Goal: Task Accomplishment & Management: Manage account settings

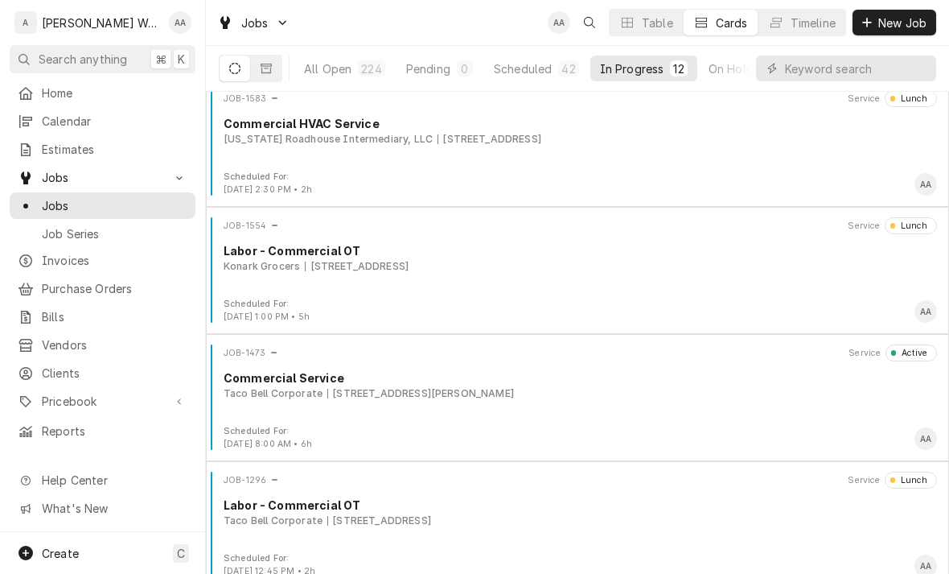
scroll to position [914, 0]
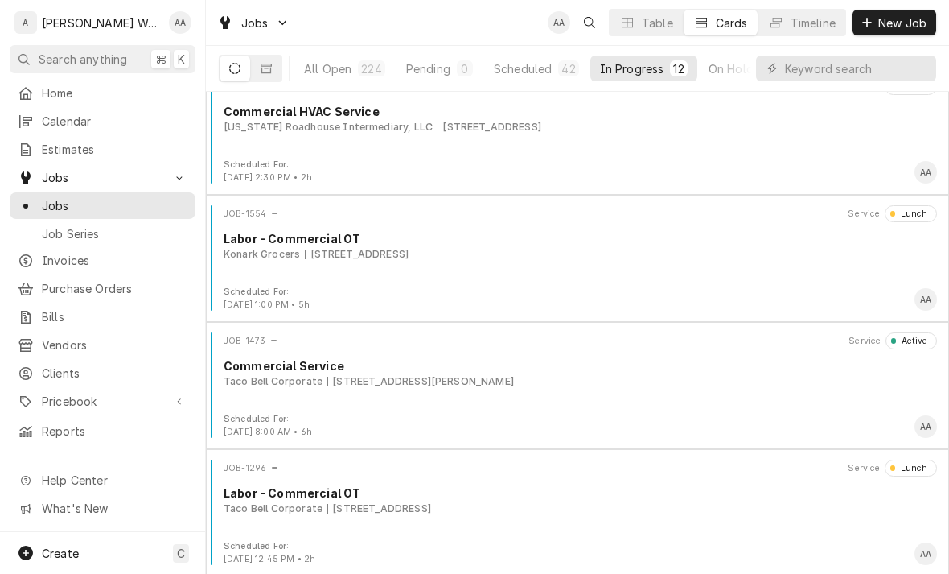
click at [767, 383] on div "Taco Bell Corporate 105 S 19th St, Blair, NE 68008" at bounding box center [581, 381] width 714 height 14
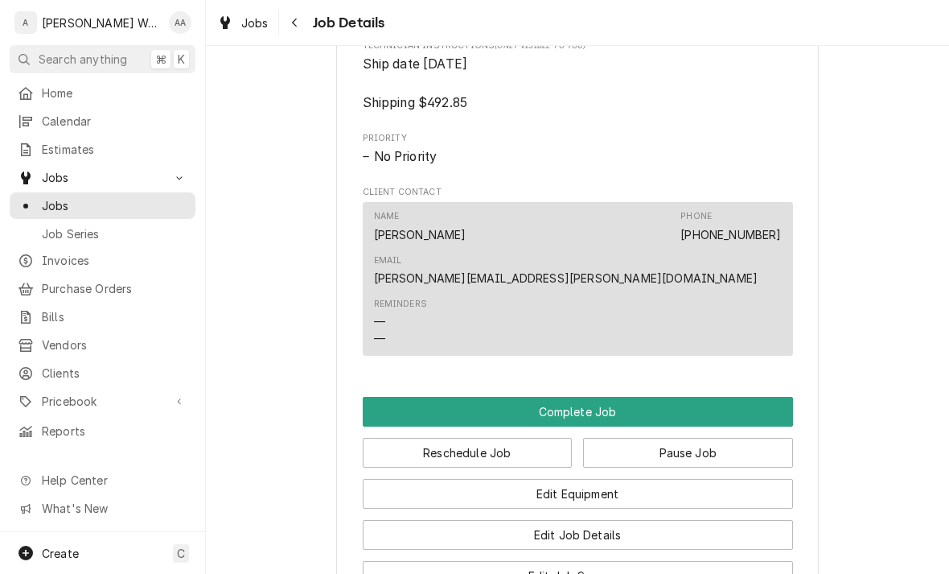
scroll to position [1145, 0]
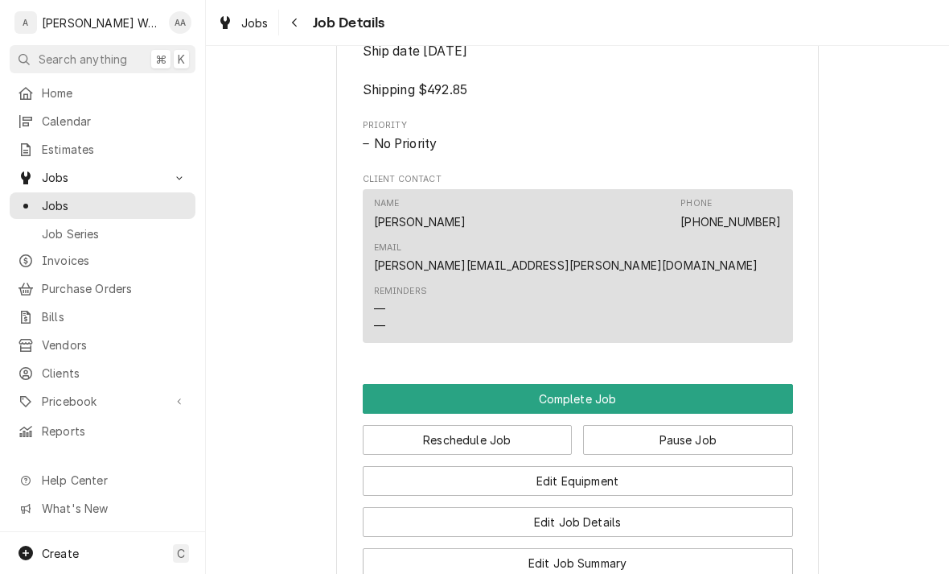
click at [751, 384] on button "Complete Job" at bounding box center [578, 399] width 430 height 30
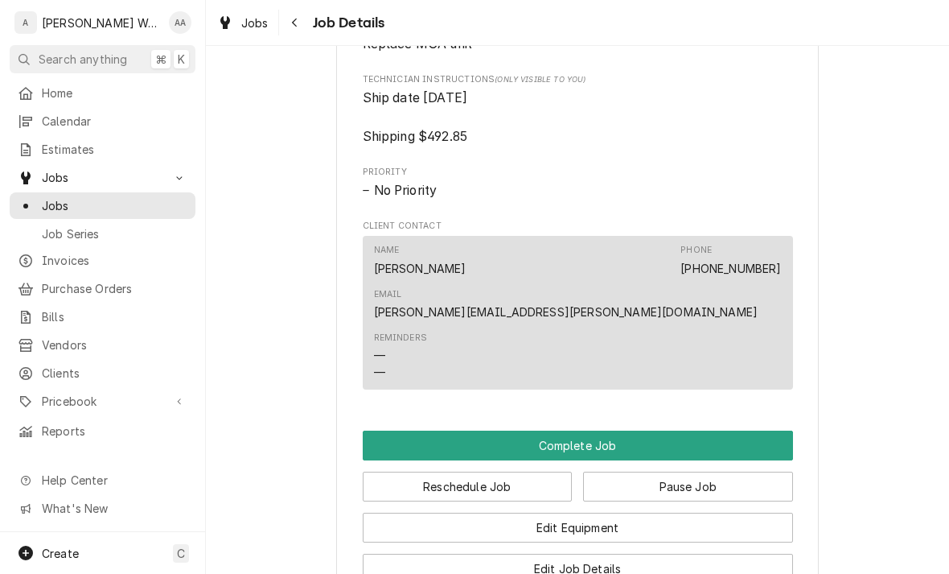
scroll to position [1109, 0]
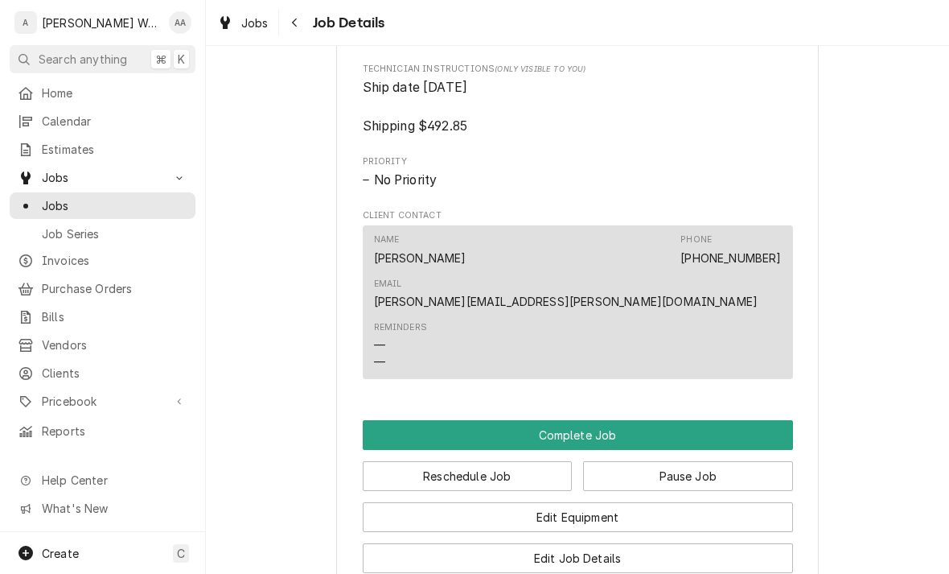
click at [748, 420] on button "Complete Job" at bounding box center [578, 435] width 430 height 30
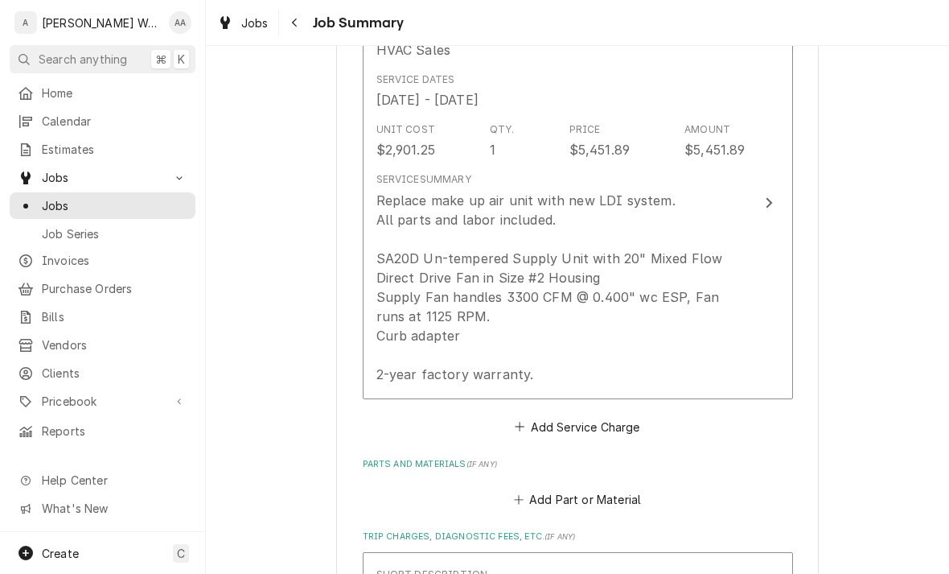
click at [735, 335] on div "Replace make up air unit with new LDI system. All parts and labor included. SA2…" at bounding box center [560, 287] width 369 height 193
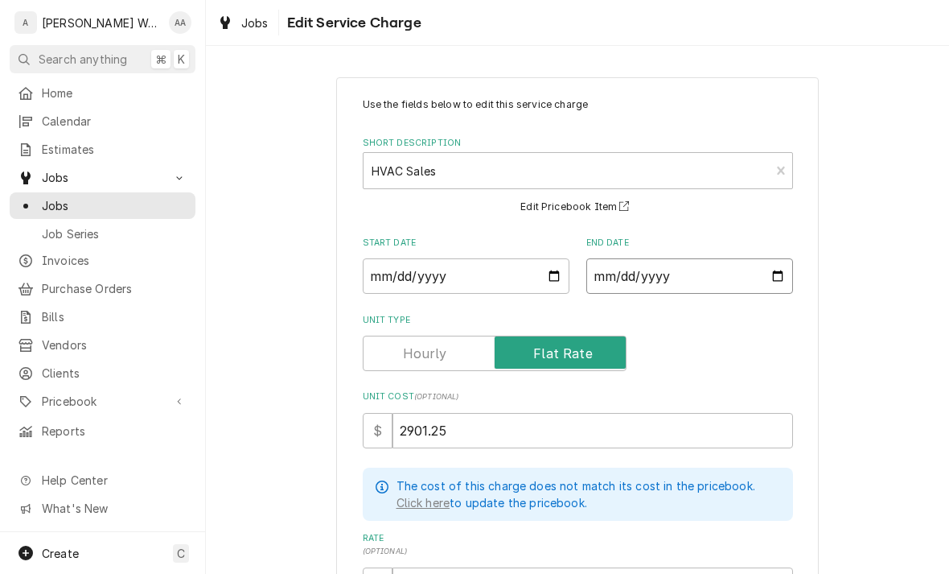
click at [741, 275] on input "2025-09-18" at bounding box center [689, 275] width 207 height 35
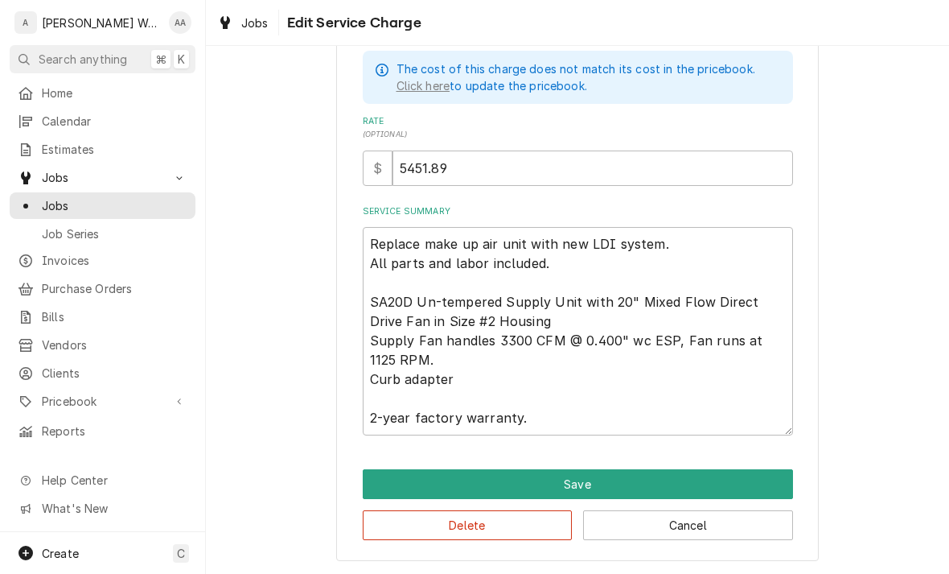
scroll to position [416, 0]
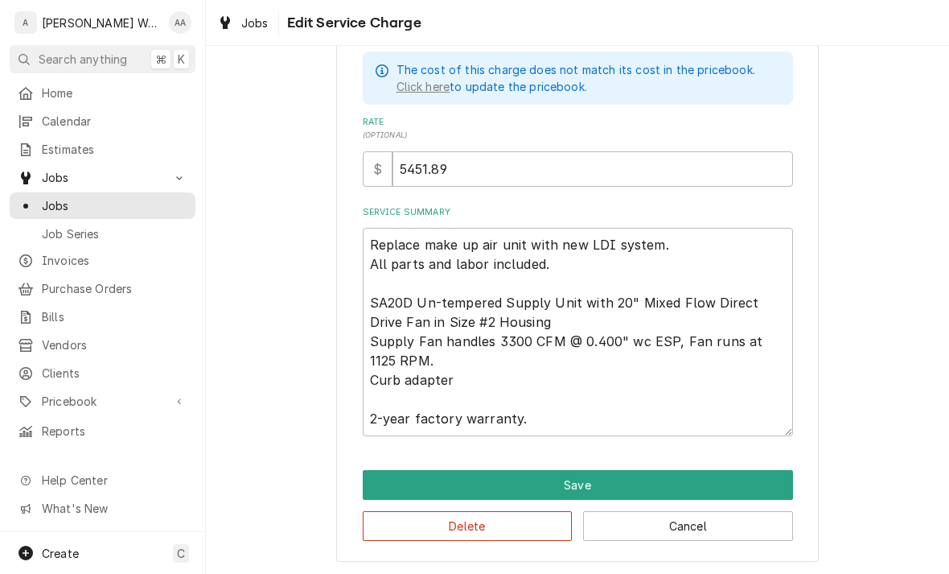
click at [718, 470] on button "Save" at bounding box center [578, 485] width 430 height 30
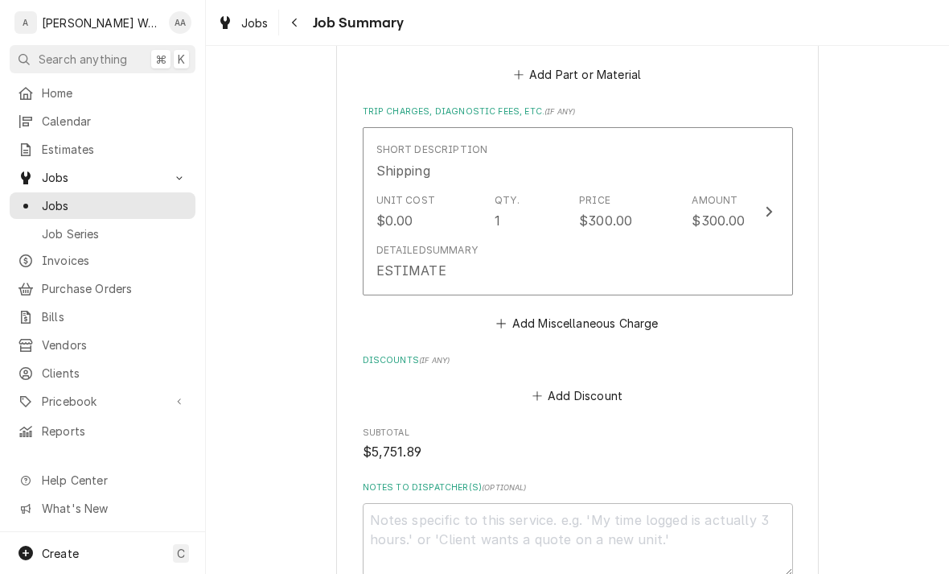
scroll to position [878, 0]
click at [733, 250] on div "Detailed Summary ESTIMATE" at bounding box center [560, 261] width 369 height 50
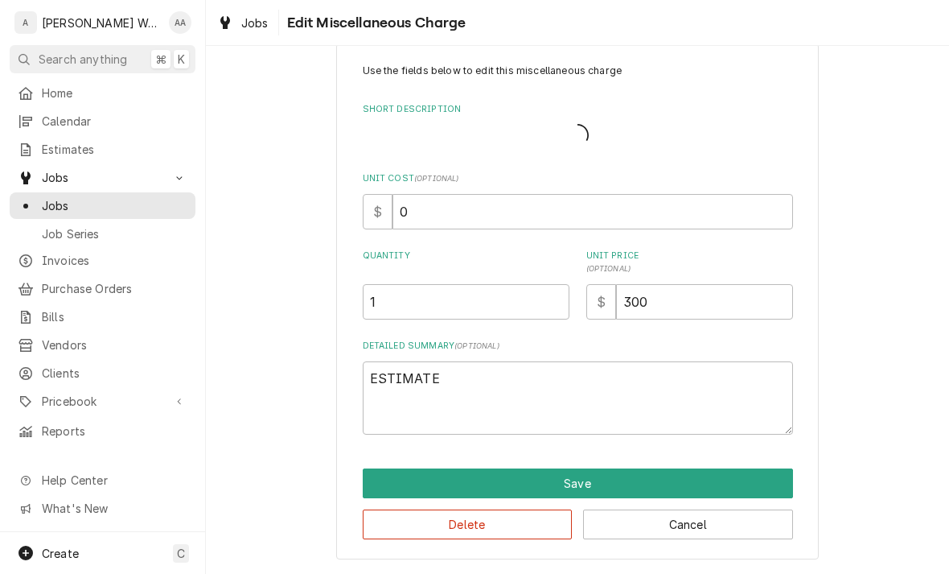
scroll to position [13, 0]
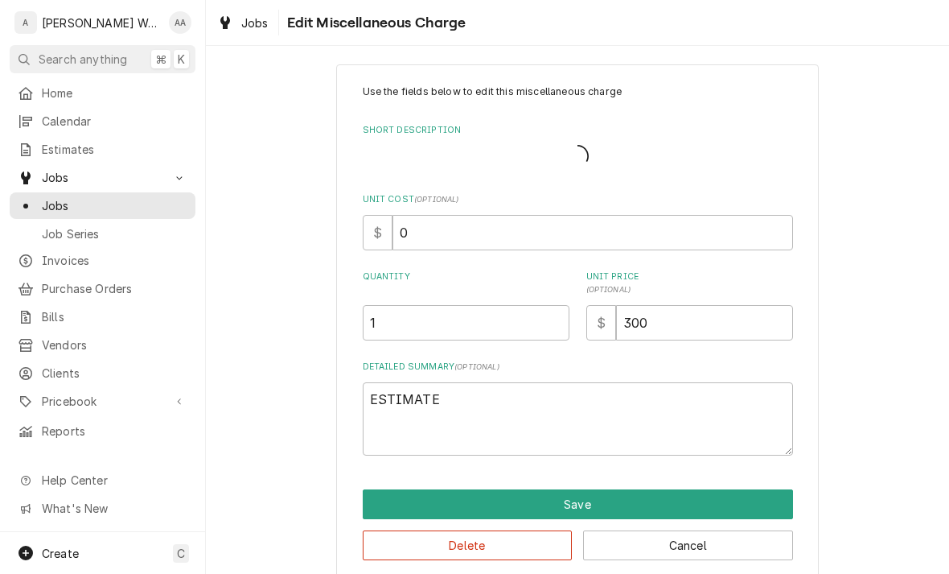
type textarea "x"
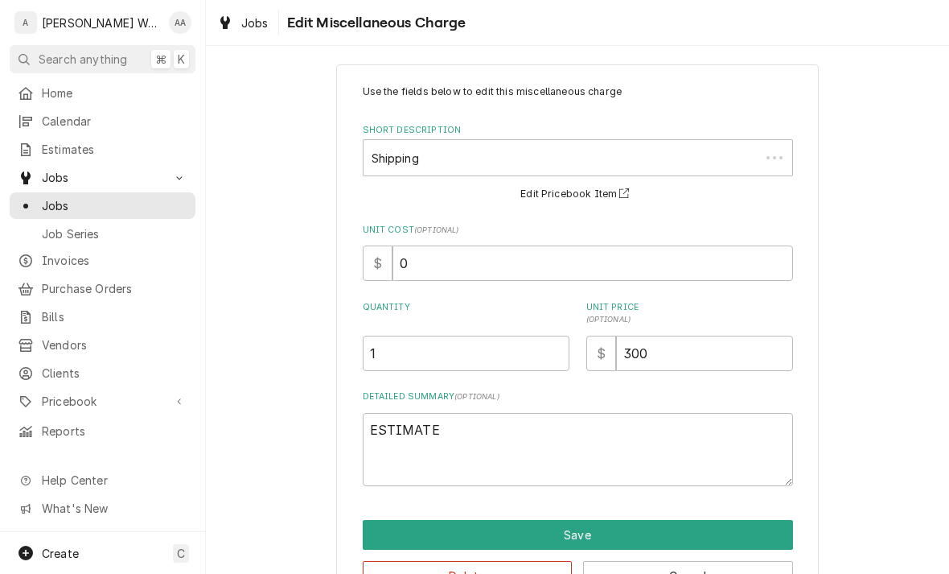
scroll to position [0, 0]
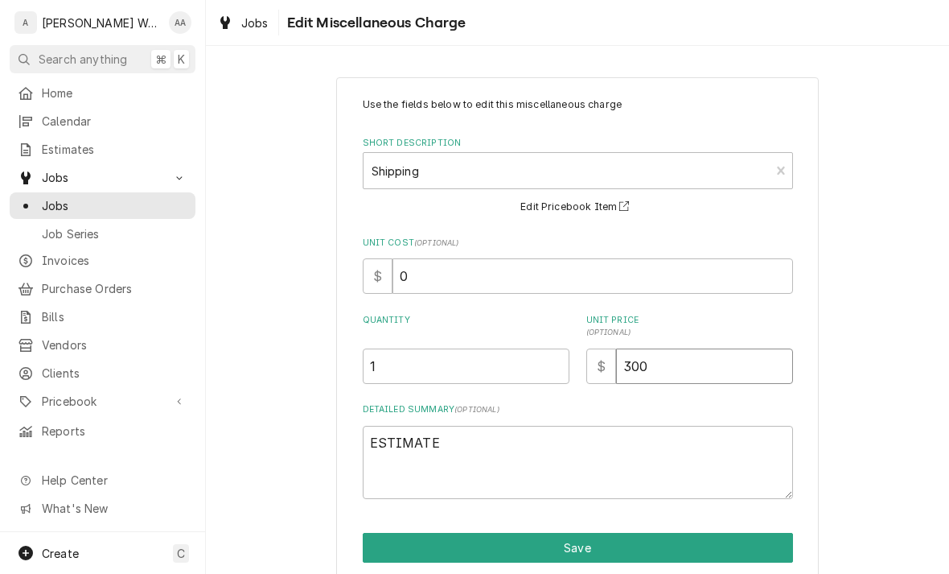
click at [739, 361] on input "300" at bounding box center [704, 365] width 177 height 35
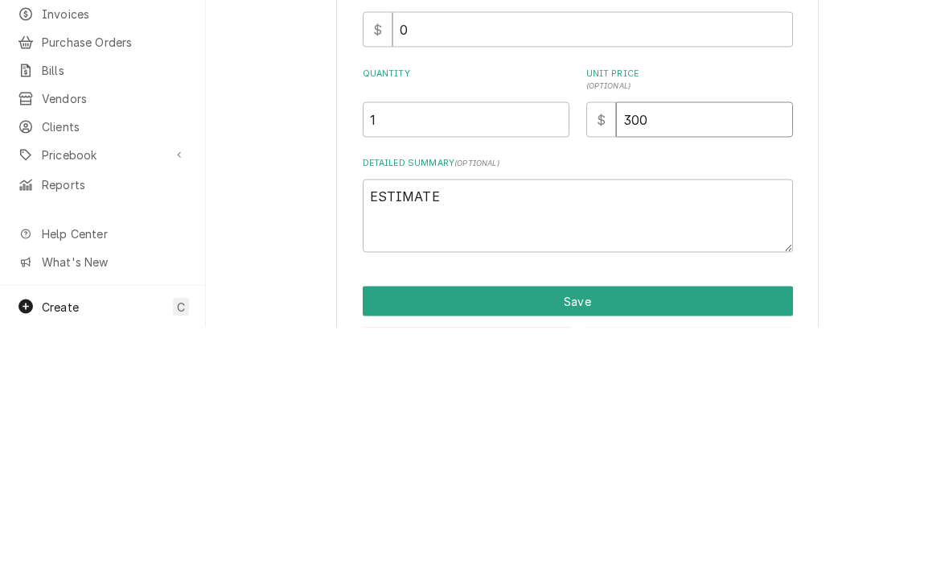
type input "30"
type textarea "x"
type input "3"
type textarea "x"
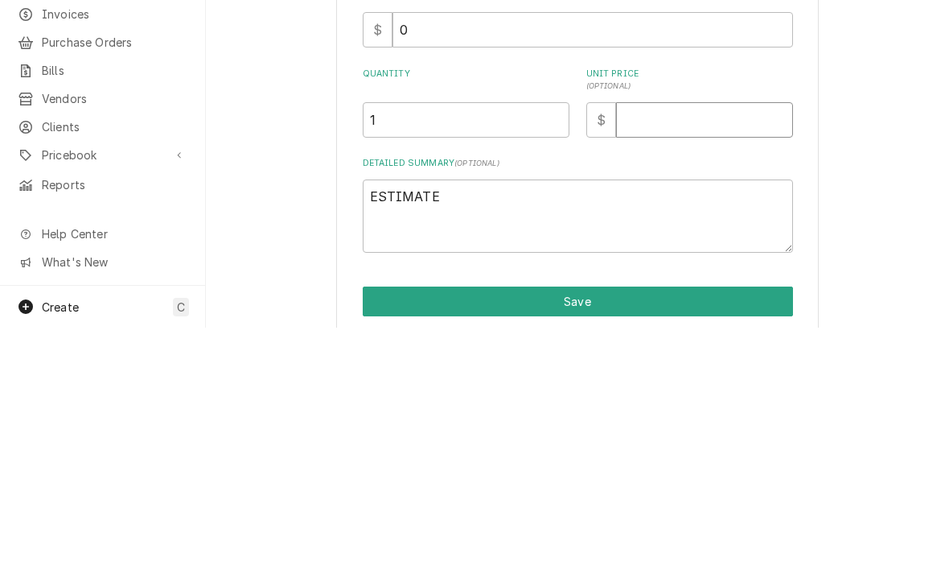
type input "5"
type textarea "x"
type input "59"
type textarea "x"
type input "592"
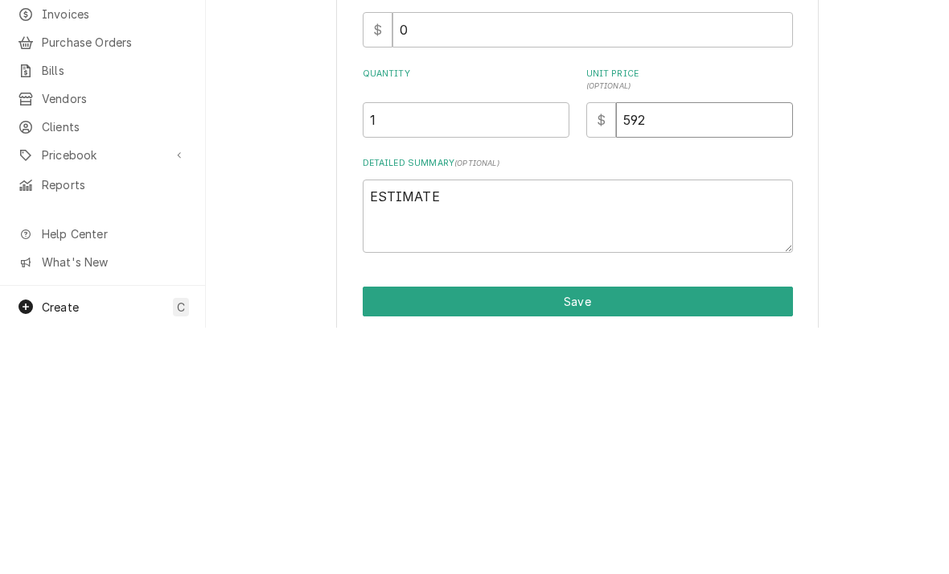
type textarea "x"
type input "592.8"
type textarea "x"
type input "592.85"
type textarea "x"
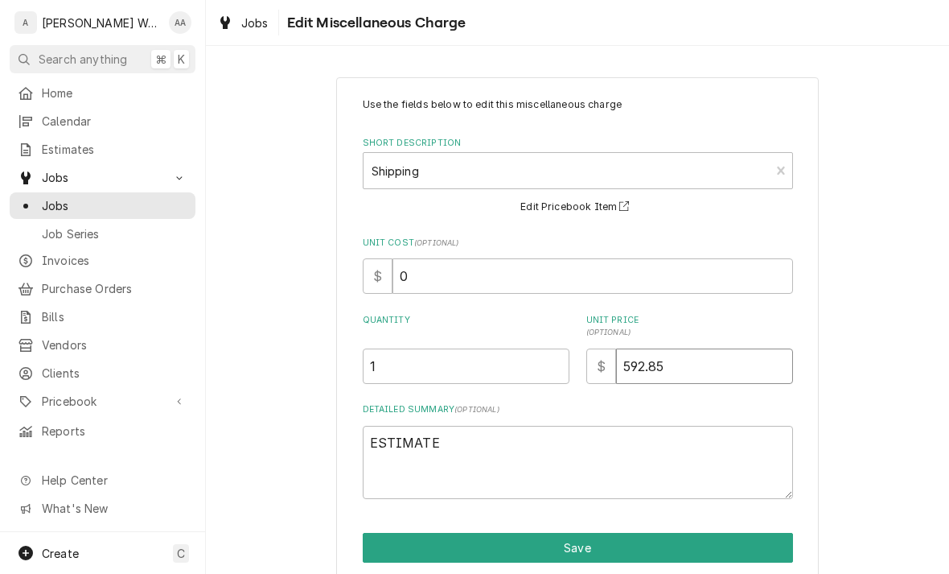
type input "592.85"
click at [436, 442] on textarea "ESTIMATE" at bounding box center [578, 462] width 430 height 73
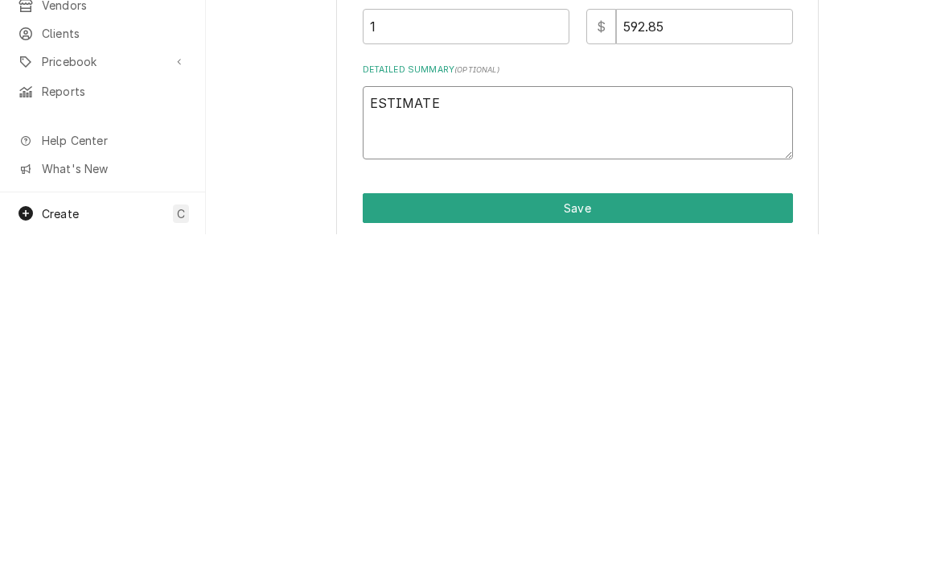
type textarea "ESTIMAT"
type textarea "x"
type textarea "ESTIMA"
type textarea "x"
type textarea "ESTIM"
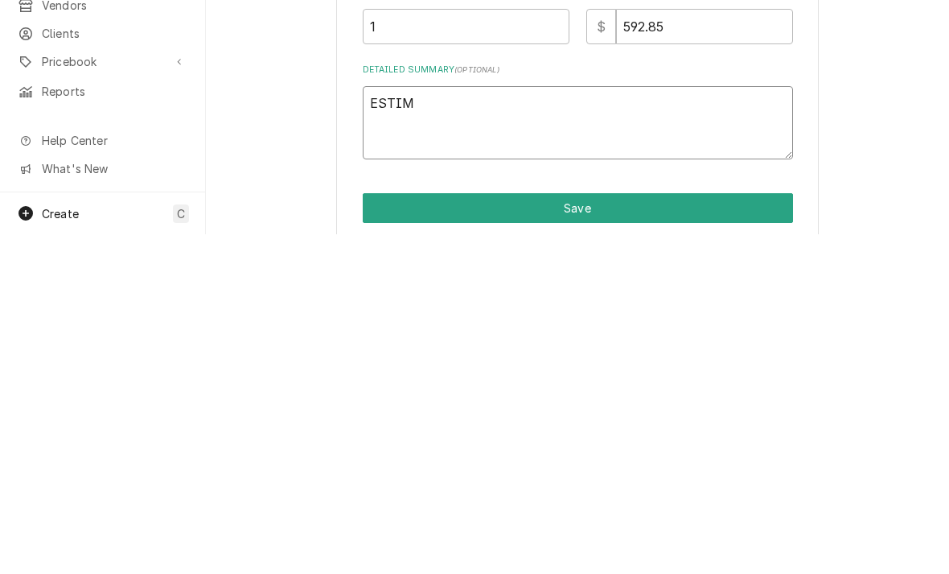
type textarea "x"
type textarea "ESTI"
type textarea "x"
type textarea "ES"
type textarea "x"
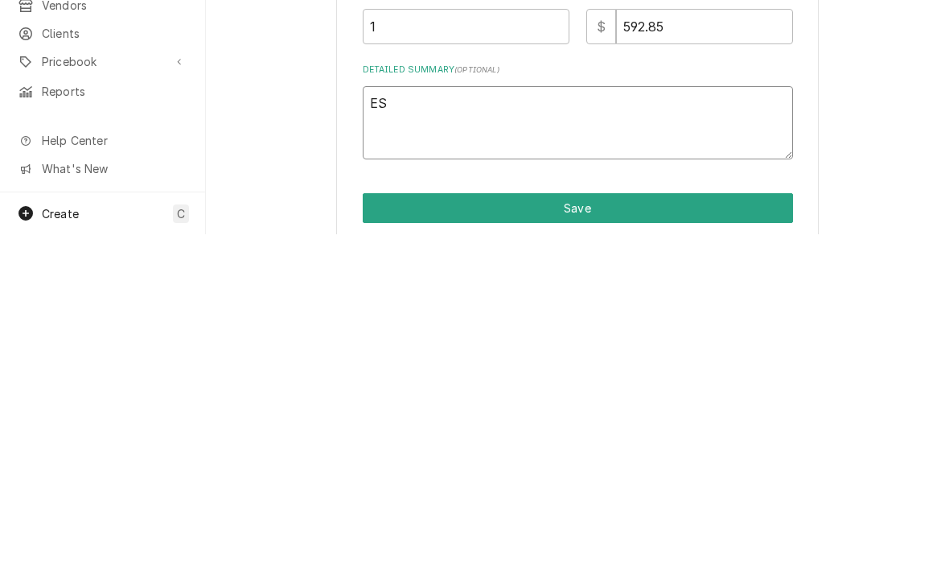
type textarea "E"
type textarea "x"
click at [389, 533] on button "Save" at bounding box center [578, 548] width 430 height 30
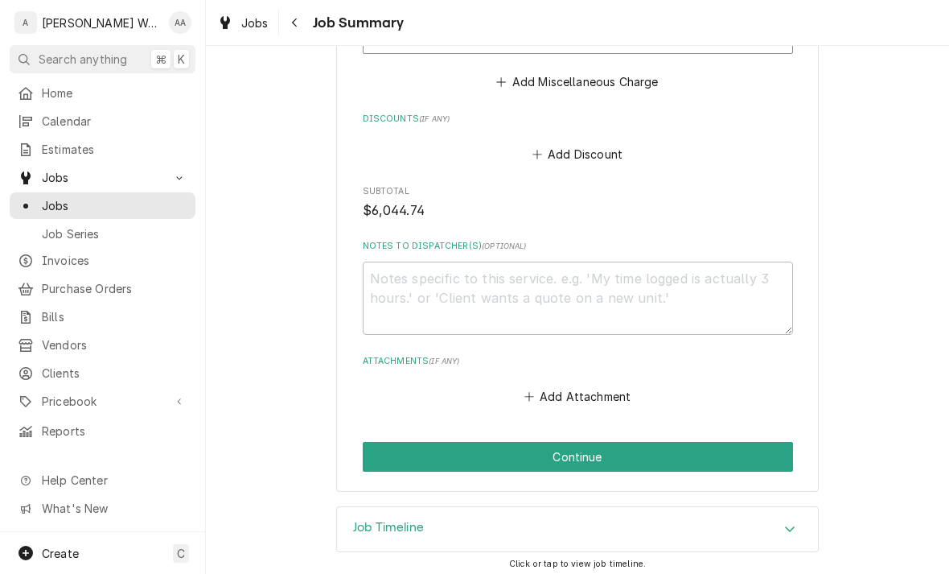
scroll to position [1068, 0]
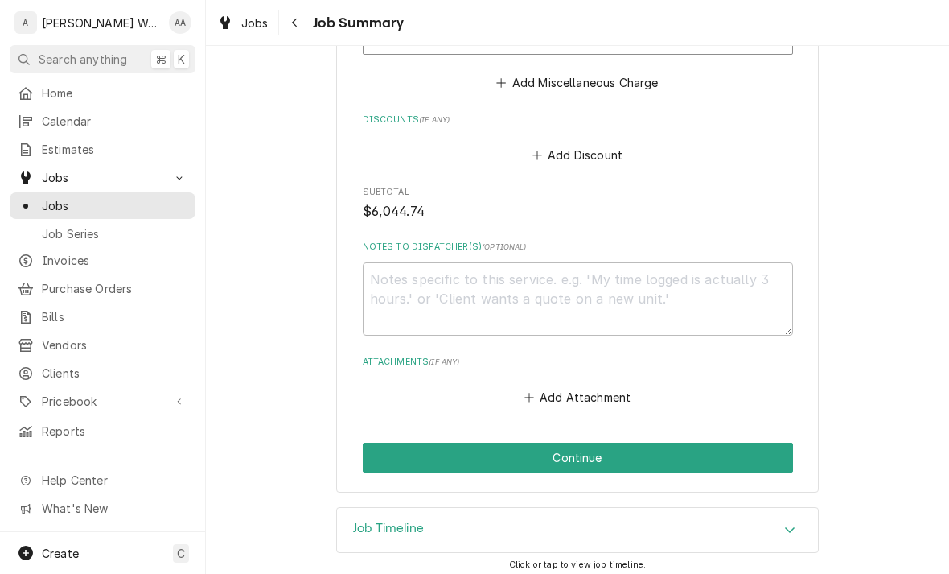
click at [399, 442] on button "Continue" at bounding box center [578, 457] width 430 height 30
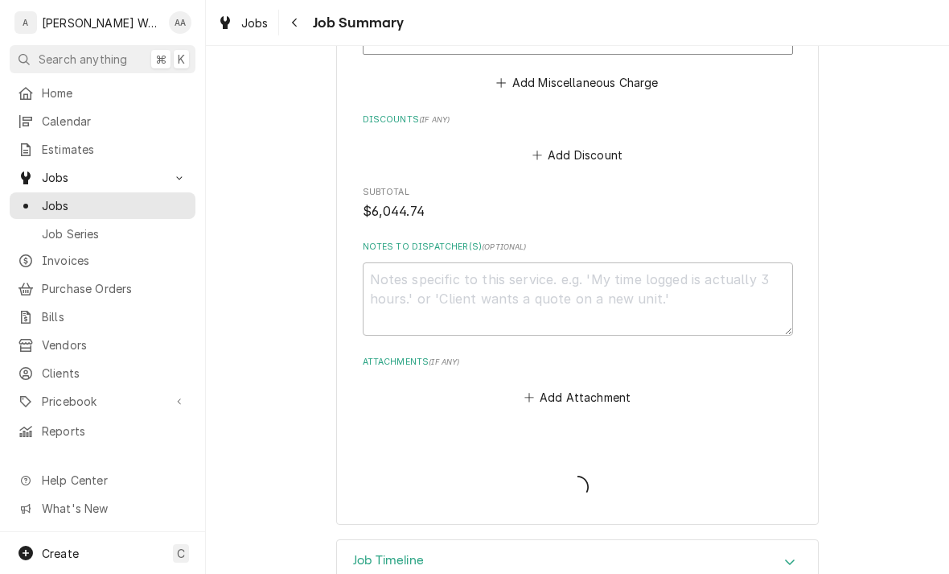
type textarea "x"
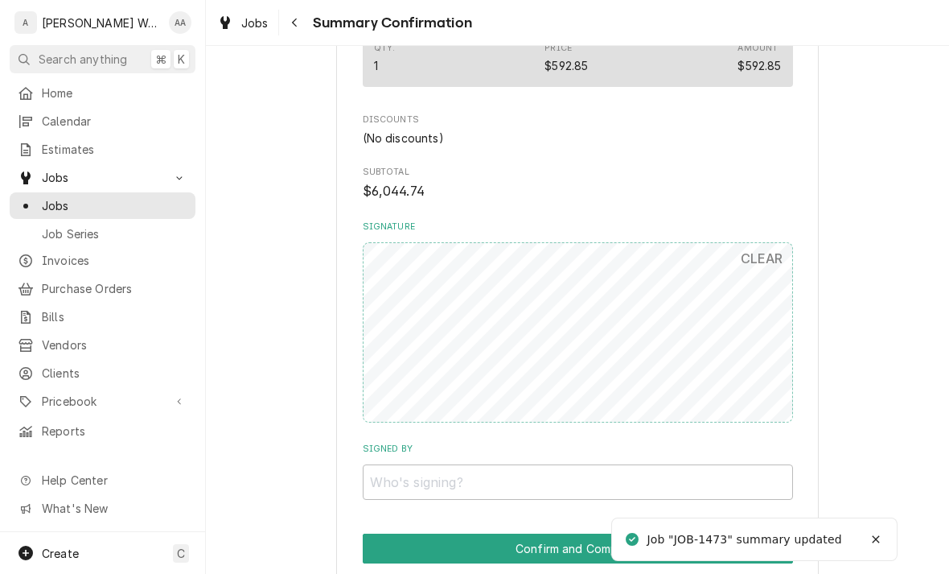
scroll to position [969, 0]
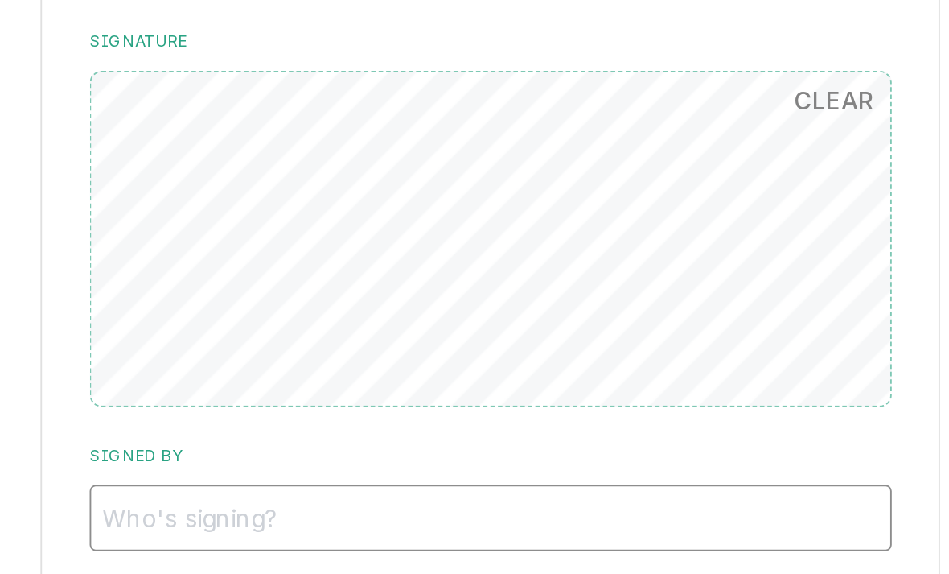
click at [363, 382] on input "Signed By" at bounding box center [578, 399] width 430 height 35
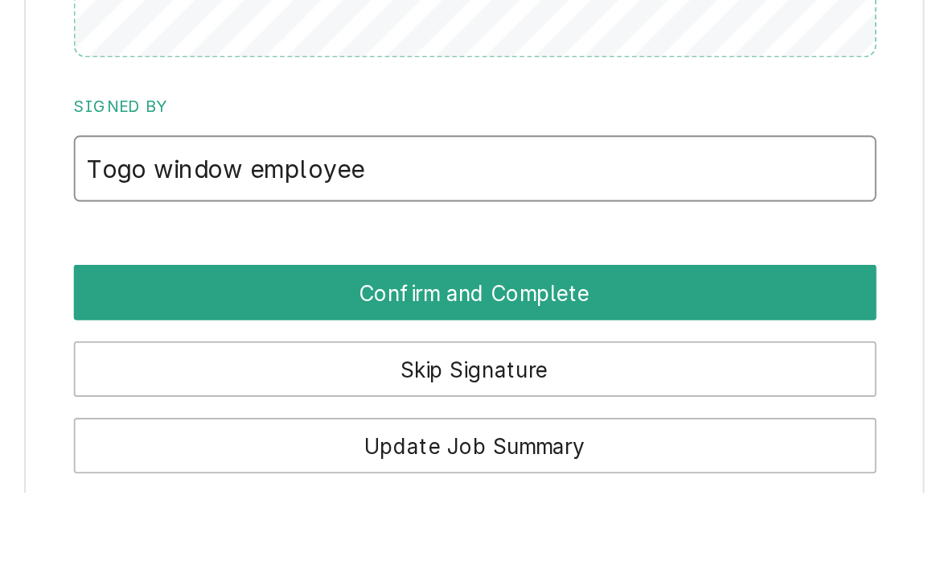
type input "Togo window employee"
click at [363, 451] on button "Confirm and Complete" at bounding box center [578, 466] width 430 height 30
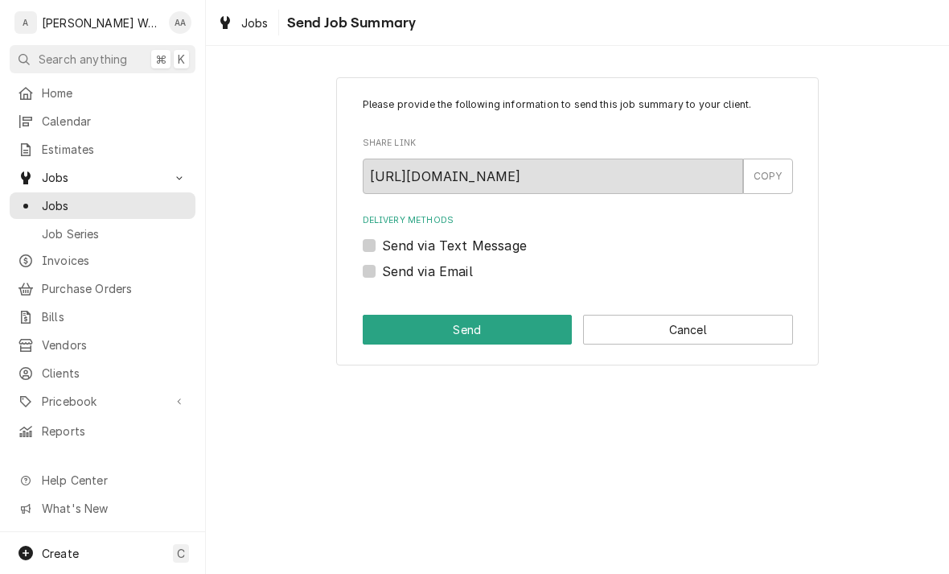
click at [758, 324] on button "Cancel" at bounding box center [688, 330] width 210 height 30
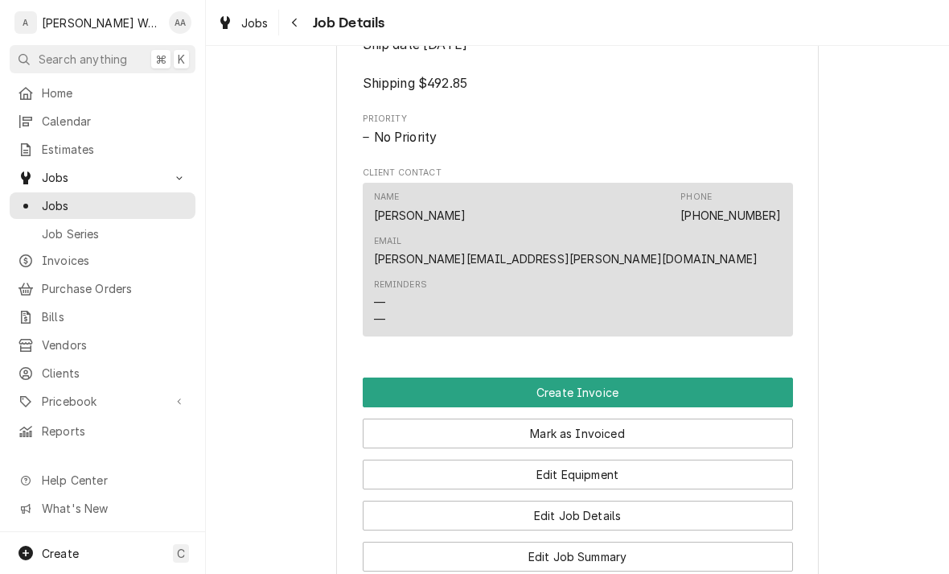
scroll to position [994, 0]
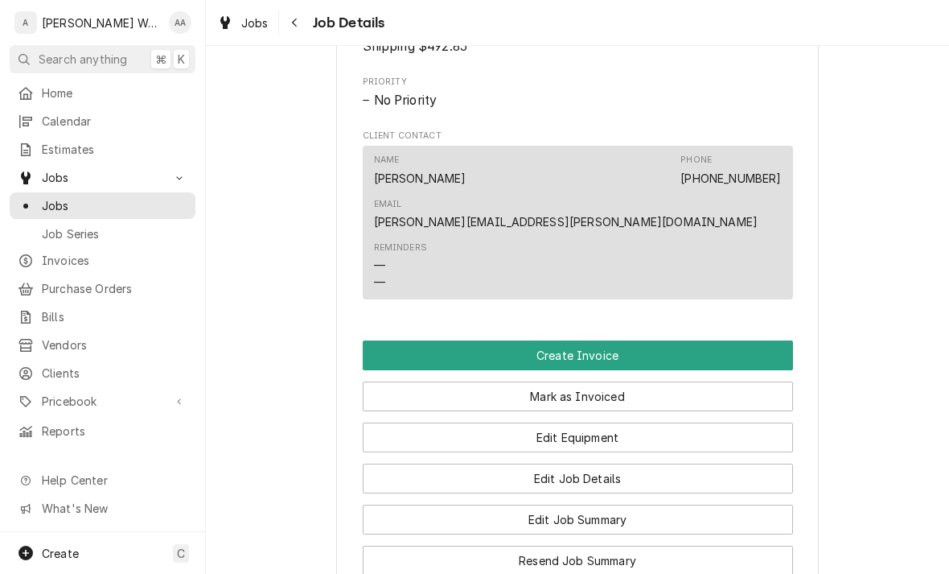
click at [388, 340] on button "Create Invoice" at bounding box center [578, 355] width 430 height 30
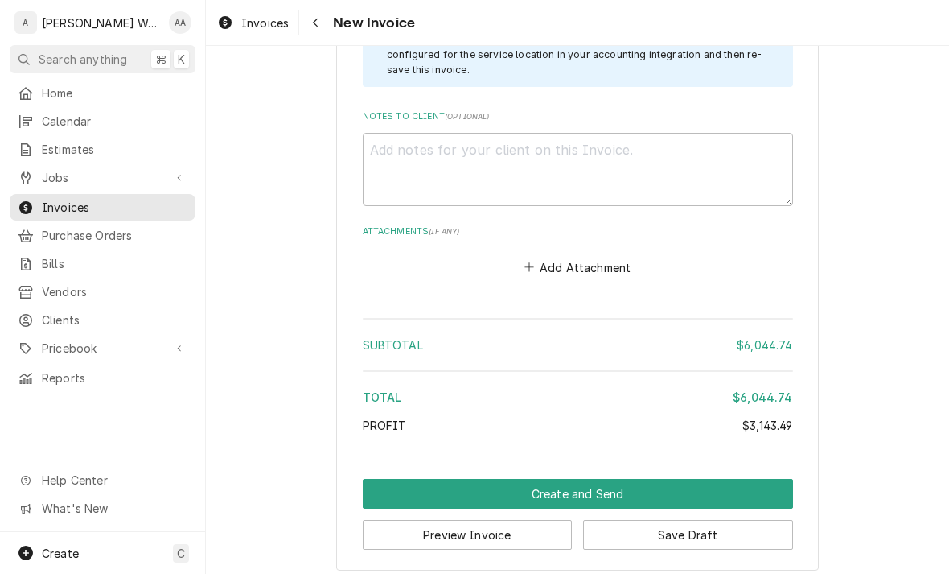
click at [383, 479] on button "Create and Send" at bounding box center [578, 494] width 430 height 30
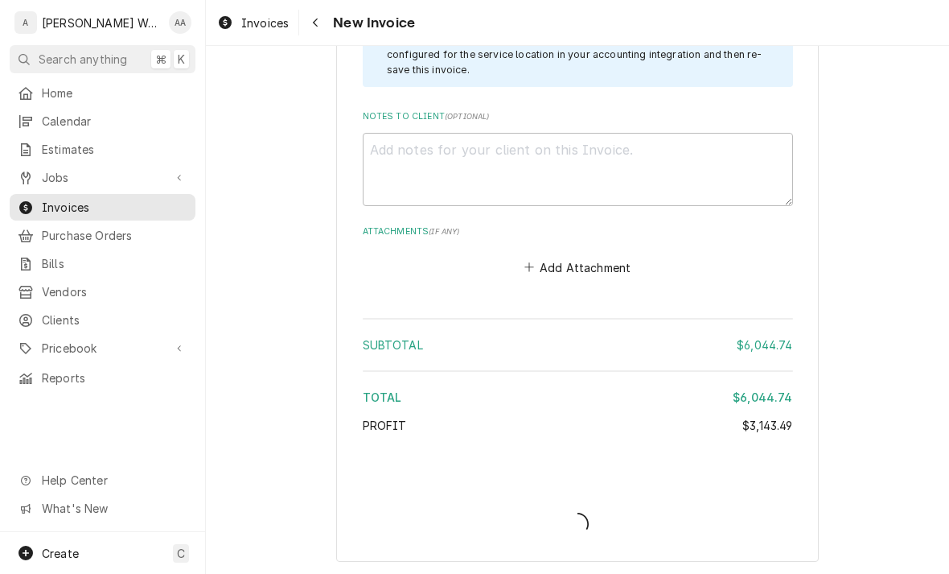
scroll to position [2203, 0]
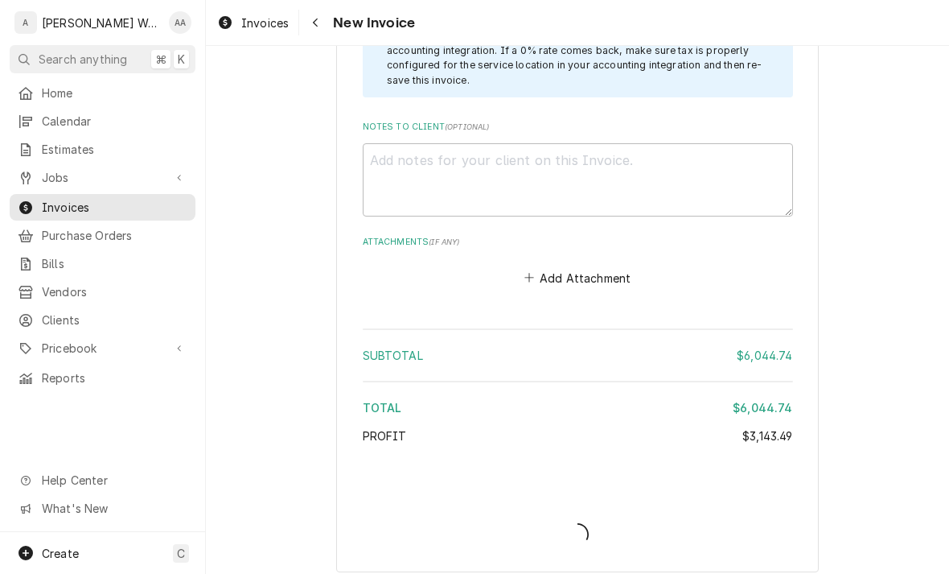
type textarea "x"
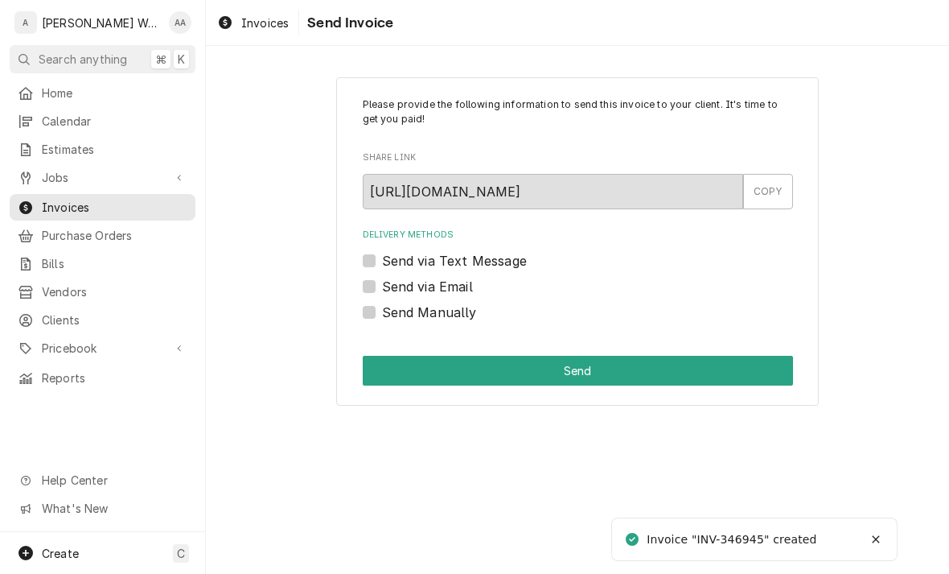
click at [453, 289] on label "Send via Email" at bounding box center [427, 286] width 91 height 19
click at [453, 289] on input "Send via Email" at bounding box center [597, 294] width 430 height 35
checkbox input "true"
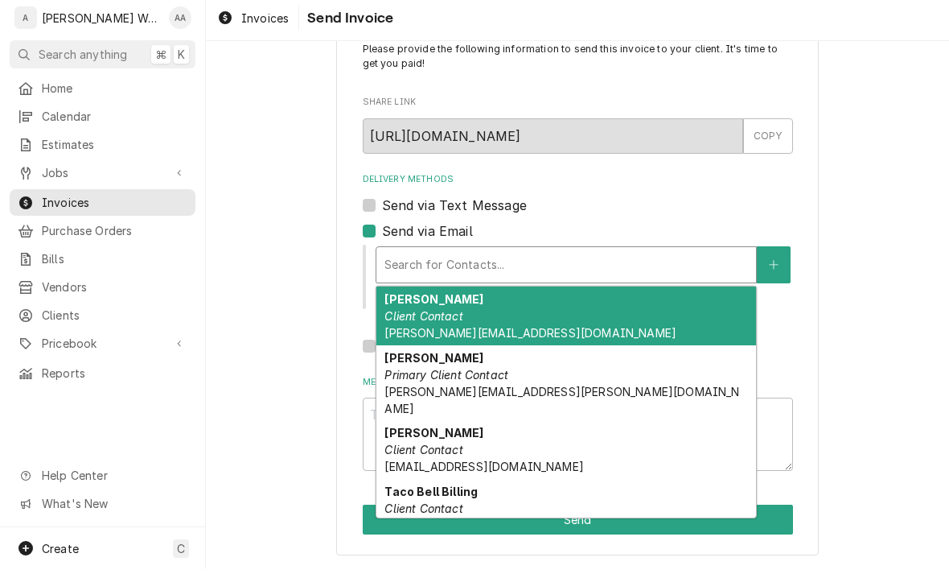
scroll to position [50, 0]
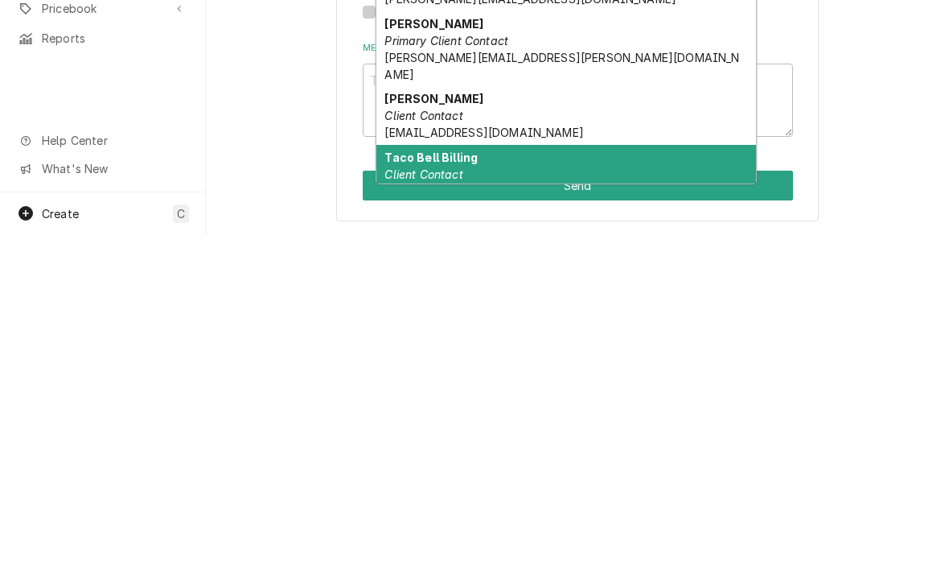
click at [699, 484] on div "Taco Bell Billing Client Contact fmigroup@onepayinvoices.com" at bounding box center [566, 513] width 380 height 59
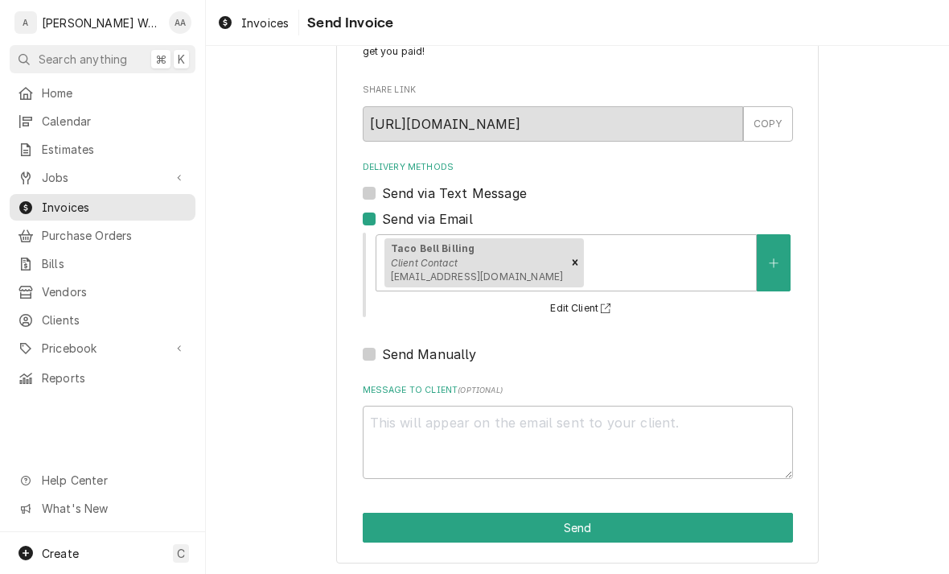
scroll to position [68, 0]
click at [747, 531] on button "Send" at bounding box center [578, 527] width 430 height 30
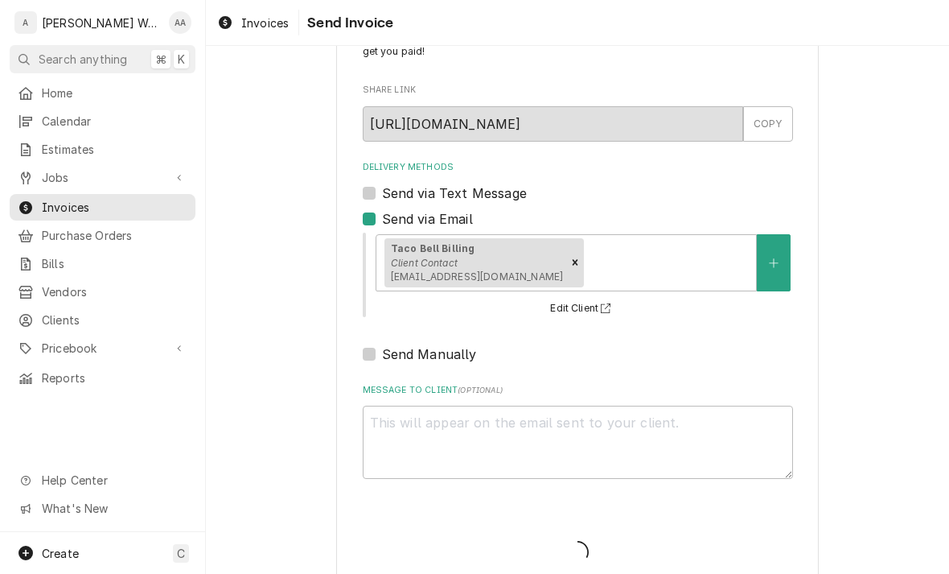
type textarea "x"
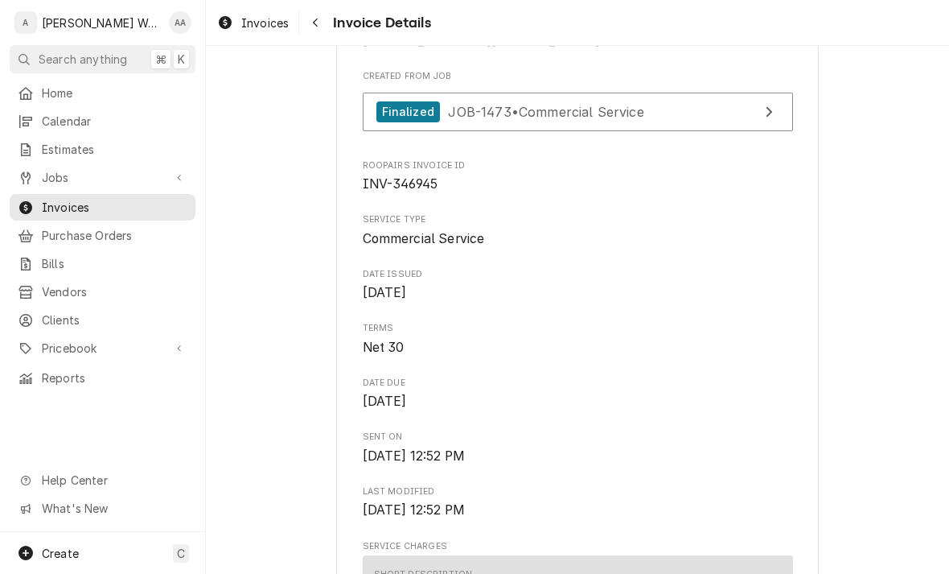
scroll to position [417, 0]
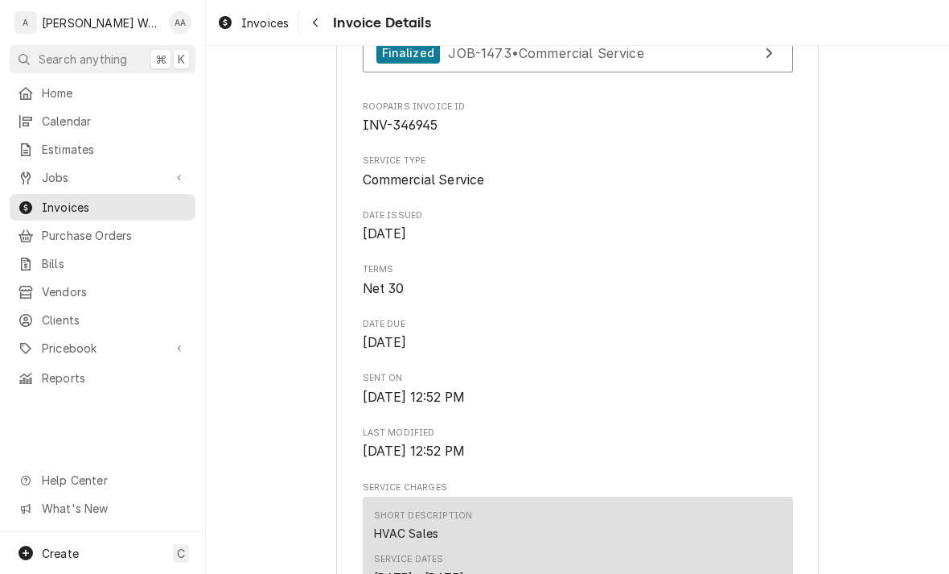
click at [88, 553] on div "Create C" at bounding box center [102, 553] width 205 height 42
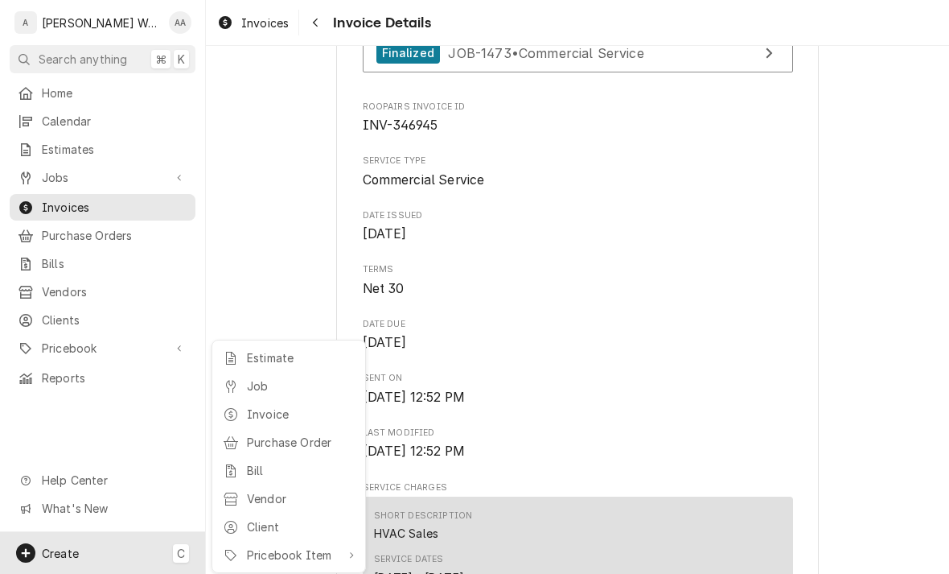
click at [231, 384] on icon at bounding box center [231, 386] width 10 height 13
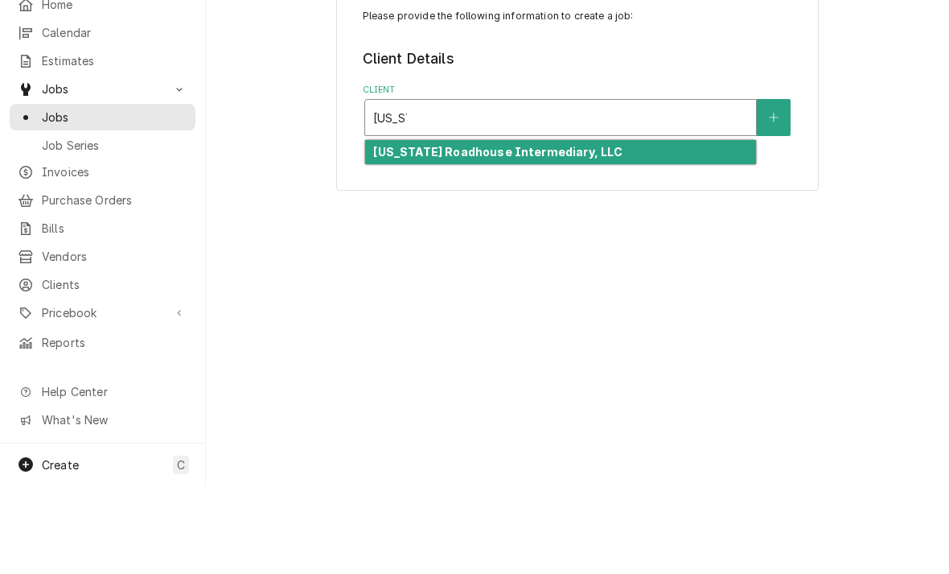
click at [381, 233] on strong "[US_STATE] Roadhouse Intermediary, LLC" at bounding box center [497, 240] width 249 height 14
type input "texas"
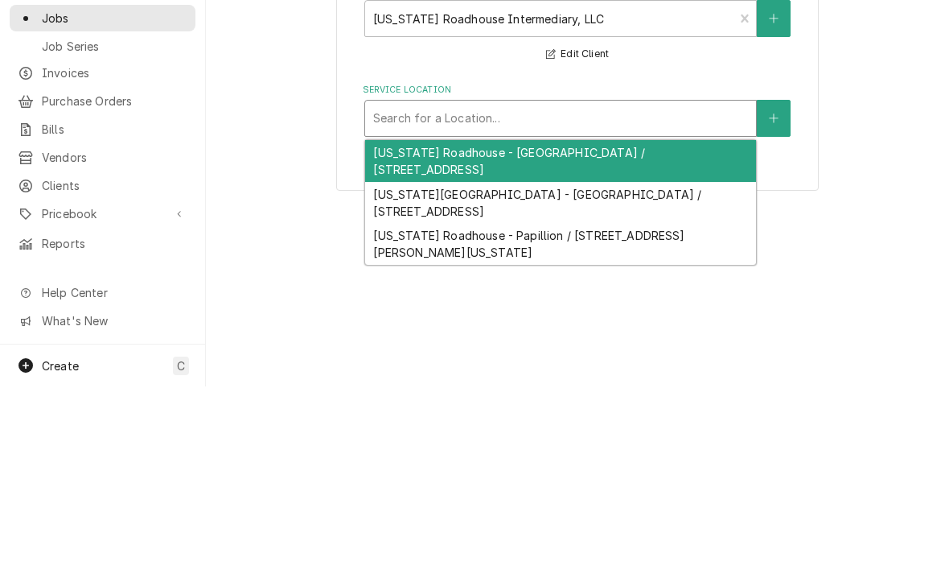
click at [381, 369] on div "Texas Roadhouse - Omaha / 520 N 155th Plaza, Omaha, NE 68154" at bounding box center [560, 390] width 391 height 42
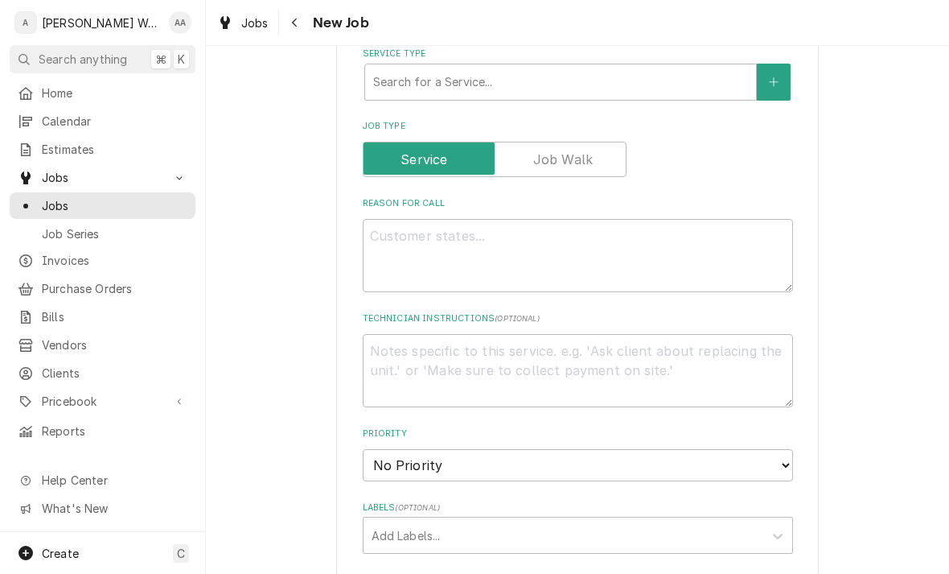
scroll to position [355, 0]
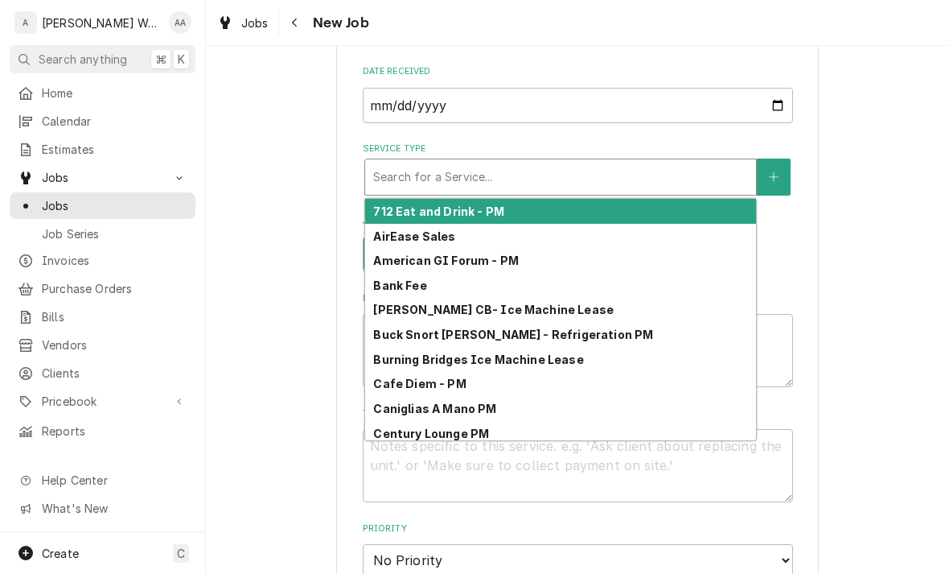
type input "c"
type textarea "x"
type input "co"
type textarea "x"
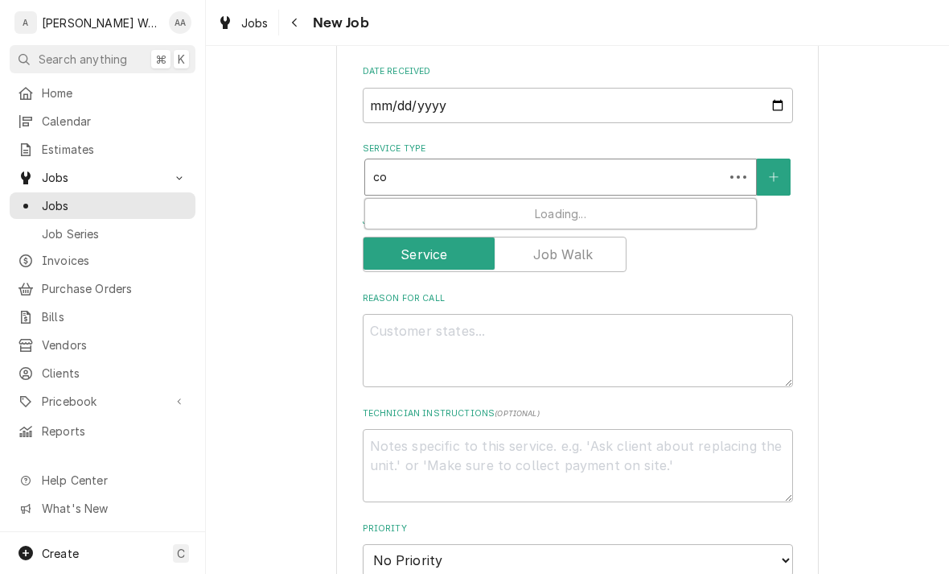
type input "com"
type textarea "x"
type input "comm"
type textarea "x"
type input "comme"
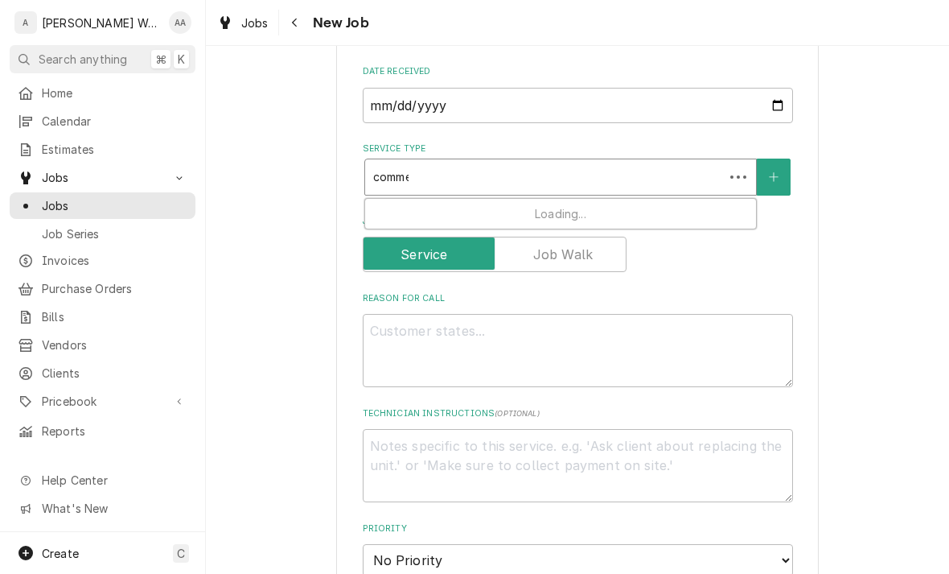
type textarea "x"
type input "commer"
type textarea "x"
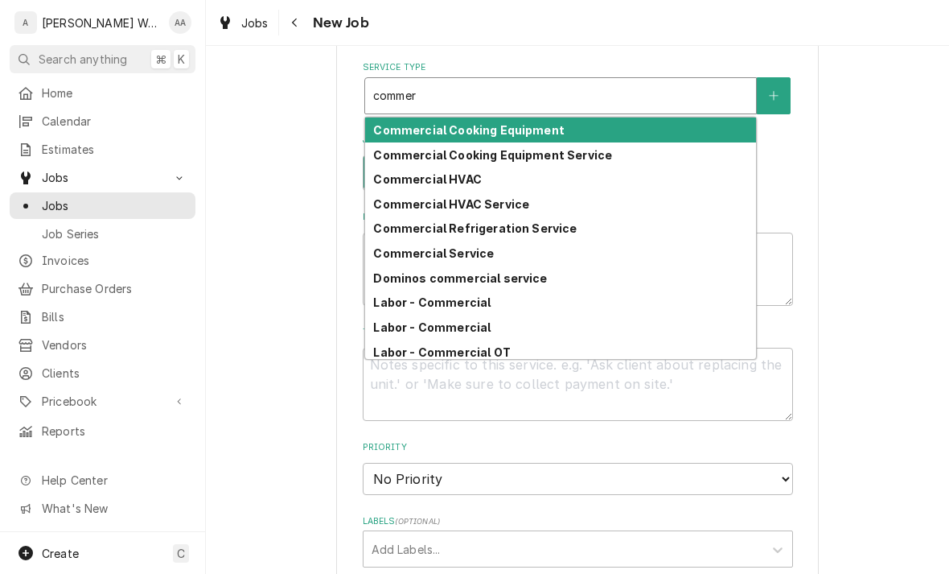
scroll to position [472, 0]
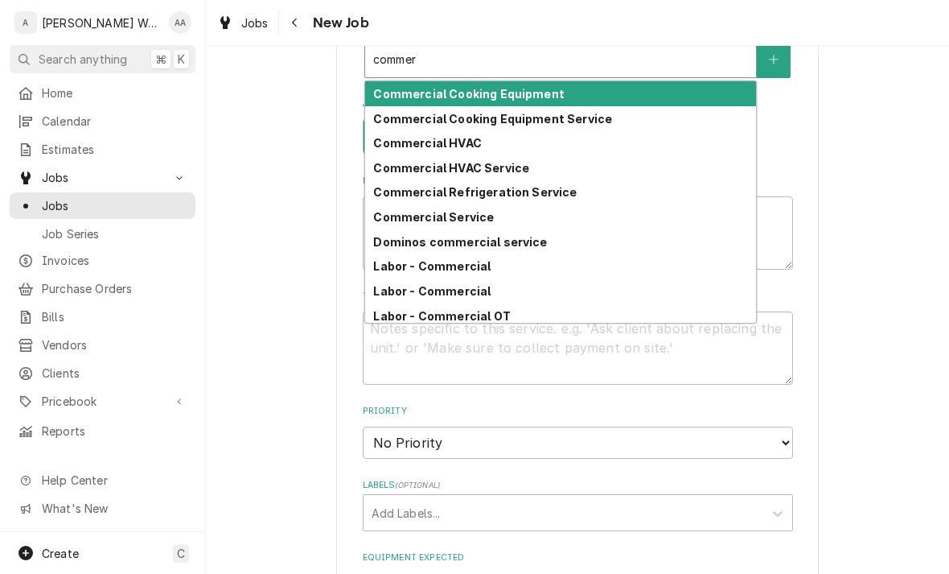
click at [392, 194] on strong "Commercial Refrigeration Service" at bounding box center [475, 192] width 204 height 14
type input "commer"
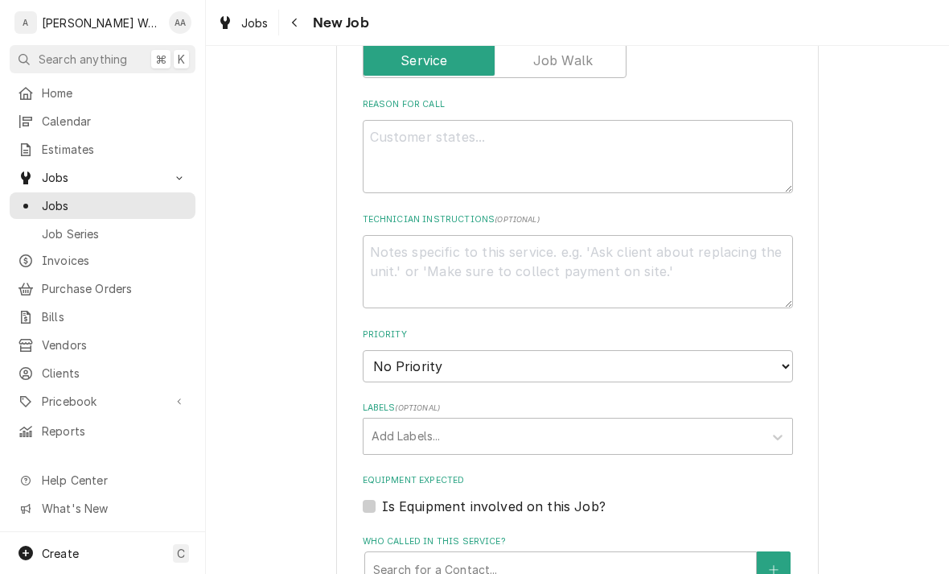
type textarea "x"
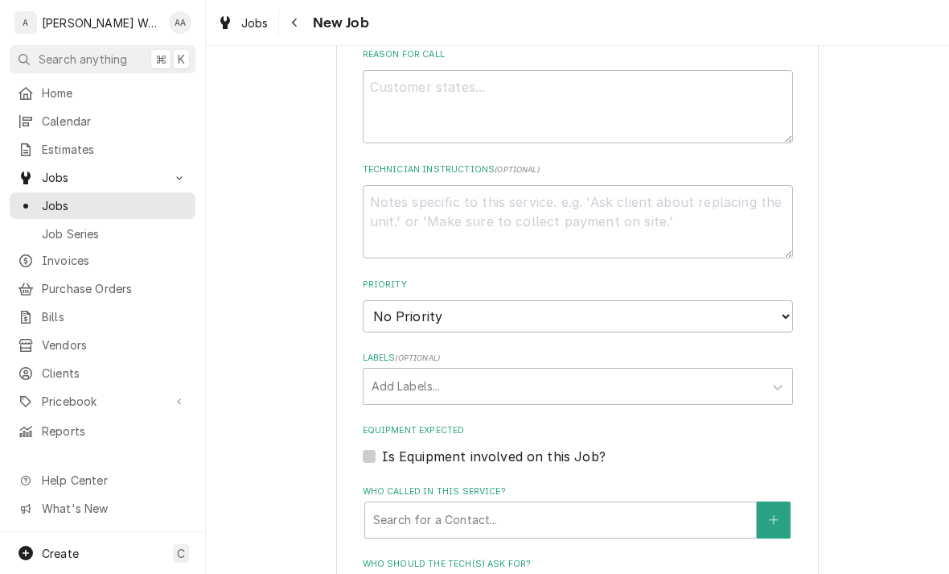
scroll to position [629, 0]
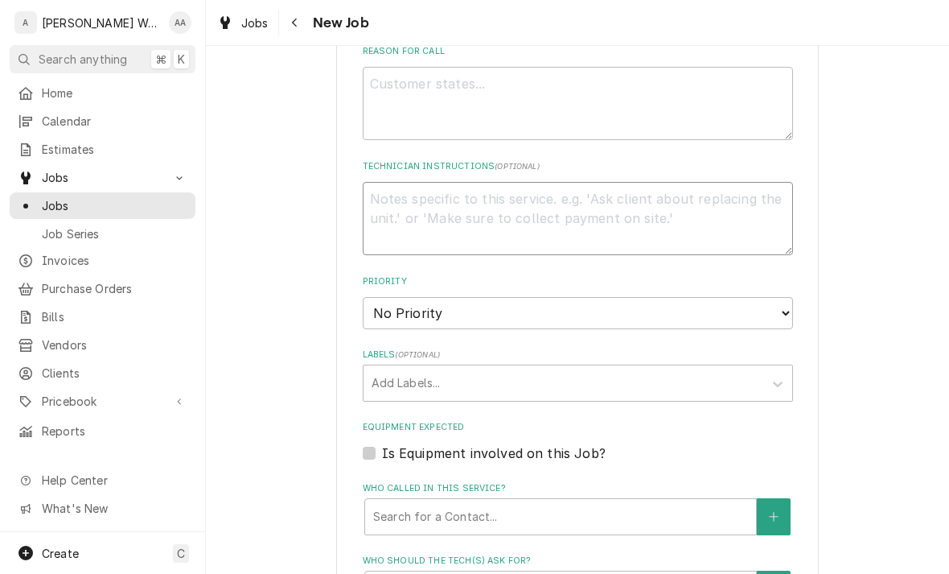
click at [400, 207] on textarea "Technician Instructions ( optional )" at bounding box center [578, 218] width 430 height 73
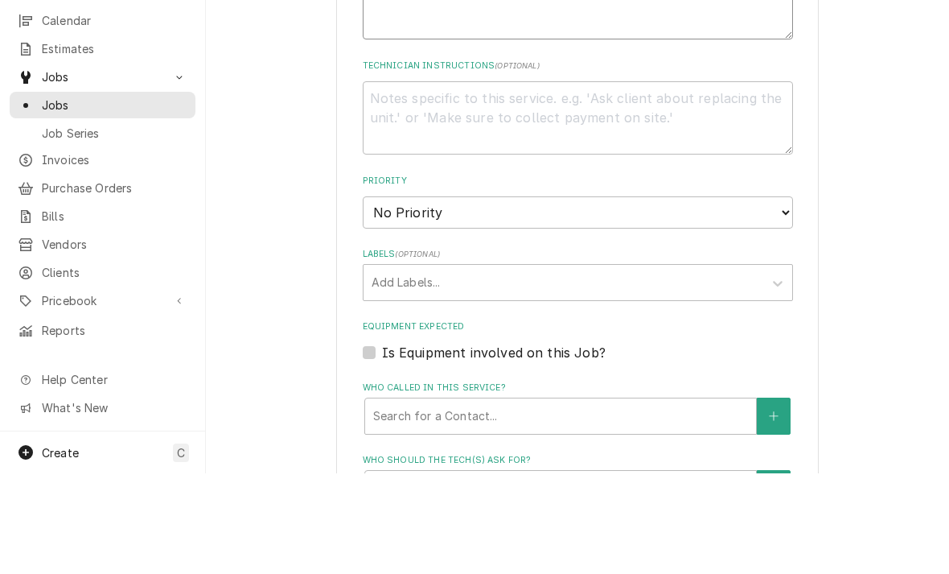
click at [397, 67] on textarea "Reason For Call" at bounding box center [578, 103] width 430 height 73
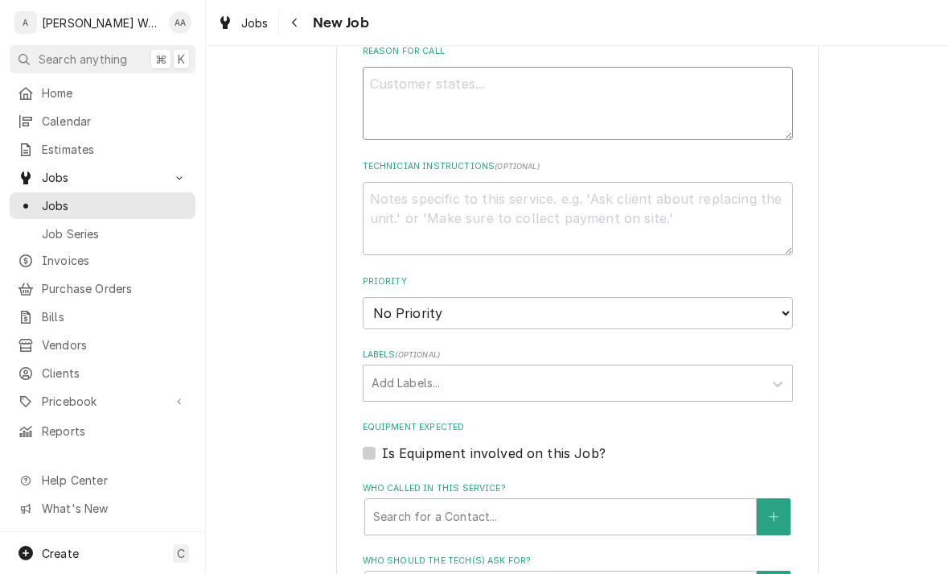
type textarea "F"
type textarea "x"
type textarea "Sm"
type textarea "x"
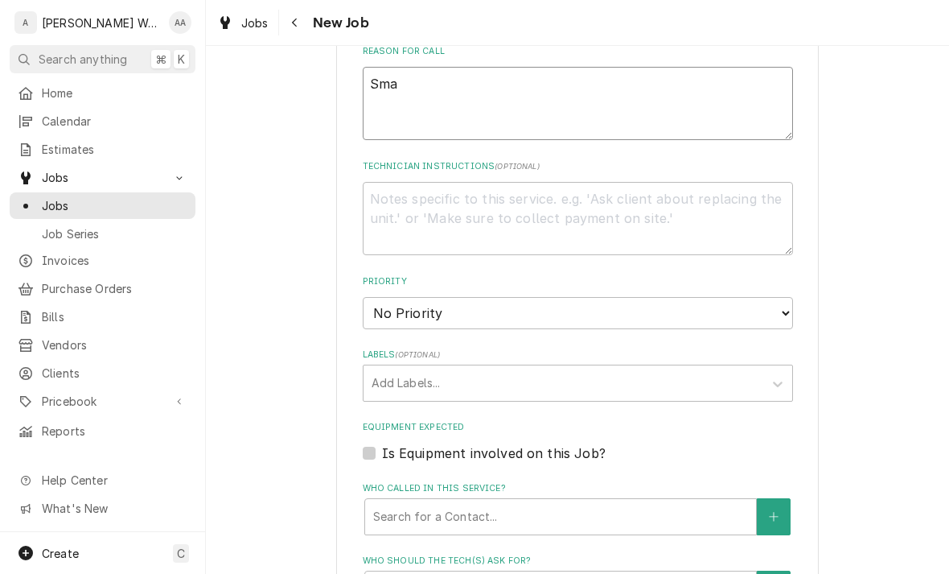
type textarea "Smal"
type textarea "x"
type textarea "Small"
type textarea "x"
type textarea "Small f"
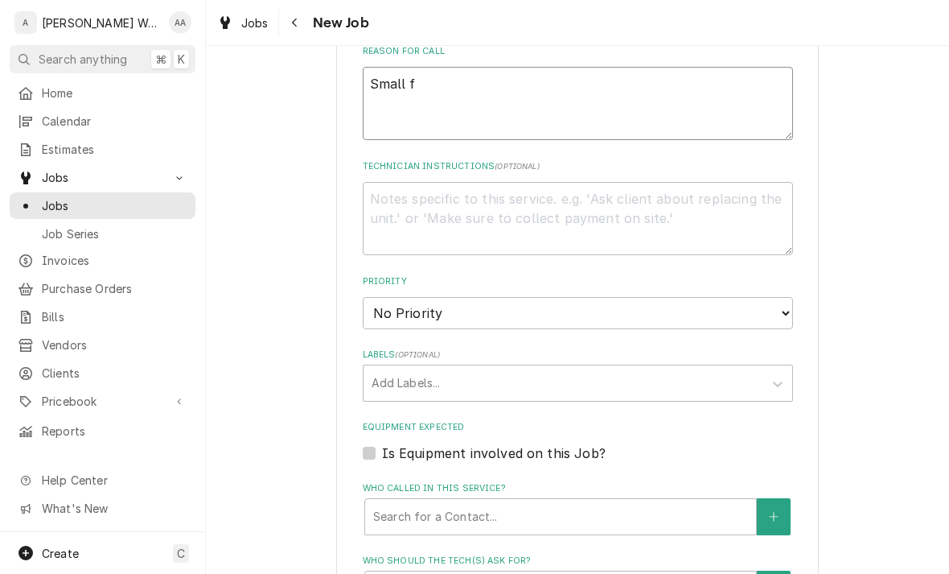
type textarea "x"
type textarea "Small fr"
type textarea "x"
type textarea "Small fry"
type textarea "x"
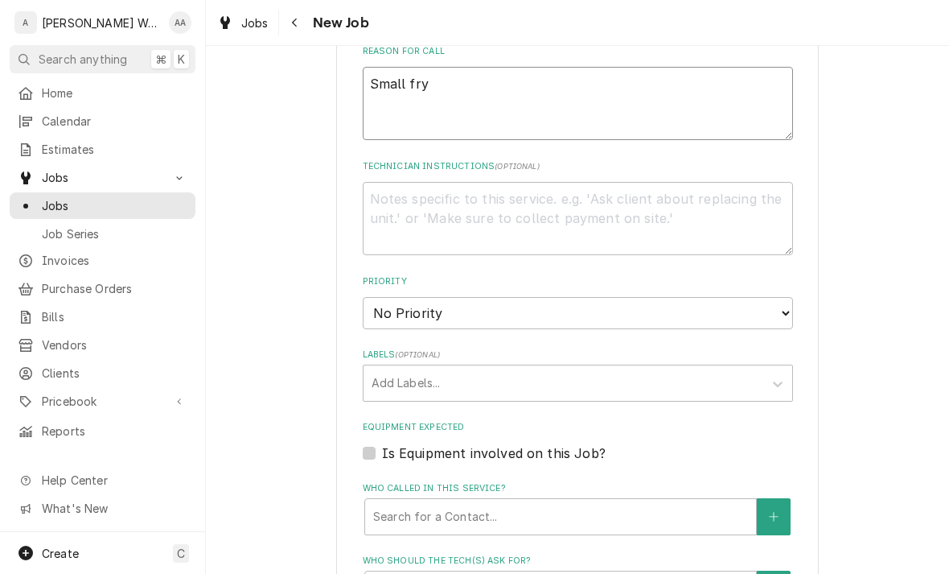
type textarea "Small fry"
type textarea "x"
type textarea "Small fry c"
type textarea "x"
type textarea "Small fry co"
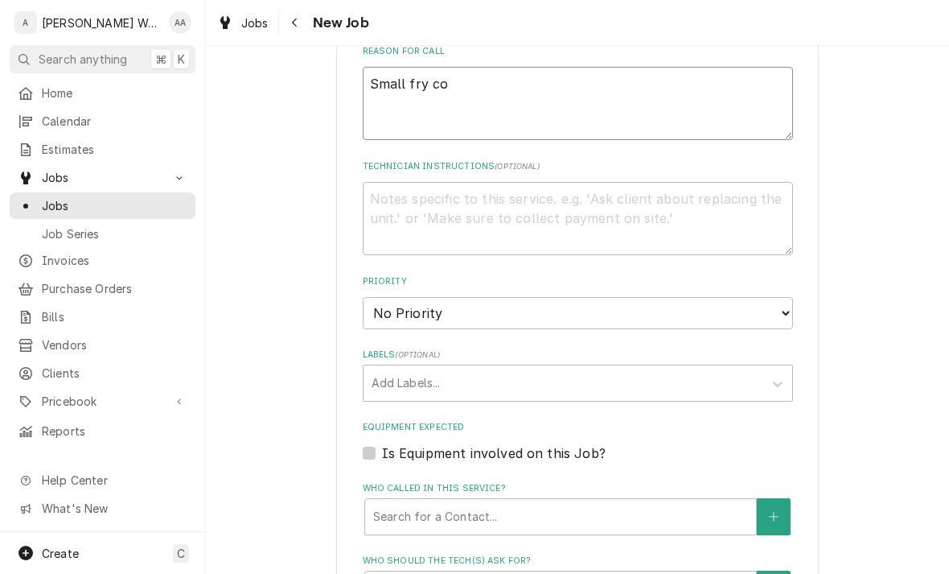
type textarea "x"
type textarea "Small fry coo"
type textarea "x"
type textarea "Small fry coole"
type textarea "x"
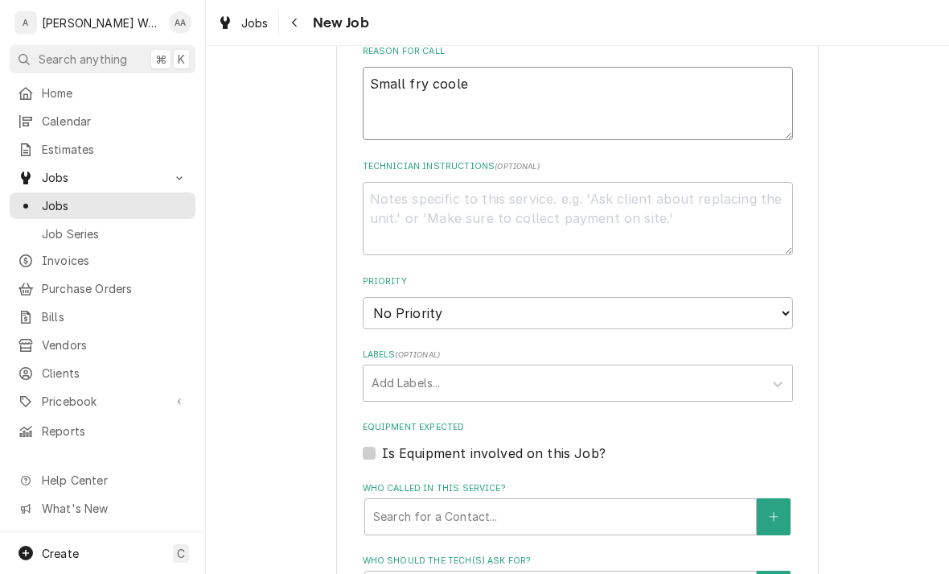
type textarea "Small fry cooler"
type textarea "x"
type textarea "Small fry cooler"
type textarea "x"
type textarea "Small fry cooler n"
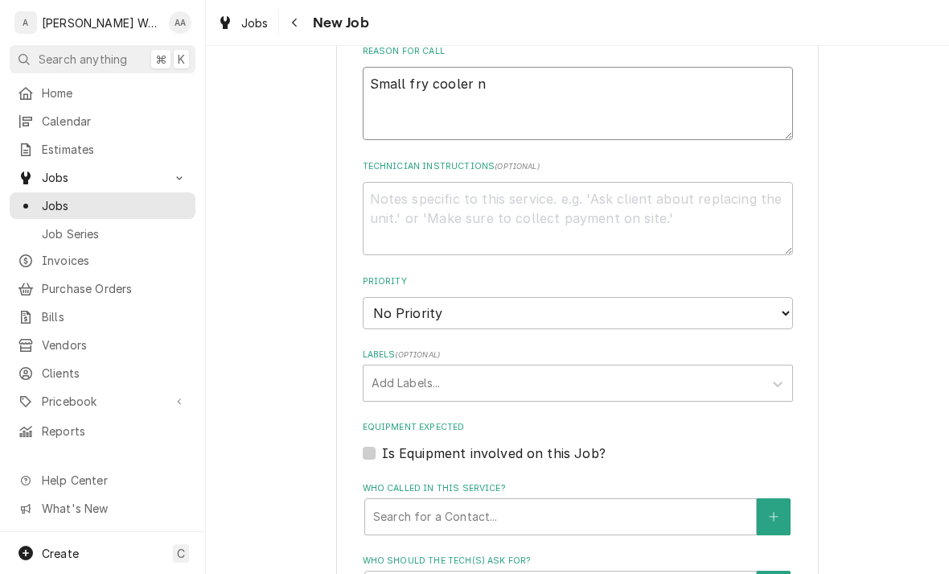
type textarea "x"
type textarea "Small fry cooler nee"
type textarea "x"
type textarea "Small fry cooler need"
type textarea "x"
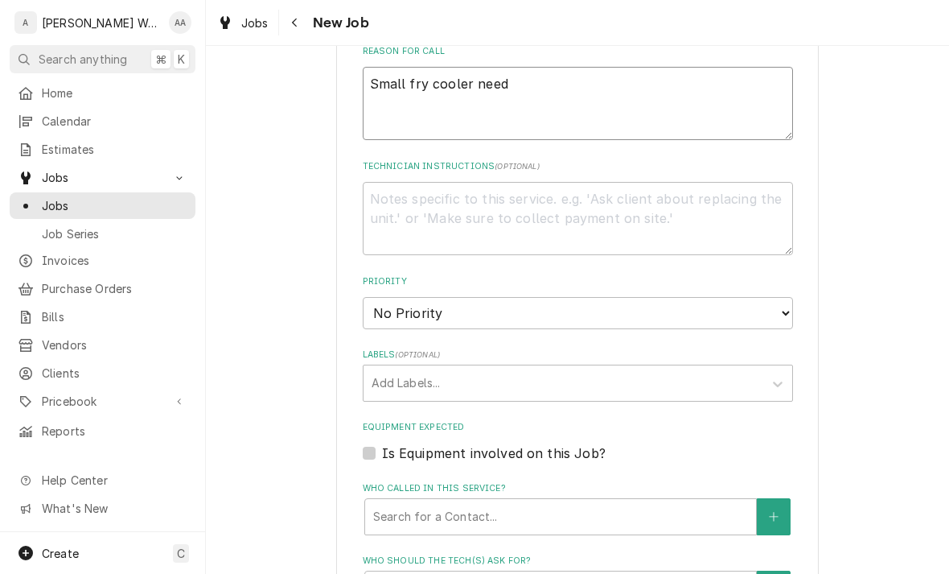
type textarea "Small fry cooler needs"
type textarea "x"
type textarea "Small fry cooler needs"
type textarea "x"
type textarea "Small fry cooler needs a"
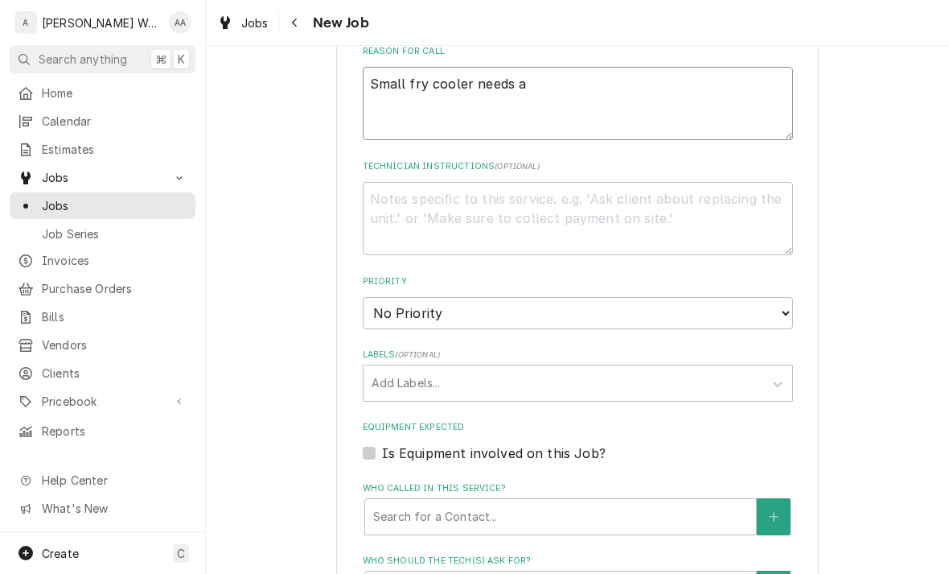
type textarea "x"
type textarea "Small fry cooler needs a n"
type textarea "x"
type textarea "Small fry cooler needs a ne"
type textarea "x"
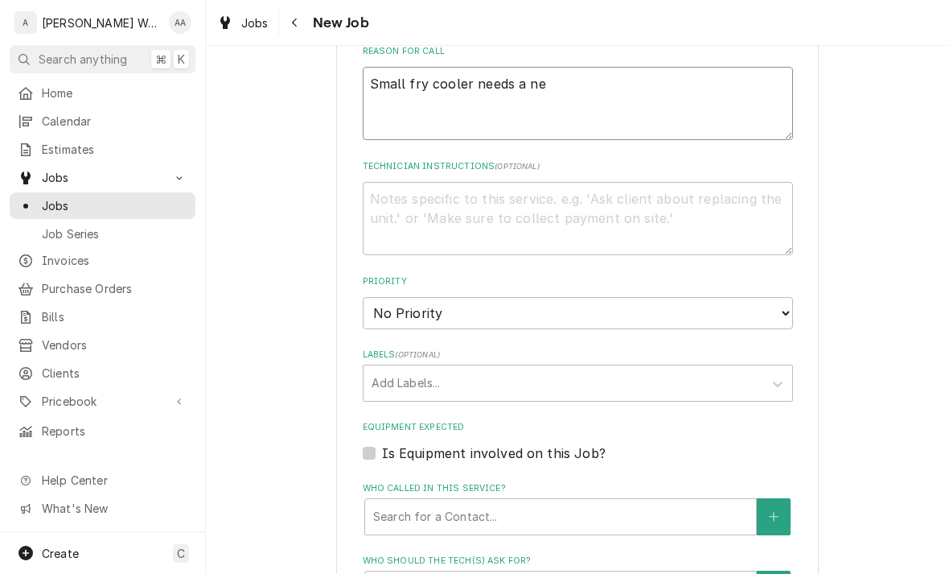
type textarea "Small fry cooler needs a new"
type textarea "x"
type textarea "Small fry cooler needs a new"
type textarea "x"
type textarea "Small fry cooler needs a new co"
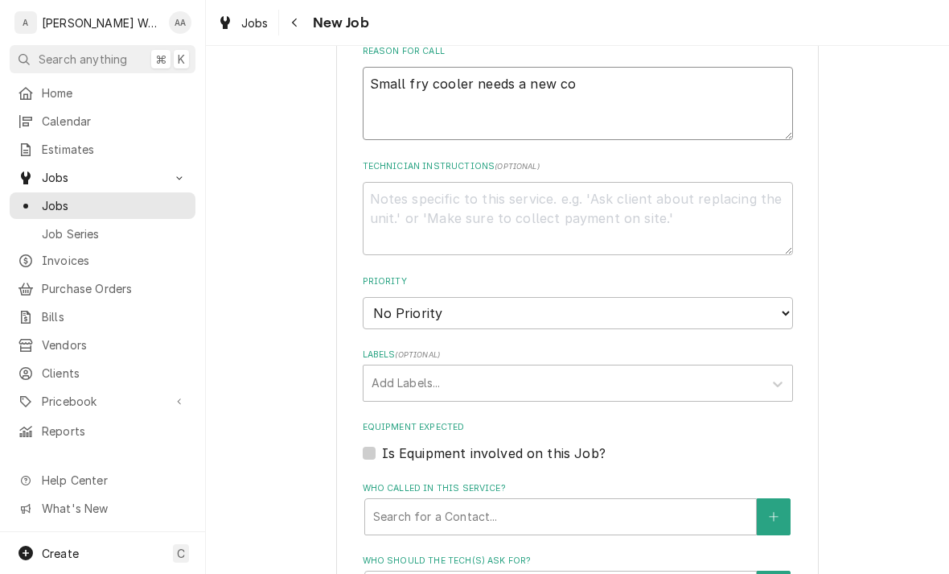
type textarea "x"
type textarea "Small fry cooler needs a new cor"
type textarea "x"
type textarea "Small fry cooler needs a new cord"
type textarea "x"
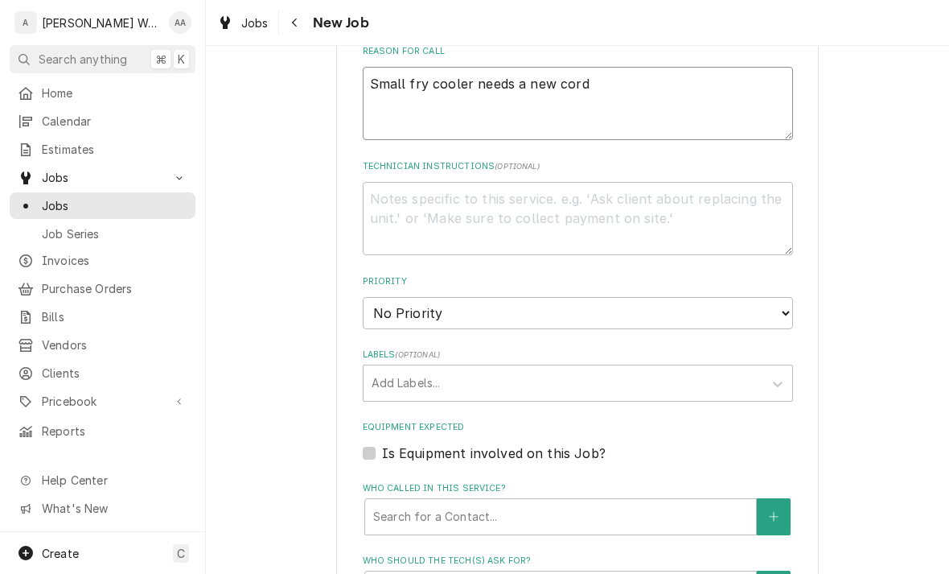
type textarea "Small fry cooler needs a new cord/"
type textarea "x"
type textarea "Small fry cooler needs a new cord/c"
type textarea "x"
type textarea "Small fry cooler needs a new cord/ca"
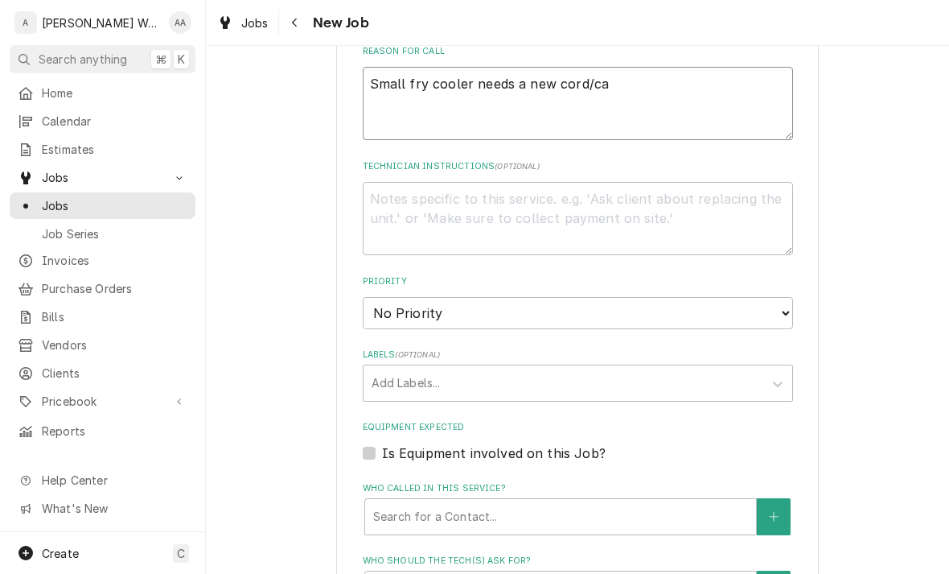
type textarea "x"
type textarea "Small fry cooler needs a new cord/cap"
type textarea "x"
type textarea "Small fry cooler needs a new cord/cap"
type textarea "x"
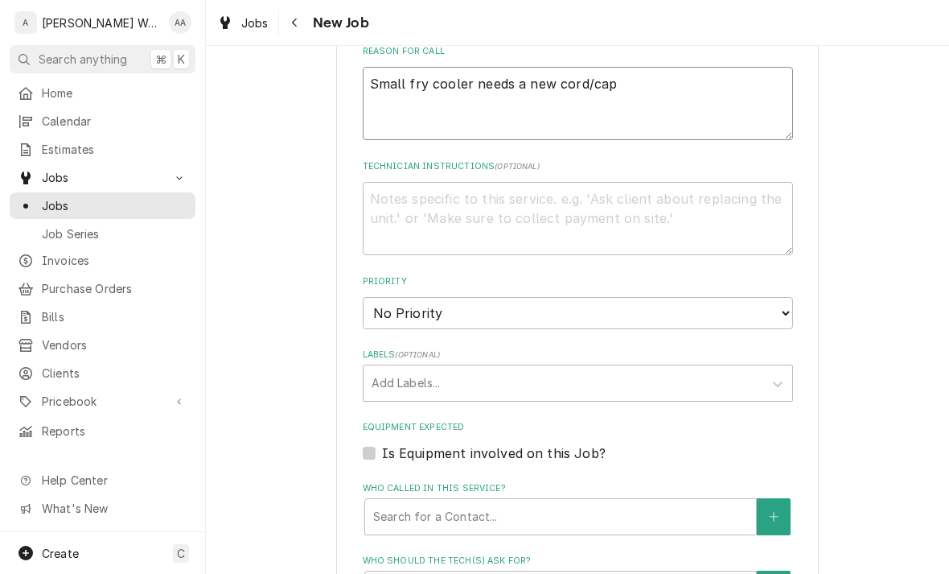
type textarea "Small fry cooler needs a new cord/cap C"
type textarea "x"
type textarea "Small fry cooler needs a new cord/cap Ch"
type textarea "x"
type textarea "Small fry cooler needs a new cord/cap Che"
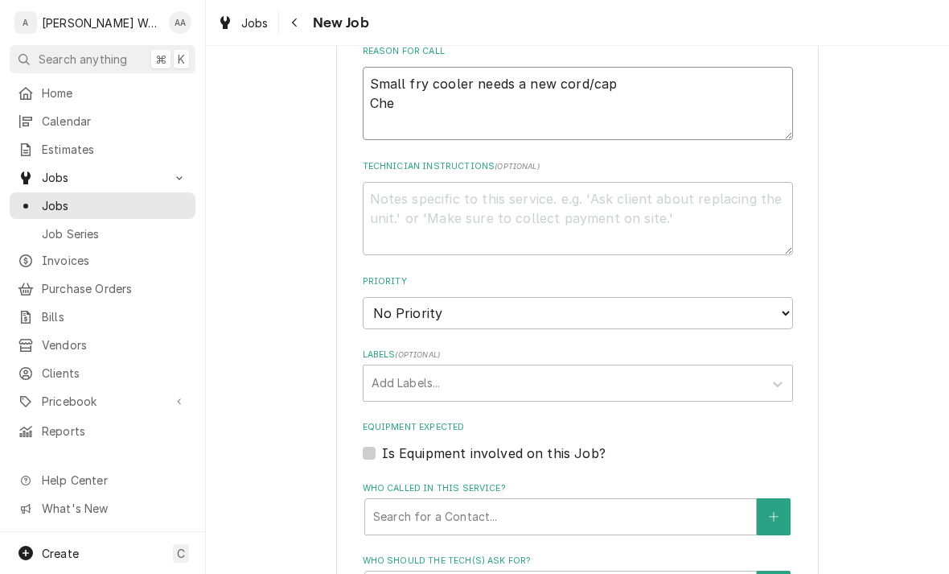
type textarea "x"
type textarea "Small fry cooler needs a new cord/cap Chec"
type textarea "x"
type textarea "Small fry cooler needs a new cord/cap Check"
type textarea "x"
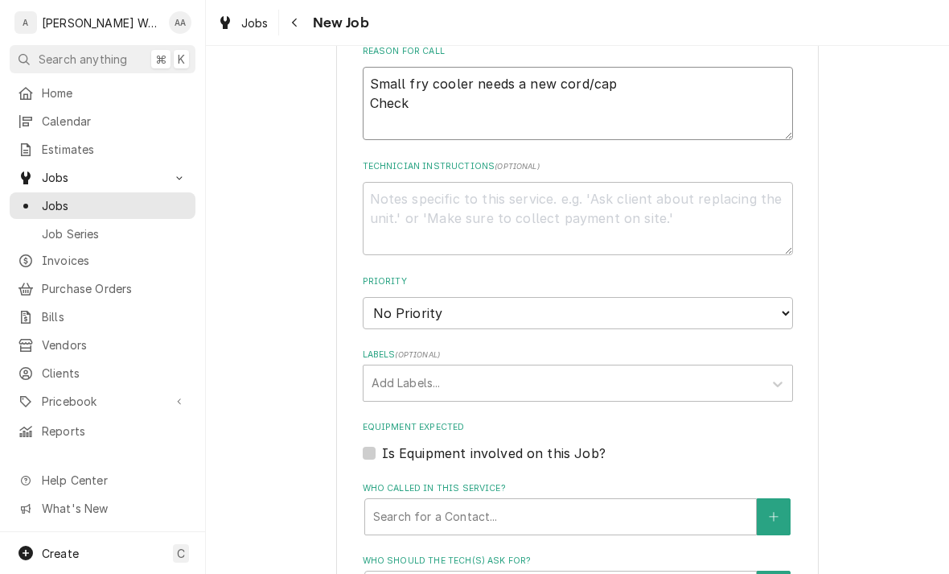
type textarea "Small fry cooler needs a new cord/cap Check o"
type textarea "x"
type textarea "Small fry cooler needs a new cord/cap Check on"
type textarea "x"
type textarea "Small fry cooler needs a new cord/cap Check on"
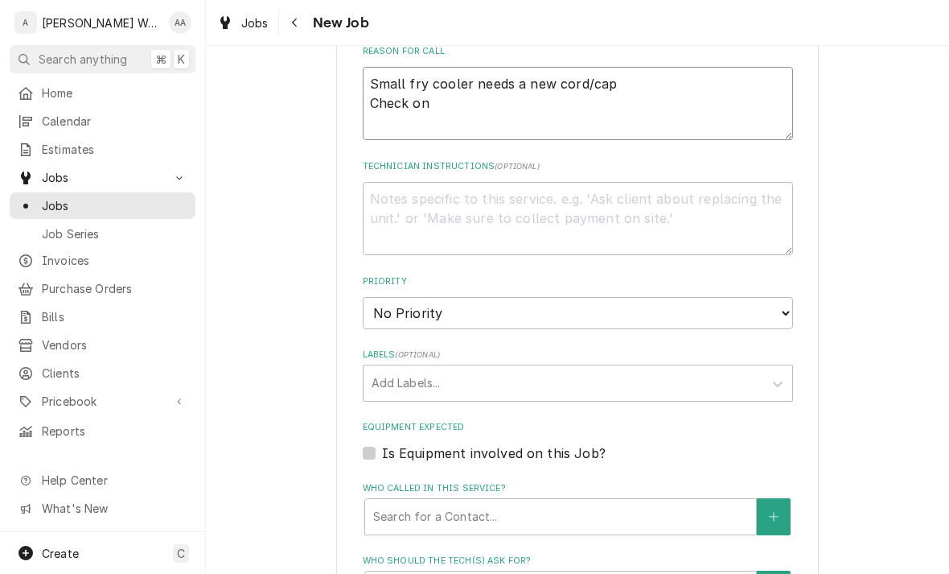
type textarea "x"
type textarea "Small fry cooler needs a new cord/cap Check on W"
type textarea "x"
type textarea "Small fry cooler needs a new cord/cap Check on WI"
type textarea "x"
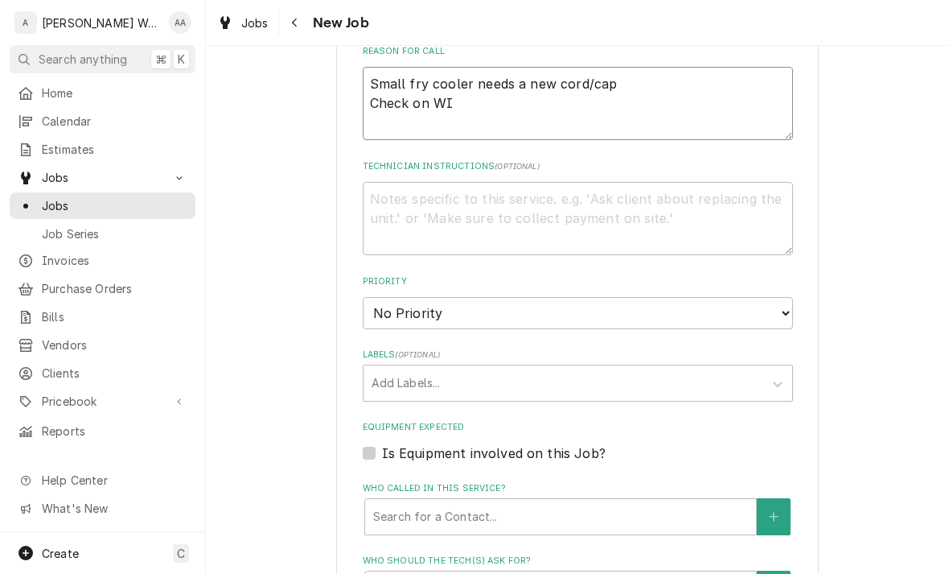
type textarea "Small fry cooler needs a new cord/cap Check on WIC"
type textarea "x"
type textarea "Small fry cooler needs a new cord/cap Check on WIC"
type textarea "x"
type textarea "Small fry cooler needs a new cord/cap Check on WIC m"
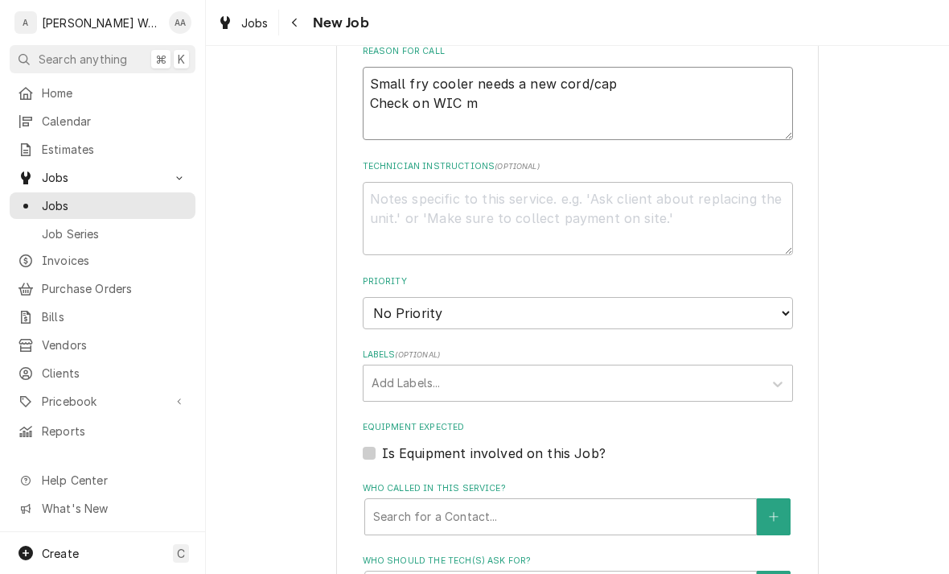
type textarea "x"
type textarea "Small fry cooler needs a new cord/cap Check on WIC me"
type textarea "x"
type textarea "Small fry cooler needs a new cord/cap Check on WIC mes"
type textarea "x"
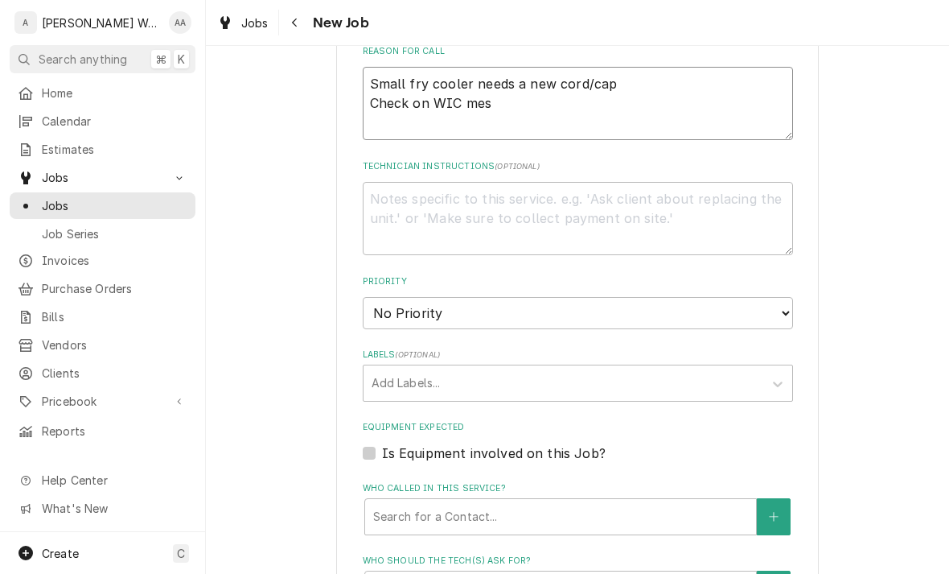
type textarea "Small fry cooler needs a new cord/cap Check on WIC mest"
type textarea "x"
type textarea "Small fry cooler needs a new cord/cap Check on WIC meat"
type textarea "x"
type textarea "Small fry cooler needs a new cord/cap Check on WIC meat r"
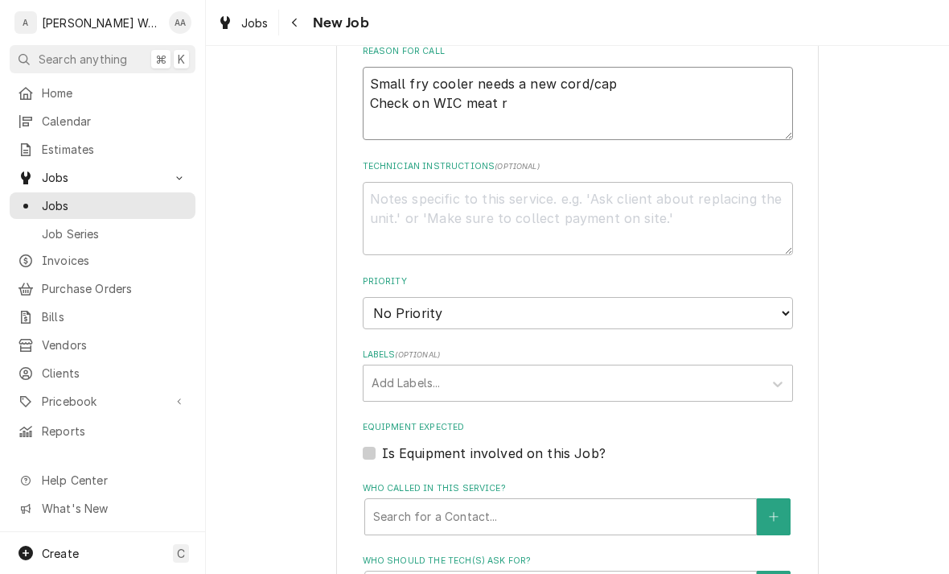
type textarea "x"
type textarea "Small fry cooler needs a new cord/cap Check on WIC meat ro"
type textarea "x"
type textarea "Small fry cooler needs a new cord/cap Check on WIC meat roo"
type textarea "x"
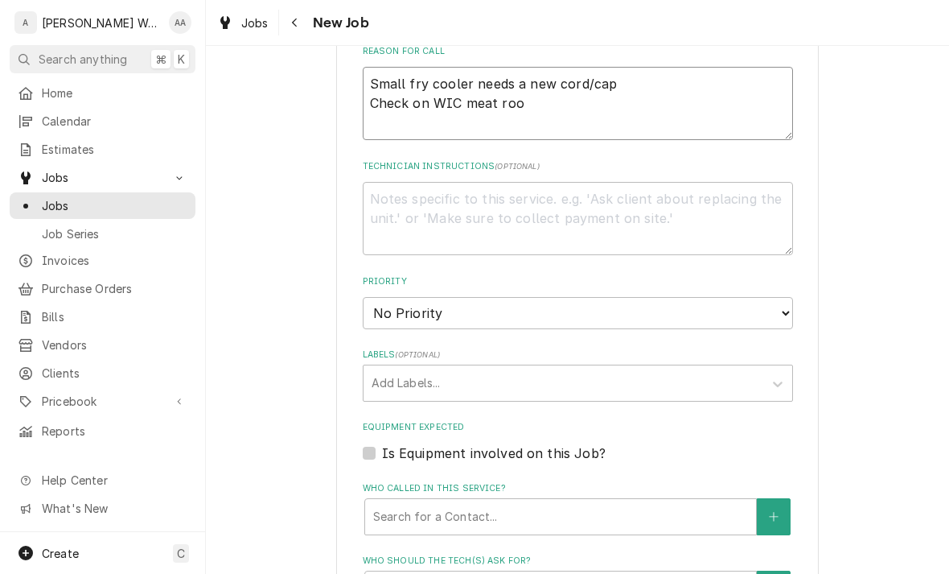
type textarea "Small fry cooler needs a new cord/cap Check on WIC meat room"
type textarea "x"
type textarea "Small fry cooler needs a new cord/cap Check on WIC meat room"
type textarea "x"
type textarea "Small fry cooler needs a new cord/cap Check on WIC meat room fo"
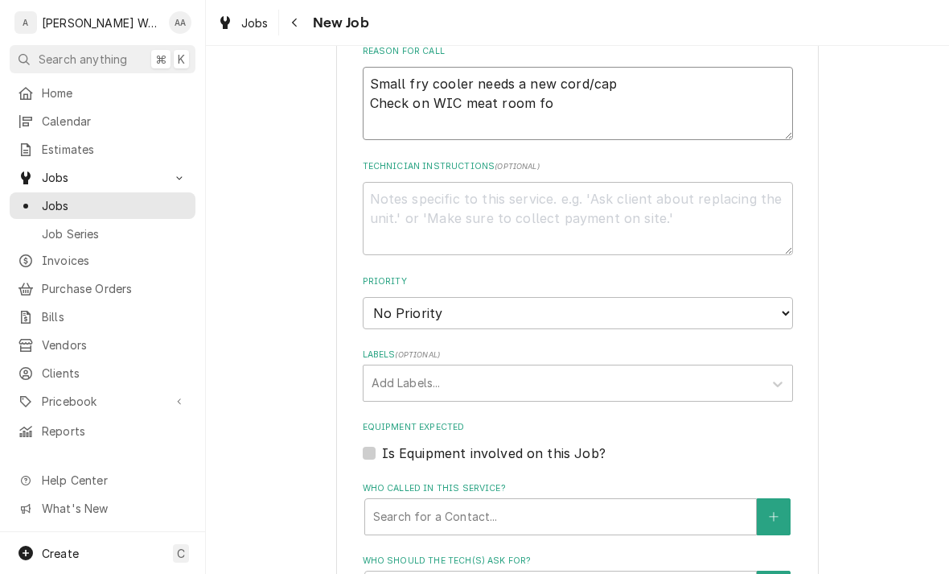
type textarea "x"
type textarea "Small fry cooler needs a new cord/cap Check on WIC meat room for"
type textarea "x"
type textarea "Small fry cooler needs a new cord/cap Check on WIC meat room for"
type textarea "x"
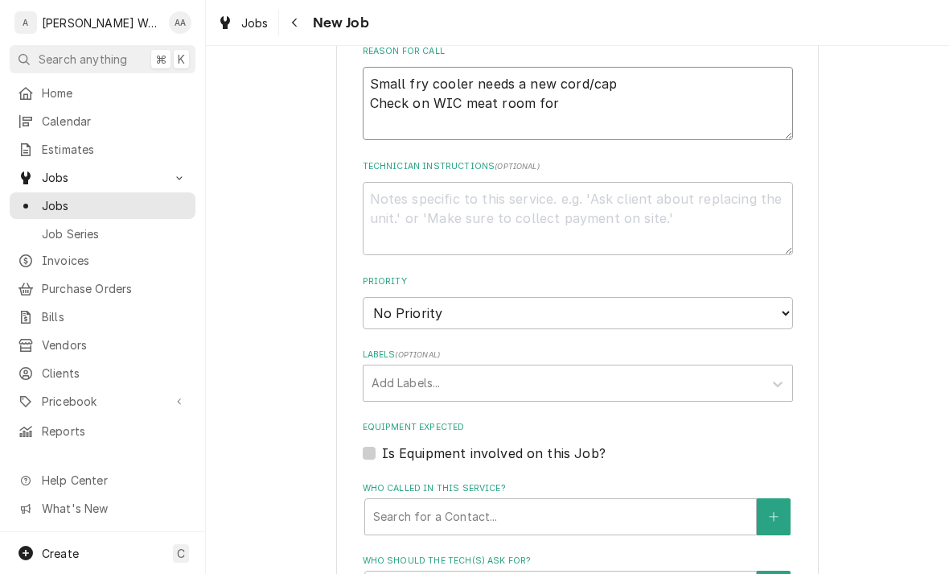
type textarea "Small fry cooler needs a new cord/cap Check on WIC meat room for p"
type textarea "x"
type textarea "Small fry cooler needs a new cord/cap Check on WIC meat room for pr"
type textarea "x"
type textarea "Small fry cooler needs a new cord/cap Check on WIC meat room for pro"
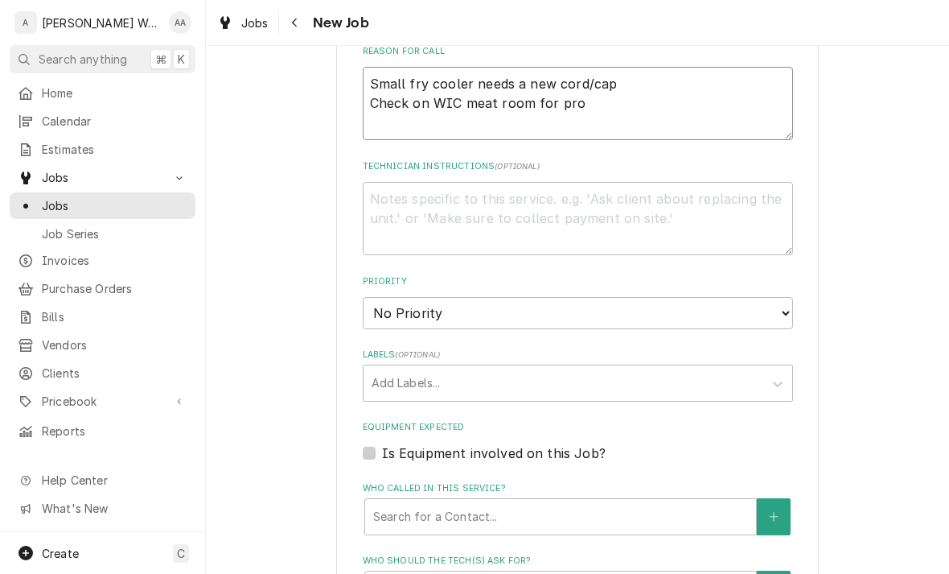
type textarea "x"
type textarea "Small fry cooler needs a new cord/cap Check on WIC meat room for prop"
type textarea "x"
type textarea "Small fry cooler needs a new cord/cap Check on WIC meat room for prope"
type textarea "x"
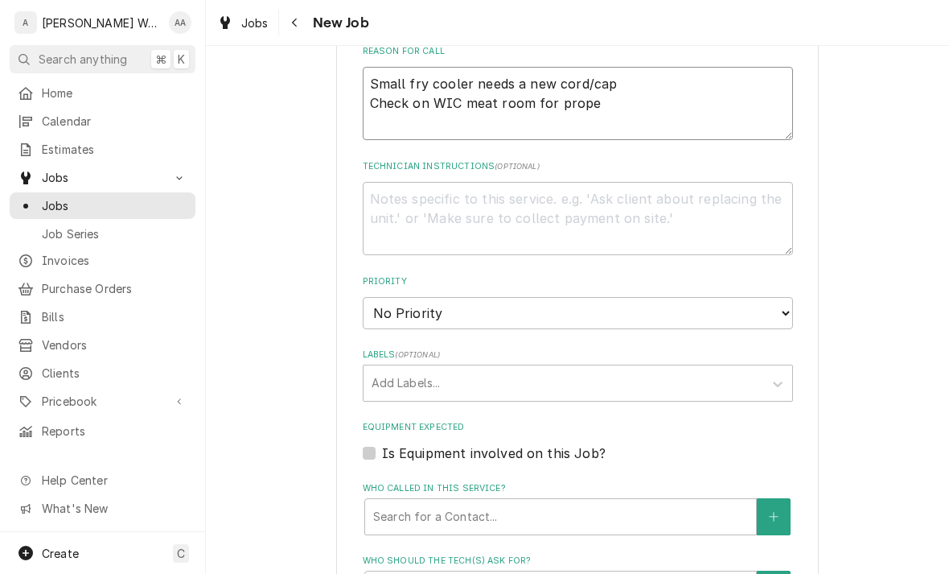
type textarea "Small fry cooler needs a new cord/cap Check on WIC meat room for proper"
type textarea "x"
type textarea "Small fry cooler needs a new cord/cap Check on WIC meat room for proper"
type textarea "x"
type textarea "Small fry cooler needs a new cord/cap Check on WIC meat room for proper o"
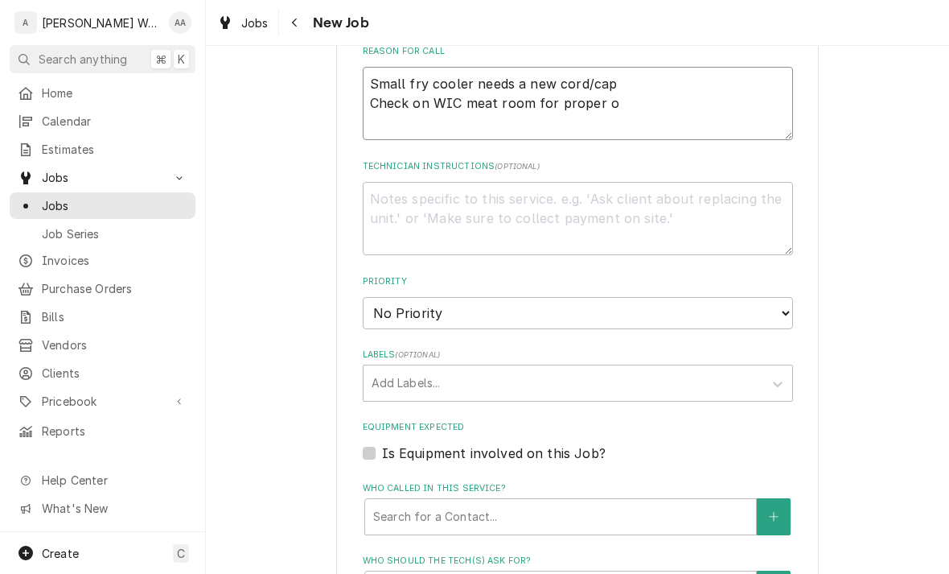
type textarea "x"
type textarea "Small fry cooler needs a new cord/cap Check on WIC meat room for proper op"
type textarea "x"
type textarea "Small fry cooler needs a new cord/cap Check on WIC meat room for proper ope"
type textarea "x"
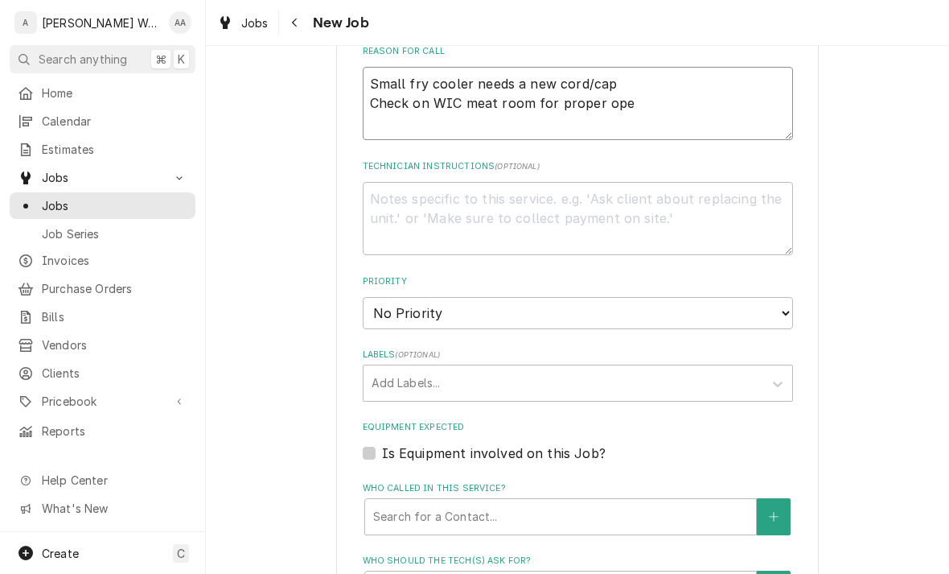
type textarea "Small fry cooler needs a new cord/cap Check on WIC meat room for proper operati…"
type textarea "x"
type textarea "Small fry cooler needs a new cord/cap Check on WIC meat room for proper operati…"
type textarea "x"
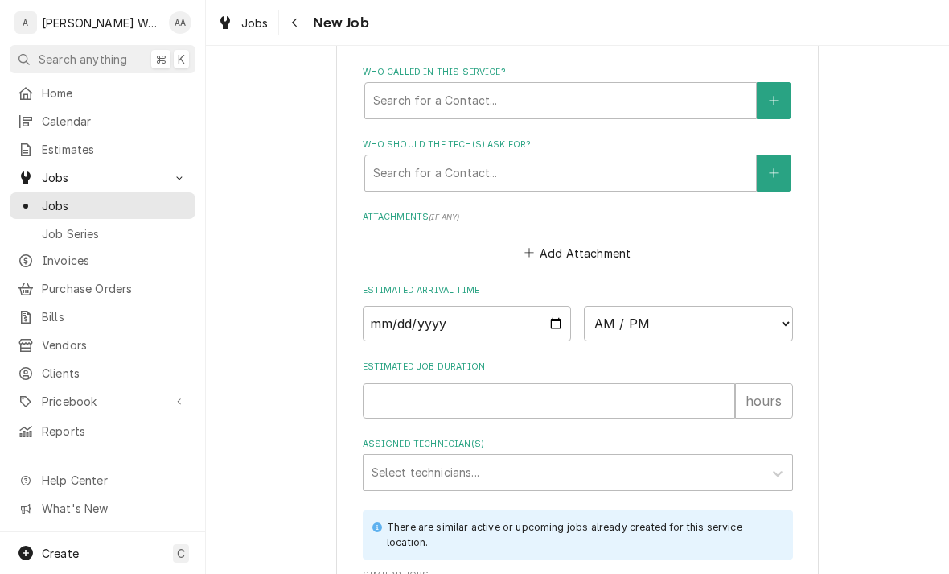
scroll to position [1045, 0]
type textarea "Small fry cooler needs a new cord/cap Check on WIC meat room for proper operati…"
click at [393, 320] on input "Date" at bounding box center [467, 323] width 209 height 35
type input "[DATE]"
type textarea "x"
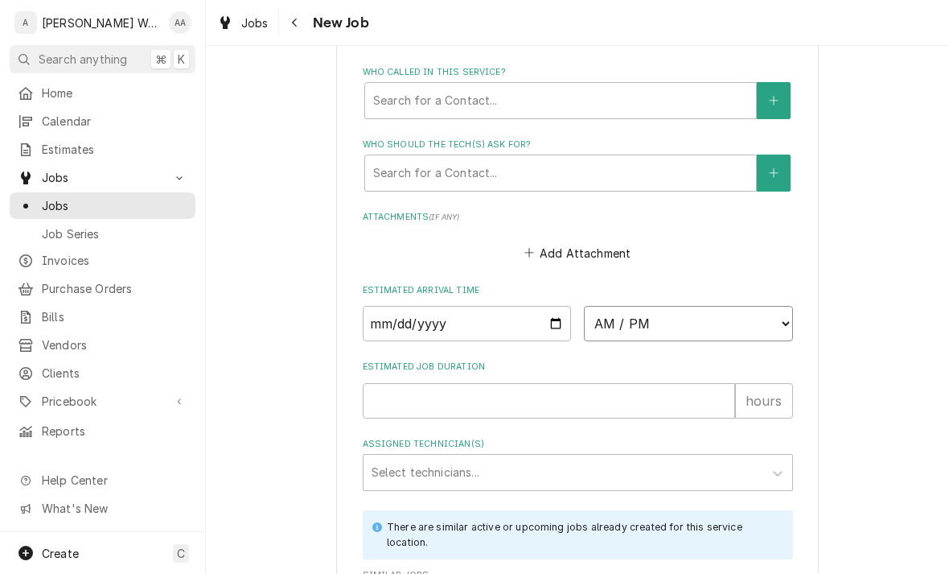
click at [743, 319] on select "AM / PM 6:00 AM 6:15 AM 6:30 AM 6:45 AM 7:00 AM 7:15 AM 7:30 AM 7:45 AM 8:00 AM…" at bounding box center [688, 323] width 209 height 35
select select "13:15:00"
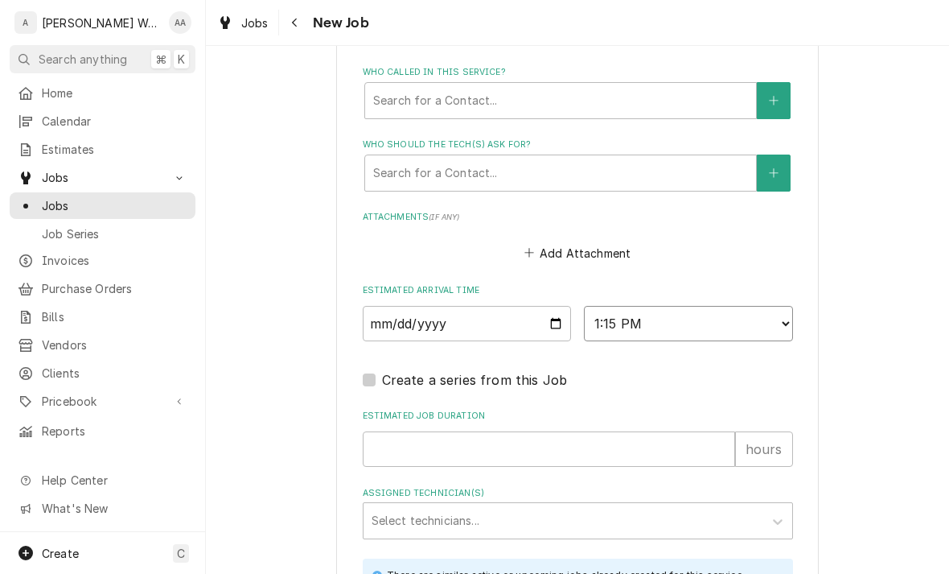
type textarea "x"
click at [377, 434] on input "Estimated Job Duration" at bounding box center [549, 448] width 372 height 35
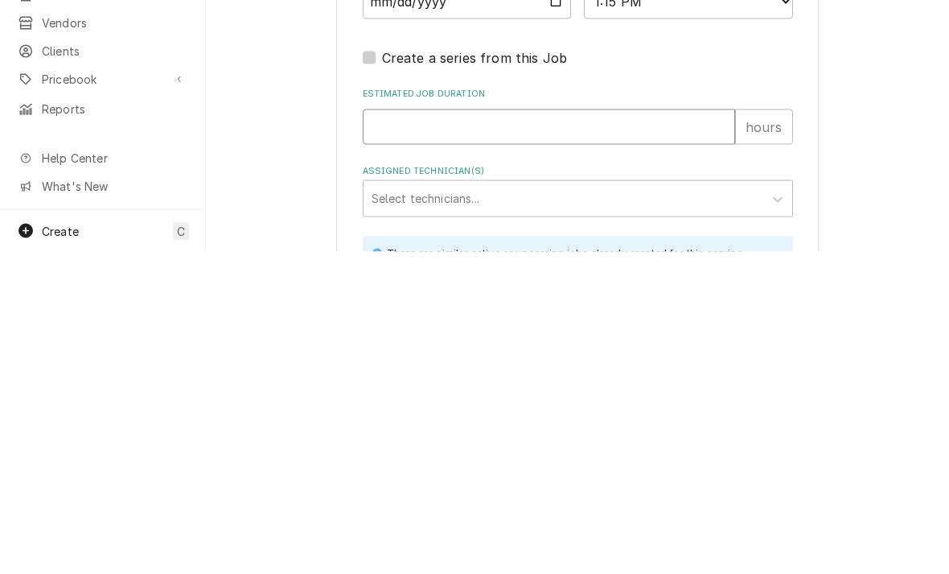
type input "2"
type textarea "x"
type input "2"
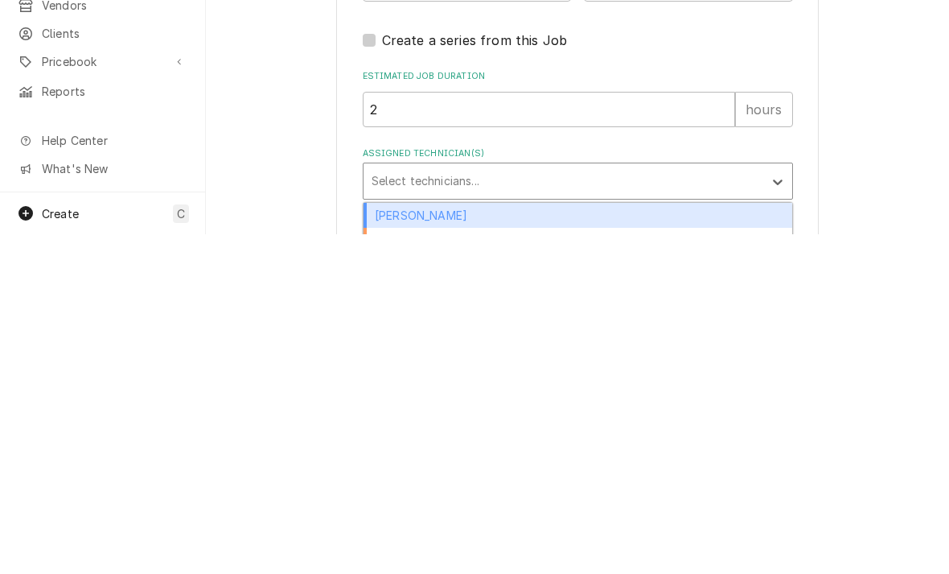
click at [385, 542] on div "Aaron Anderson" at bounding box center [578, 554] width 429 height 25
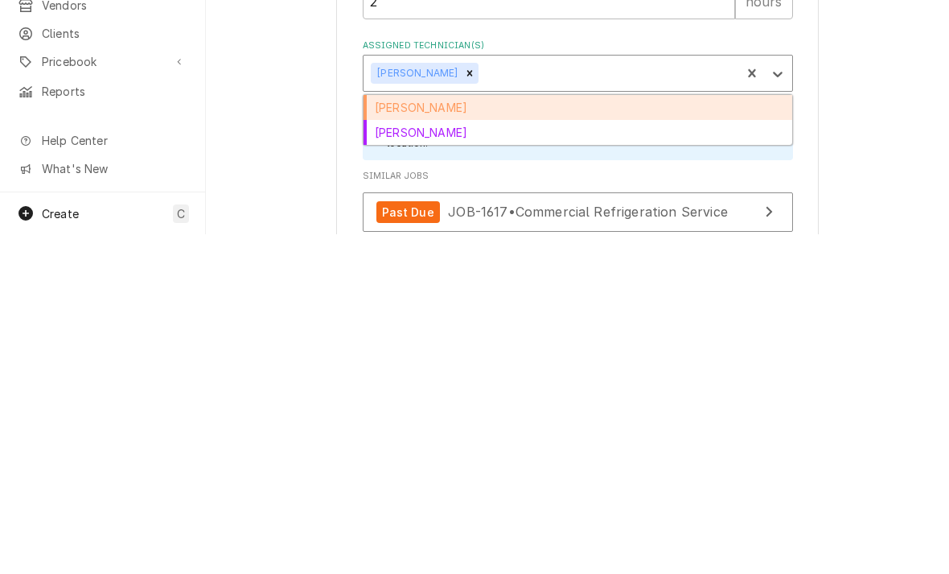
scroll to position [1154, 0]
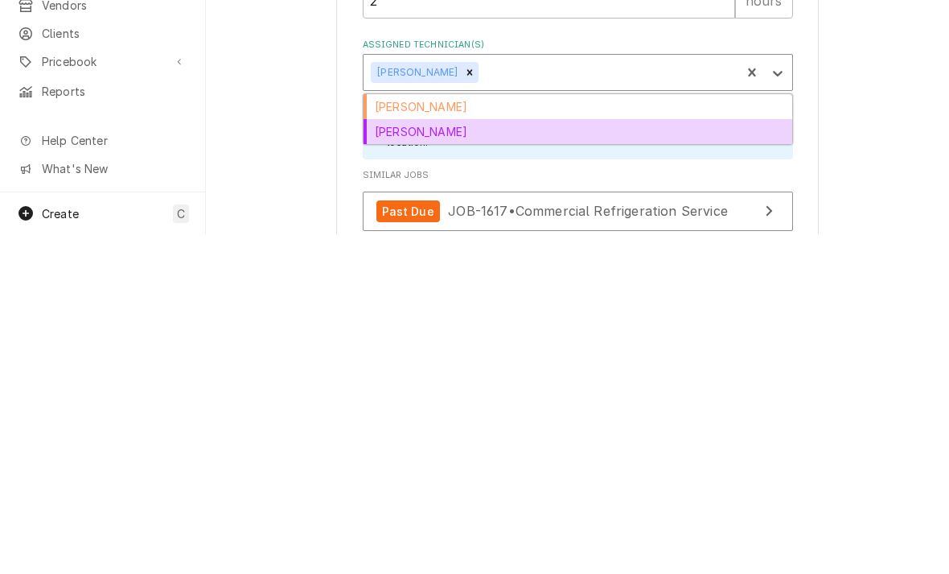
click at [381, 459] on div "Kenna Anderson" at bounding box center [578, 471] width 429 height 25
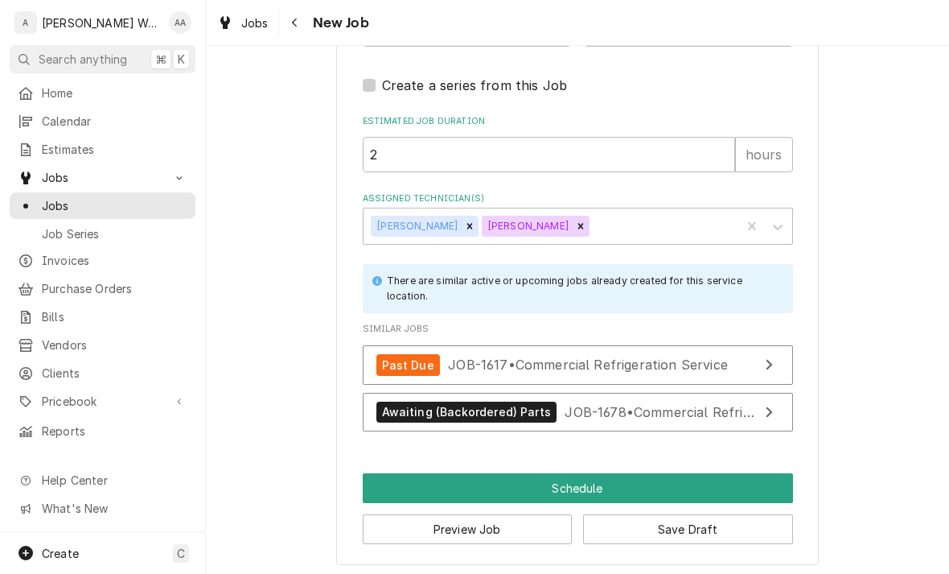
scroll to position [1339, 0]
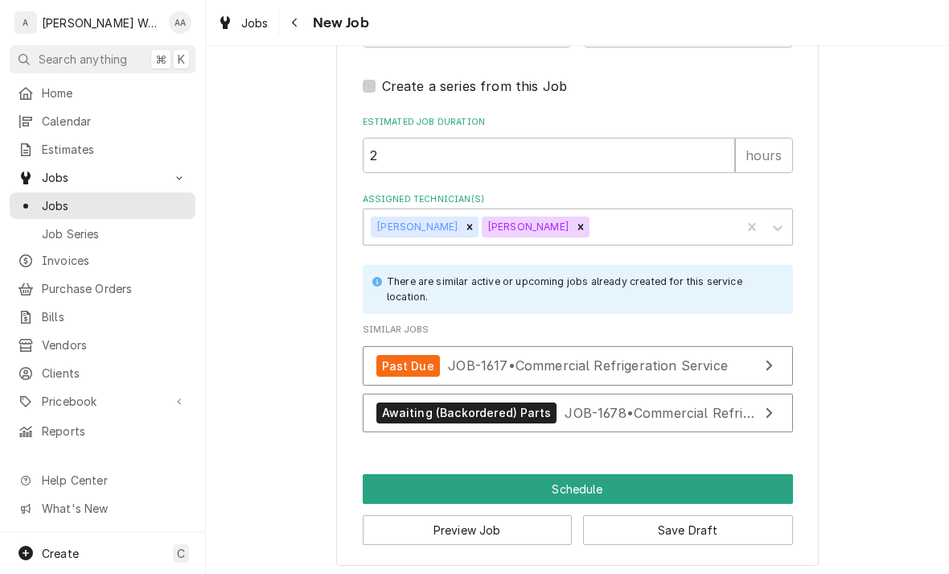
click at [387, 486] on button "Schedule" at bounding box center [578, 489] width 430 height 30
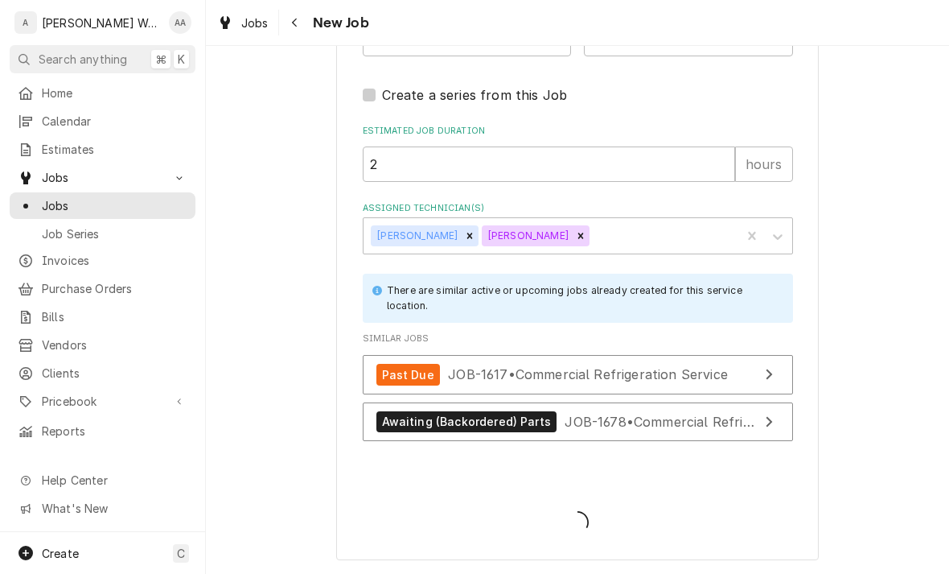
scroll to position [1323, 0]
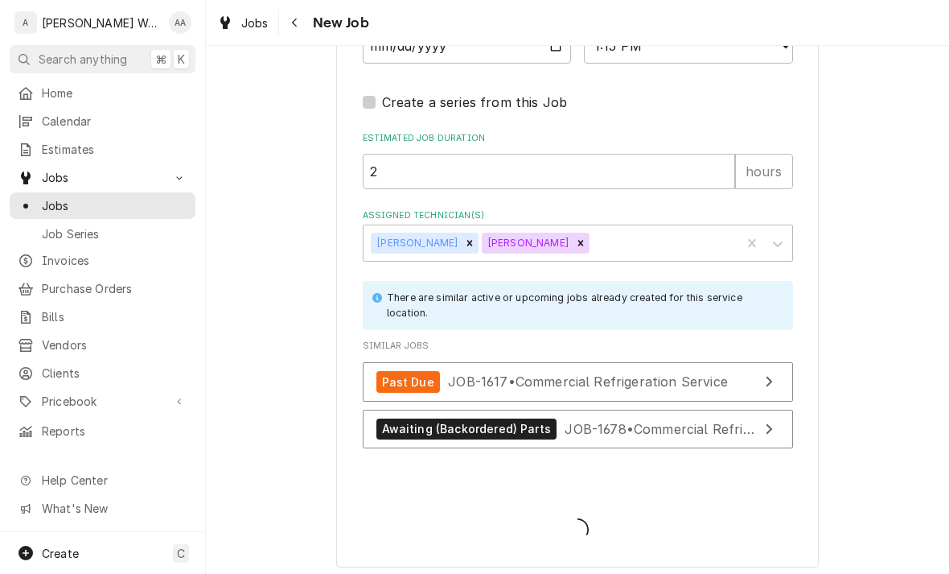
type textarea "x"
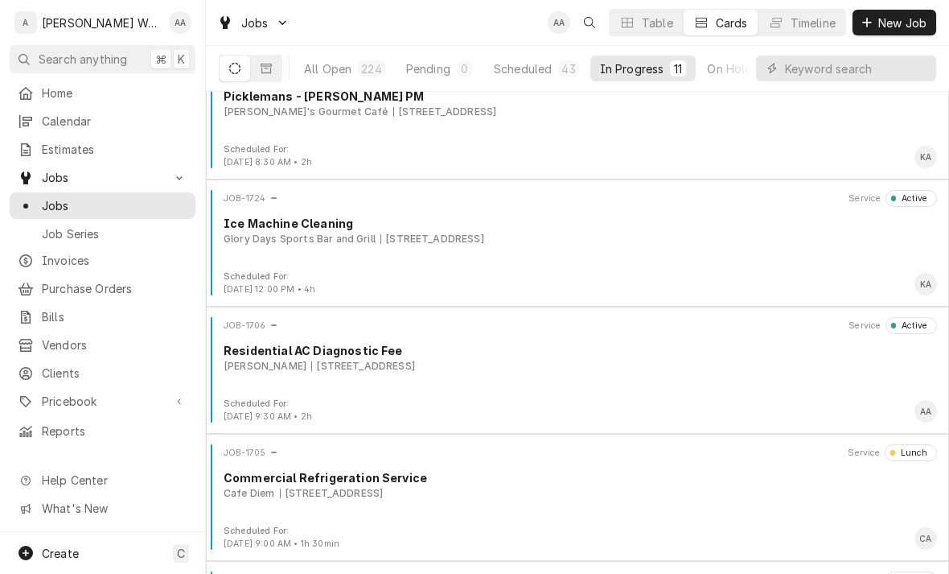
scroll to position [290, 0]
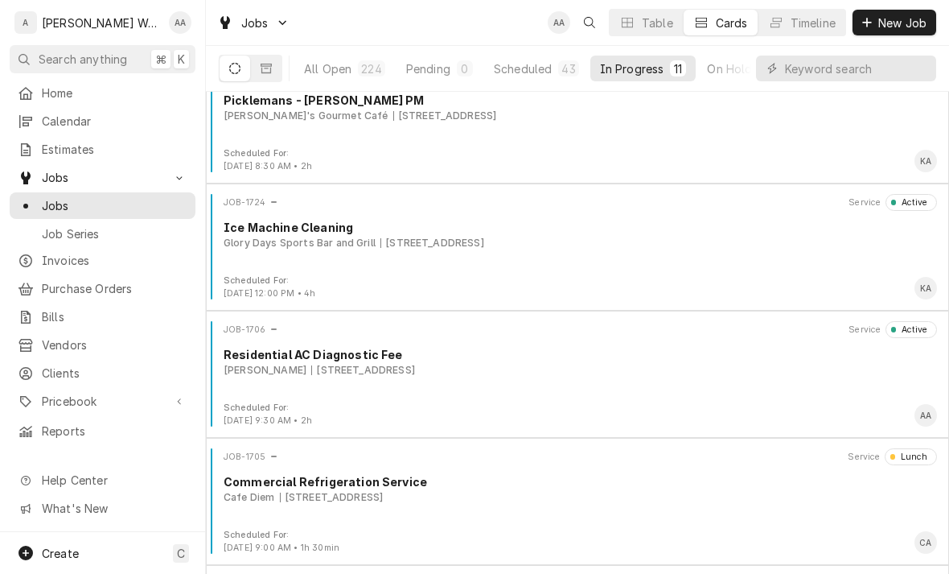
click at [296, 253] on div "JOB-1724 Service Active Ice Machine Cleaning Glory Days Sports Bar and Grill [S…" at bounding box center [577, 234] width 730 height 80
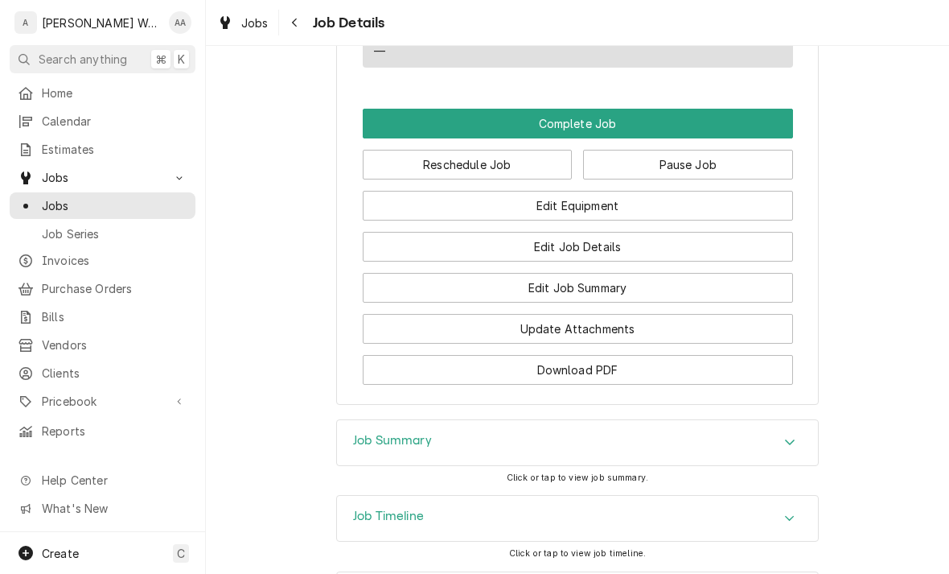
scroll to position [934, 0]
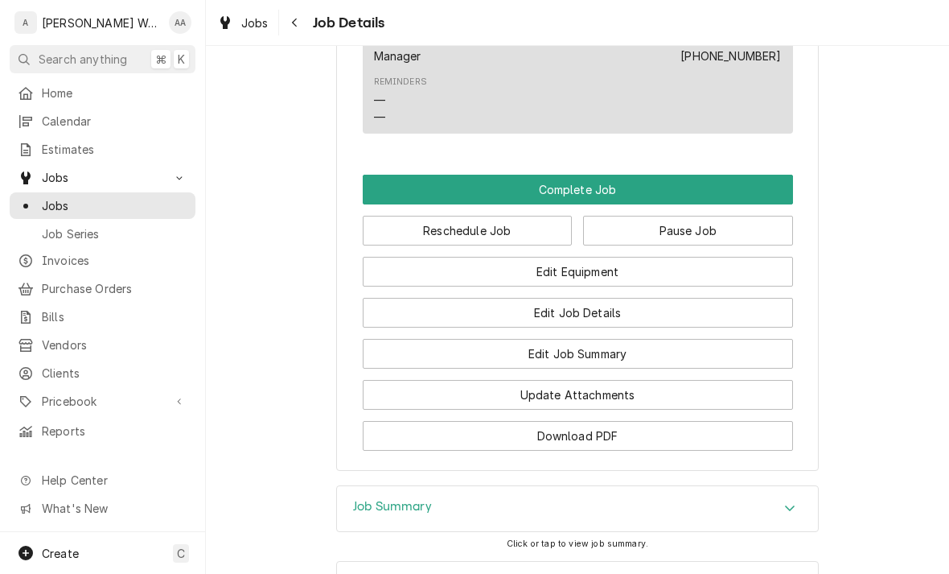
click at [372, 189] on button "Complete Job" at bounding box center [578, 190] width 430 height 30
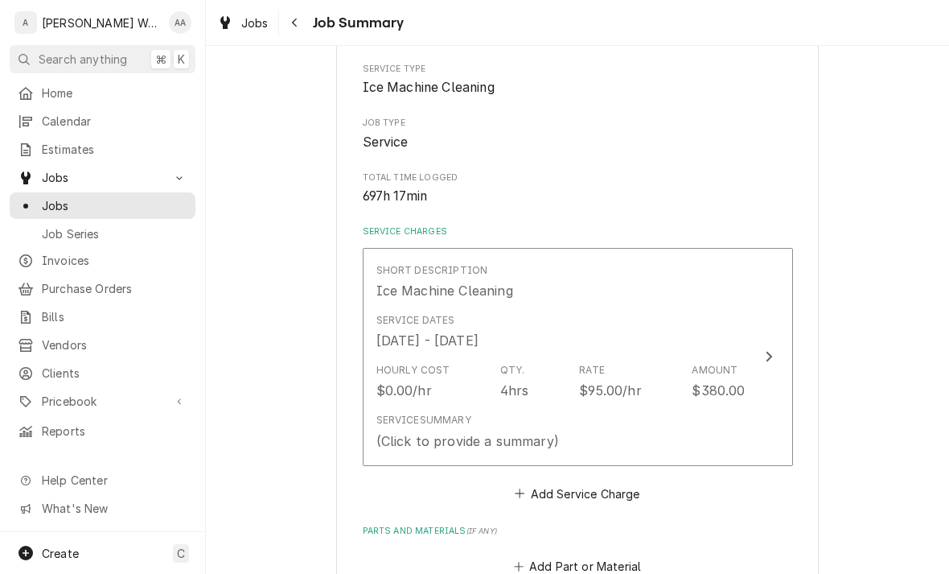
scroll to position [214, 0]
click at [419, 365] on div "Hourly Cost" at bounding box center [413, 368] width 74 height 14
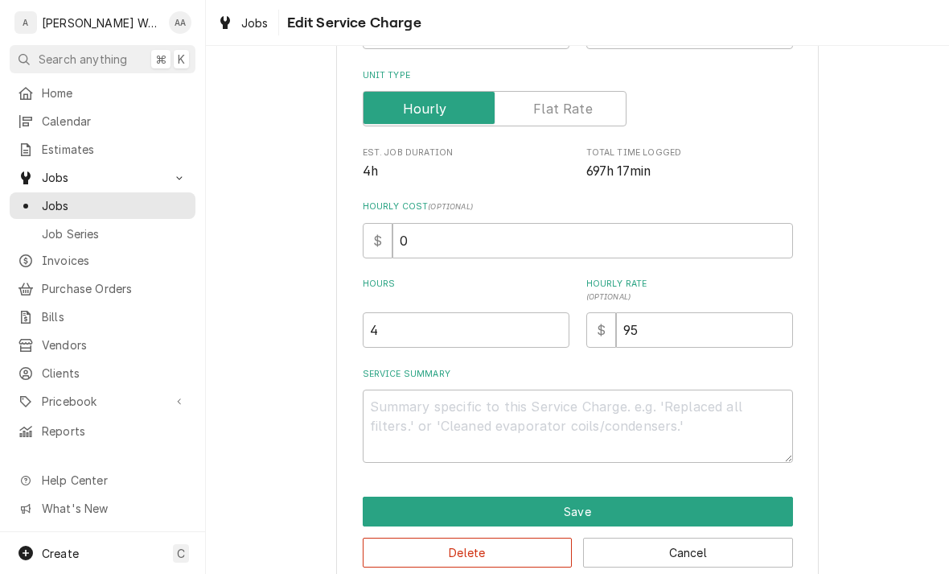
type textarea "x"
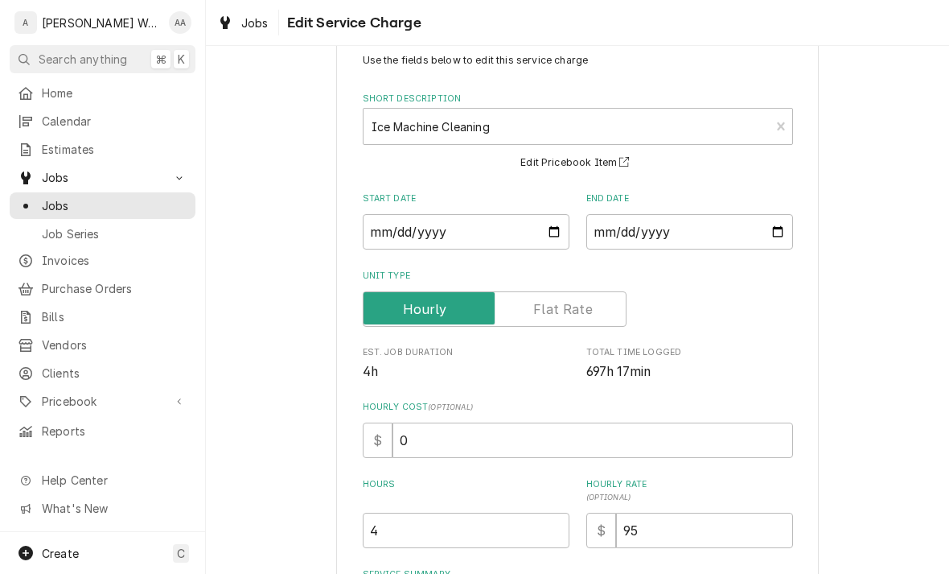
scroll to position [51, 0]
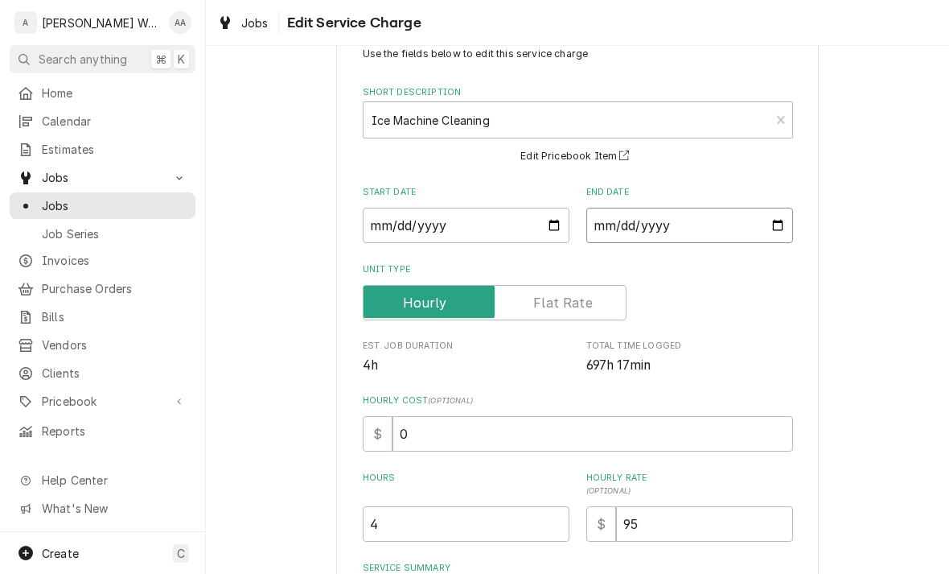
click at [765, 230] on input "[DATE]" at bounding box center [689, 225] width 207 height 35
type input "[DATE]"
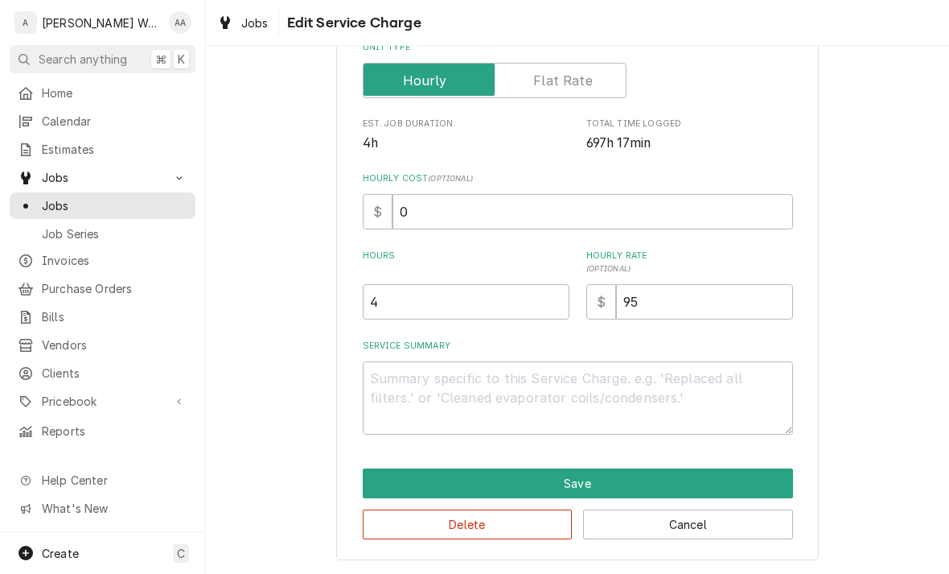
scroll to position [272, 0]
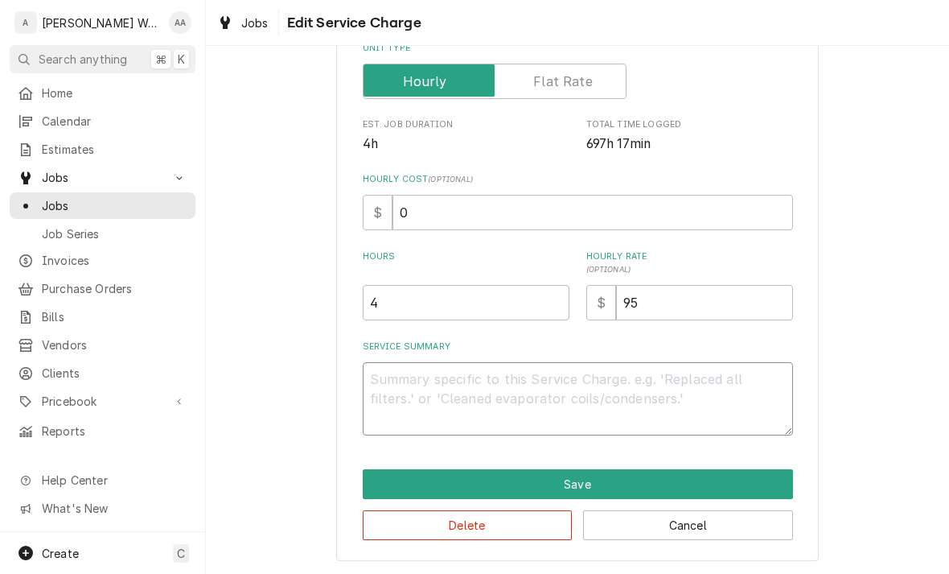
click at [393, 380] on textarea "Service Summary" at bounding box center [578, 398] width 430 height 73
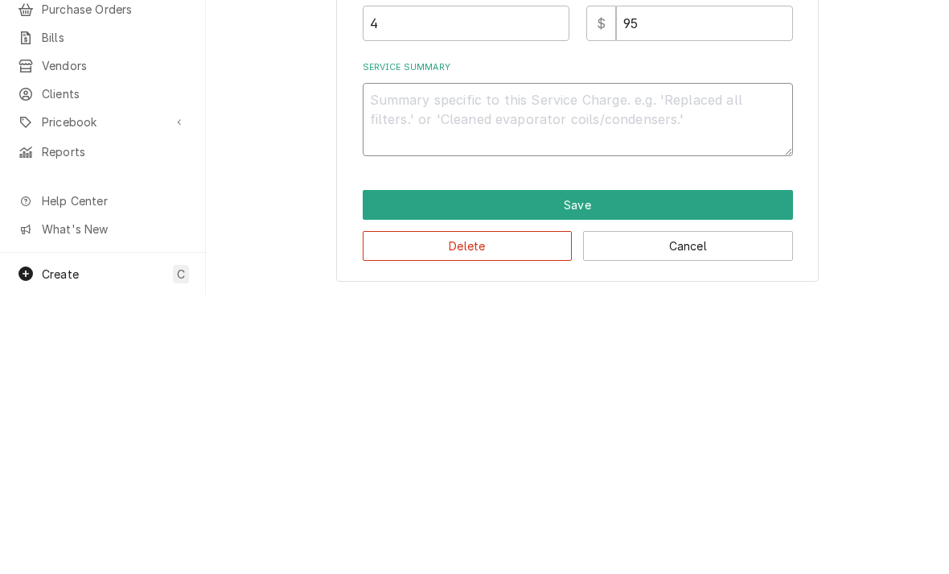
type textarea "x"
type textarea "Co"
type textarea "x"
type textarea "Com"
type textarea "x"
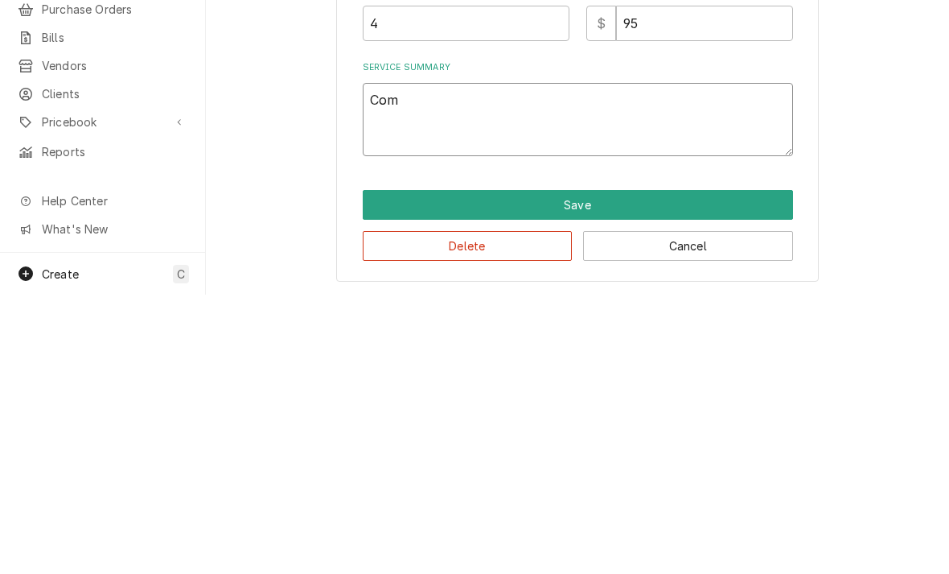
type textarea "Comp"
type textarea "x"
type textarea "Compl"
type textarea "x"
type textarea "Complete"
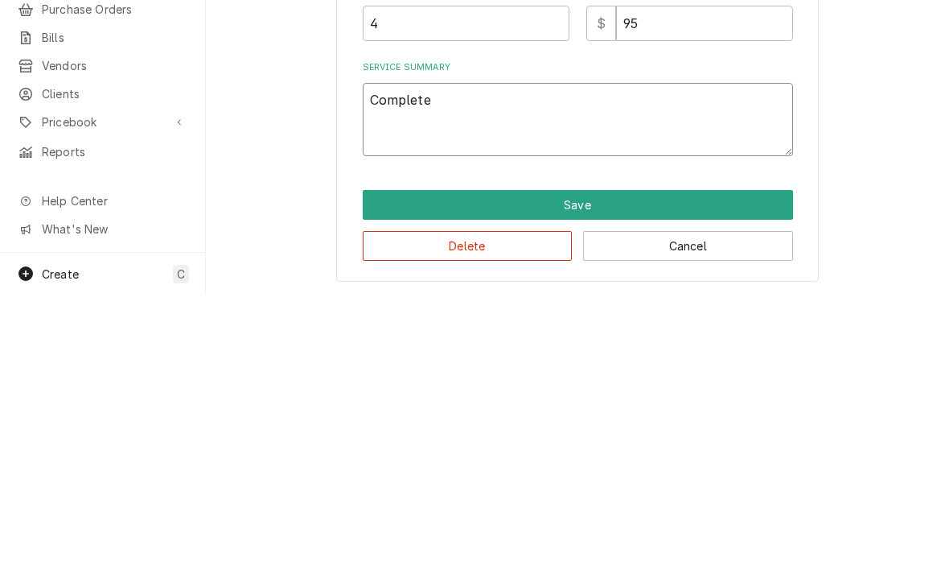
type textarea "x"
type textarea "Complete"
type textarea "x"
type textarea "Completel"
type textarea "x"
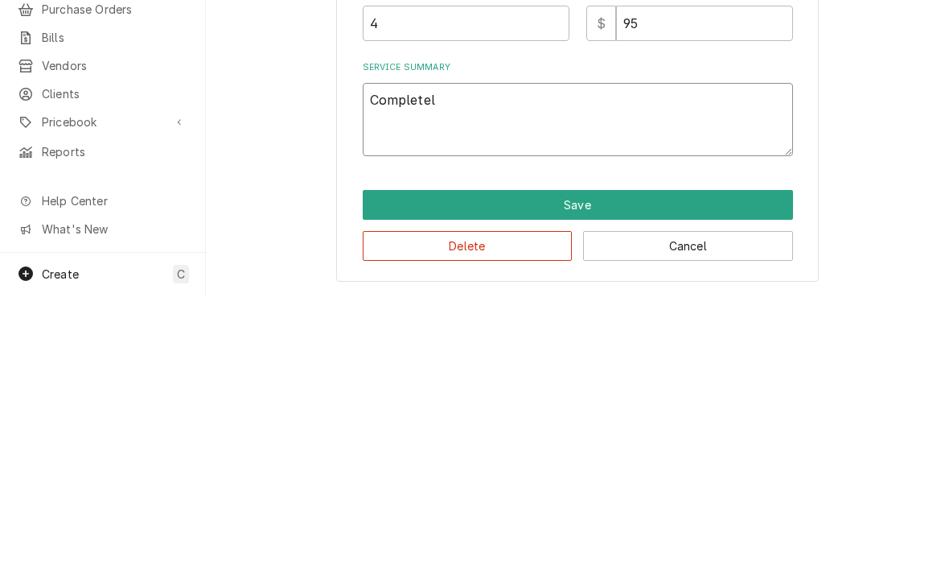
type textarea "Completely"
type textarea "x"
type textarea "Completely"
type textarea "x"
type textarea "Completely d"
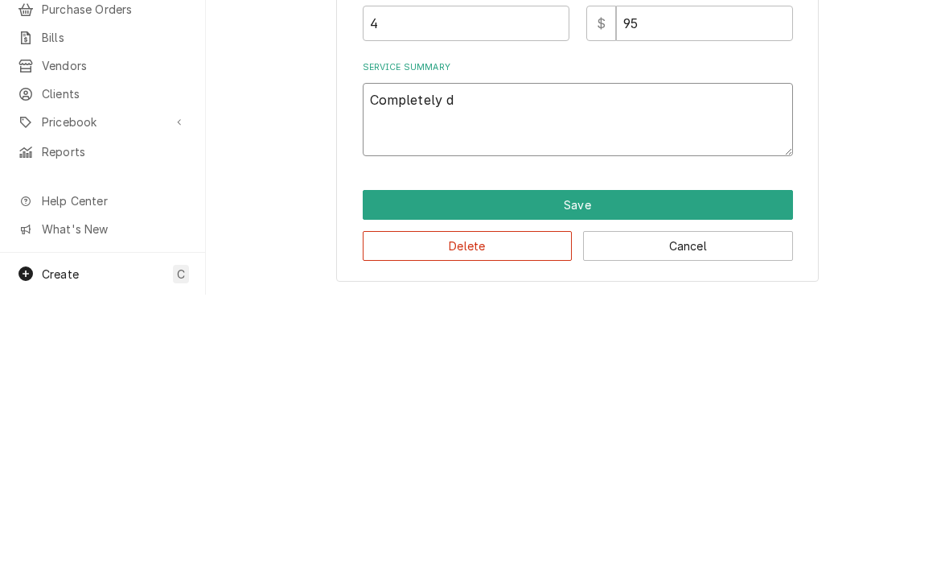
type textarea "x"
type textarea "Completely di"
type textarea "x"
type textarea "Completely dis"
type textarea "x"
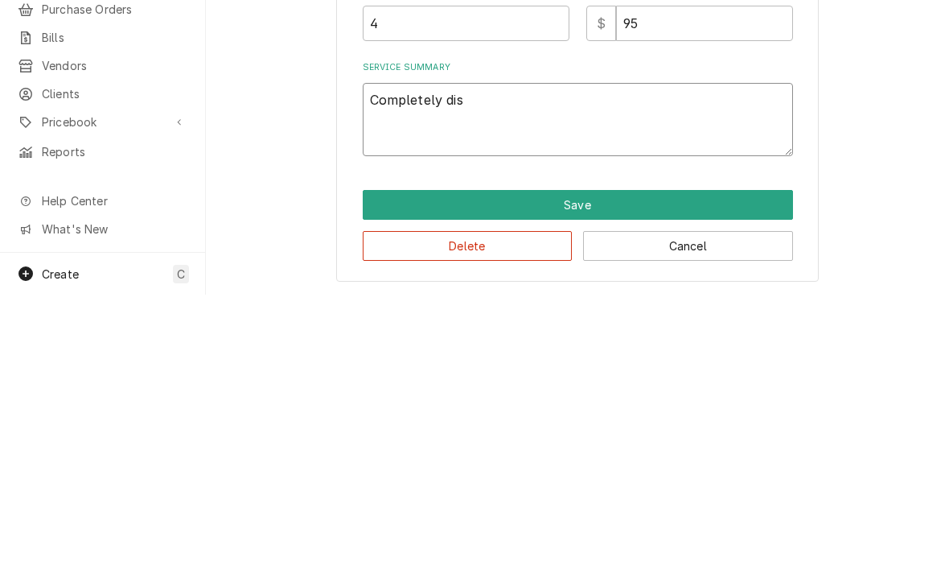
type textarea "Completely disa"
type textarea "x"
type textarea "Completely disassembled"
type textarea "x"
type textarea "Completely disassembled a"
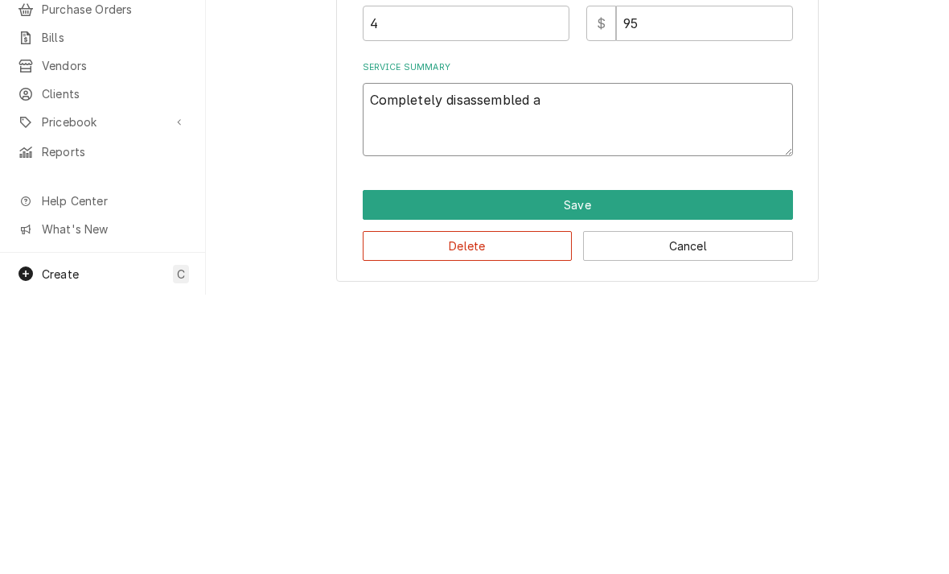
type textarea "x"
type textarea "Completely disassembled and"
type textarea "x"
type textarea "Completely disassembled and c"
type textarea "x"
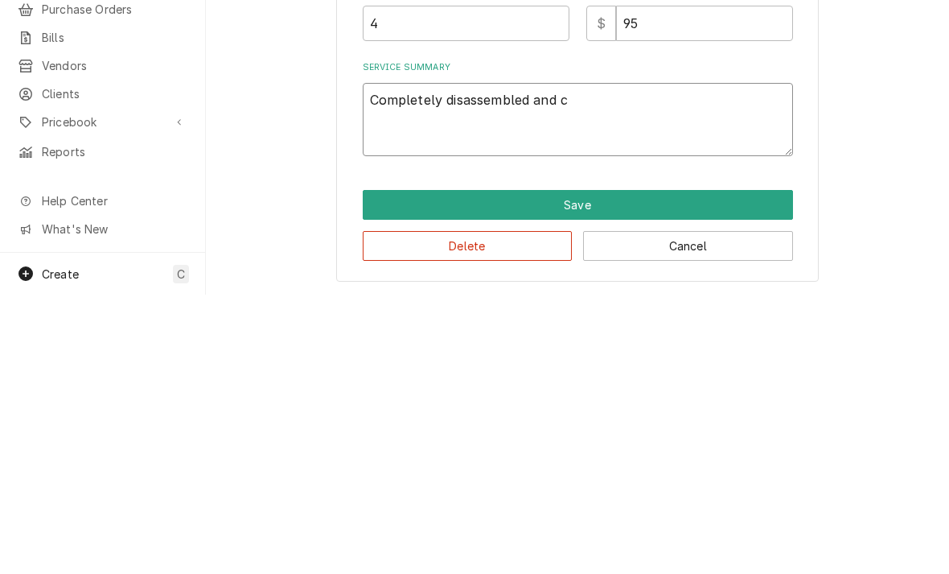
type textarea "Completely disassembled and cl"
type textarea "x"
type textarea "Completely disassembled and cle"
type textarea "x"
type textarea "Completely disassembled and clea"
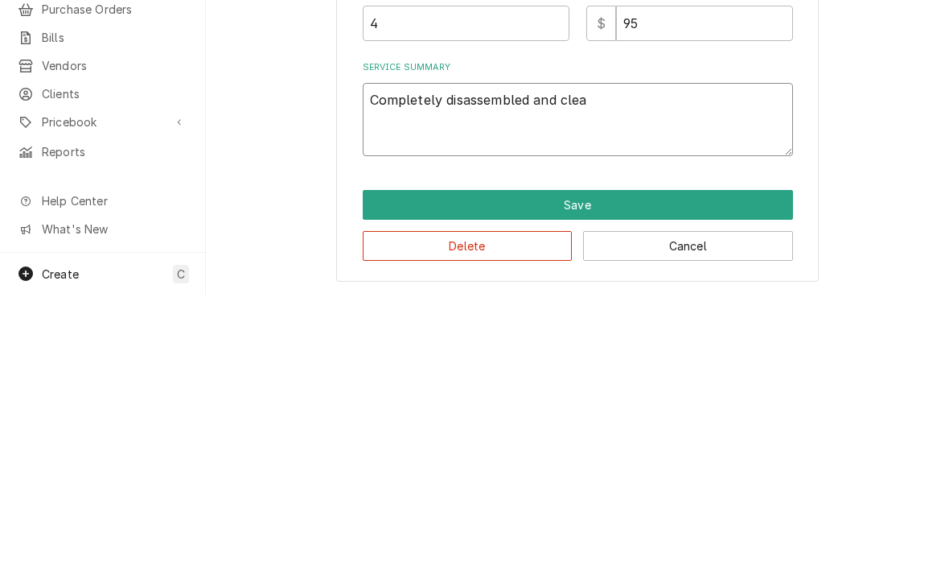
type textarea "x"
type textarea "Completely disassembled and clean"
type textarea "x"
type textarea "Completely disassembled and cleane"
type textarea "x"
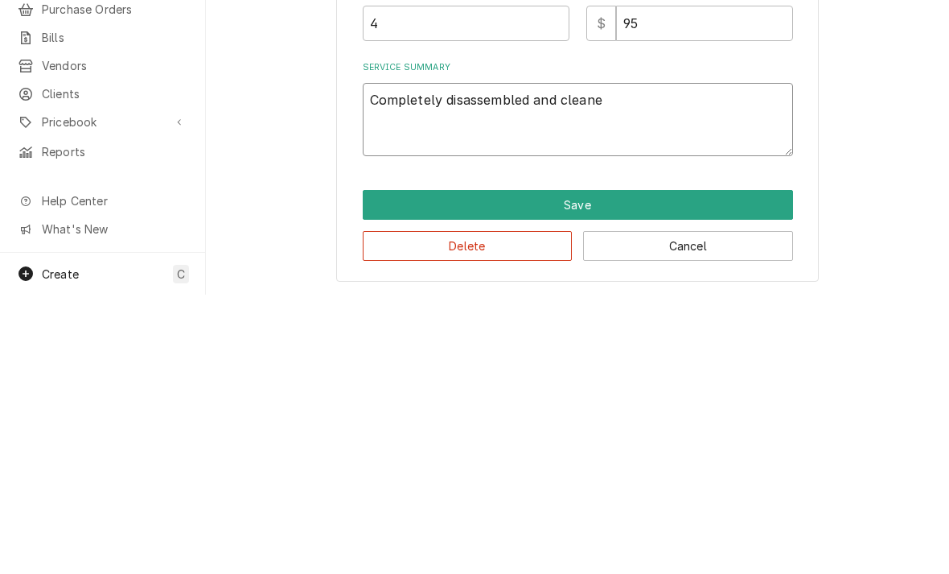
type textarea "Completely disassembled and cleaned"
type textarea "x"
type textarea "Completely disassembled and cleaned"
type textarea "x"
type textarea "Completely disassembled and cleaned i"
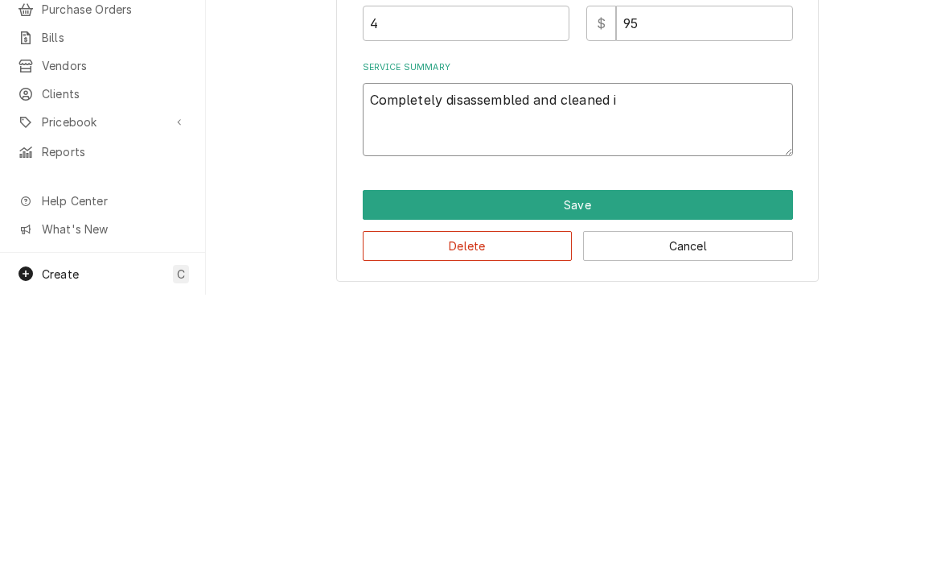
type textarea "x"
type textarea "Completely disassembled and cleaned ic"
type textarea "x"
type textarea "Completely disassembled and cleaned ice"
type textarea "x"
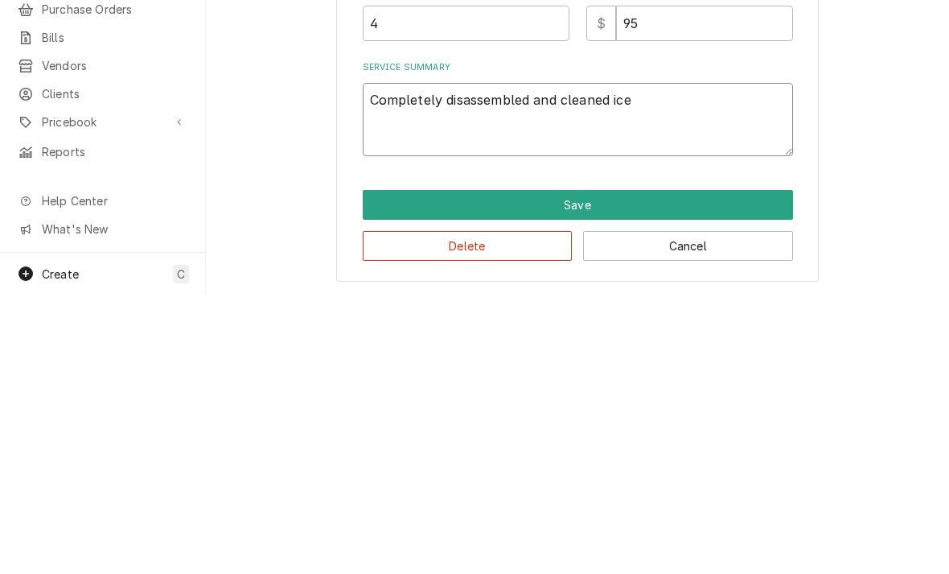
type textarea "Completely disassembled and cleaned ice"
type textarea "x"
type textarea "Completely disassembled and cleaned ice m"
type textarea "x"
type textarea "Completely disassembled and cleaned ice ma"
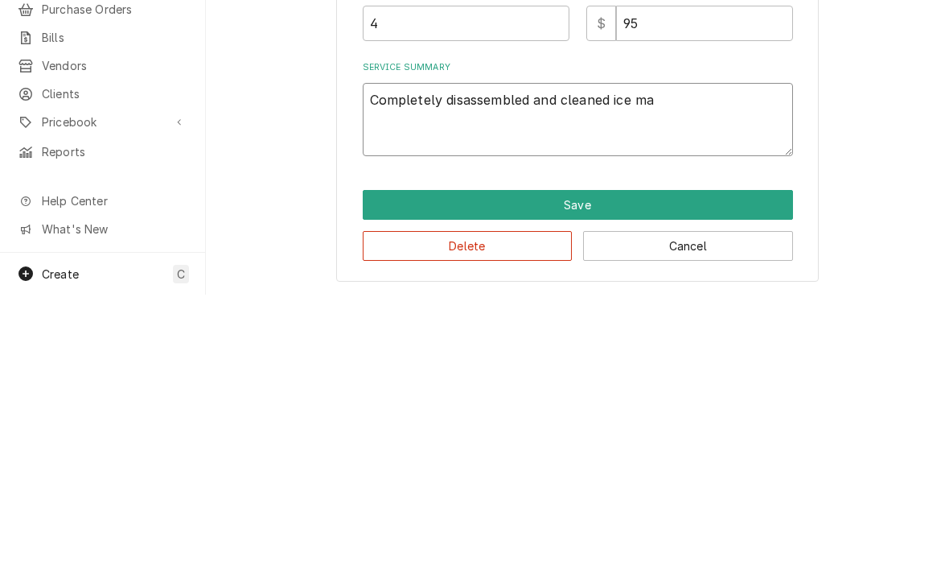
type textarea "x"
type textarea "Completely disassembled and cleaned ice mac"
type textarea "x"
type textarea "Completely disassembled and cleaned ice mach"
type textarea "x"
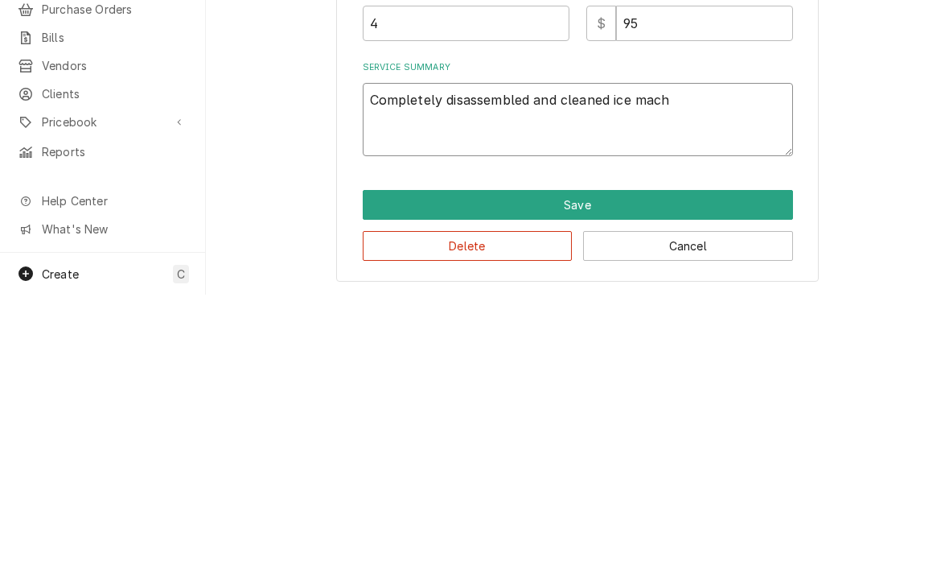
type textarea "Completely disassembled and cleaned ice machi"
type textarea "x"
type textarea "Completely disassembled and cleaned ice machine"
type textarea "x"
type textarea "Completely disassembled and cleaned ice machine"
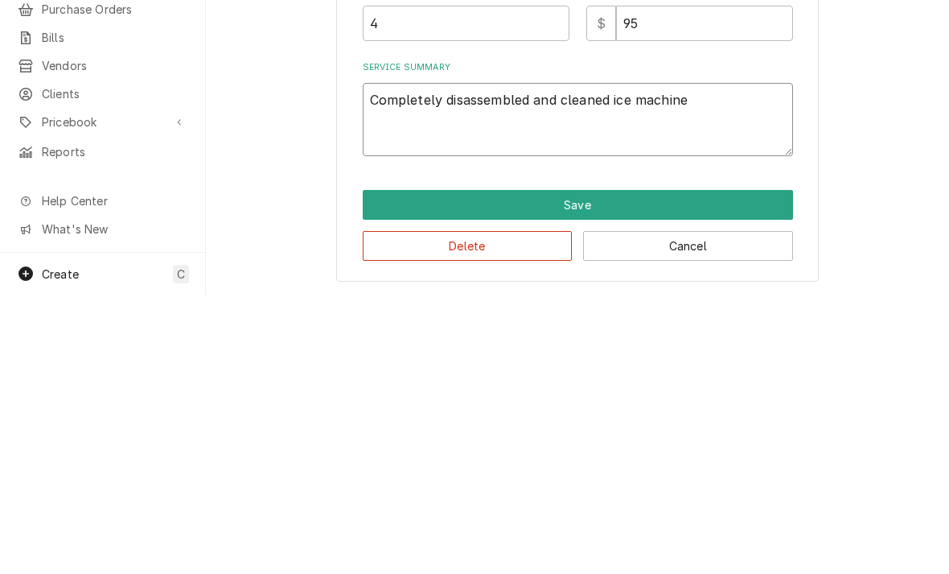
type textarea "x"
type textarea "Completely disassembled and cleaned ice machine an"
type textarea "x"
type textarea "Completely disassembled and cleaned ice machine and"
type textarea "x"
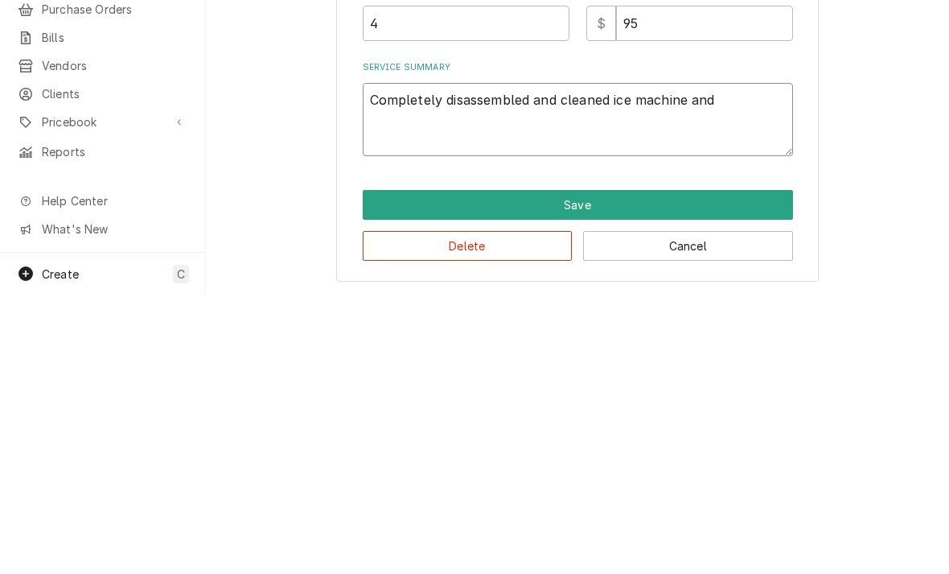
type textarea "Completely disassembled and cleaned ice machine and"
type textarea "x"
type textarea "Completely disassembled and cleaned ice machine and b"
type textarea "x"
type textarea "Completely disassembled and cleaned ice machine and bi"
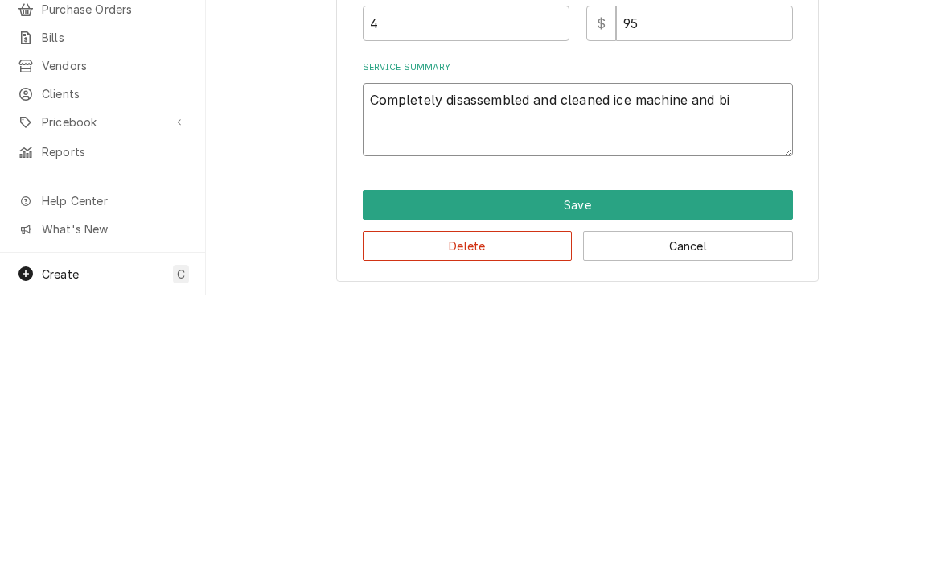
type textarea "x"
type textarea "Completely disassembled and cleaned ice machine and bin"
type textarea "x"
type textarea "Completely disassembled and cleaned ice machine and bin"
type textarea "x"
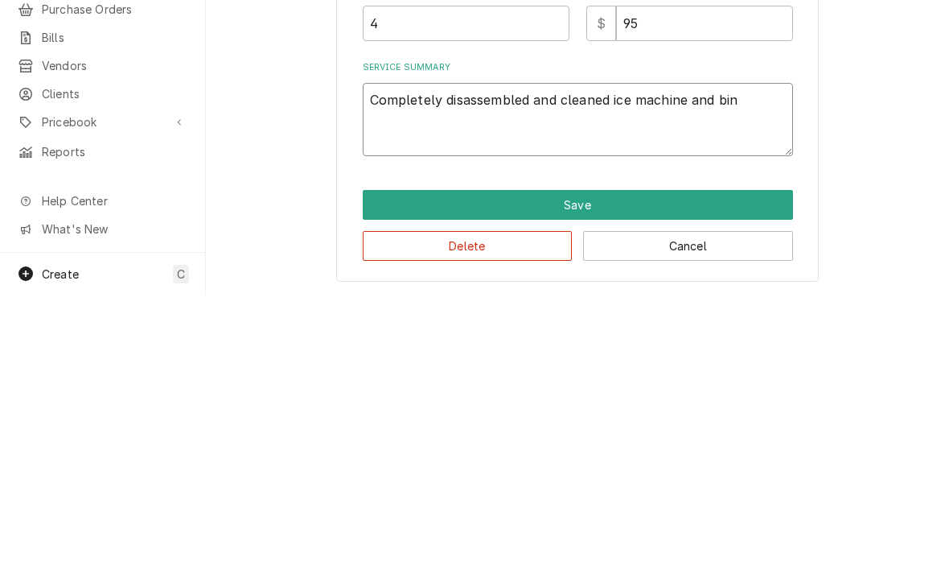
type textarea "Completely disassembled and cleaned ice machine and bin."
type textarea "x"
type textarea "Completely disassembled and cleaned ice machine and bin. R"
type textarea "x"
type textarea "Completely disassembled and cleaned ice machine and bin. Ra"
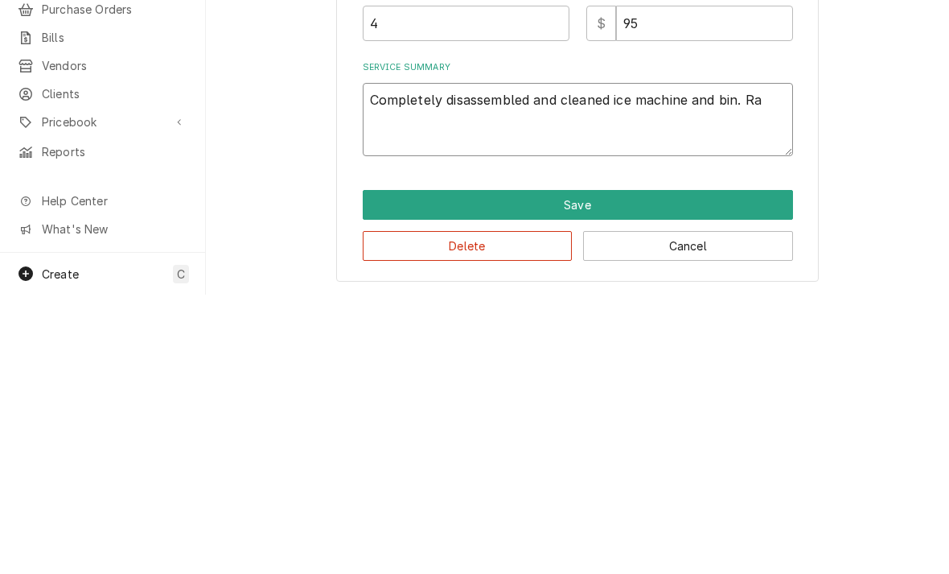
type textarea "x"
type textarea "Completely disassembled and cleaned ice machine and bin. Ran"
type textarea "x"
type textarea "Completely disassembled and cleaned ice machine and bin. Ran"
type textarea "x"
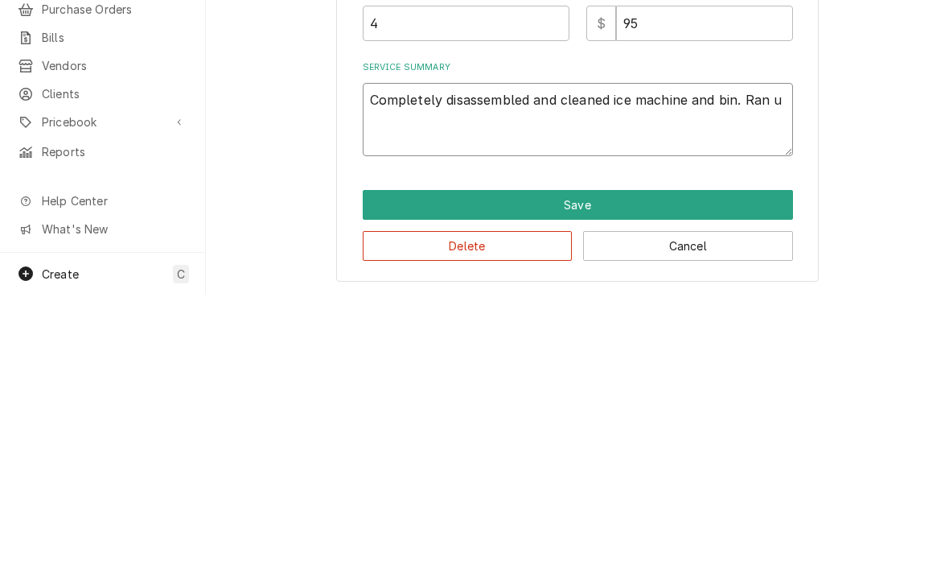
type textarea "Completely disassembled and cleaned ice machine and bin. Ran un"
type textarea "x"
type textarea "Completely disassembled and cleaned ice machine and bin. Ran unit"
type textarea "x"
type textarea "Completely disassembled and cleaned ice machine and bin. Ran unit"
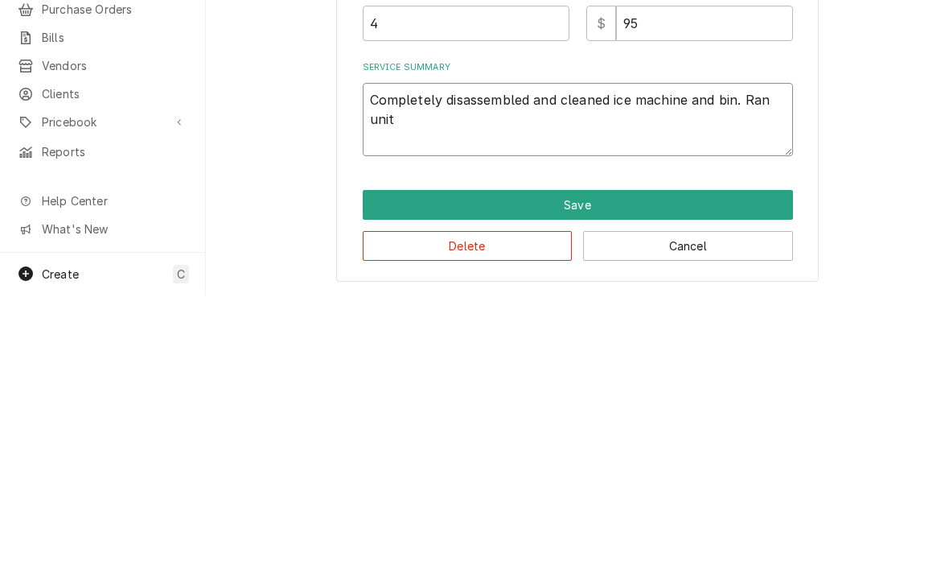
type textarea "x"
type textarea "Completely disassembled and cleaned ice machine and bin. Ran unit t"
type textarea "x"
type textarea "Completely disassembled and cleaned ice machine and bin. Ran unit th"
type textarea "x"
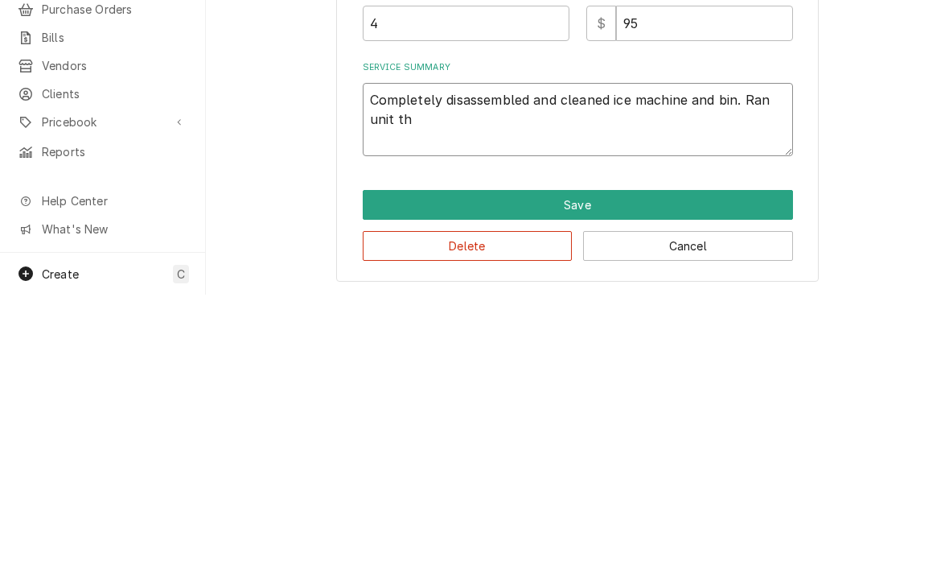
type textarea "Completely disassembled and cleaned ice machine and bin. Ran unit thr"
type textarea "x"
type textarea "Completely disassembled and cleaned ice machine and bin. Ran unit thro"
type textarea "x"
type textarea "Completely disassembled and cleaned ice machine and bin. Ran unit throu"
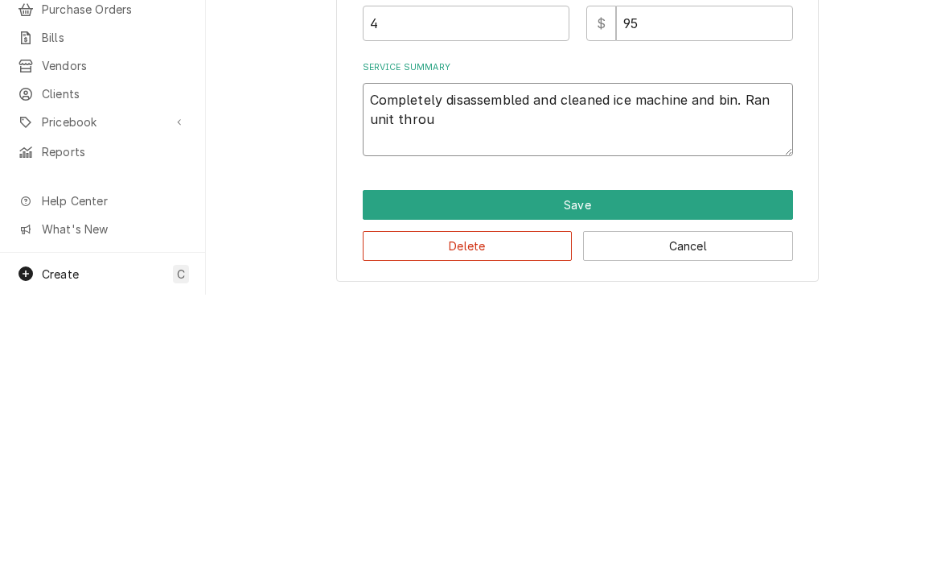
type textarea "x"
type textarea "Completely disassembled and cleaned ice machine and bin. Ran unit throug"
type textarea "x"
type textarea "Completely disassembled and cleaned ice machine and bin. Ran unit through"
type textarea "x"
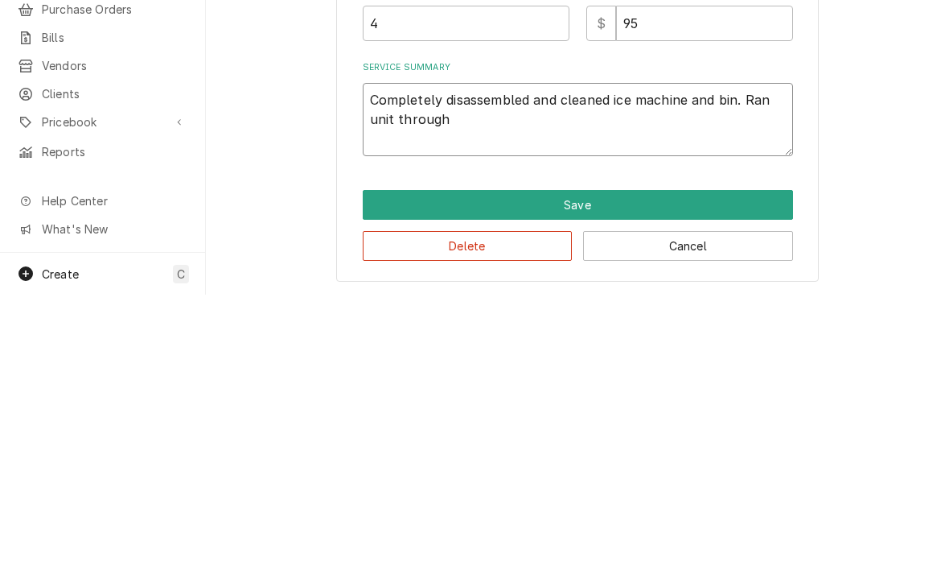
type textarea "Completely disassembled and cleaned ice machine and bin. Ran unit through"
type textarea "x"
type textarea "Completely disassembled and cleaned ice machine and bin. Ran unit through cl"
type textarea "x"
type textarea "Completely disassembled and cleaned ice machine and bin. Ran unit through cle"
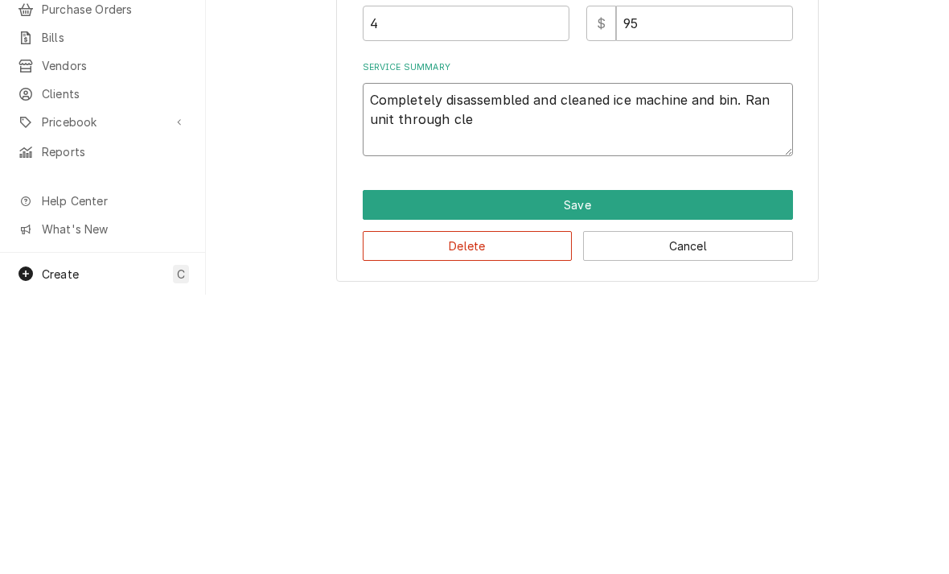
type textarea "x"
type textarea "Completely disassembled and cleaned ice machine and bin. Ran unit through clea"
type textarea "x"
type textarea "Completely disassembled and cleaned ice machine and bin. Ran unit through clean"
type textarea "x"
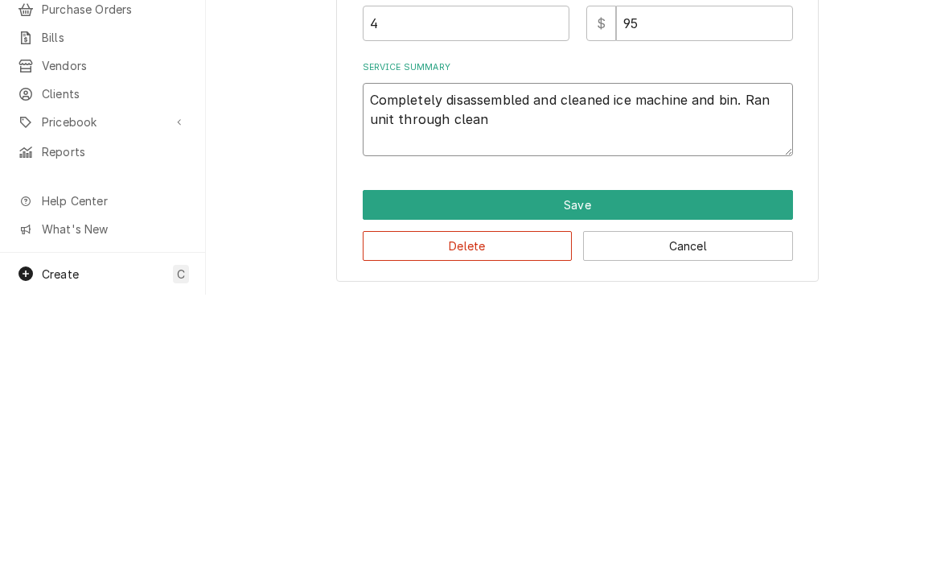
type textarea "Completely disassembled and cleaned ice machine and bin. Ran unit through clean"
type textarea "x"
type textarea "Completely disassembled and cleaned ice machine and bin. Ran unit through clean…"
type textarea "x"
type textarea "Completely disassembled and cleaned ice machine and bin. Ran unit through clean…"
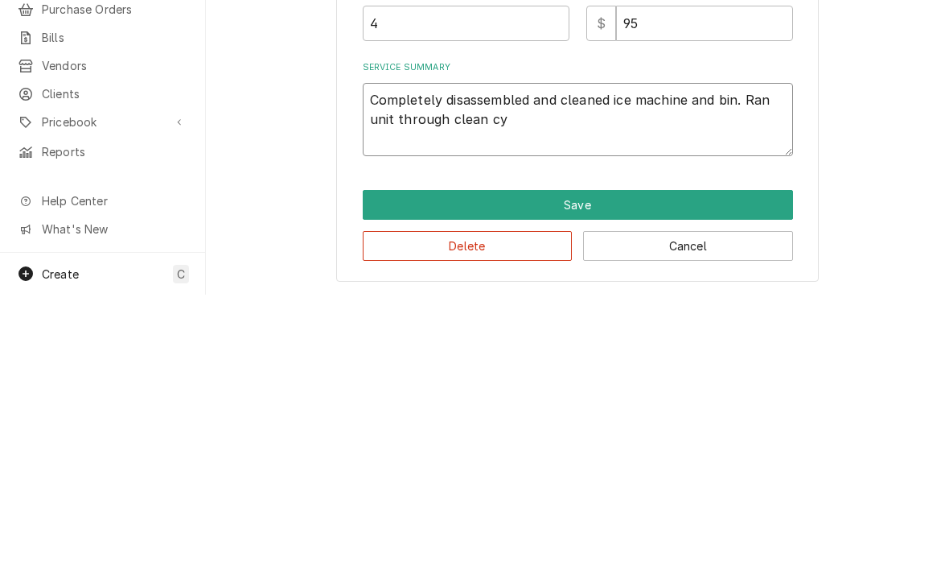
type textarea "x"
type textarea "Completely disassembled and cleaned ice machine and bin. Ran unit through clean…"
type textarea "x"
type textarea "Completely disassembled and cleaned ice machine and bin. Ran unit through clean…"
type textarea "x"
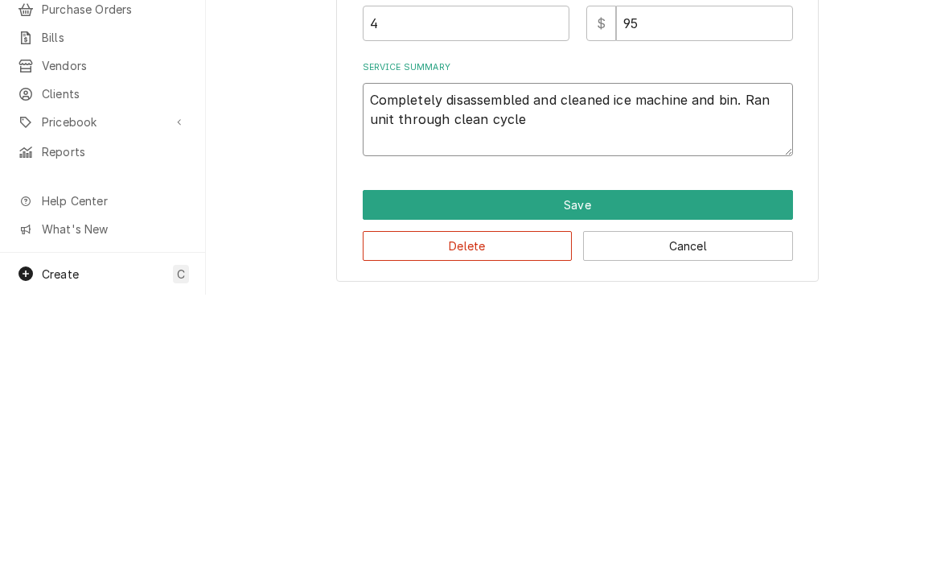
type textarea "Completely disassembled and cleaned ice machine and bin. Ran unit through clean…"
type textarea "x"
type textarea "Completely disassembled and cleaned ice machine and bin. Ran unit through clean…"
type textarea "x"
type textarea "Completely disassembled and cleaned ice machine and bin. Ran unit through clean…"
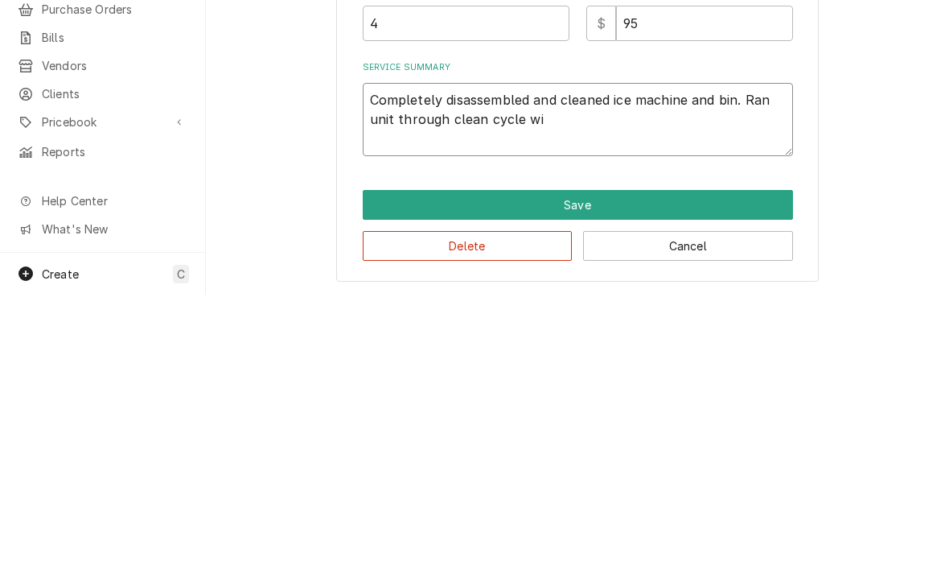
type textarea "x"
type textarea "Completely disassembled and cleaned ice machine and bin. Ran unit through clean…"
type textarea "x"
type textarea "Completely disassembled and cleaned ice machine and bin. Ran unit through clean…"
type textarea "x"
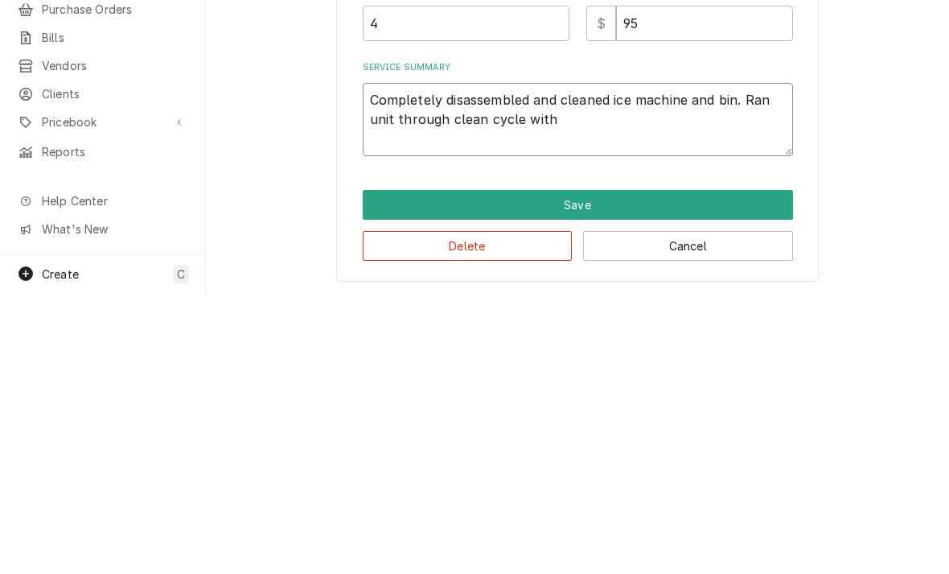
type textarea "Completely disassembled and cleaned ice machine and bin. Ran unit through clean…"
type textarea "x"
type textarea "Completely disassembled and cleaned ice machine and bin. Ran unit through clean…"
type textarea "x"
type textarea "Completely disassembled and cleaned ice machine and bin. Ran unit through clean…"
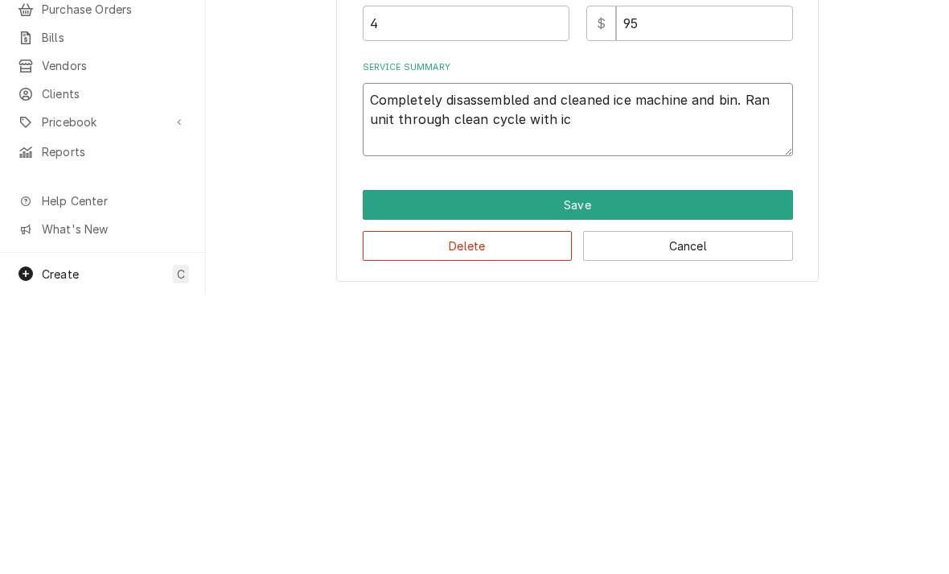
type textarea "x"
type textarea "Completely disassembled and cleaned ice machine and bin. Ran unit through clean…"
type textarea "x"
type textarea "Completely disassembled and cleaned ice machine and bin. Ran unit through clean…"
type textarea "x"
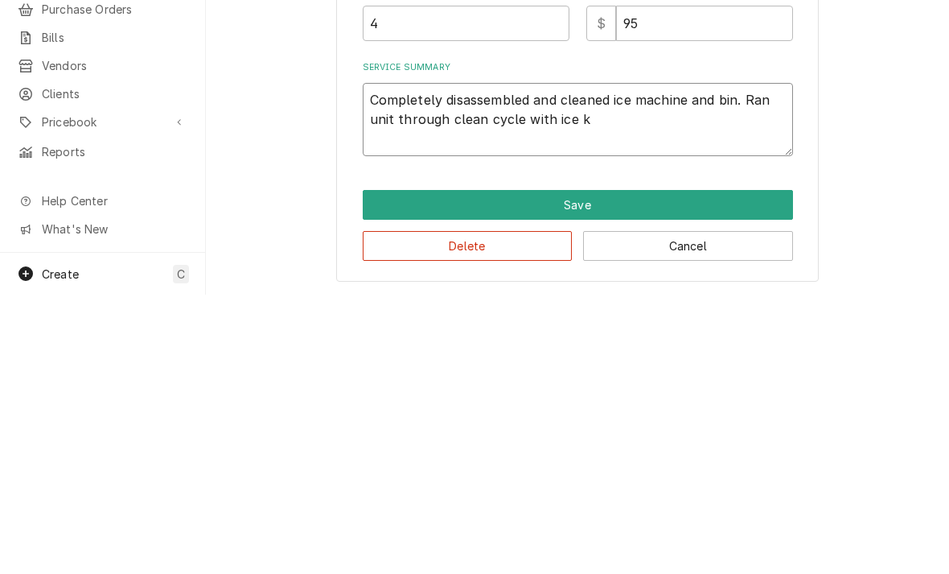
type textarea "Completely disassembled and cleaned ice machine and bin. Ran unit through clean…"
type textarea "x"
type textarea "Completely disassembled and cleaned ice machine and bin. Ran unit through clean…"
type textarea "x"
type textarea "Completely disassembled and cleaned ice machine and bin. Ran unit through clean…"
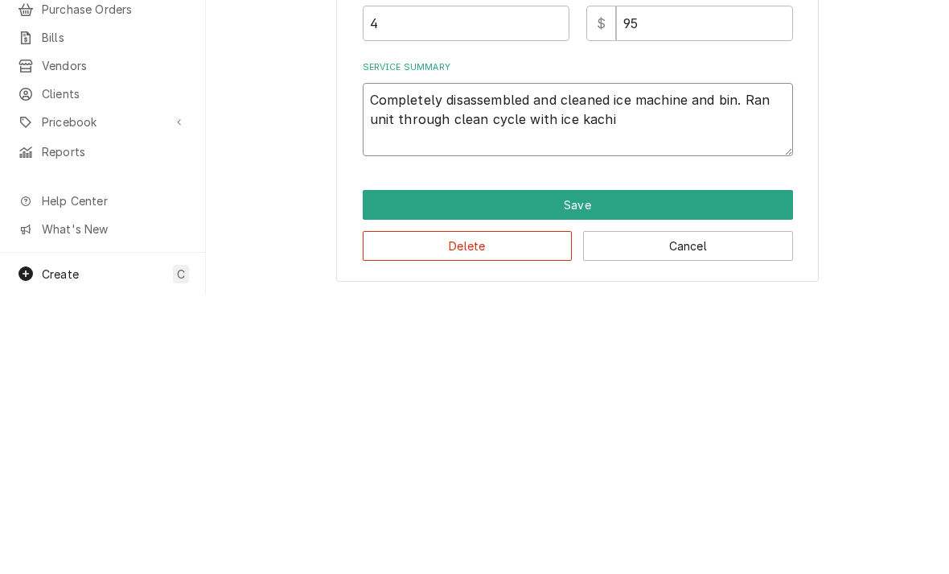
type textarea "x"
type textarea "Completely disassembled and cleaned ice machine and bin. Ran unit through clean…"
type textarea "x"
type textarea "Completely disassembled and cleaned ice machine and bin. Ran unit through clean…"
type textarea "x"
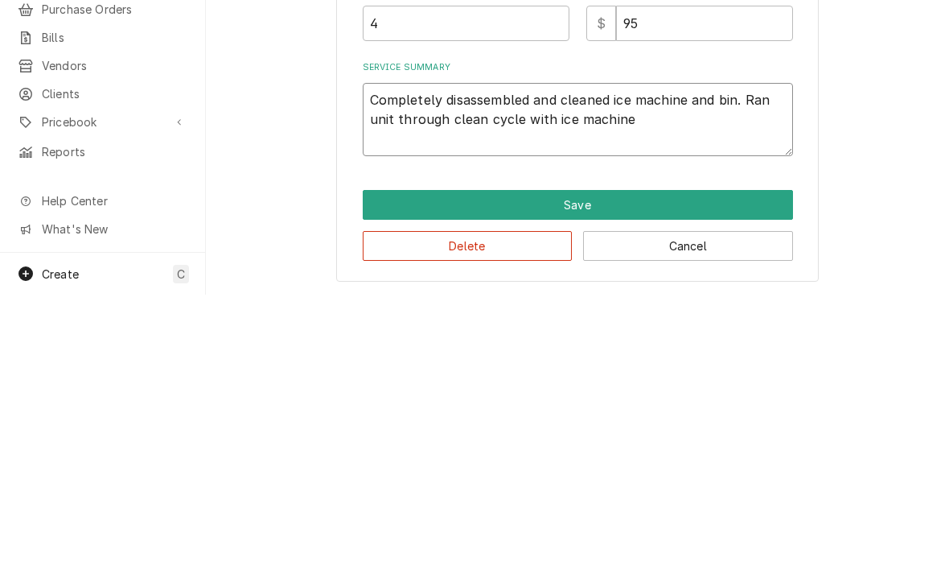
type textarea "Completely disassembled and cleaned ice machine and bin. Ran unit through clean…"
type textarea "x"
type textarea "Completely disassembled and cleaned ice machine and bin. Ran unit through clean…"
type textarea "x"
type textarea "Completely disassembled and cleaned ice machine and bin. Ran unit through clean…"
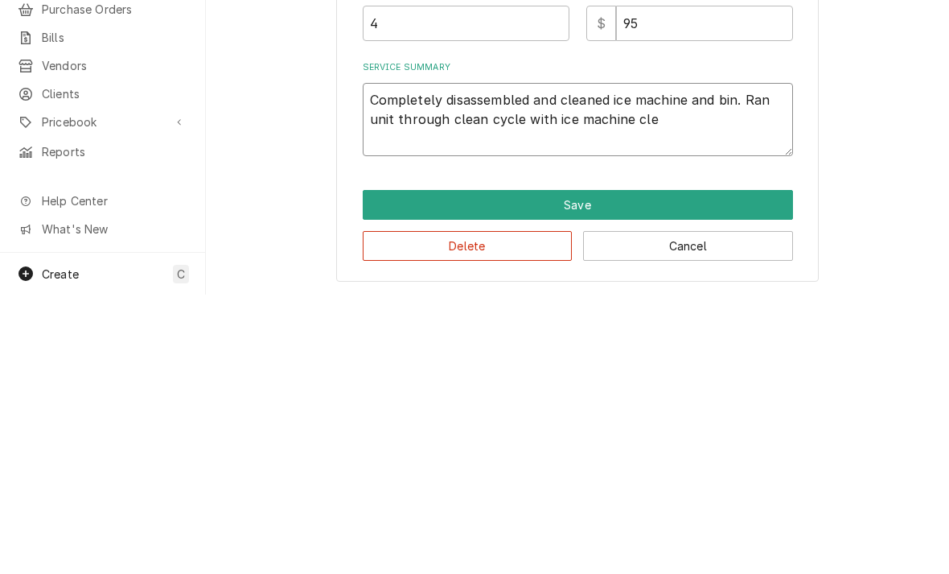
type textarea "x"
type textarea "Completely disassembled and cleaned ice machine and bin. Ran unit through clean…"
type textarea "x"
type textarea "Completely disassembled and cleaned ice machine and bin. Ran unit through clean…"
type textarea "x"
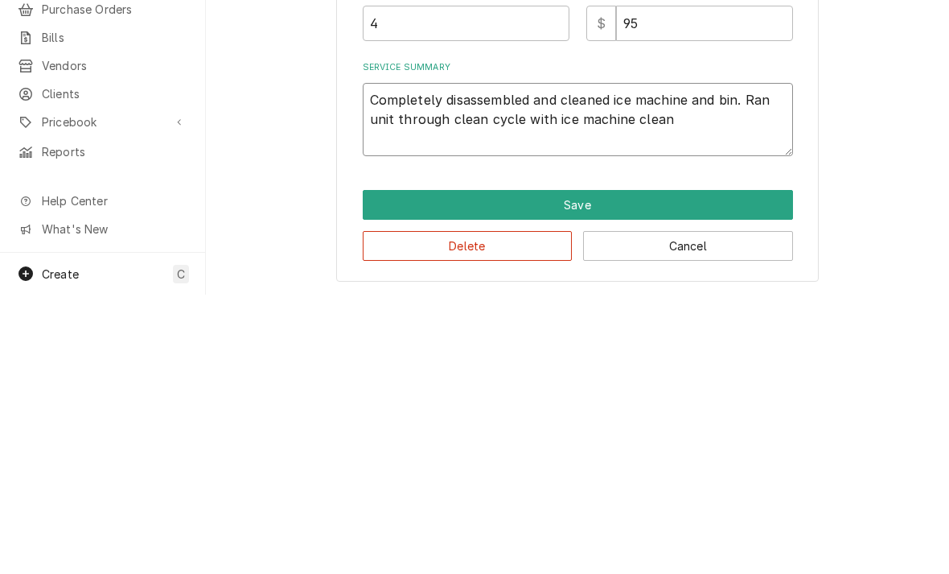
type textarea "Completely disassembled and cleaned ice machine and bin. Ran unit through clean…"
type textarea "x"
type textarea "Completely disassembled and cleaned ice machine and bin. Ran unit through clean…"
type textarea "x"
type textarea "Completely disassembled and cleaned ice machine and bin. Ran unit through clean…"
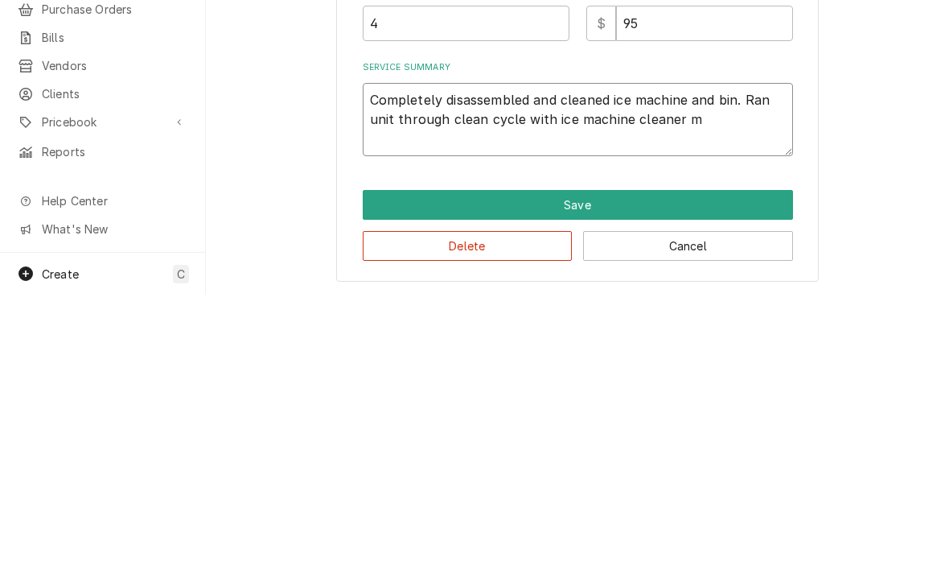
type textarea "x"
type textarea "Completely disassembled and cleaned ice machine and bin. Ran unit through clean…"
type textarea "x"
type textarea "Completely disassembled and cleaned ice machine and bin. Ran unit through clean…"
type textarea "x"
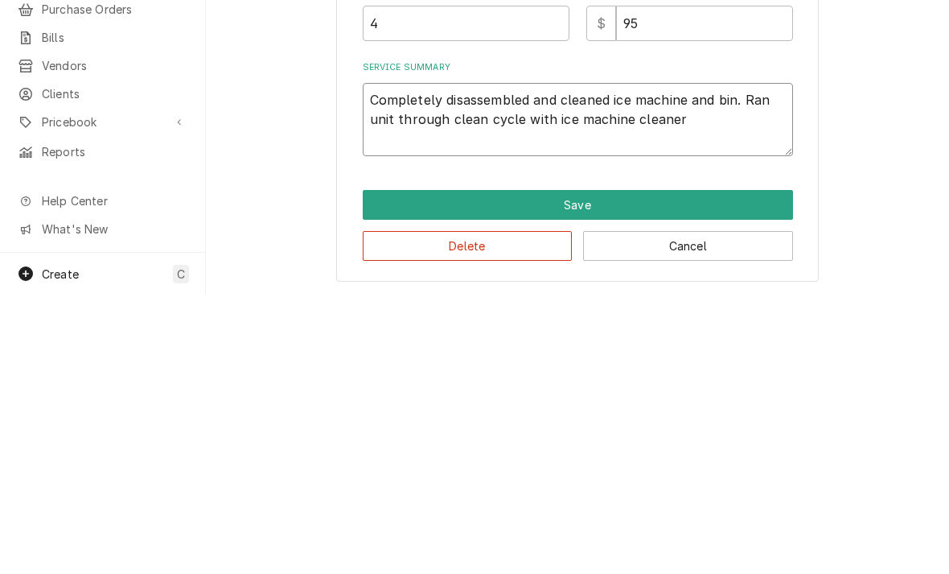
type textarea "Completely disassembled and cleaned ice machine and bin. Ran unit through clean…"
type textarea "x"
type textarea "Completely disassembled and cleaned ice machine and bin. Ran unit through clean…"
type textarea "x"
type textarea "Completely disassembled and cleaned ice machine and bin. Ran unit through clean…"
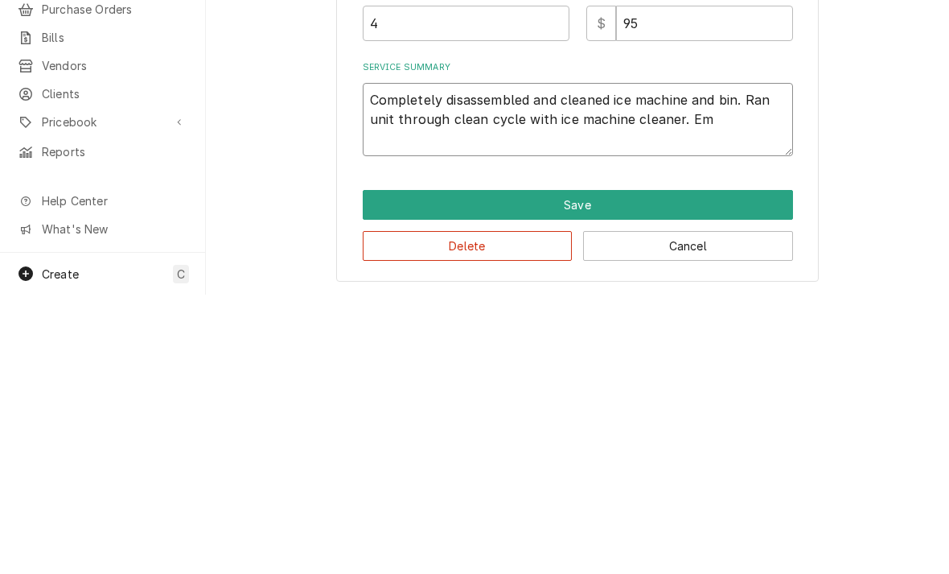
type textarea "x"
type textarea "Completely disassembled and cleaned ice machine and bin. Ran unit through clean…"
type textarea "x"
type textarea "Completely disassembled and cleaned ice machine and bin. Ran unit through clean…"
type textarea "x"
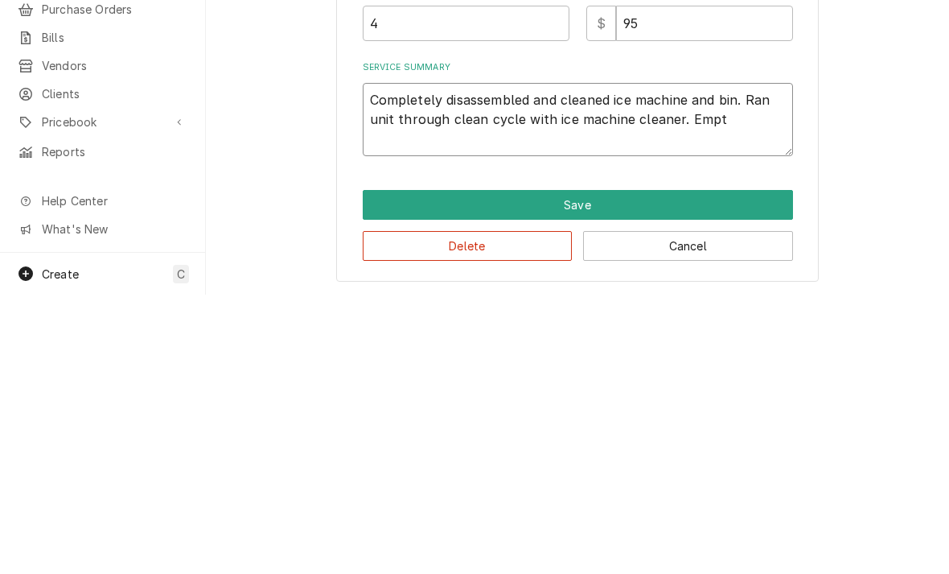
type textarea "Completely disassembled and cleaned ice machine and bin. Ran unit through clean…"
type textarea "x"
type textarea "Completely disassembled and cleaned ice machine and bin. Ran unit through clean…"
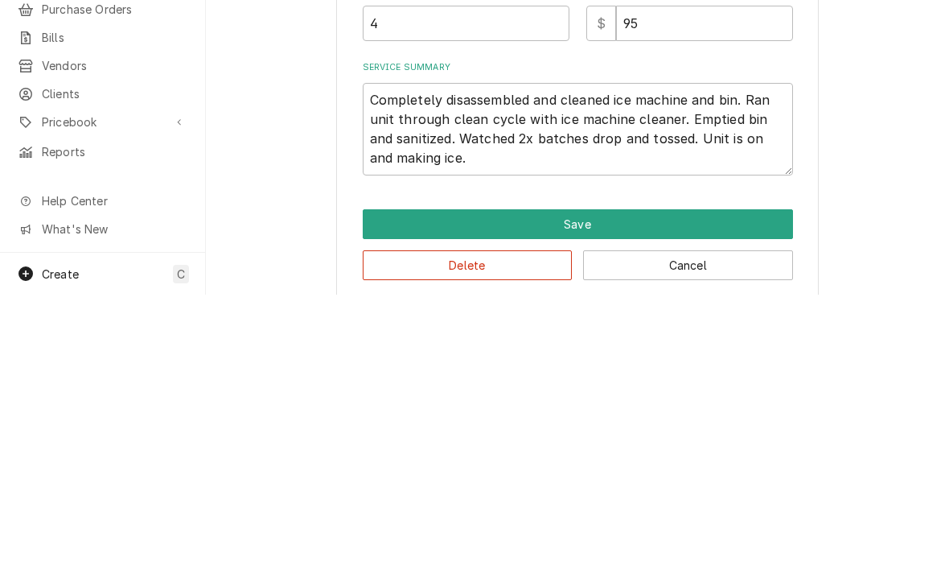
click at [413, 488] on button "Save" at bounding box center [578, 503] width 430 height 30
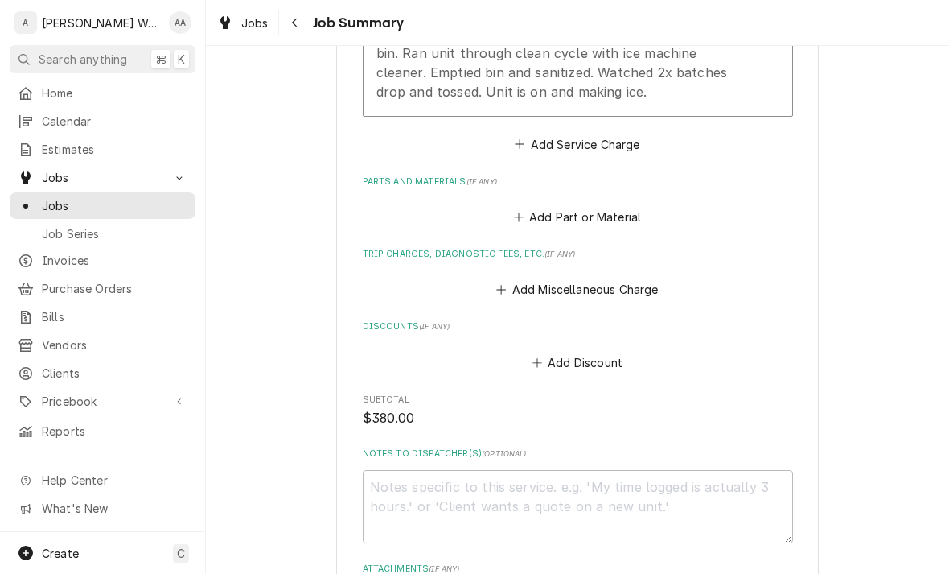
click at [509, 278] on button "Add Miscellaneous Charge" at bounding box center [577, 289] width 167 height 23
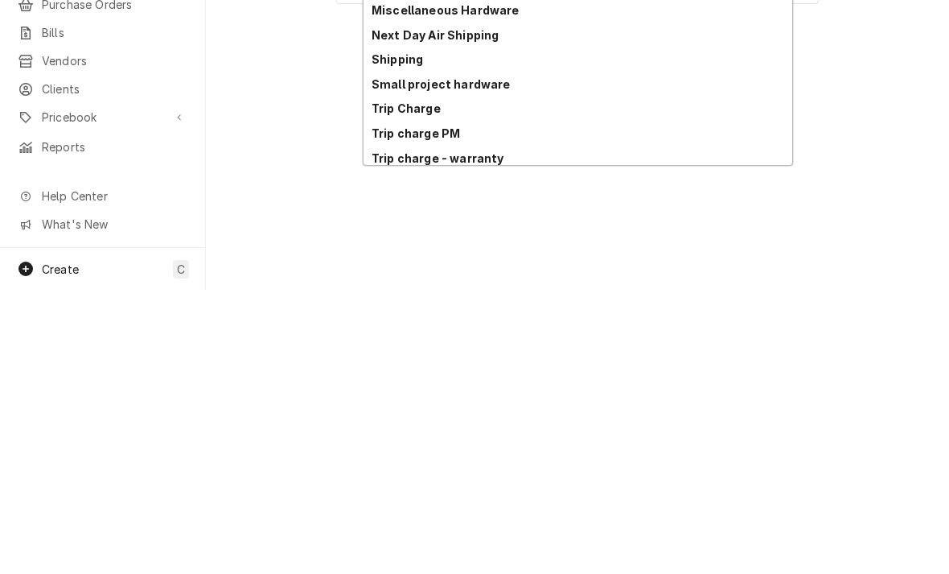
click at [385, 381] on div "Trip Charge" at bounding box center [578, 393] width 429 height 25
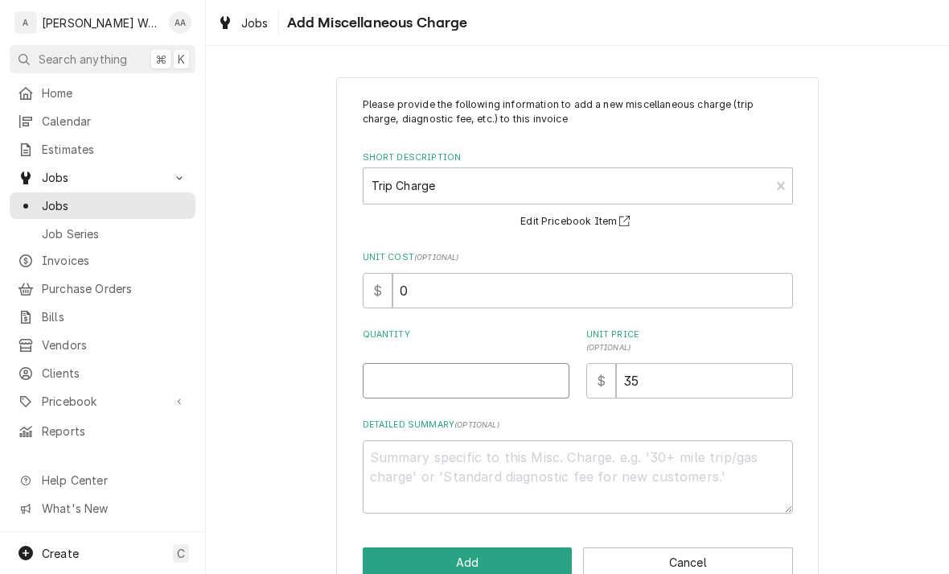
click at [402, 384] on input "Quantity" at bounding box center [466, 380] width 207 height 35
click at [387, 547] on button "Add" at bounding box center [468, 562] width 210 height 30
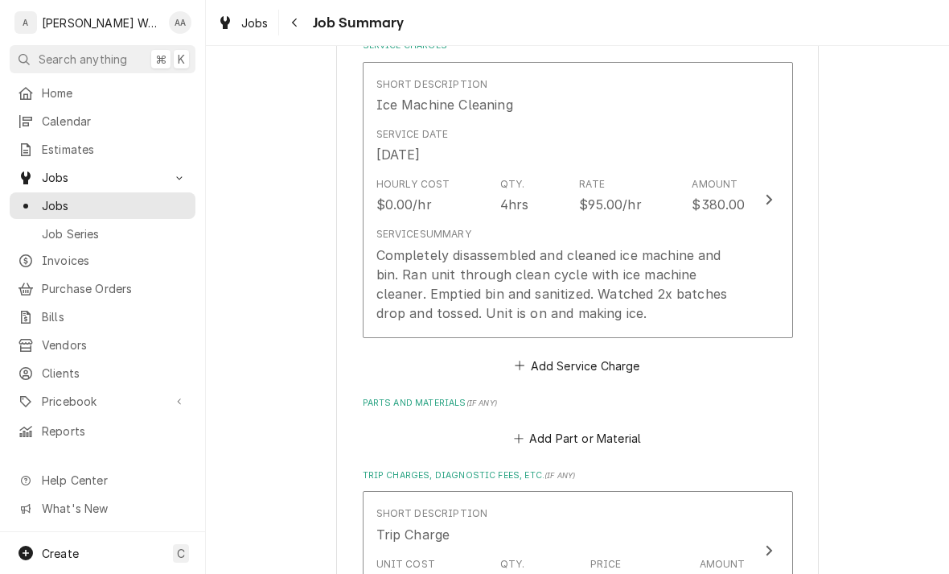
click at [414, 238] on div "Service Summary Completely disassembled and cleaned ice machine and bin. Ran un…" at bounding box center [560, 274] width 369 height 95
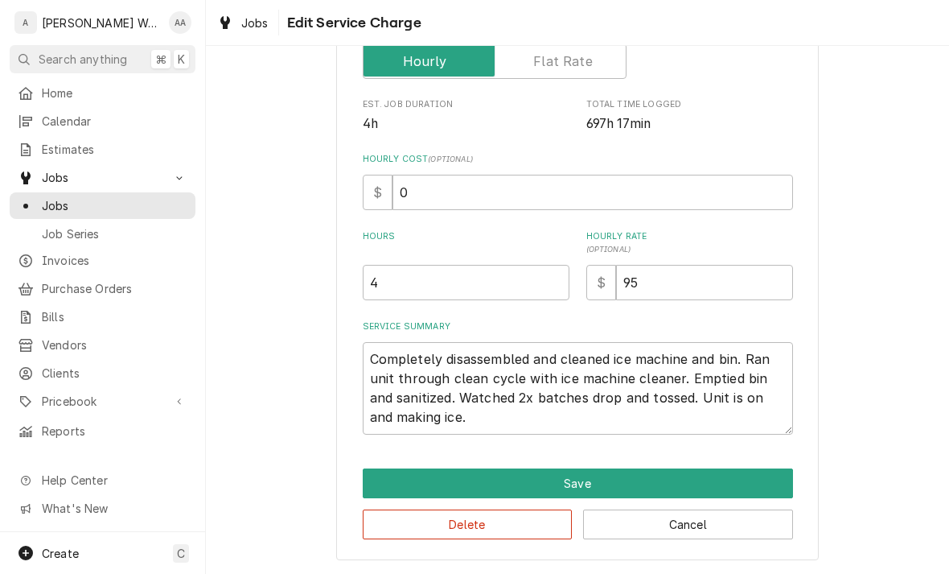
scroll to position [291, 0]
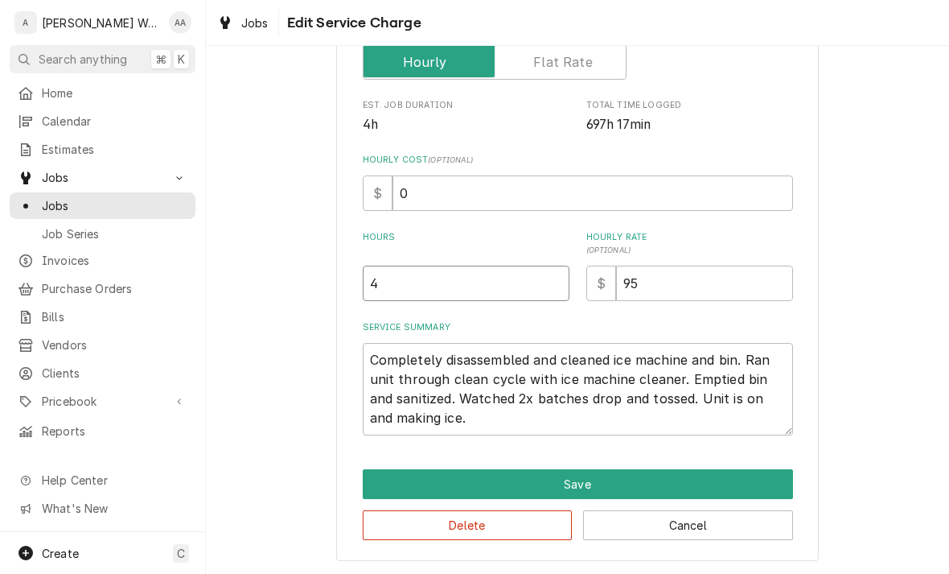
click at [404, 279] on input "4" at bounding box center [466, 282] width 207 height 35
click at [379, 469] on button "Save" at bounding box center [578, 484] width 430 height 30
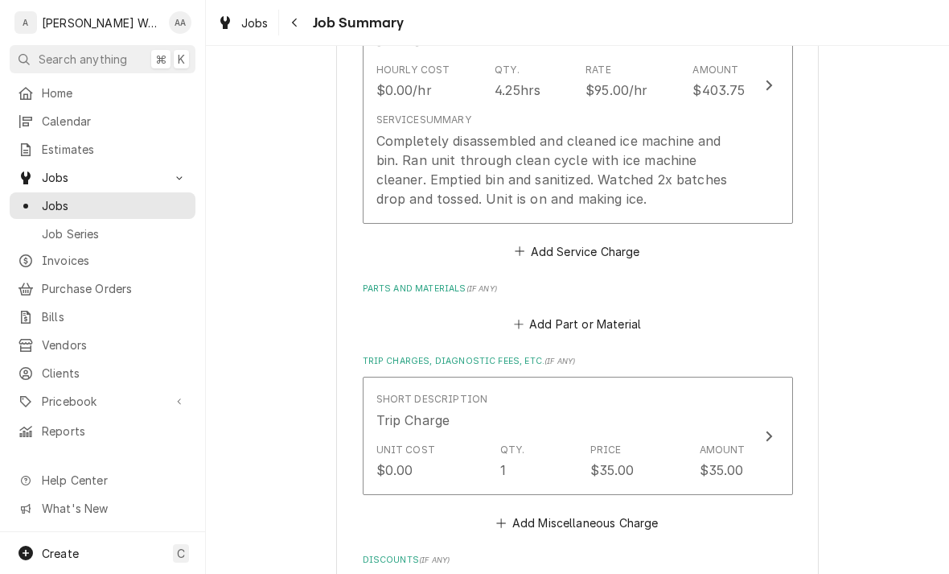
scroll to position [514, 0]
click at [576, 321] on button "Add Part or Material" at bounding box center [577, 322] width 133 height 23
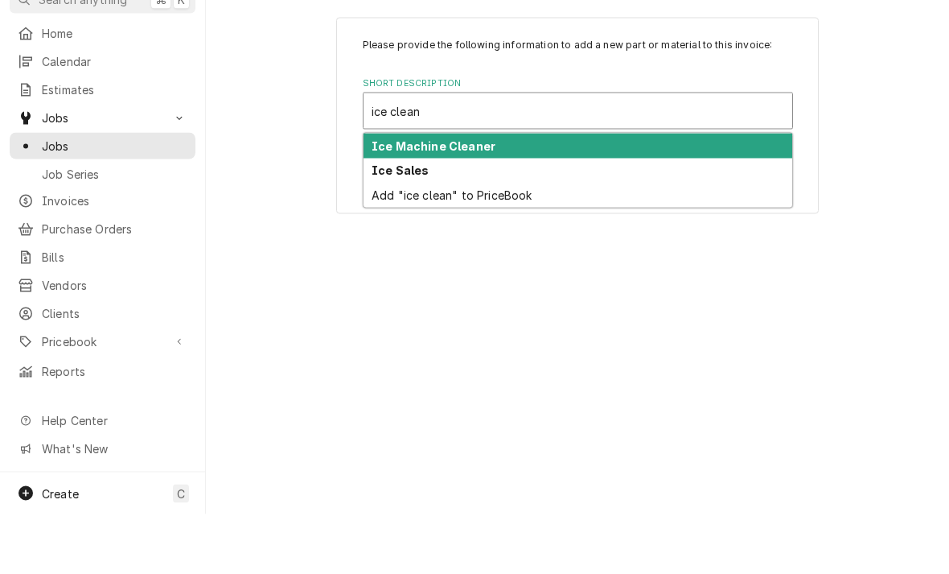
click at [389, 199] on strong "Ice Machine Cleaner" at bounding box center [434, 206] width 124 height 14
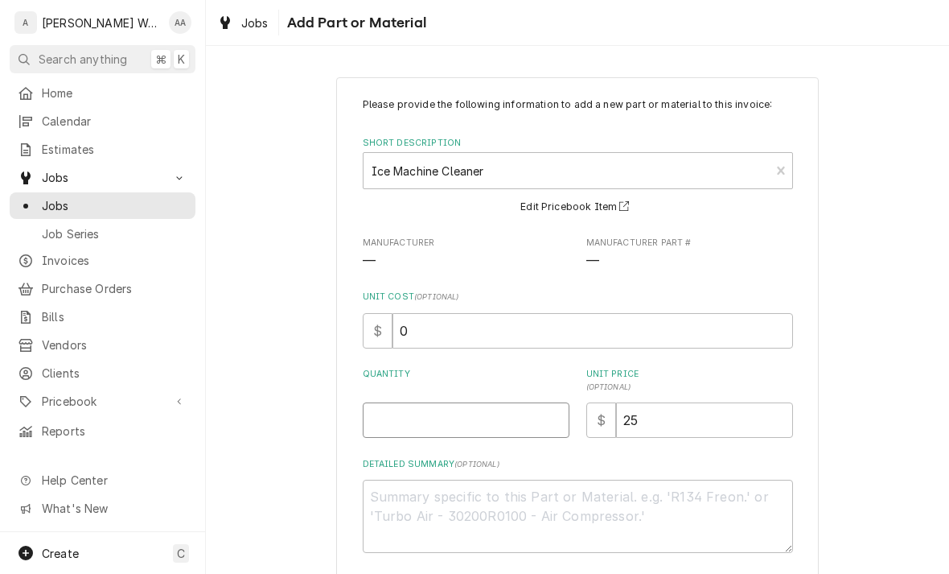
click at [416, 416] on input "Quantity" at bounding box center [466, 419] width 207 height 35
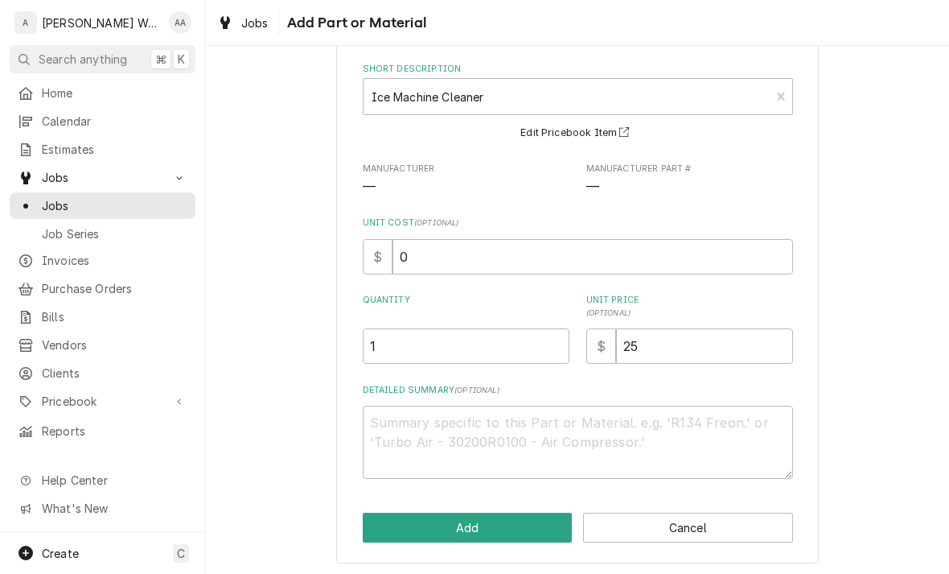
click at [383, 525] on button "Add" at bounding box center [468, 527] width 210 height 30
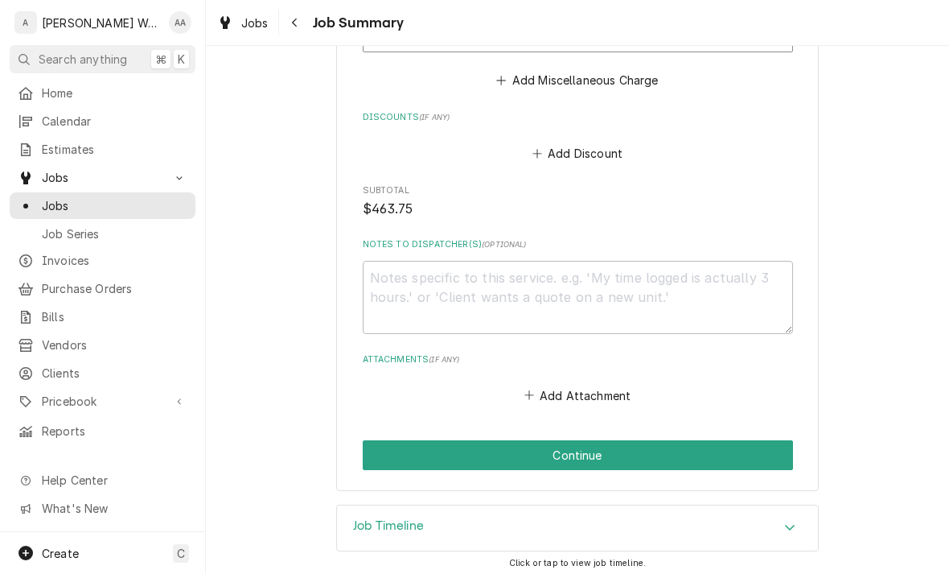
scroll to position [1129, 0]
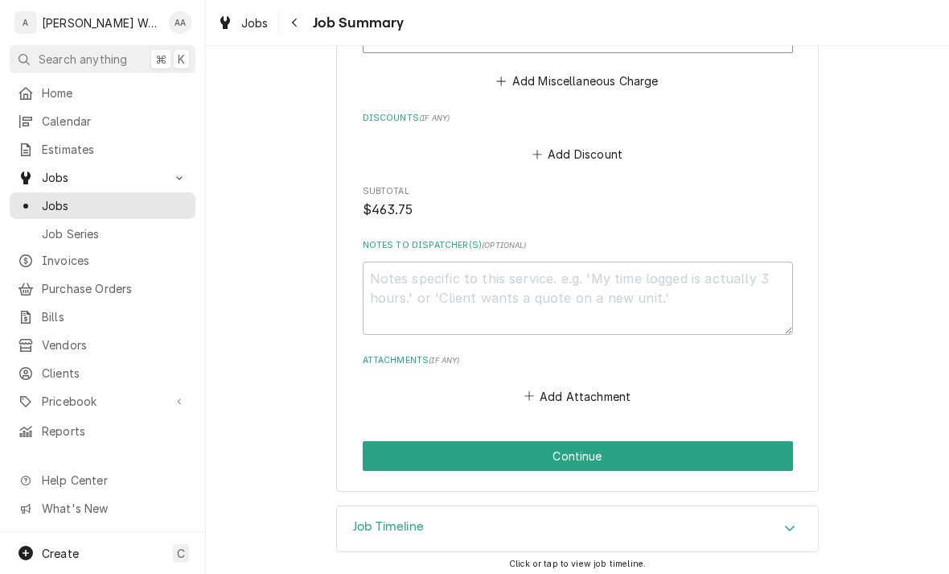
click at [395, 459] on button "Continue" at bounding box center [578, 456] width 430 height 30
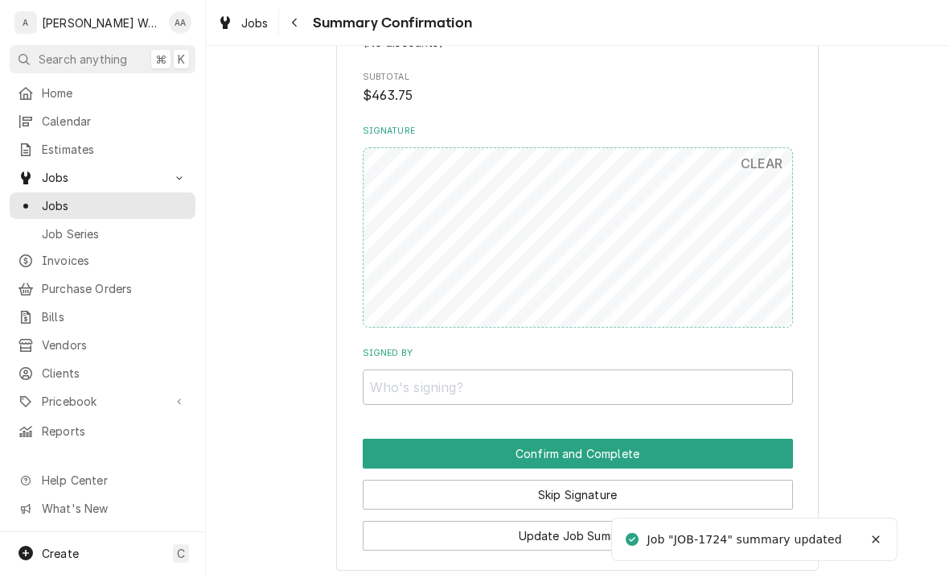
scroll to position [1019, 0]
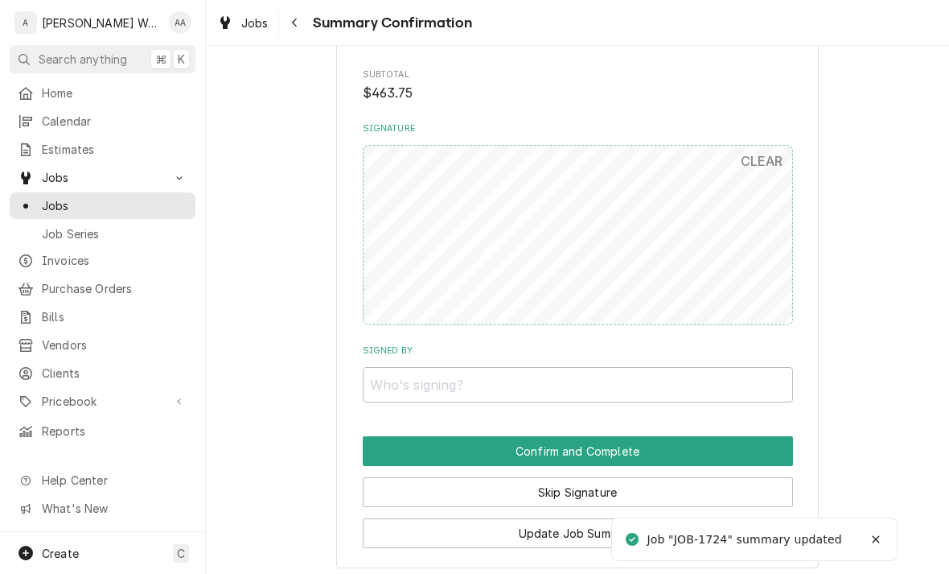
click at [404, 477] on button "Skip Signature" at bounding box center [578, 492] width 430 height 30
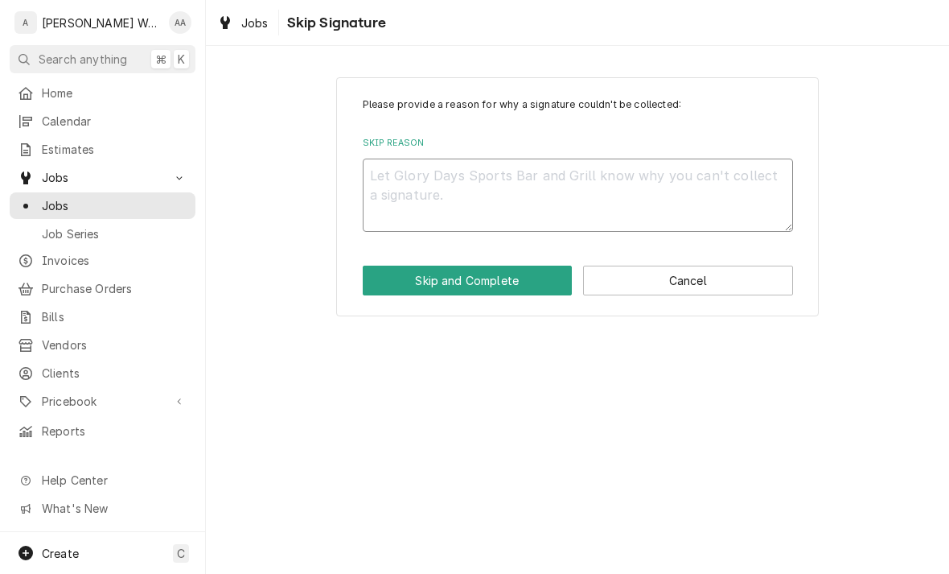
click at [419, 179] on textarea "Skip Reason" at bounding box center [578, 194] width 430 height 73
type textarea "x"
type textarea "No"
type textarea "x"
type textarea "No l"
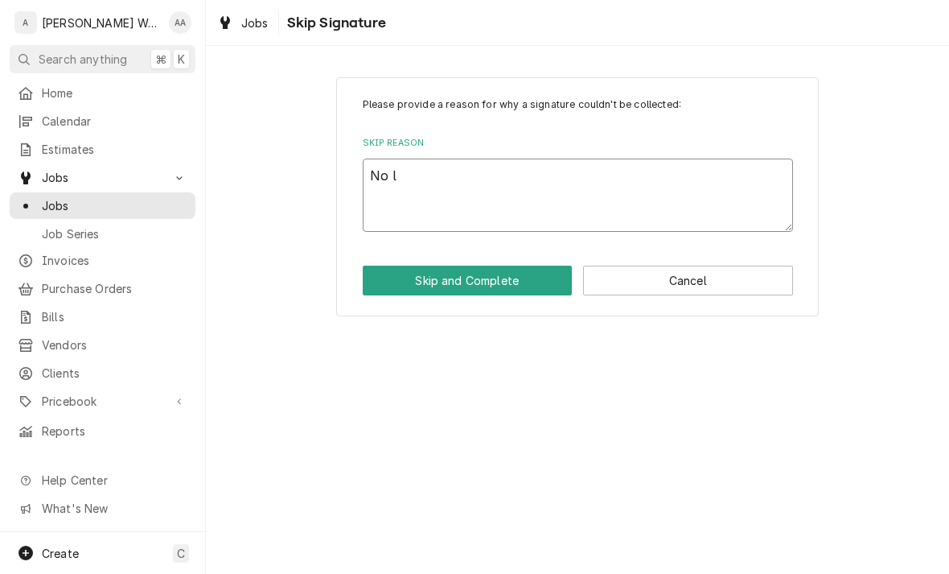
type textarea "x"
type textarea "No lo"
type textarea "x"
type textarea "No lon"
type textarea "x"
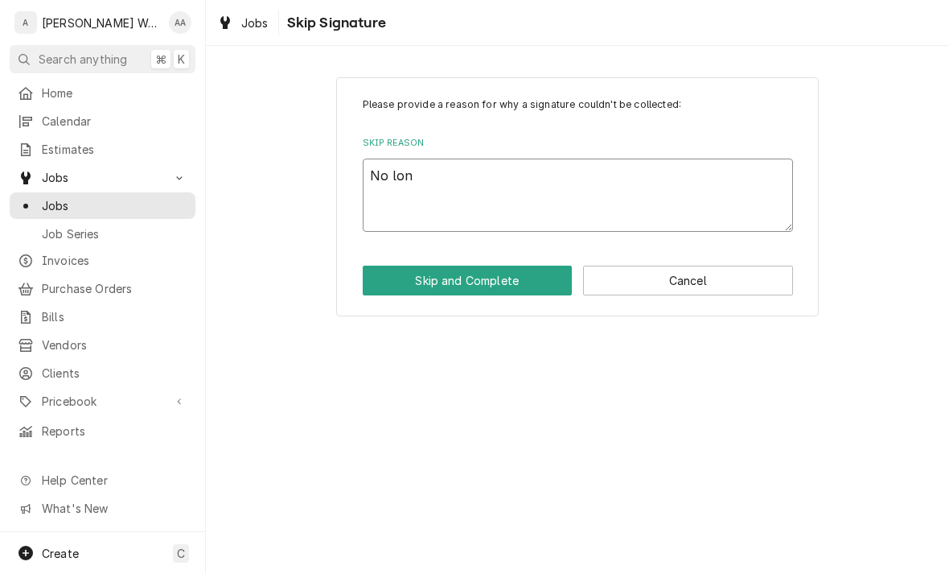
type textarea "No long"
type textarea "x"
type textarea "No longe"
type textarea "x"
type textarea "No longer"
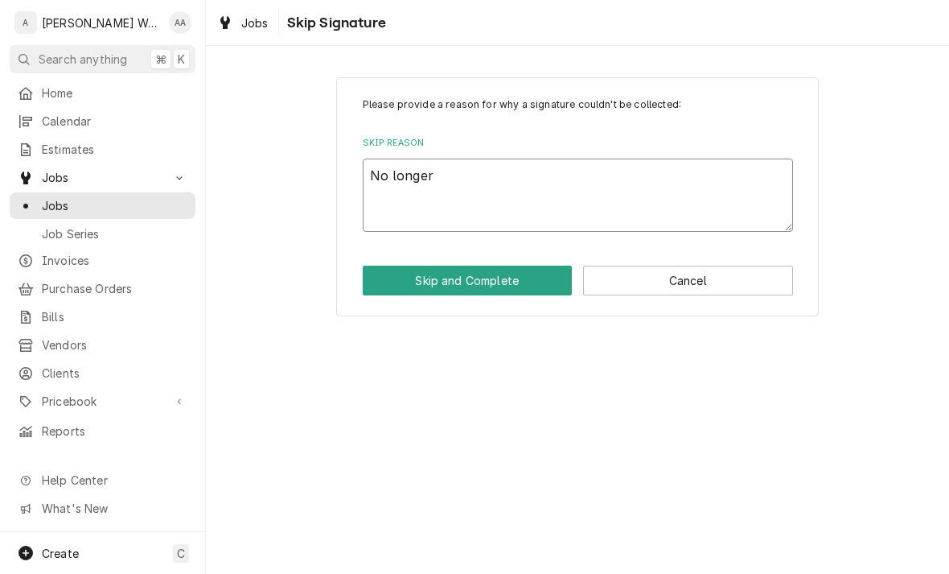
type textarea "x"
type textarea "No longer"
type textarea "x"
type textarea "No longer o"
type textarea "x"
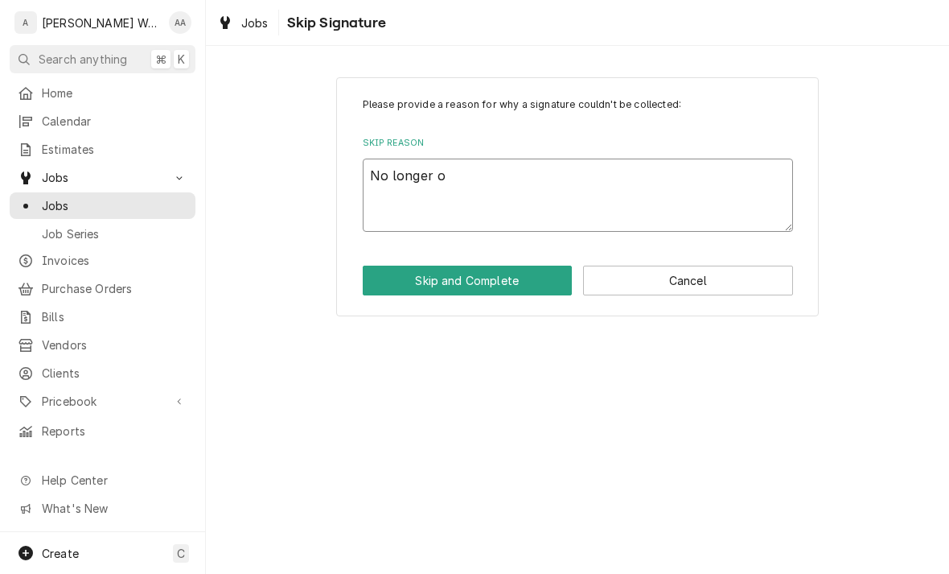
type textarea "No longer on"
type textarea "x"
type textarea "No longer on"
type textarea "x"
type textarea "No longer on s"
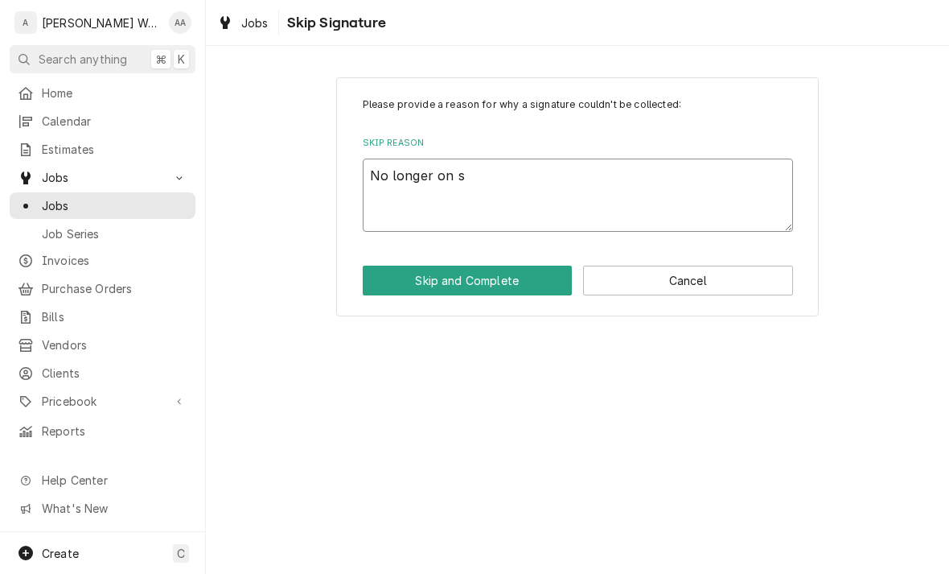
type textarea "x"
type textarea "No longer on si"
type textarea "x"
type textarea "No longer on sit"
type textarea "x"
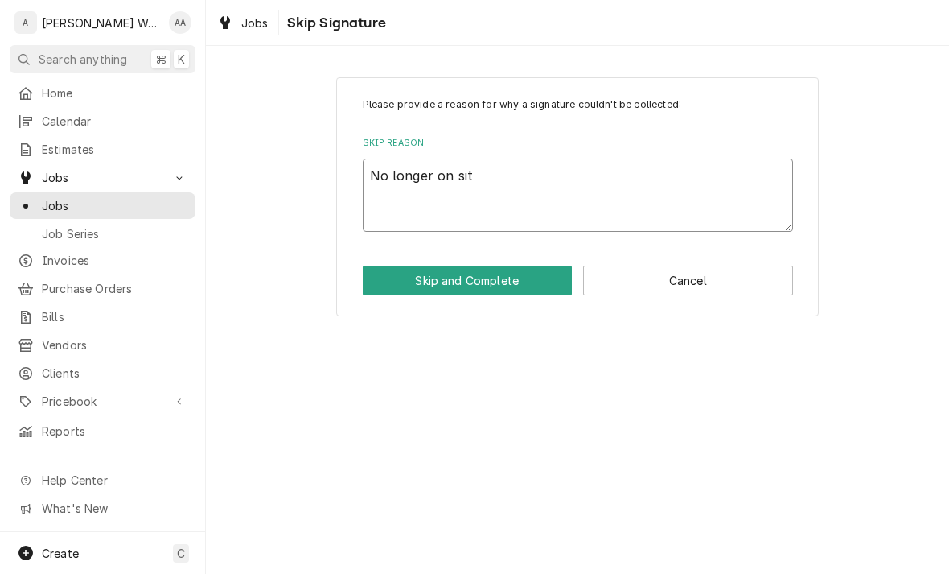
type textarea "No longer on site"
type textarea "x"
type textarea "No longer on site"
click at [387, 287] on button "Skip and Complete" at bounding box center [468, 280] width 210 height 30
type textarea "x"
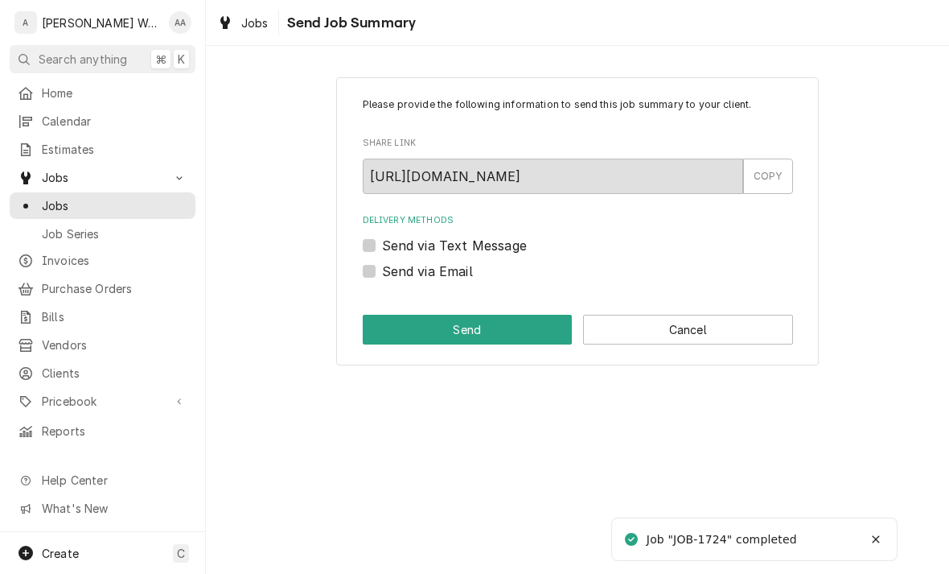
click at [639, 324] on button "Cancel" at bounding box center [688, 330] width 210 height 30
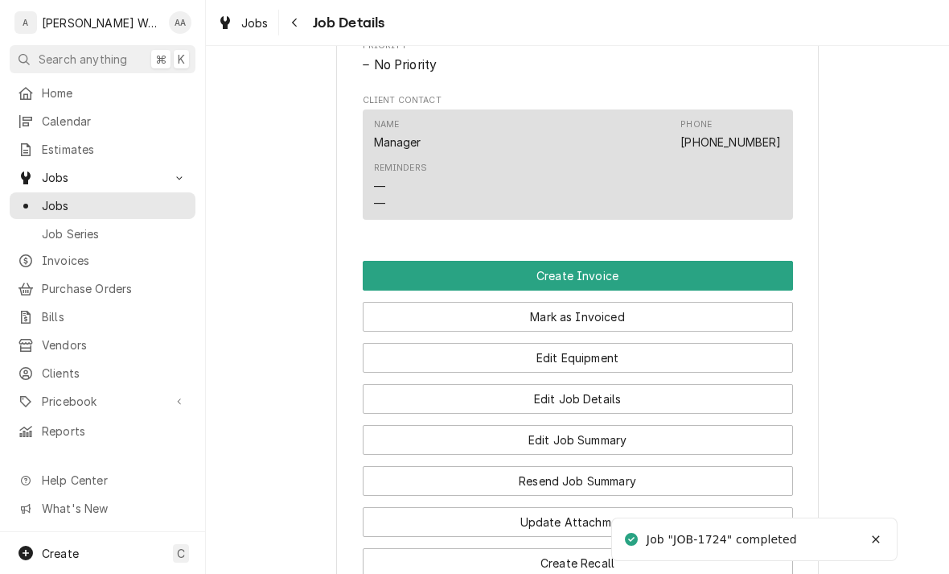
scroll to position [847, 0]
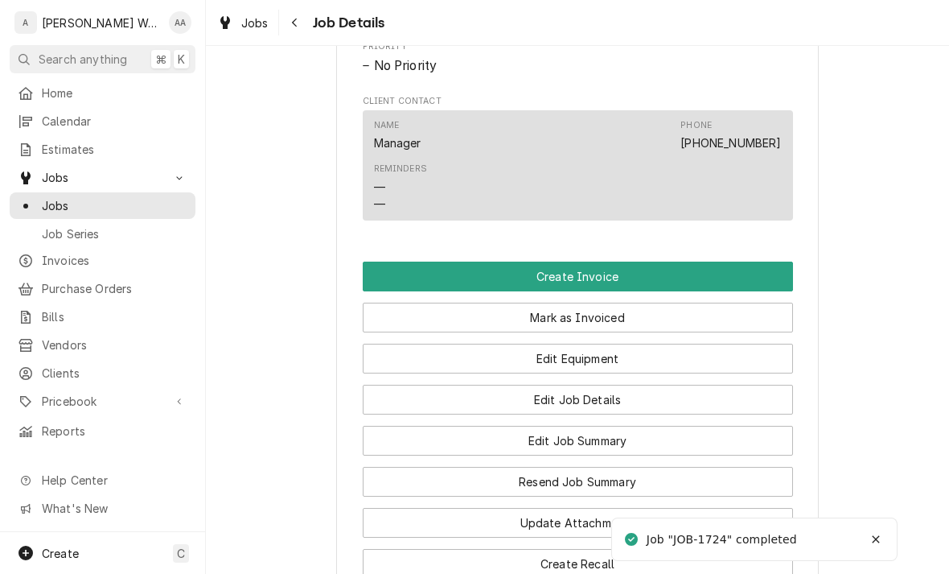
click at [390, 273] on button "Create Invoice" at bounding box center [578, 276] width 430 height 30
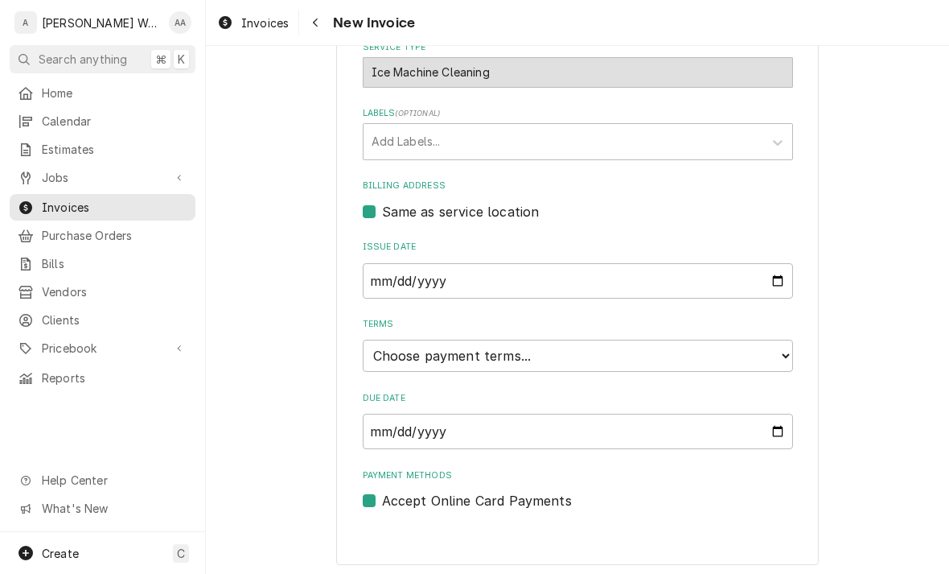
scroll to position [401, 0]
click at [390, 353] on select "Choose payment terms... Same Day Net 7 Net 14 Net 21 Net 30 Net 45 Net 60 Net 90" at bounding box center [578, 355] width 430 height 32
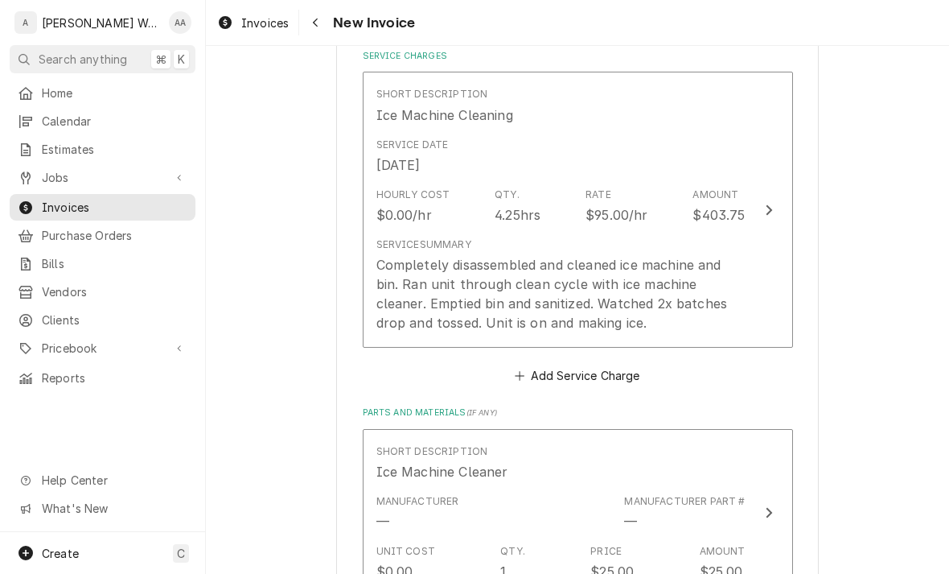
click at [418, 291] on div "Completely disassembled and cleaned ice machine and bin. Ran unit through clean…" at bounding box center [560, 293] width 369 height 77
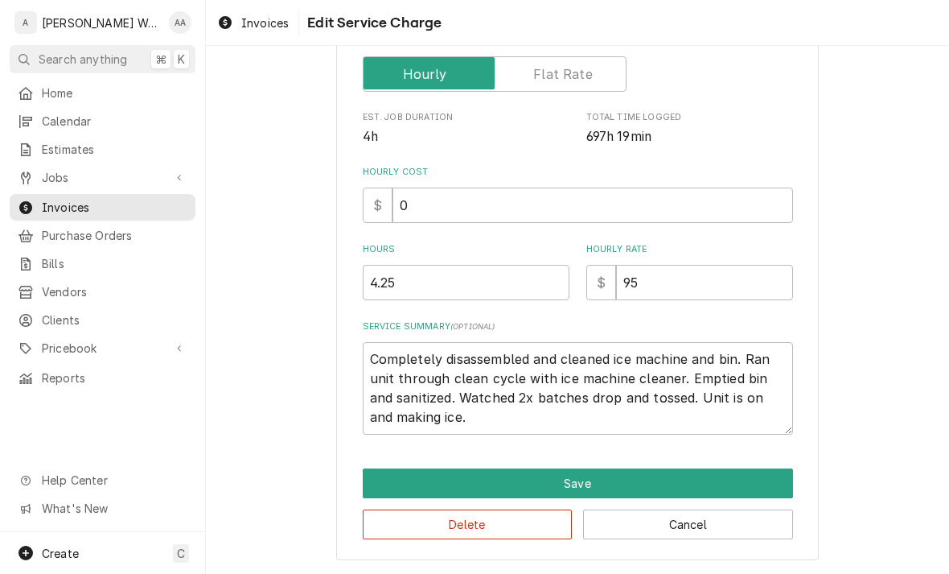
scroll to position [279, 0]
click at [454, 417] on textarea "Completely disassembled and cleaned ice machine and bin. Ran unit through clean…" at bounding box center [578, 388] width 430 height 93
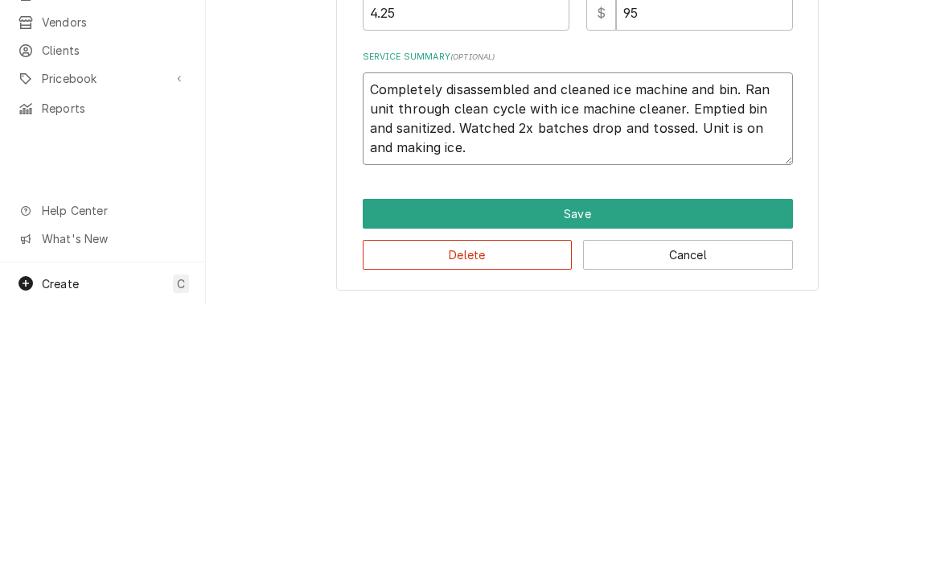
type textarea "x"
type textarea "Completely disassembled and cleaned ice machine and bin. Ran unit through clean…"
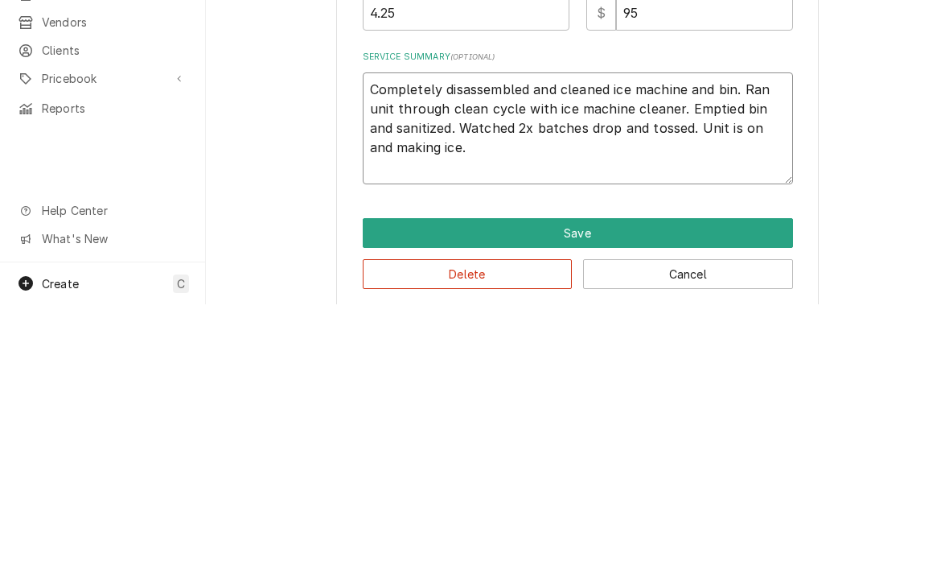
type textarea "x"
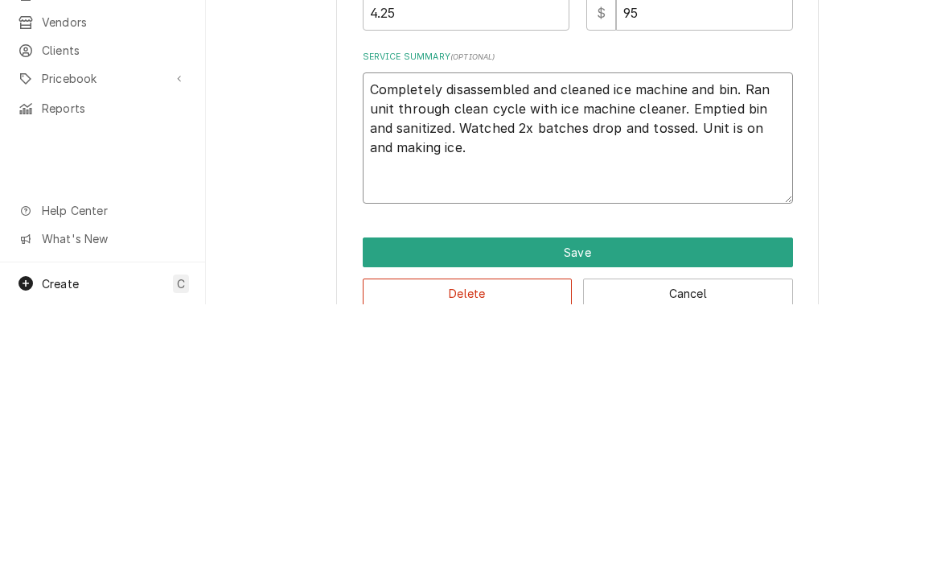
type textarea "Completely disassembled and cleaned ice machine and bin. Ran unit through clean…"
type textarea "x"
type textarea "Completely disassembled and cleaned ice machine and bin. Ran unit through clean…"
type textarea "x"
type textarea "Completely disassembled and cleaned ice machine and bin. Ran unit through clean…"
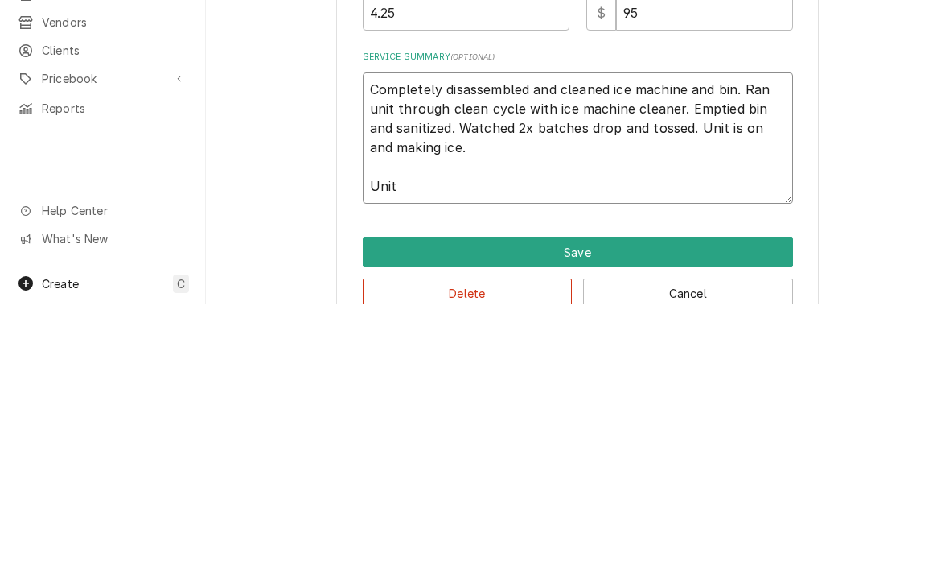
type textarea "x"
type textarea "Completely disassembled and cleaned ice machine and bin. Ran unit through clean…"
type textarea "x"
type textarea "Completely disassembled and cleaned ice machine and bin. Ran unit through clean…"
type textarea "x"
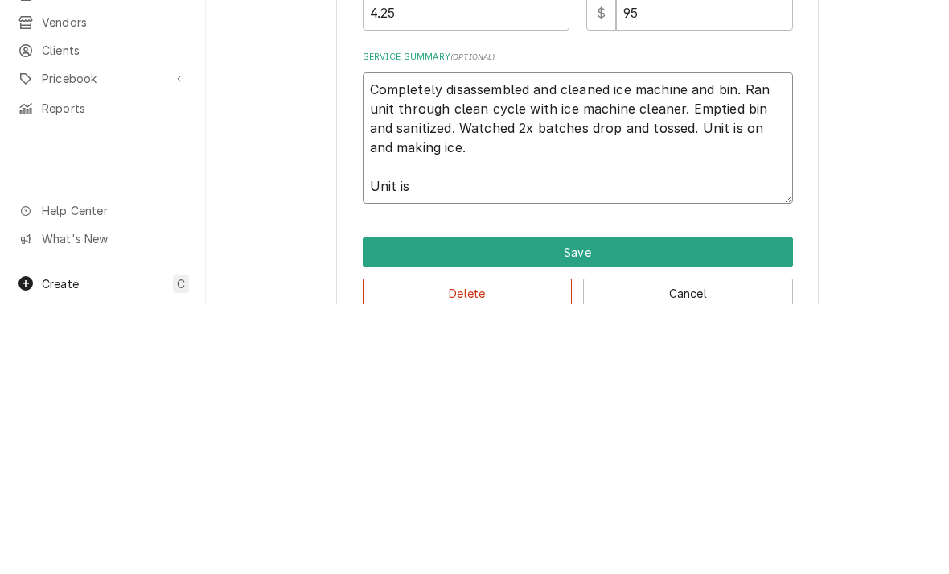
type textarea "Completely disassembled and cleaned ice machine and bin. Ran unit through clean…"
type textarea "x"
type textarea "Completely disassembled and cleaned ice machine and bin. Ran unit through clean…"
type textarea "x"
type textarea "Completely disassembled and cleaned ice machine and bin. Ran unit through clean…"
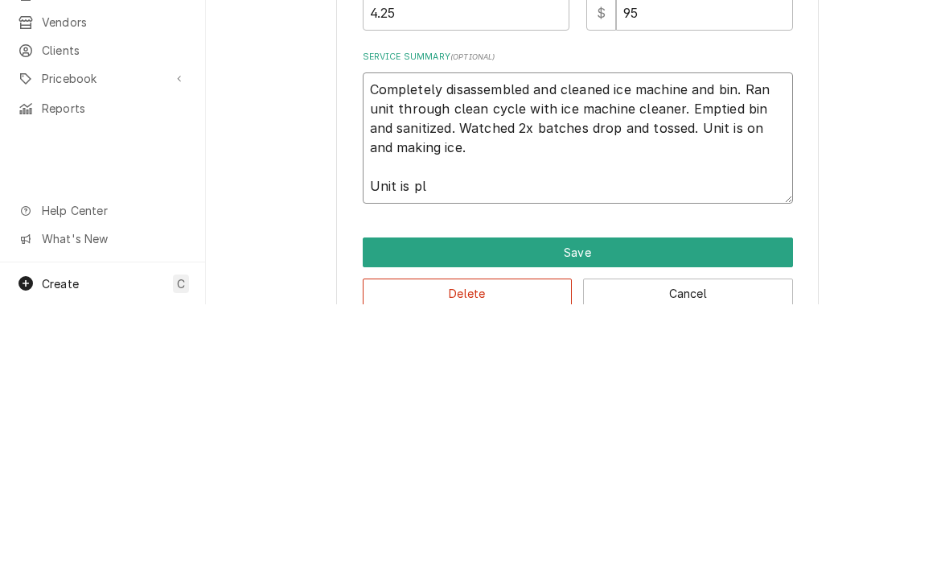
type textarea "x"
type textarea "Completely disassembled and cleaned ice machine and bin. Ran unit through clean…"
type textarea "x"
type textarea "Completely disassembled and cleaned ice machine and bin. Ran unit through clean…"
type textarea "x"
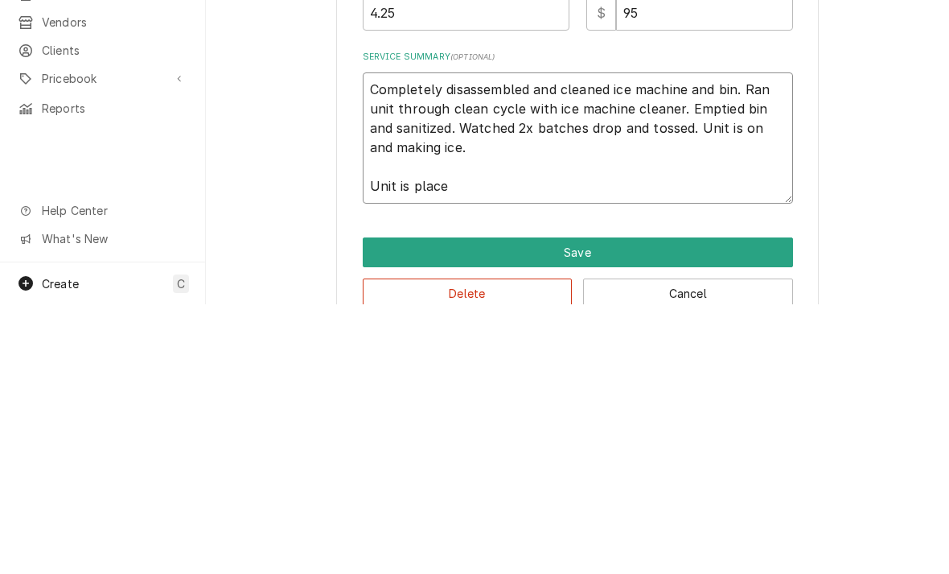
type textarea "Completely disassembled and cleaned ice machine and bin. Ran unit through clean…"
type textarea "x"
type textarea "Completely disassembled and cleaned ice machine and bin. Ran unit through clean…"
type textarea "x"
type textarea "Completely disassembled and cleaned ice machine and bin. Ran unit through clean…"
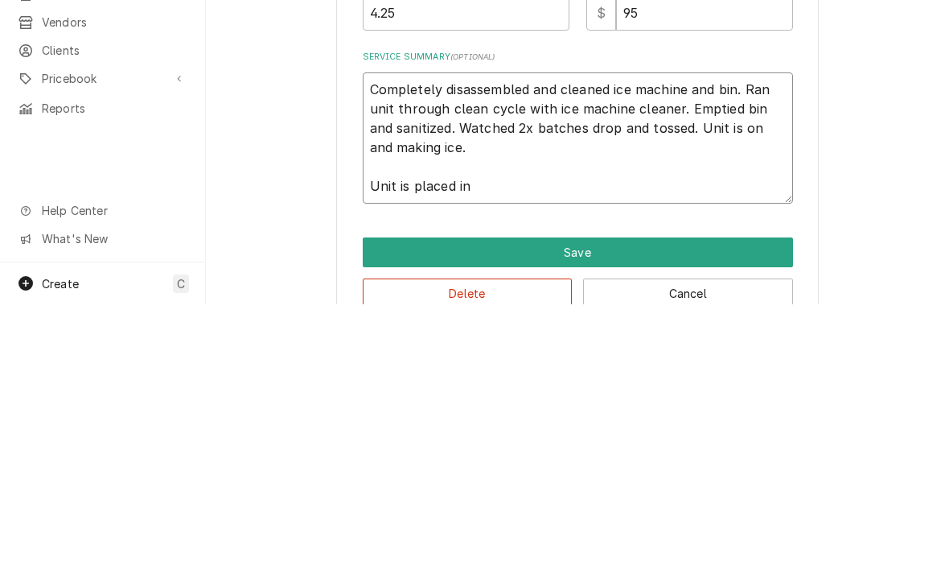
type textarea "x"
type textarea "Completely disassembled and cleaned ice machine and bin. Ran unit through clean…"
type textarea "x"
type textarea "Completely disassembled and cleaned ice machine and bin. Ran unit through clean…"
type textarea "x"
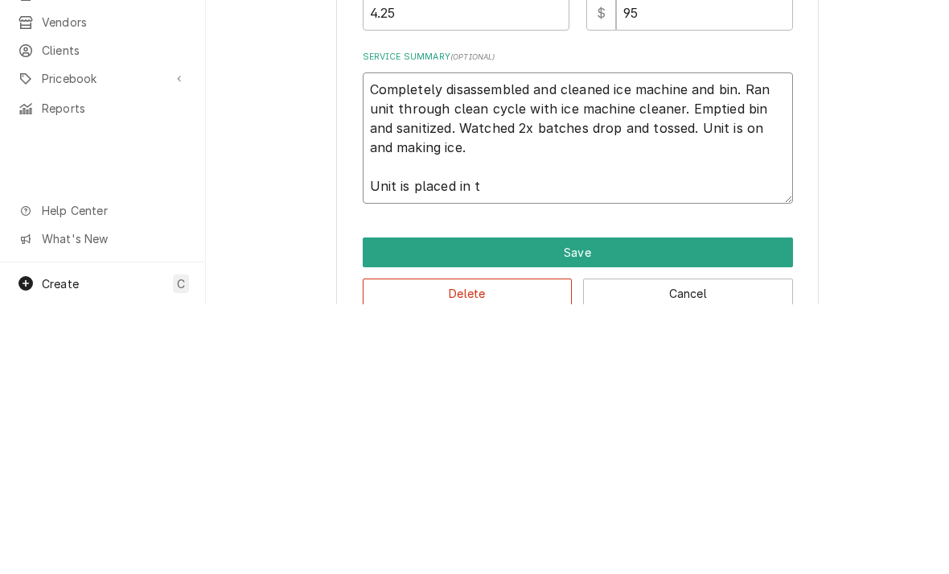
type textarea "Completely disassembled and cleaned ice machine and bin. Ran unit through clean…"
type textarea "x"
type textarea "Completely disassembled and cleaned ice machine and bin. Ran unit through clean…"
type textarea "x"
type textarea "Completely disassembled and cleaned ice machine and bin. Ran unit through clean…"
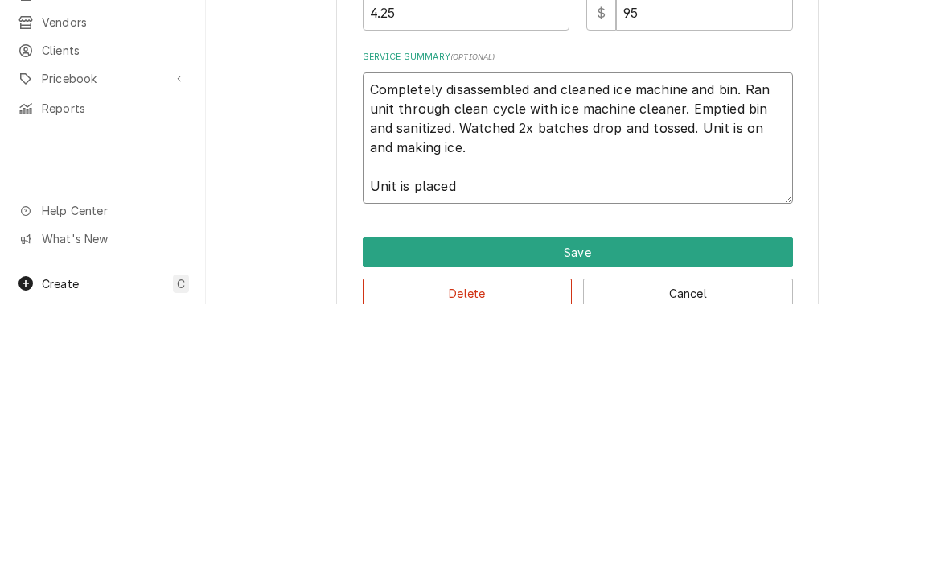
type textarea "x"
type textarea "Completely disassembled and cleaned ice machine and bin. Ran unit through clean…"
type textarea "x"
type textarea "Completely disassembled and cleaned ice machine and bin. Ran unit through clean…"
type textarea "x"
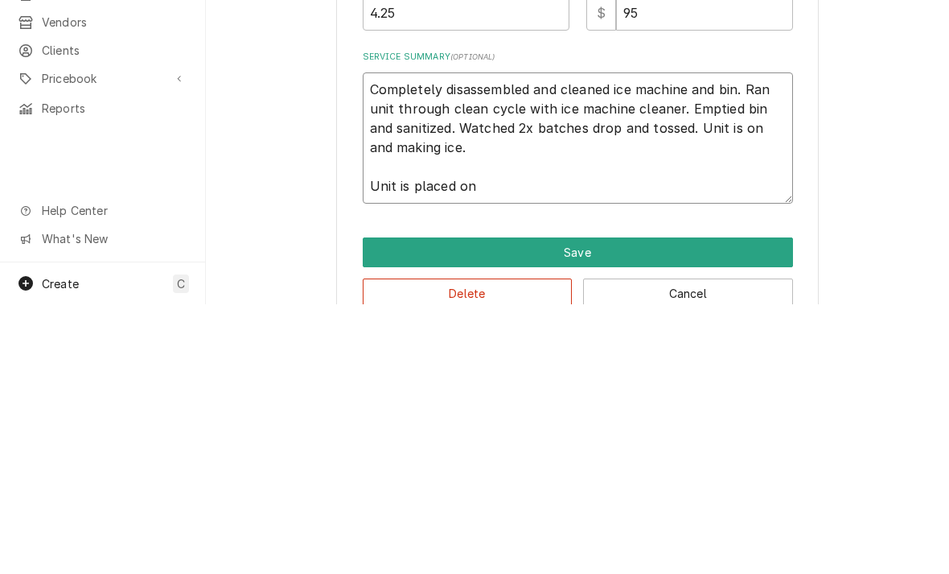
type textarea "Completely disassembled and cleaned ice machine and bin. Ran unit through clean…"
type textarea "x"
type textarea "Completely disassembled and cleaned ice machine and bin. Ran unit through clean…"
type textarea "x"
type textarea "Completely disassembled and cleaned ice machine and bin. Ran unit through clean…"
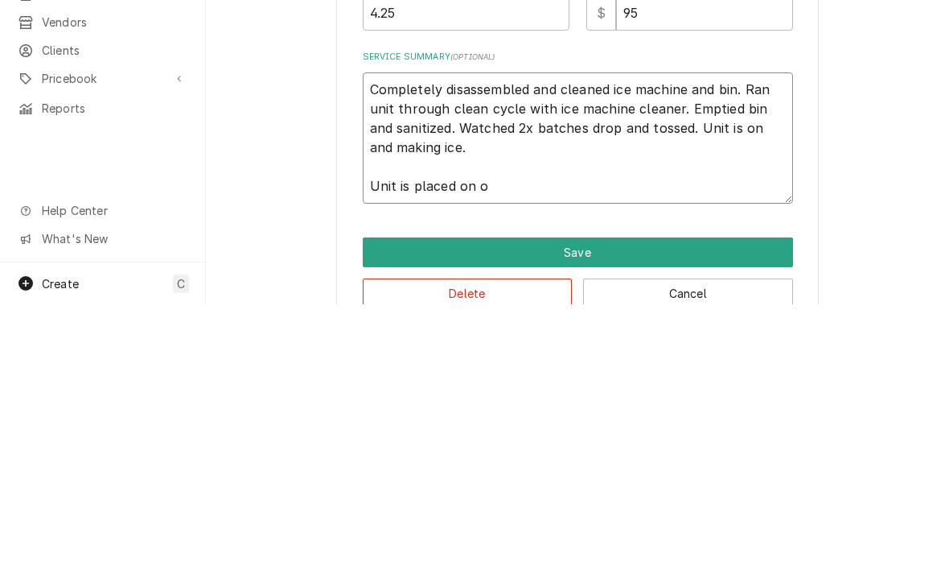
type textarea "x"
type textarea "Completely disassembled and cleaned ice machine and bin. Ran unit through clean…"
type textarea "x"
type textarea "Completely disassembled and cleaned ice machine and bin. Ran unit through clean…"
type textarea "x"
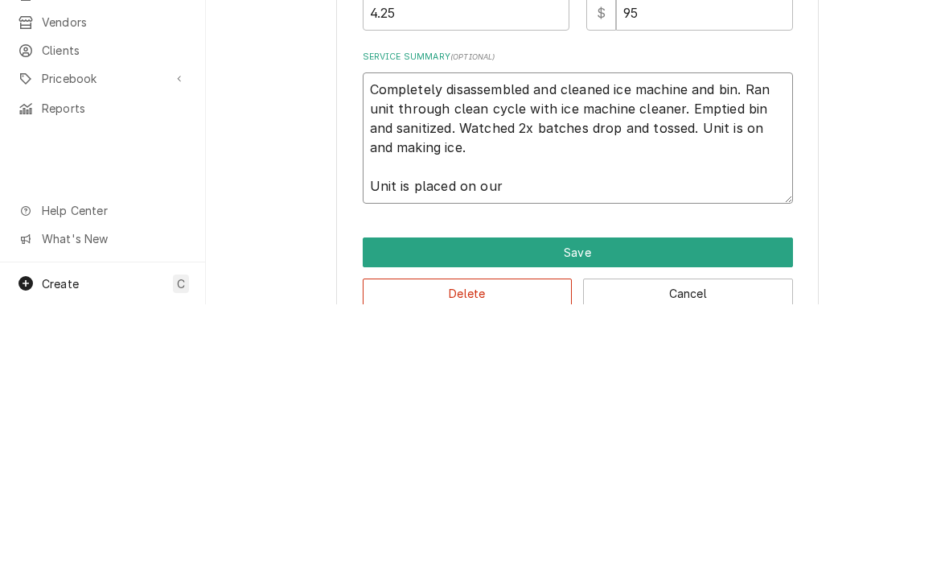
type textarea "Completely disassembled and cleaned ice machine and bin. Ran unit through clean…"
type textarea "x"
type textarea "Completely disassembled and cleaned ice machine and bin. Ran unit through clean…"
type textarea "x"
type textarea "Completely disassembled and cleaned ice machine and bin. Ran unit through clean…"
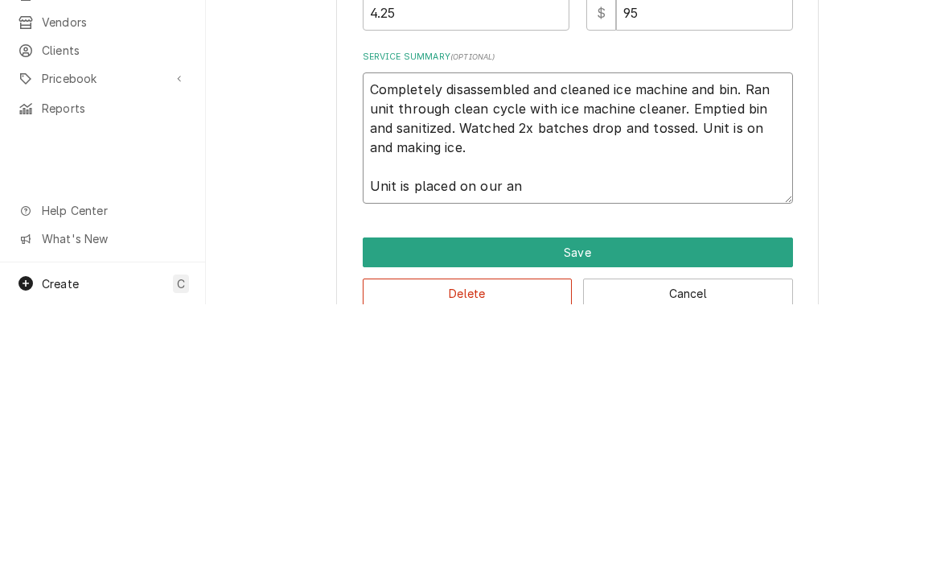
type textarea "x"
type textarea "Completely disassembled and cleaned ice machine and bin. Ran unit through clean…"
type textarea "x"
type textarea "Completely disassembled and cleaned ice machine and bin. Ran unit through clean…"
type textarea "x"
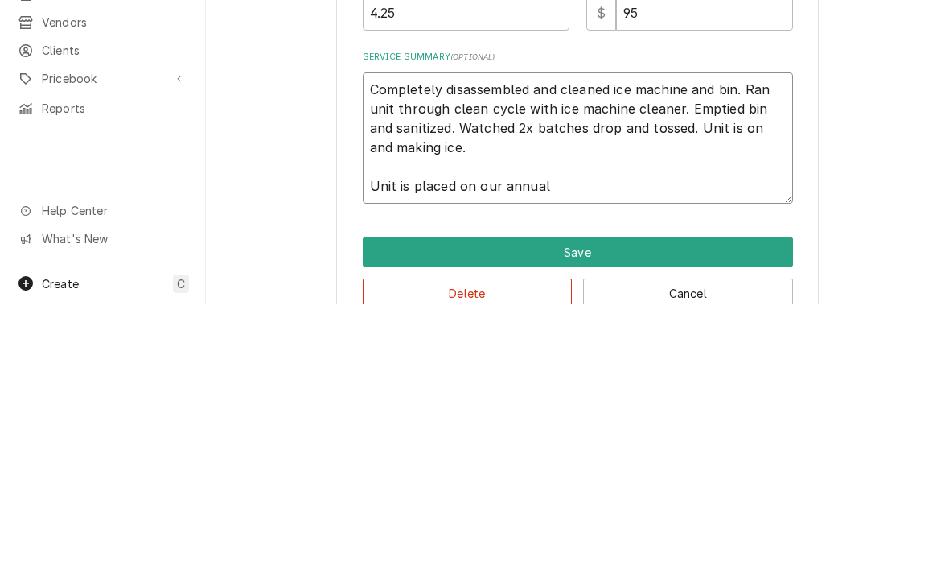
type textarea "Completely disassembled and cleaned ice machine and bin. Ran unit through clean…"
type textarea "x"
type textarea "Completely disassembled and cleaned ice machine and bin. Ran unit through clean…"
type textarea "x"
type textarea "Completely disassembled and cleaned ice machine and bin. Ran unit through clean…"
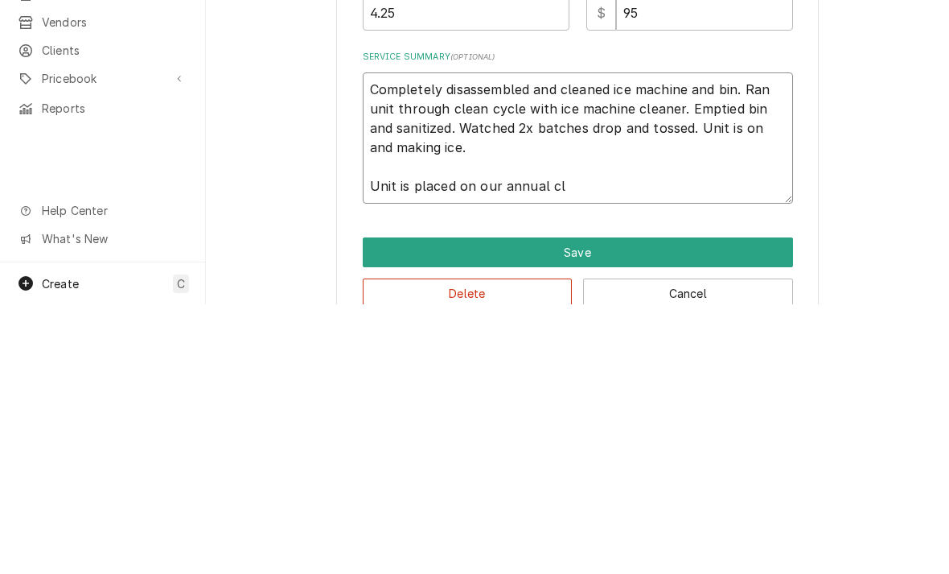
type textarea "x"
type textarea "Completely disassembled and cleaned ice machine and bin. Ran unit through clean…"
type textarea "x"
type textarea "Completely disassembled and cleaned ice machine and bin. Ran unit through clean…"
type textarea "x"
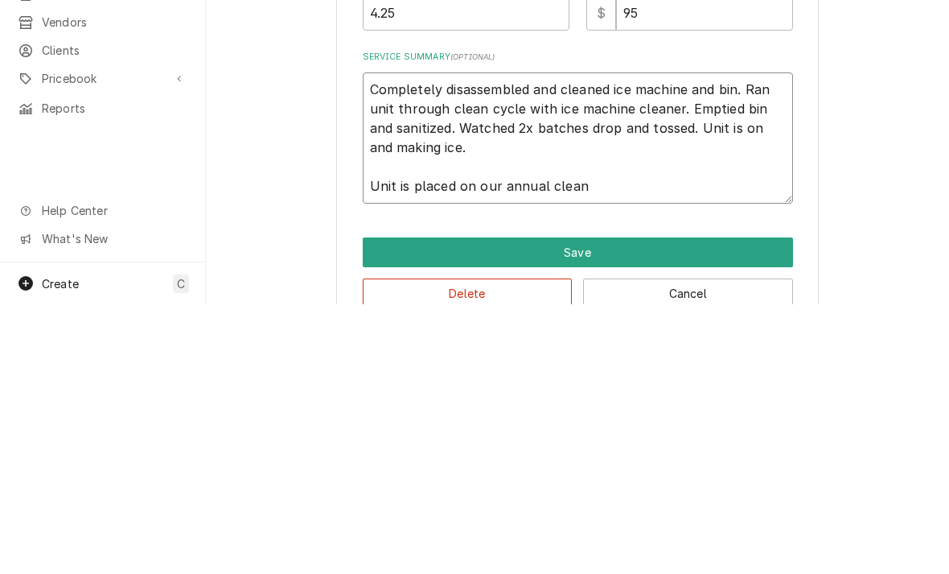
type textarea "Completely disassembled and cleaned ice machine and bin. Ran unit through clean…"
type textarea "x"
type textarea "Completely disassembled and cleaned ice machine and bin. Ran unit through clean…"
type textarea "x"
type textarea "Completely disassembled and cleaned ice machine and bin. Ran unit through clean…"
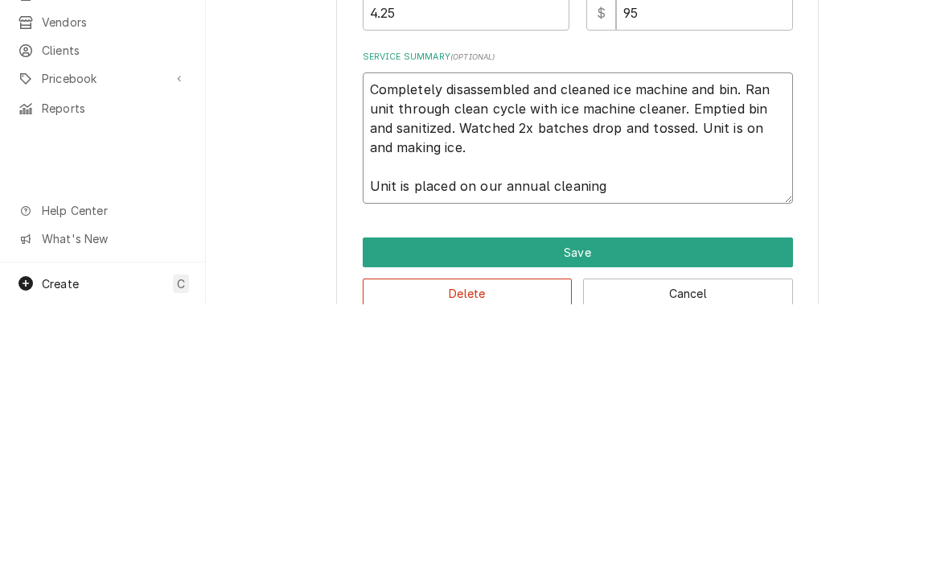
type textarea "x"
type textarea "Completely disassembled and cleaned ice machine and bin. Ran unit through clean…"
type textarea "x"
type textarea "Completely disassembled and cleaned ice machine and bin. Ran unit through clean…"
type textarea "x"
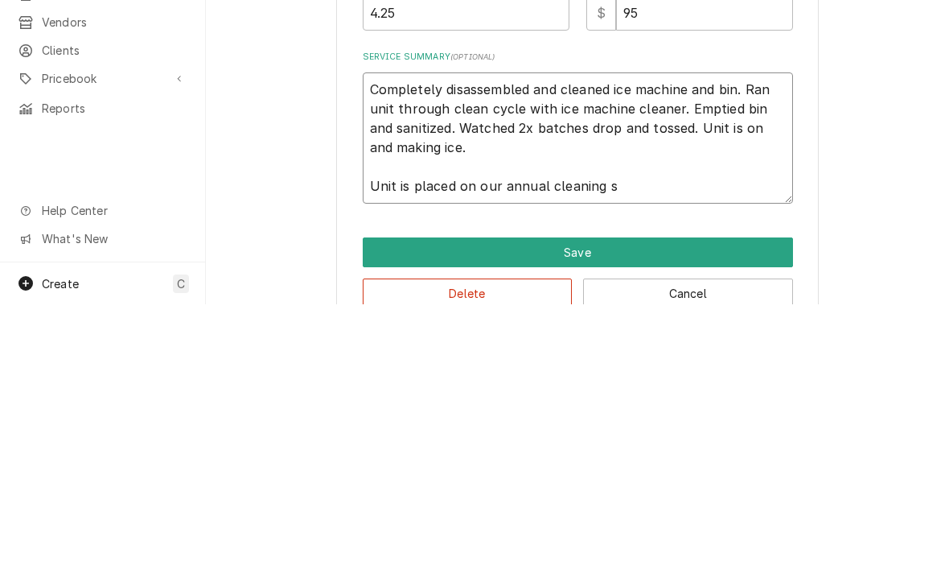
type textarea "Completely disassembled and cleaned ice machine and bin. Ran unit through clean…"
type textarea "x"
type textarea "Completely disassembled and cleaned ice machine and bin. Ran unit through clean…"
type textarea "x"
type textarea "Completely disassembled and cleaned ice machine and bin. Ran unit through clean…"
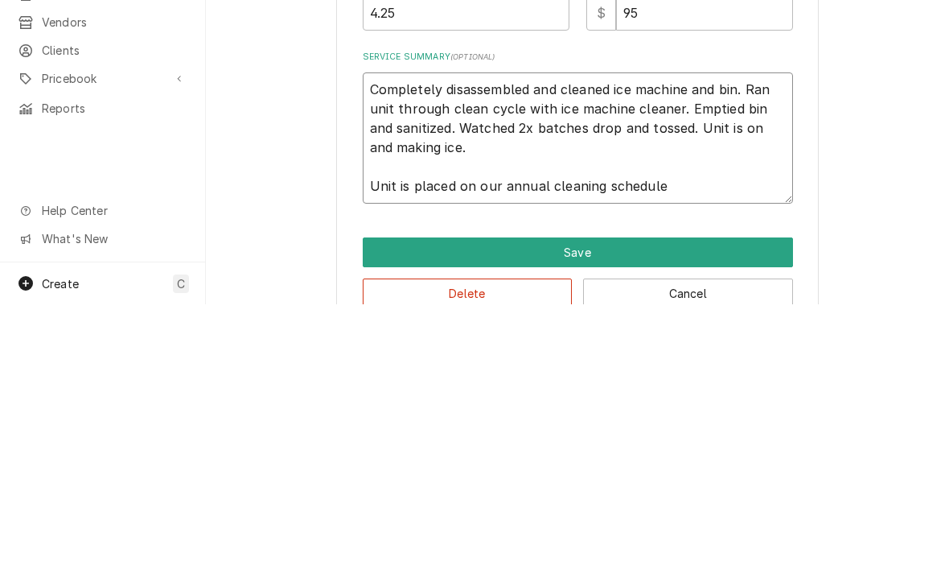
type textarea "x"
type textarea "Completely disassembled and cleaned ice machine and bin. Ran unit through clean…"
type textarea "x"
type textarea "Completely disassembled and cleaned ice machine and bin. Ran unit through clean…"
type textarea "x"
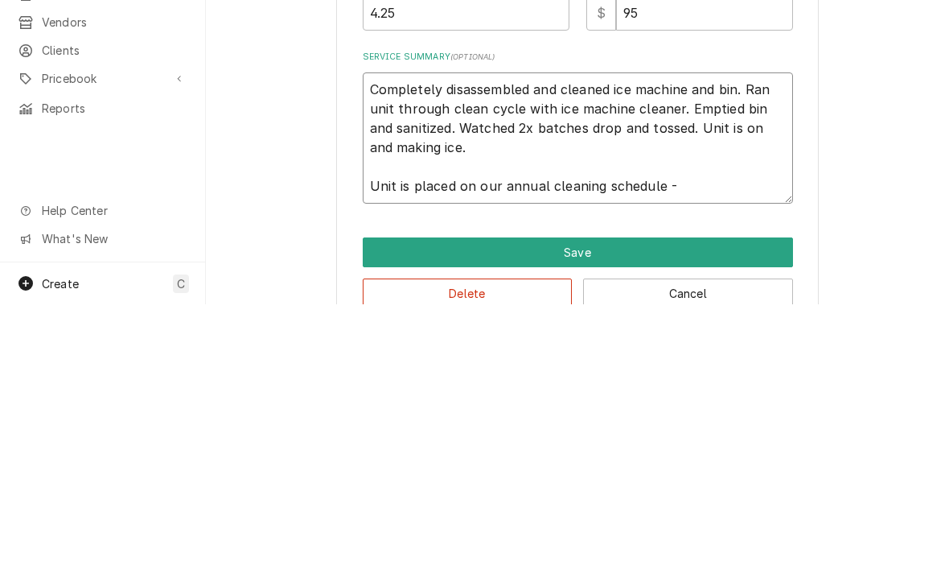
type textarea "Completely disassembled and cleaned ice machine and bin. Ran unit through clean…"
type textarea "x"
type textarea "Completely disassembled and cleaned ice machine and bin. Ran unit through clean…"
type textarea "x"
type textarea "Completely disassembled and cleaned ice machine and bin. Ran unit through clean…"
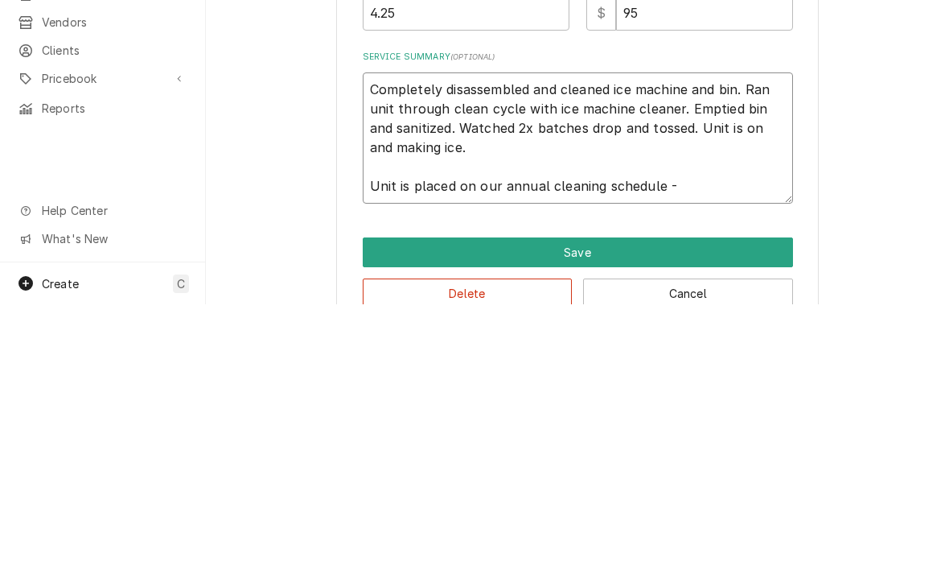
type textarea "x"
type textarea "Completely disassembled and cleaned ice machine and bin. Ran unit through clean…"
type textarea "x"
type textarea "Completely disassembled and cleaned ice machine and bin. Ran unit through clean…"
type textarea "x"
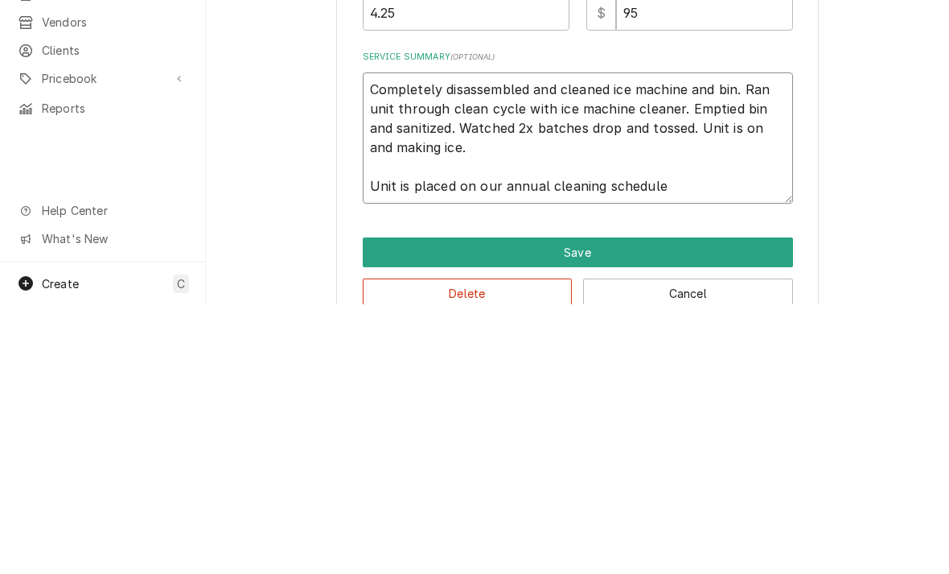
type textarea "Completely disassembled and cleaned ice machine and bin. Ran unit through clean…"
type textarea "x"
type textarea "Completely disassembled and cleaned ice machine and bin. Ran unit through clean…"
type textarea "x"
type textarea "Completely disassembled and cleaned ice machine and bin. Ran unit through clean…"
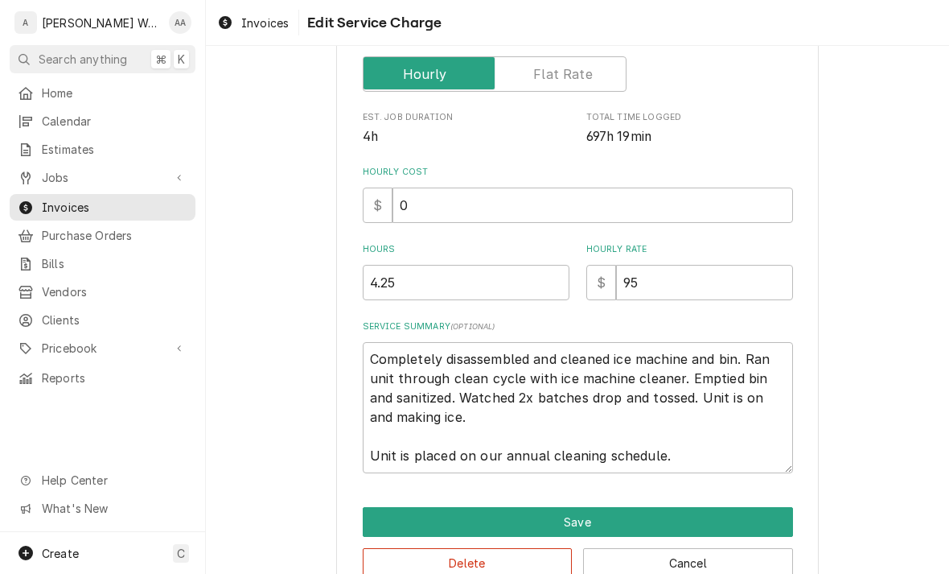
click at [385, 512] on button "Save" at bounding box center [578, 522] width 430 height 30
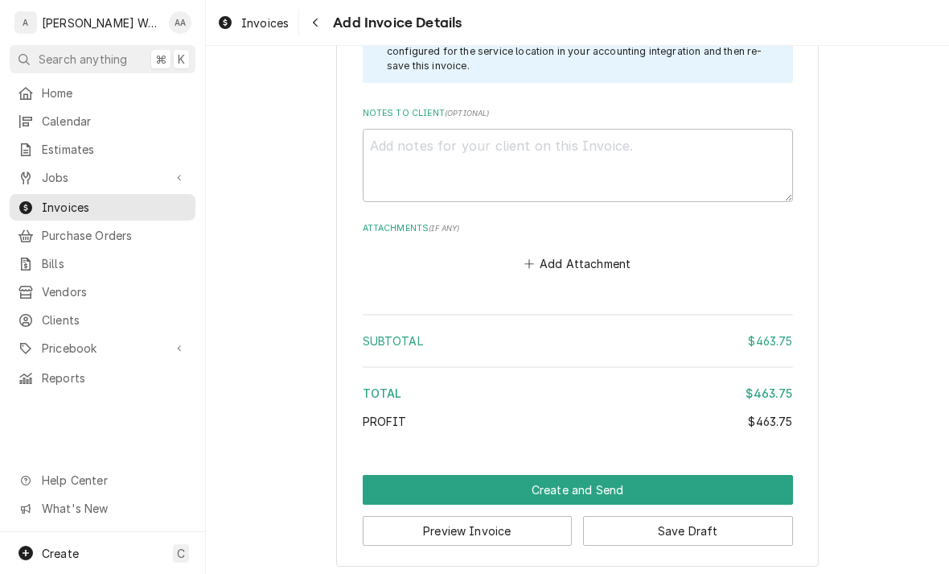
click at [389, 484] on button "Create and Send" at bounding box center [578, 490] width 430 height 30
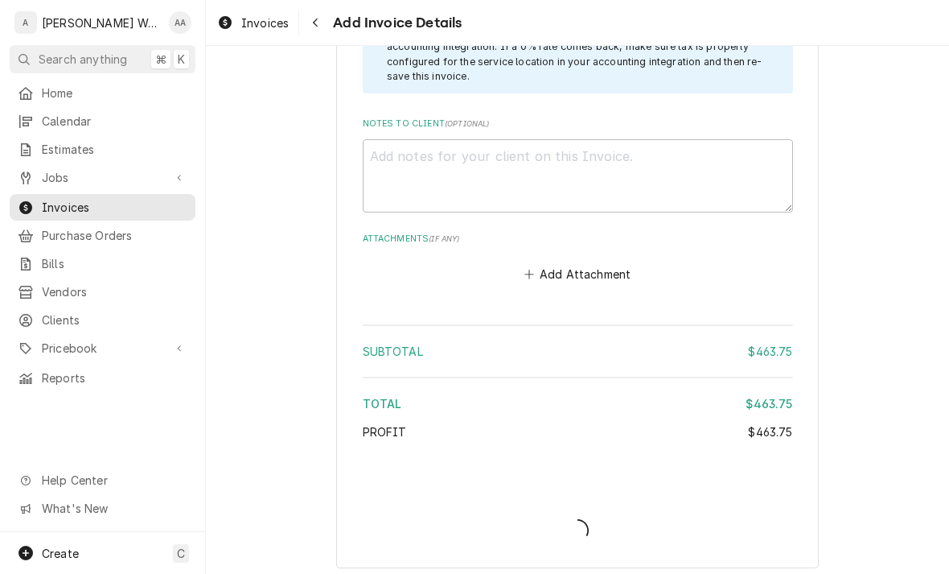
type textarea "x"
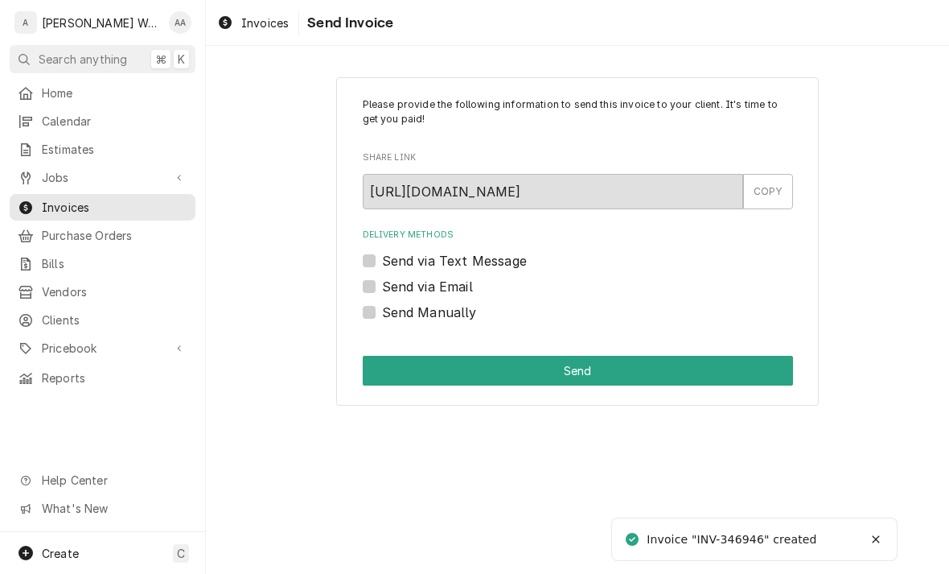
click at [382, 281] on label "Send via Email" at bounding box center [427, 286] width 91 height 19
click at [382, 281] on input "Send via Email" at bounding box center [597, 294] width 430 height 35
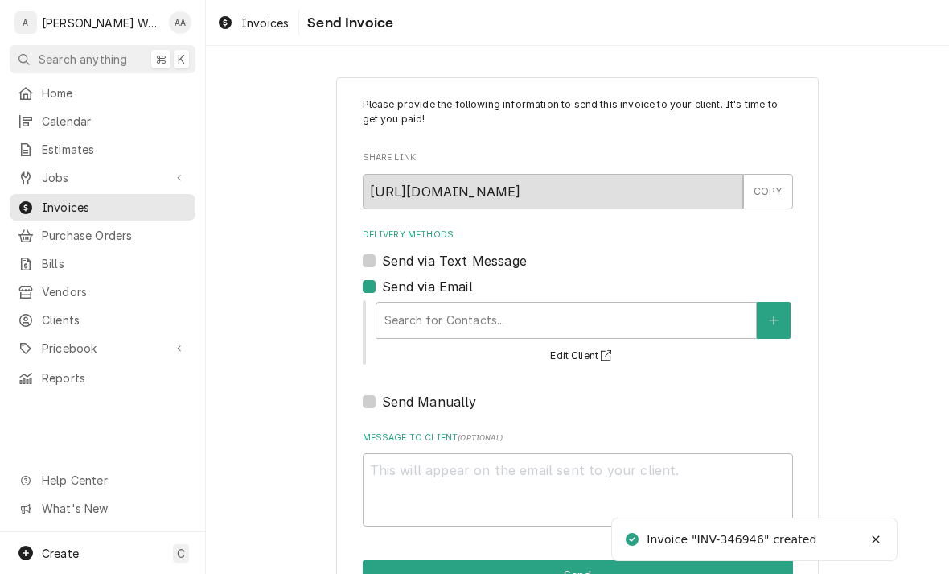
click at [374, 302] on div "Search for Contacts..." at bounding box center [583, 320] width 419 height 37
click at [382, 286] on label "Send via Email" at bounding box center [427, 286] width 91 height 19
click at [382, 286] on input "Send via Email" at bounding box center [597, 294] width 430 height 35
checkbox input "false"
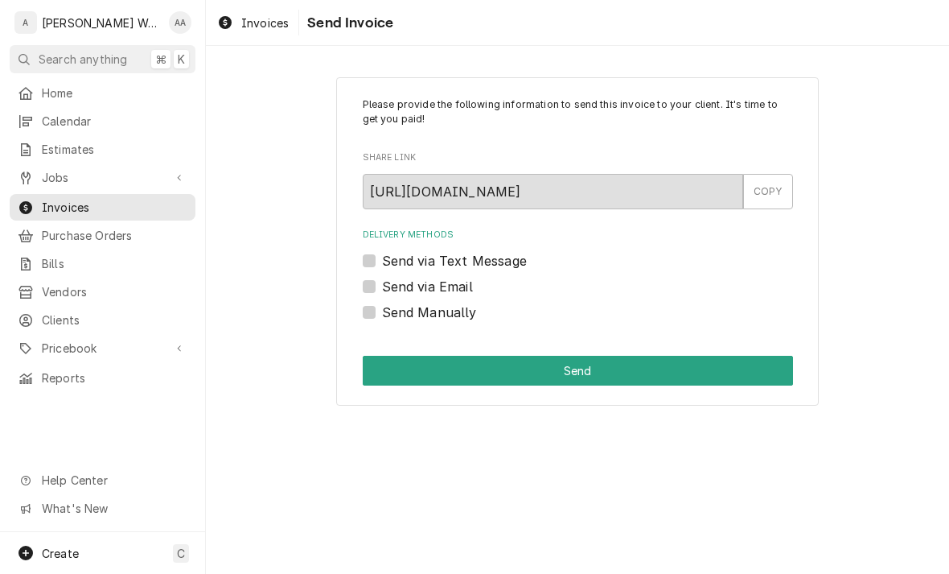
click at [382, 259] on label "Send via Text Message" at bounding box center [454, 260] width 145 height 19
click at [382, 259] on input "Send via Text Message" at bounding box center [597, 268] width 430 height 35
checkbox input "true"
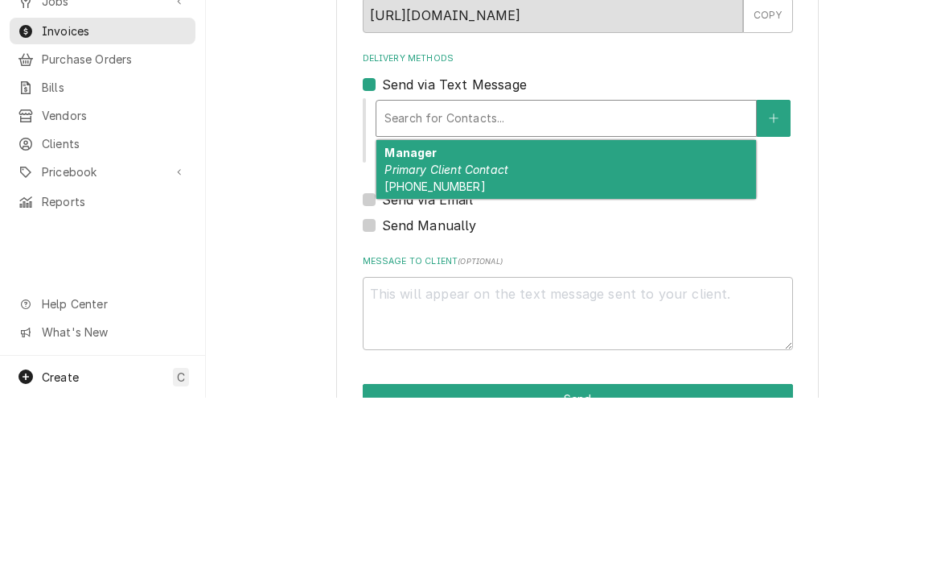
click at [398, 356] on span "[PHONE_NUMBER]" at bounding box center [435, 363] width 101 height 14
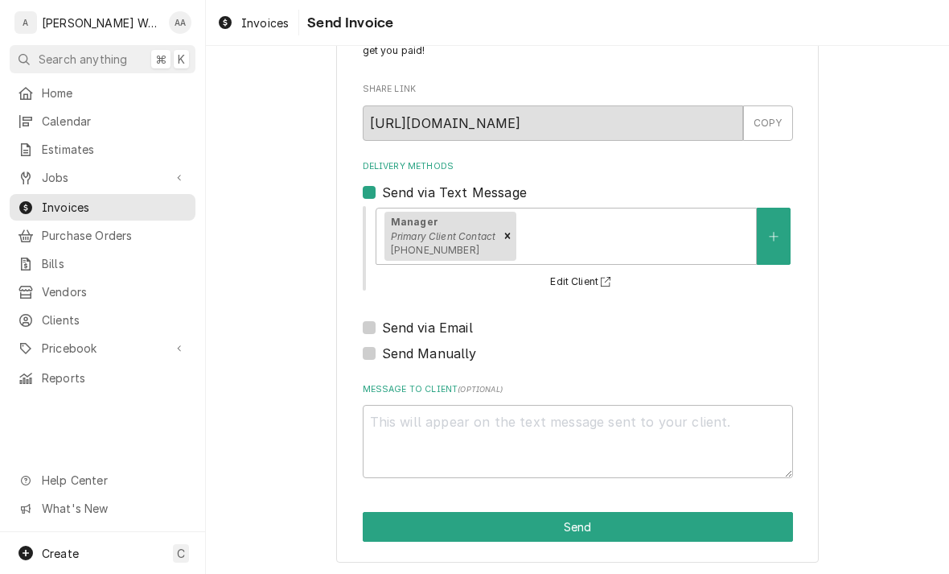
click at [410, 529] on button "Send" at bounding box center [578, 527] width 430 height 30
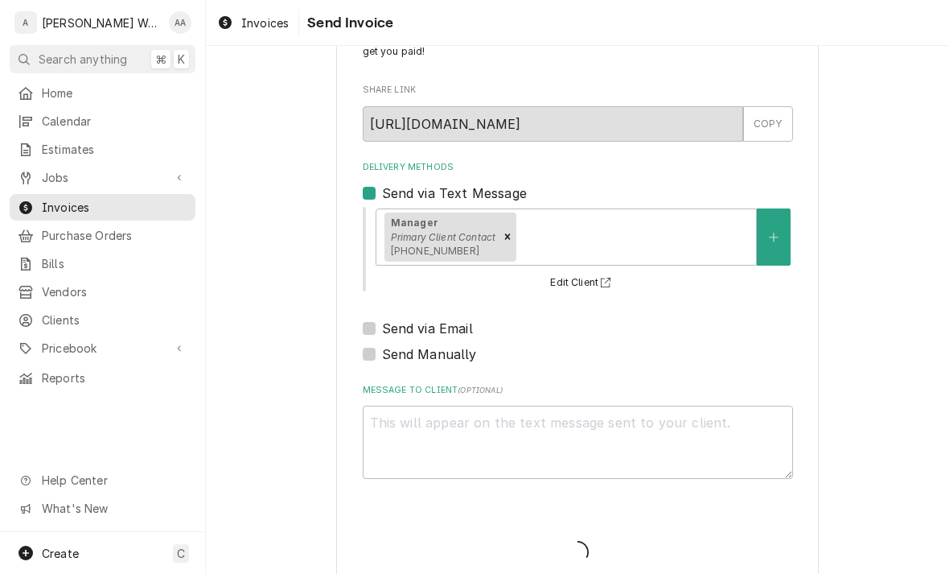
type textarea "x"
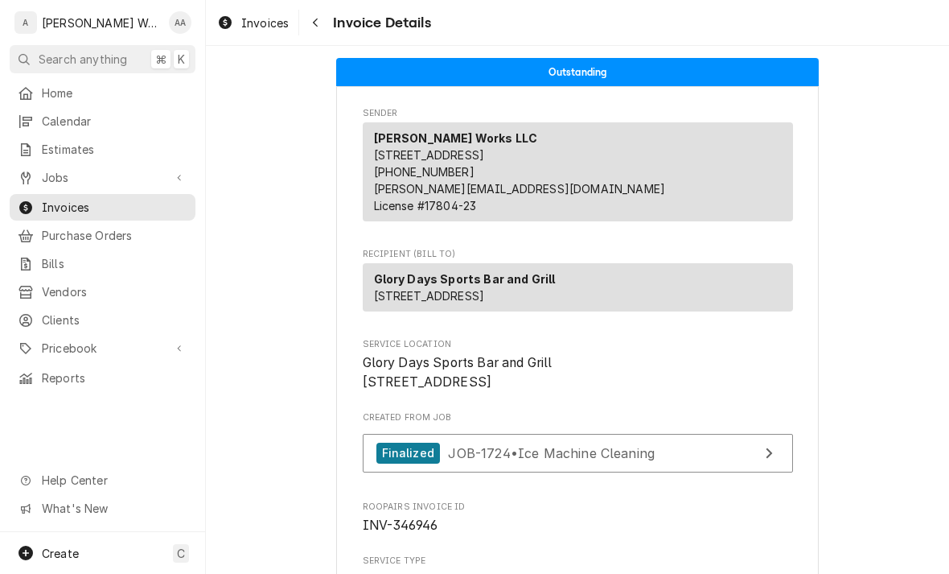
click at [47, 171] on span "Jobs" at bounding box center [102, 177] width 121 height 17
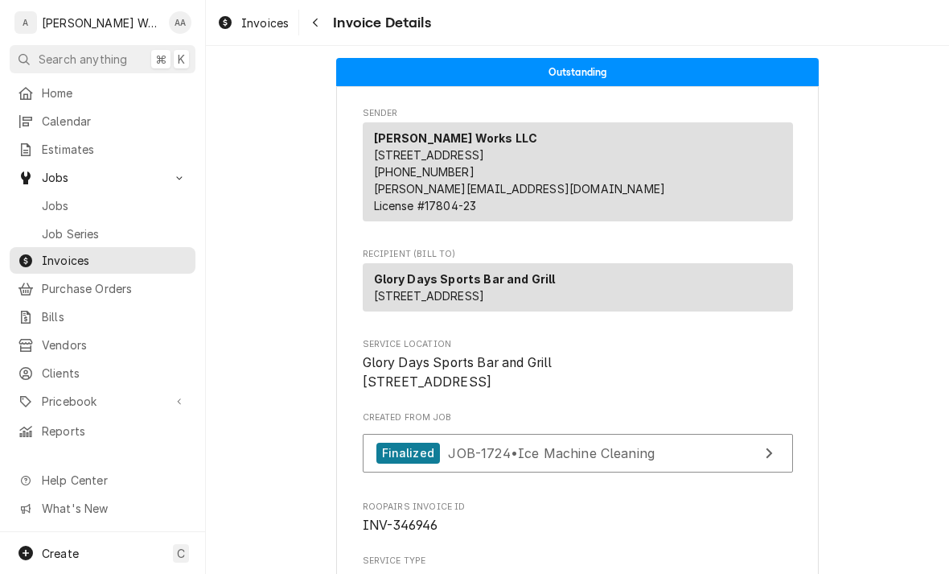
click at [63, 204] on span "Jobs" at bounding box center [115, 205] width 146 height 17
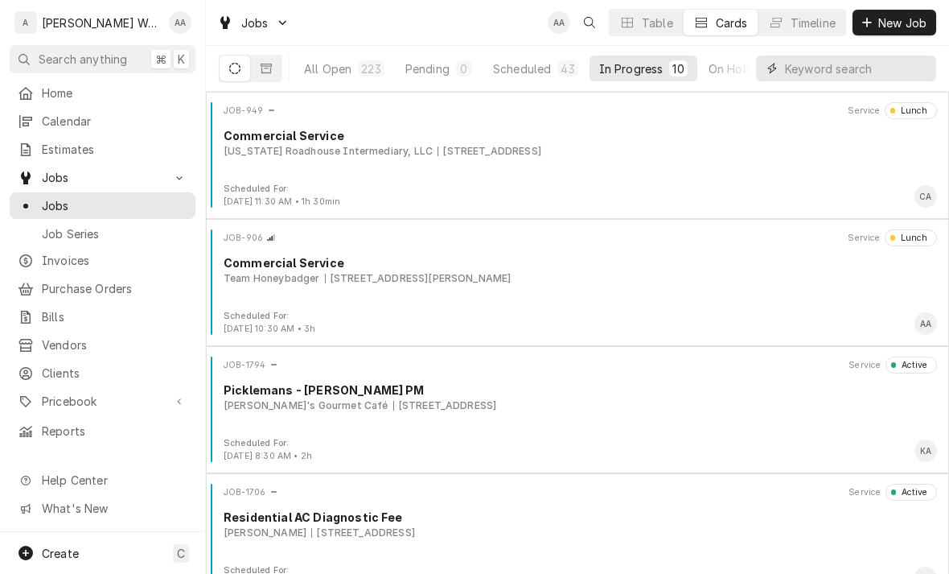
click at [877, 78] on input "Dynamic Content Wrapper" at bounding box center [856, 69] width 143 height 26
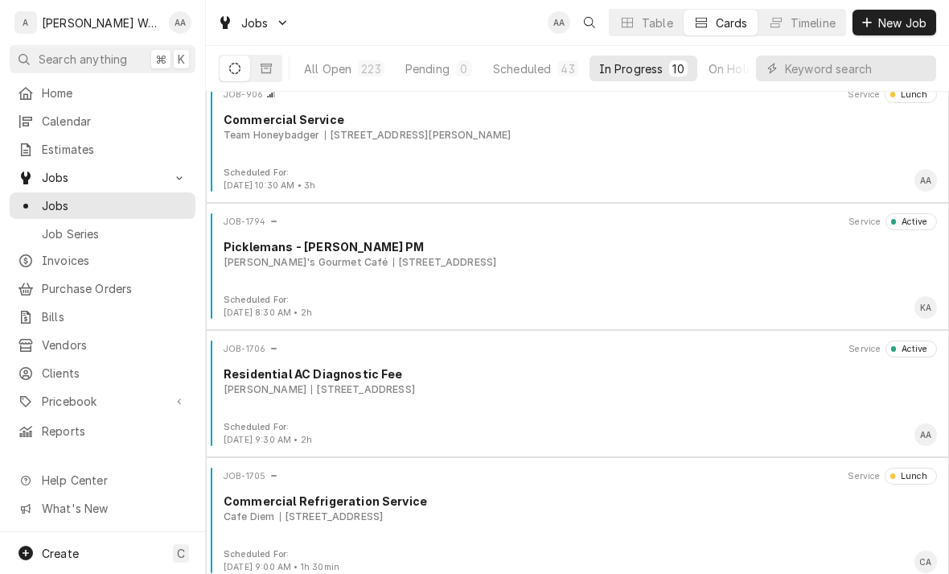
scroll to position [161, 0]
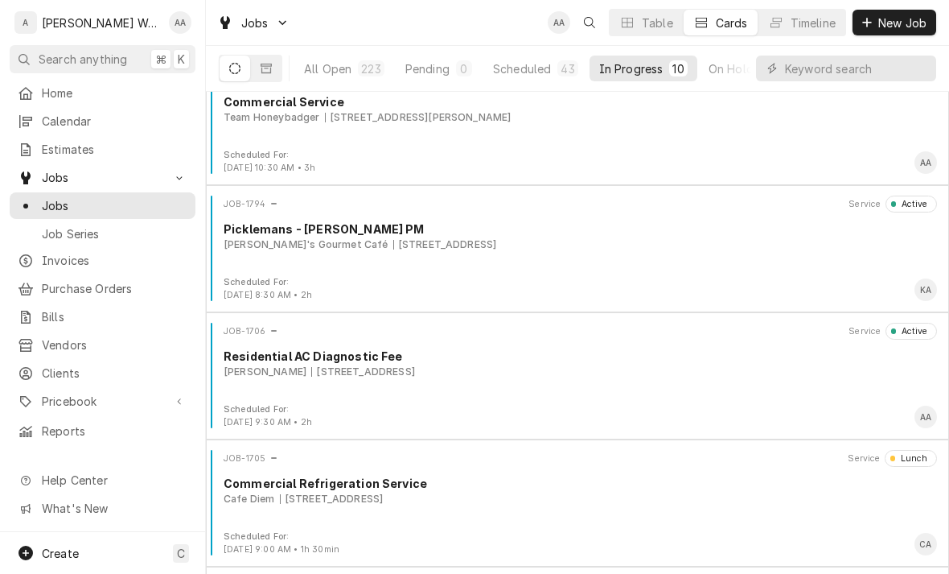
click at [827, 280] on div "Scheduled For: Sep 8th, 2025 - 8:30 AM • 2h KA" at bounding box center [577, 289] width 730 height 26
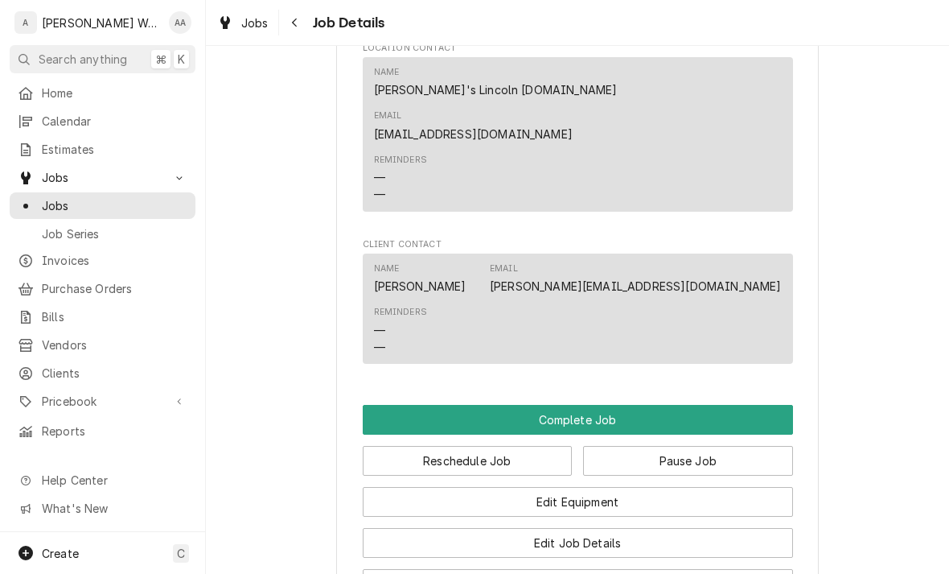
scroll to position [976, 0]
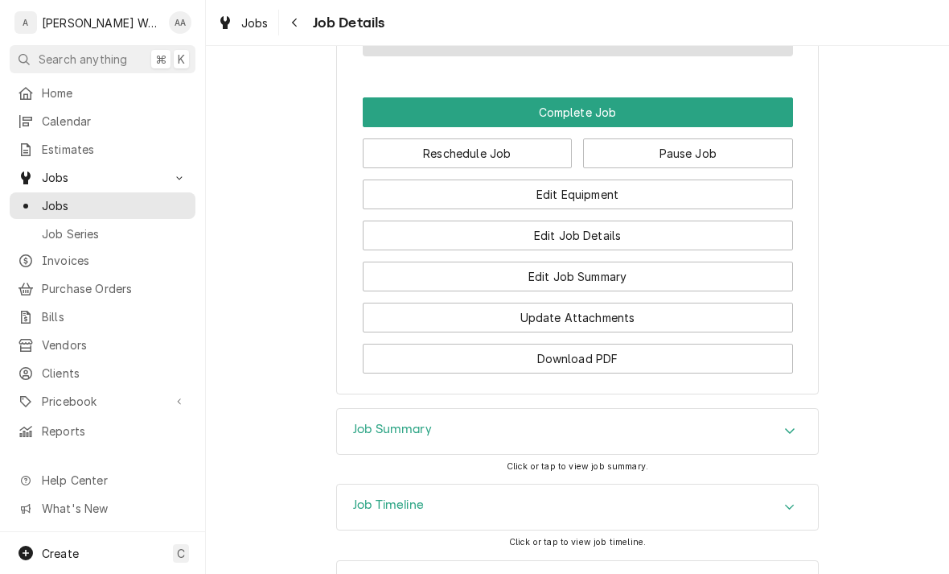
click at [792, 424] on icon "Accordion Header" at bounding box center [789, 430] width 11 height 13
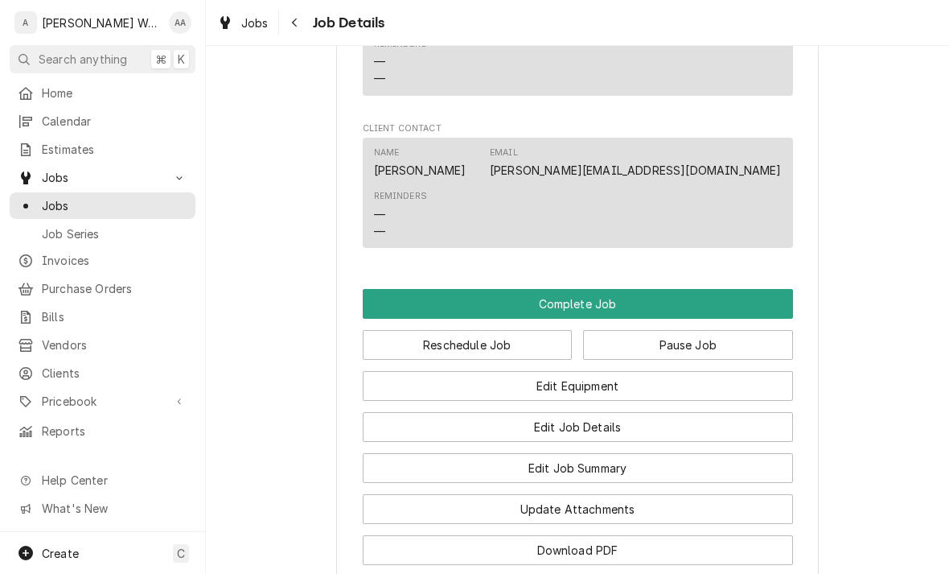
scroll to position [1088, 0]
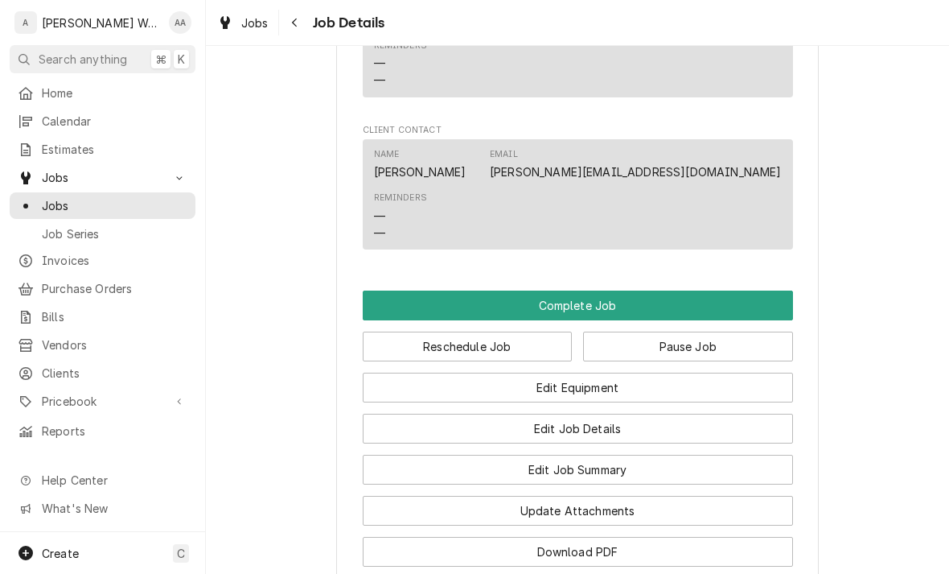
click at [764, 290] on button "Complete Job" at bounding box center [578, 305] width 430 height 30
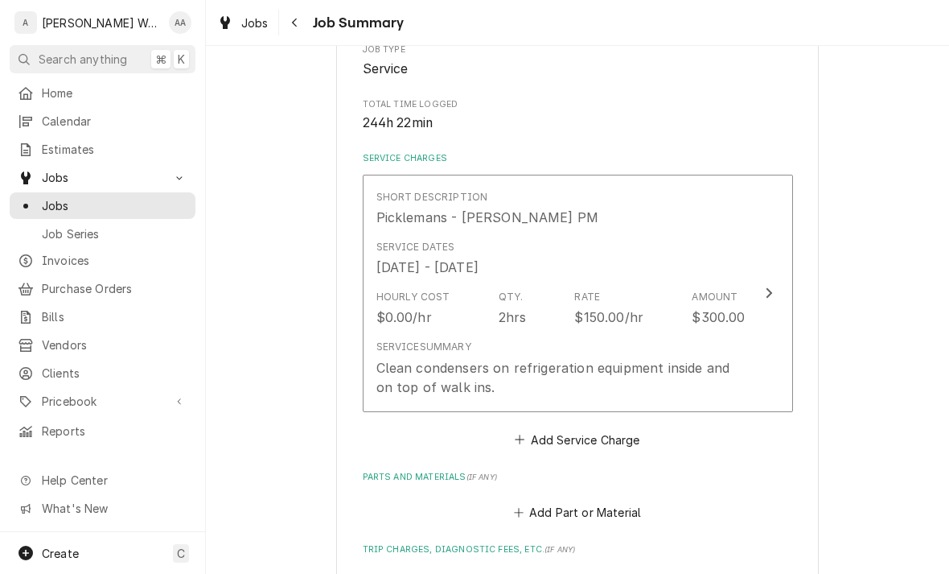
click at [757, 352] on button "Short Description Picklemans - Lincoln PM Service Dates [DATE] - [DATE] Hourly …" at bounding box center [578, 293] width 430 height 237
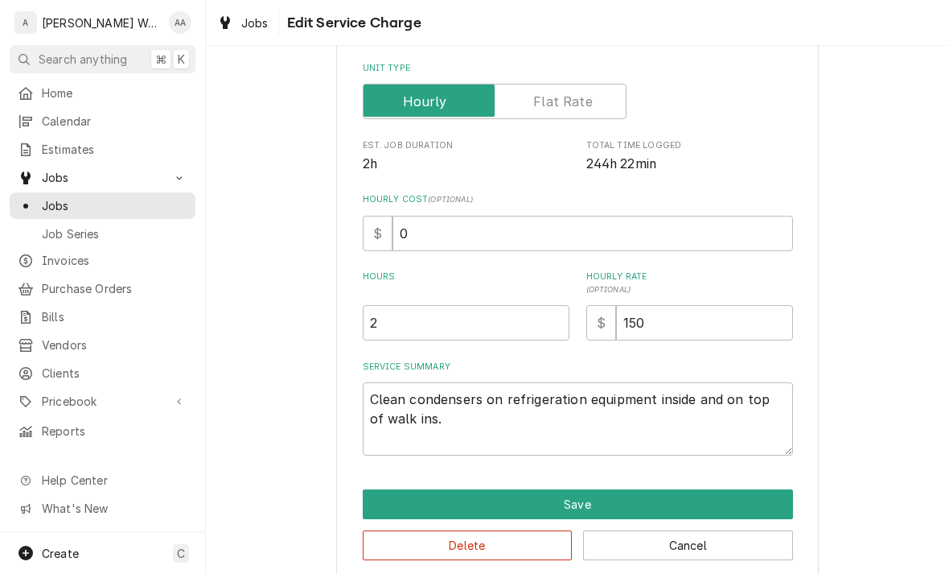
type textarea "x"
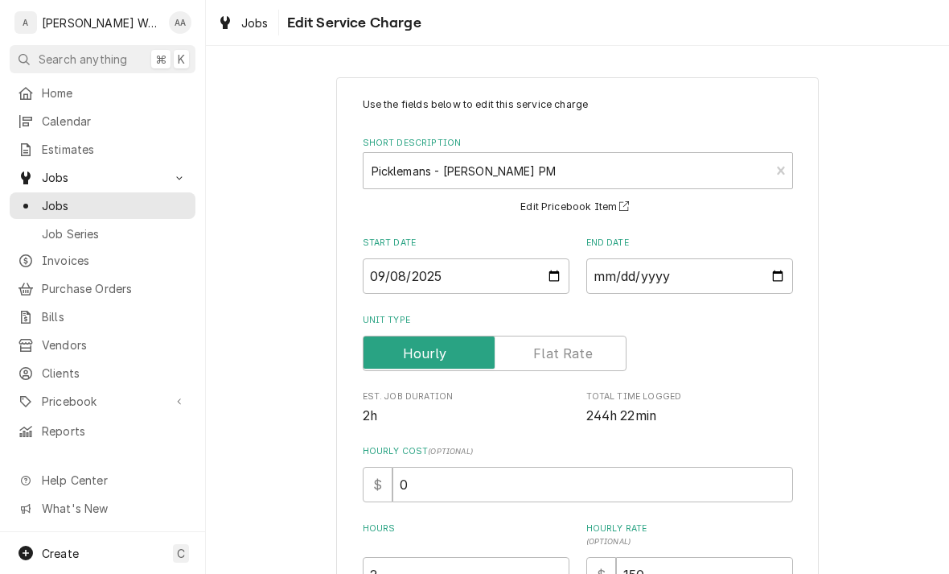
click at [599, 360] on input "Unit Type" at bounding box center [494, 352] width 249 height 35
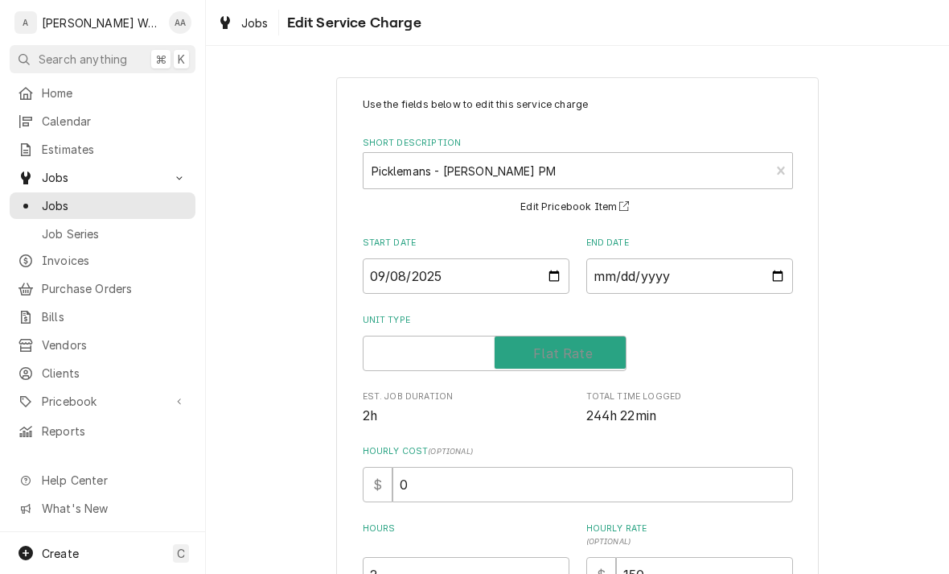
checkbox input "true"
type textarea "x"
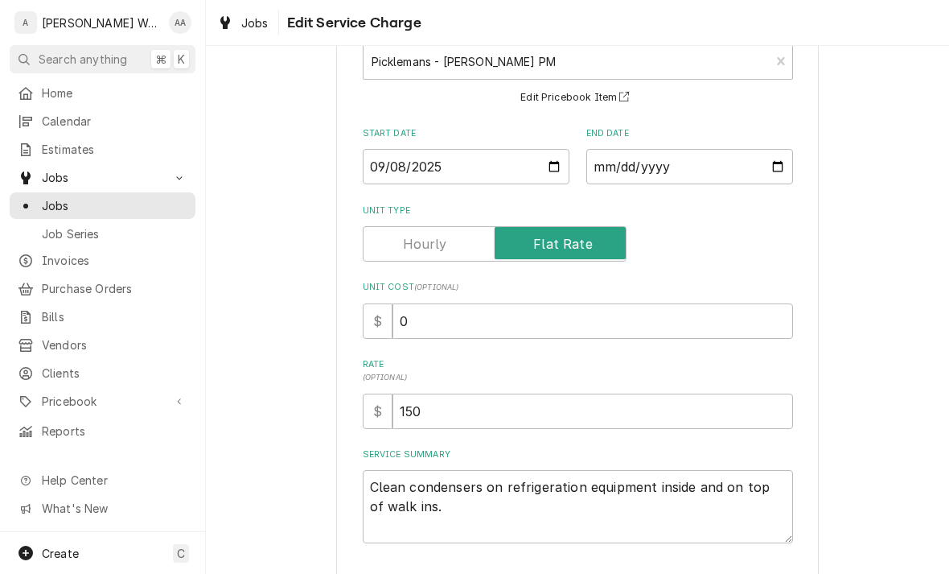
scroll to position [112, 0]
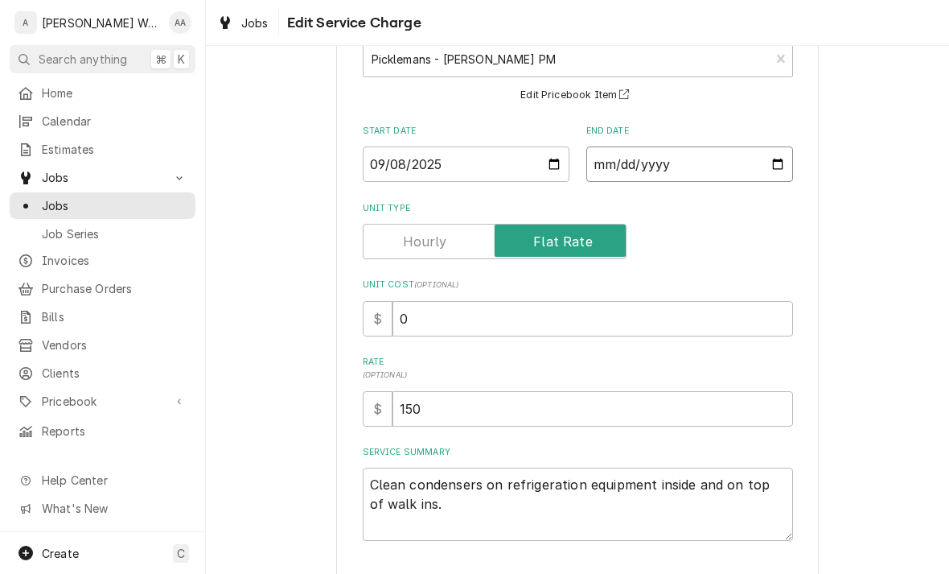
click at [747, 173] on input "[DATE]" at bounding box center [689, 163] width 207 height 35
type input "2025-09-08"
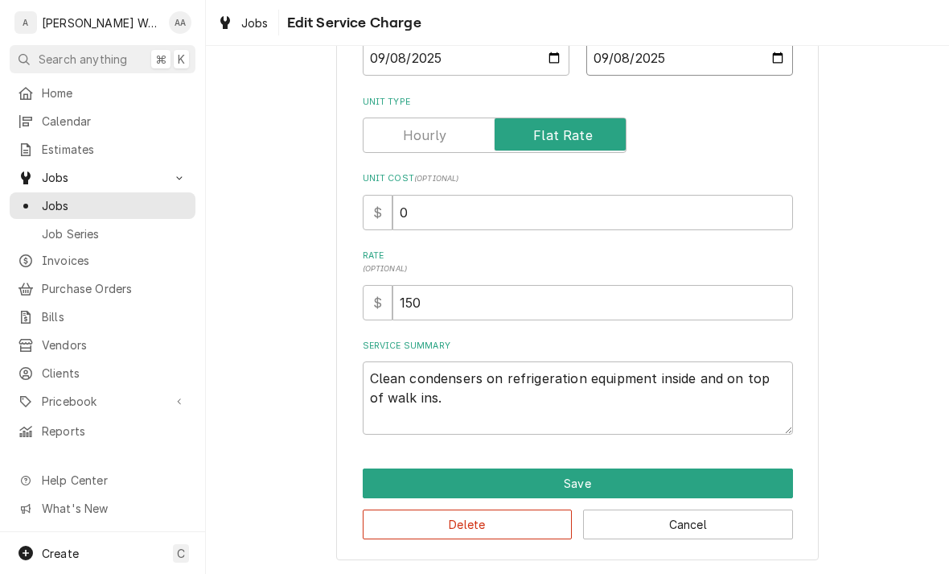
scroll to position [218, 0]
click at [455, 389] on textarea "Clean condensers on refrigeration equipment inside and on top of walk ins." at bounding box center [578, 397] width 430 height 73
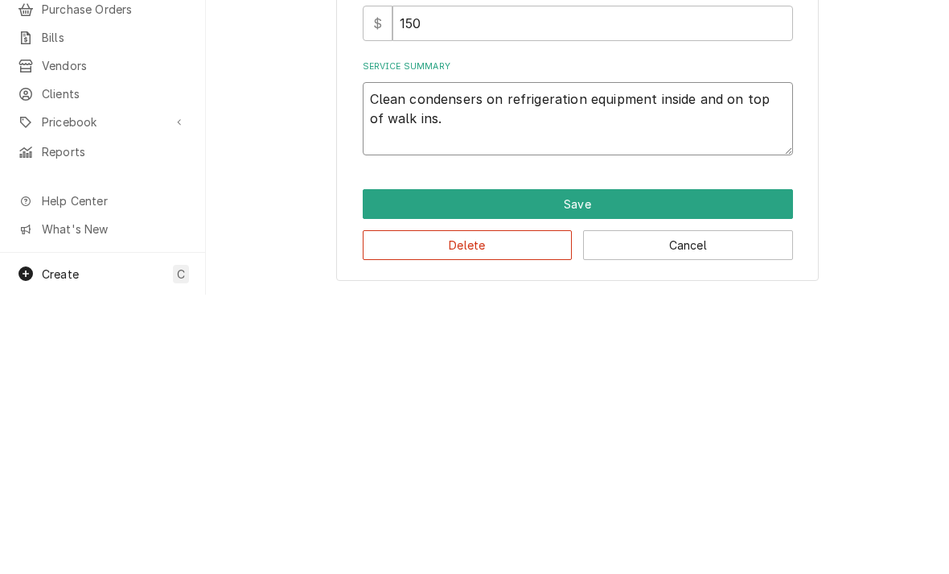
type textarea "x"
type textarea "Clean condensers on refrigeration equipment inside and on top of walk ins."
type textarea "x"
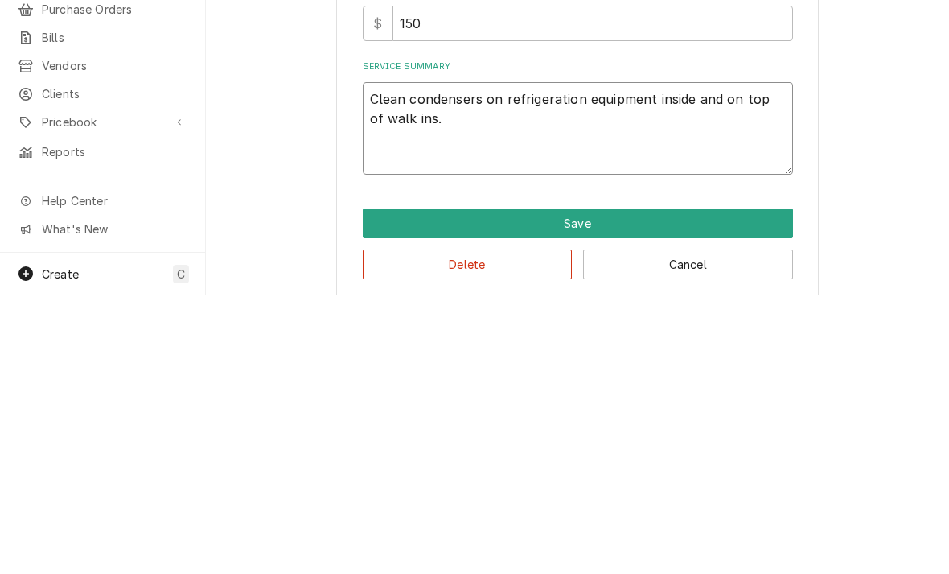
type textarea "Clean condensers on refrigeration equipment inside and on top of walk ins. C"
type textarea "x"
type textarea "Clean condensers on refrigeration equipment inside and on top of walk ins. Ch"
type textarea "x"
type textarea "Clean condensers on refrigeration equipment inside and on top of walk ins. Che"
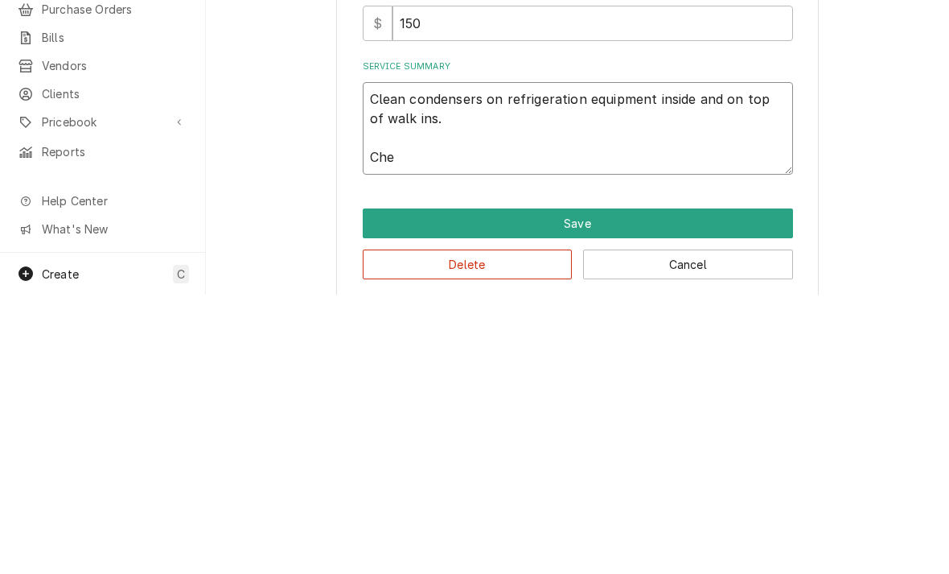
type textarea "x"
type textarea "Clean condensers on refrigeration equipment inside and on top of walk ins. Chec"
type textarea "x"
type textarea "Clean condensers on refrigeration equipment inside and on top of walk ins. Check"
type textarea "x"
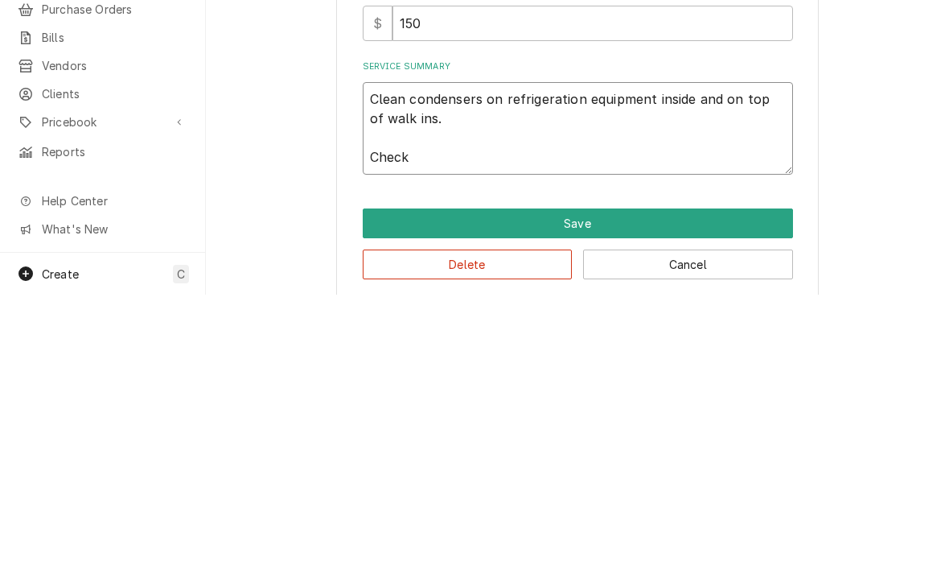
type textarea "Clean condensers on refrigeration equipment inside and on top of walk ins. Check"
type textarea "x"
type textarea "Clean condensers on refrigeration equipment inside and on top of walk ins. Chec…"
type textarea "x"
type textarea "Clean condensers on refrigeration equipment inside and on top of walk ins. Chec…"
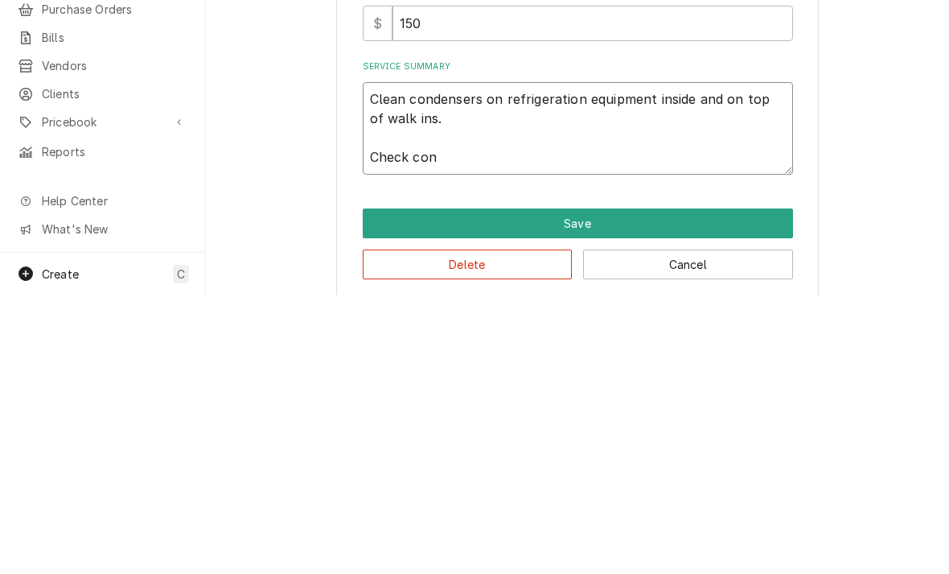
type textarea "x"
type textarea "Clean condensers on refrigeration equipment inside and on top of walk ins. Chec…"
type textarea "x"
type textarea "Clean condensers on refrigeration equipment inside and on top of walk ins. Chec…"
type textarea "x"
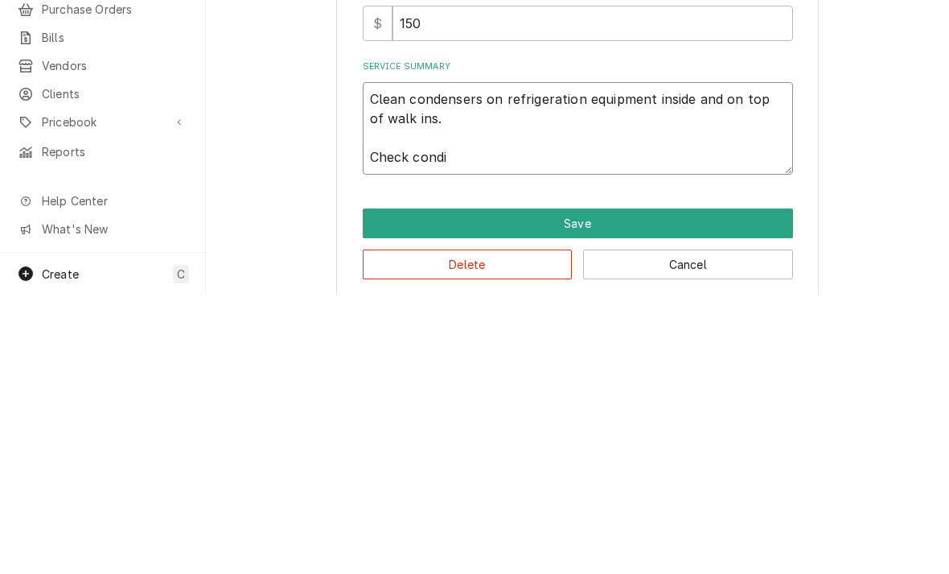
type textarea "Clean condensers on refrigeration equipment inside and on top of walk ins. Chec…"
type textarea "x"
type textarea "Clean condensers on refrigeration equipment inside and on top of walk ins. Chec…"
type textarea "x"
type textarea "Clean condensers on refrigeration equipment inside and on top of walk ins. Chec…"
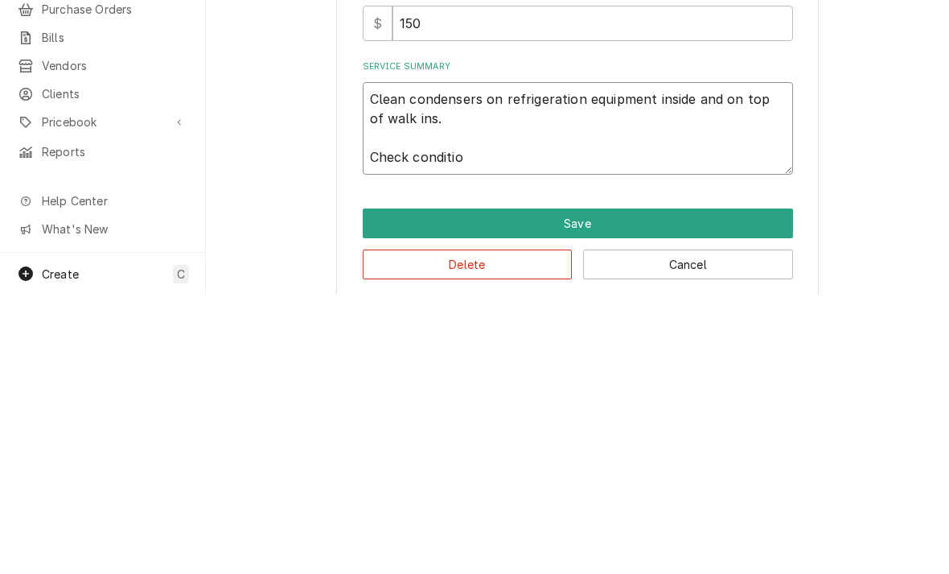
type textarea "x"
type textarea "Clean condensers on refrigeration equipment inside and on top of walk ins. Chec…"
type textarea "x"
type textarea "Clean condensers on refrigeration equipment inside and on top of walk ins. Chec…"
type textarea "x"
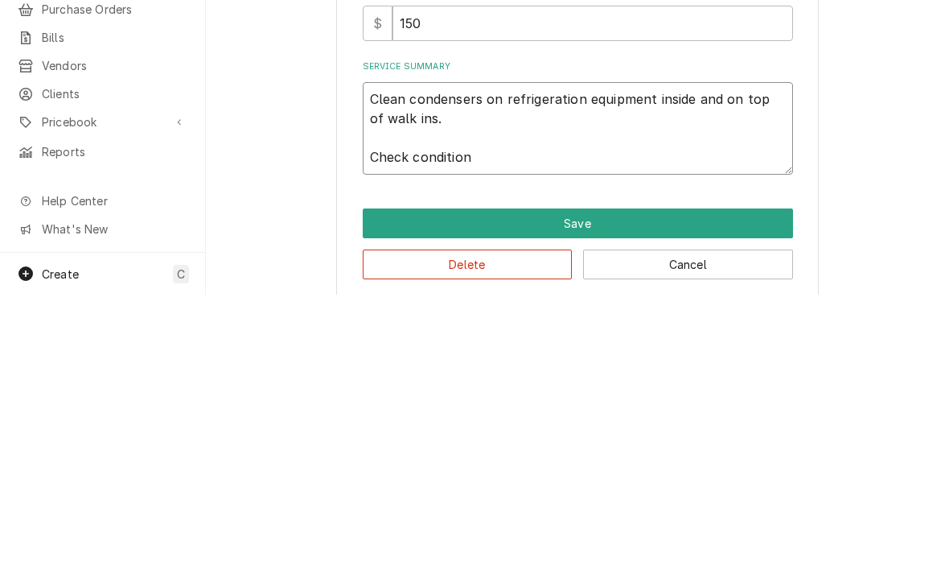
type textarea "Clean condensers on refrigeration equipment inside and on top of walk ins. Chec…"
type textarea "x"
type textarea "Clean condensers on refrigeration equipment inside and on top of walk ins. Chec…"
type textarea "x"
type textarea "Clean condensers on refrigeration equipment inside and on top of walk ins. Chec…"
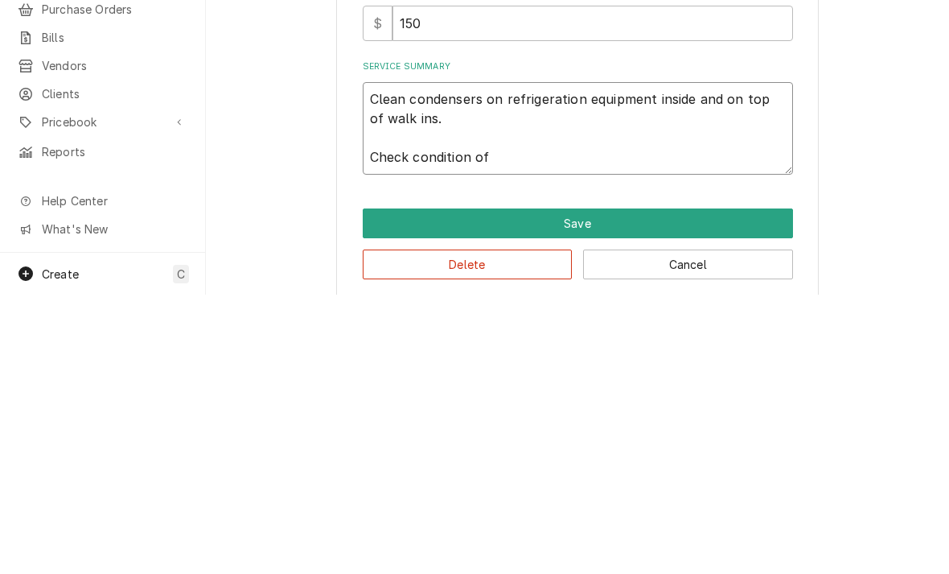
type textarea "x"
type textarea "Clean condensers on refrigeration equipment inside and on top of walk ins. Chec…"
type textarea "x"
type textarea "Clean condensers on refrigeration equipment inside and on top of walk ins. Chec…"
type textarea "x"
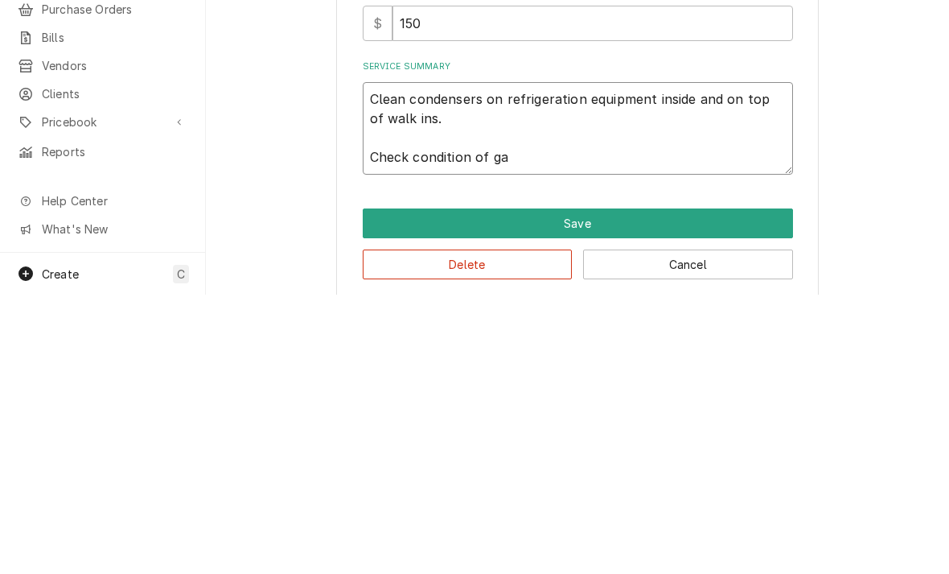
type textarea "Clean condensers on refrigeration equipment inside and on top of walk ins. Chec…"
type textarea "x"
type textarea "Clean condensers on refrigeration equipment inside and on top of walk ins. Chec…"
type textarea "x"
type textarea "Clean condensers on refrigeration equipment inside and on top of walk ins. Chec…"
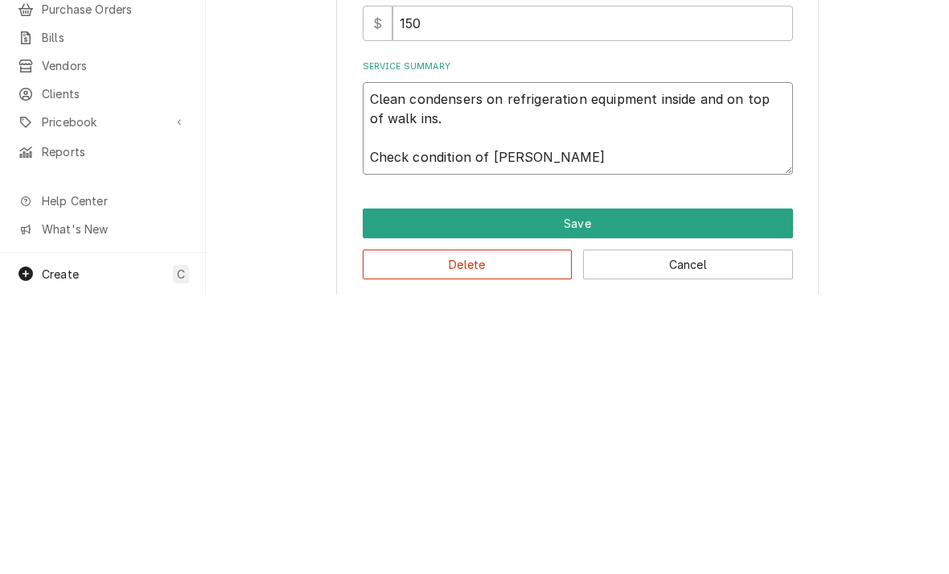
type textarea "x"
type textarea "Clean condensers on refrigeration equipment inside and on top of walk ins. Chec…"
type textarea "x"
type textarea "Clean condensers on refrigeration equipment inside and on top of walk ins. Chec…"
type textarea "x"
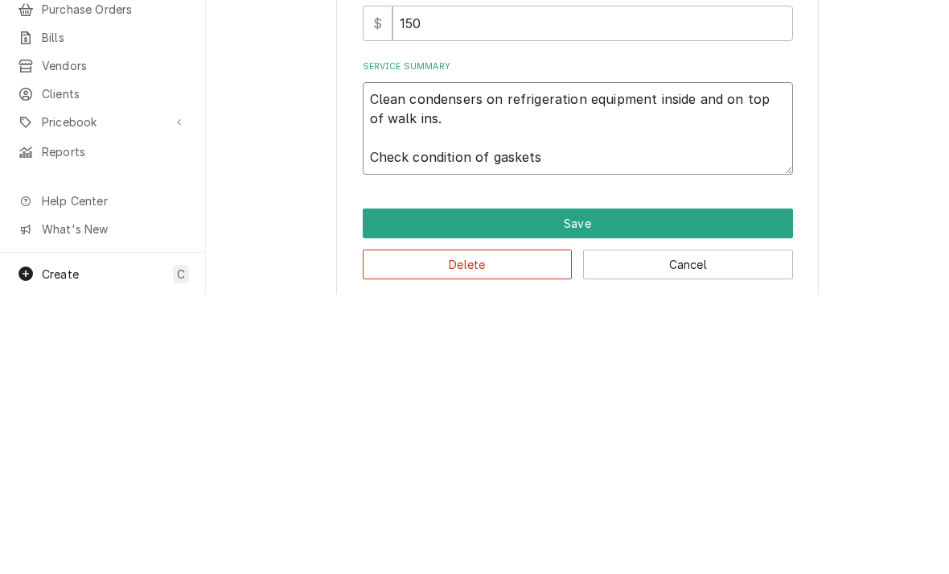
type textarea "Clean condensers on refrigeration equipment inside and on top of walk ins. Chec…"
type textarea "x"
type textarea "Clean condensers on refrigeration equipment inside and on top of walk ins. Chec…"
type textarea "x"
type textarea "Clean condensers on refrigeration equipment inside and on top of walk ins. Chec…"
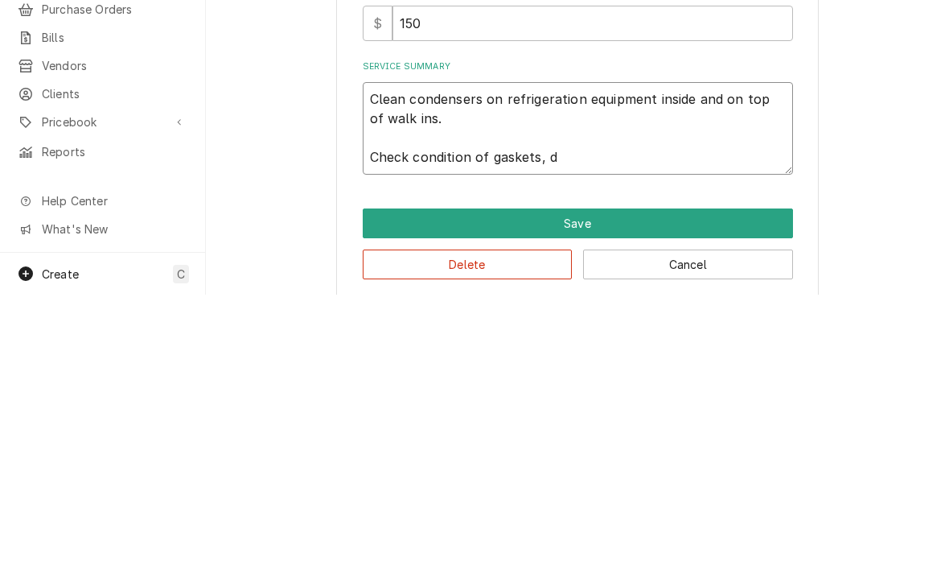
type textarea "x"
type textarea "Clean condensers on refrigeration equipment inside and on top of walk ins. Chec…"
type textarea "x"
type textarea "Clean condensers on refrigeration equipment inside and on top of walk ins. Chec…"
type textarea "x"
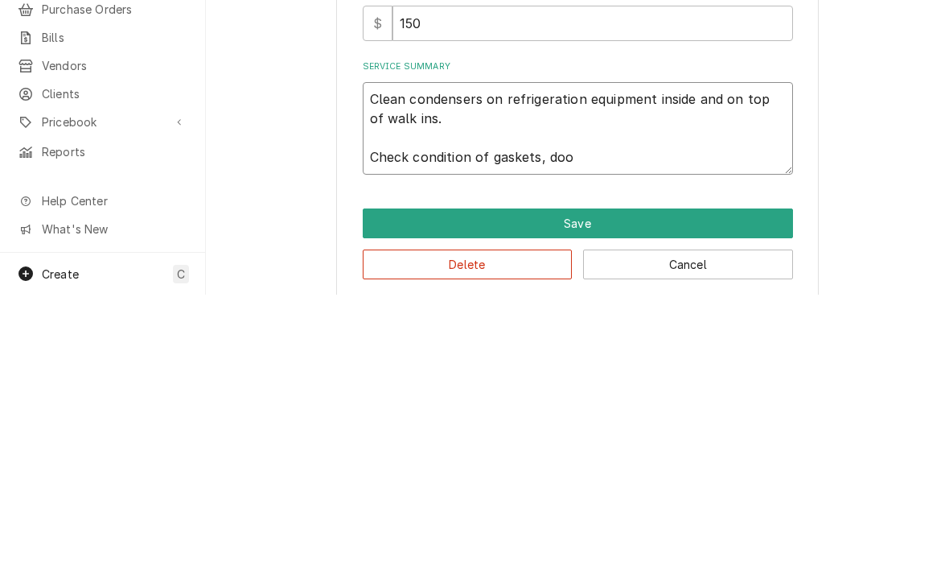
type textarea "Clean condensers on refrigeration equipment inside and on top of walk ins. Chec…"
type textarea "x"
type textarea "Clean condensers on refrigeration equipment inside and on top of walk ins. Chec…"
type textarea "x"
type textarea "Clean condensers on refrigeration equipment inside and on top of walk ins. Chec…"
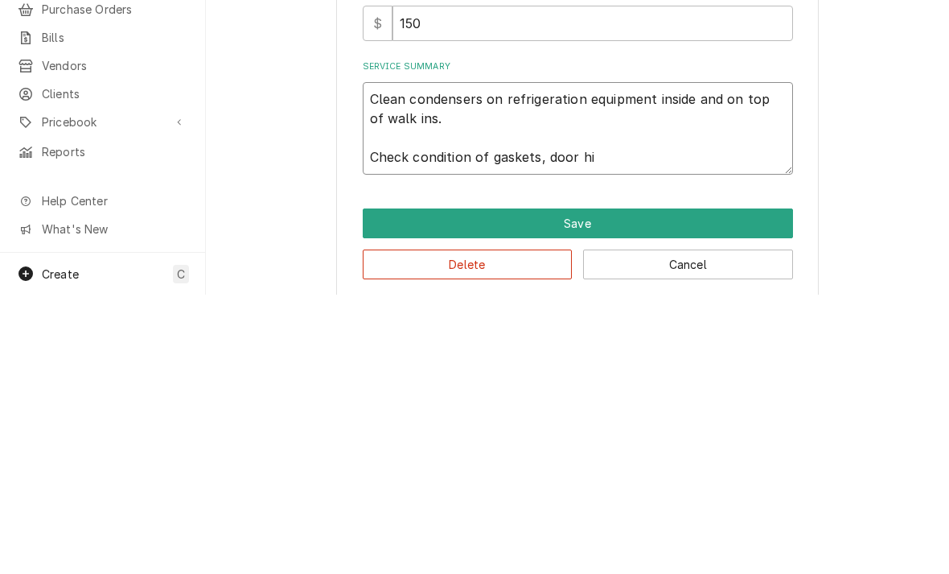
type textarea "x"
type textarea "Clean condensers on refrigeration equipment inside and on top of walk ins. Chec…"
type textarea "x"
type textarea "Clean condensers on refrigeration equipment inside and on top of walk ins. Chec…"
type textarea "x"
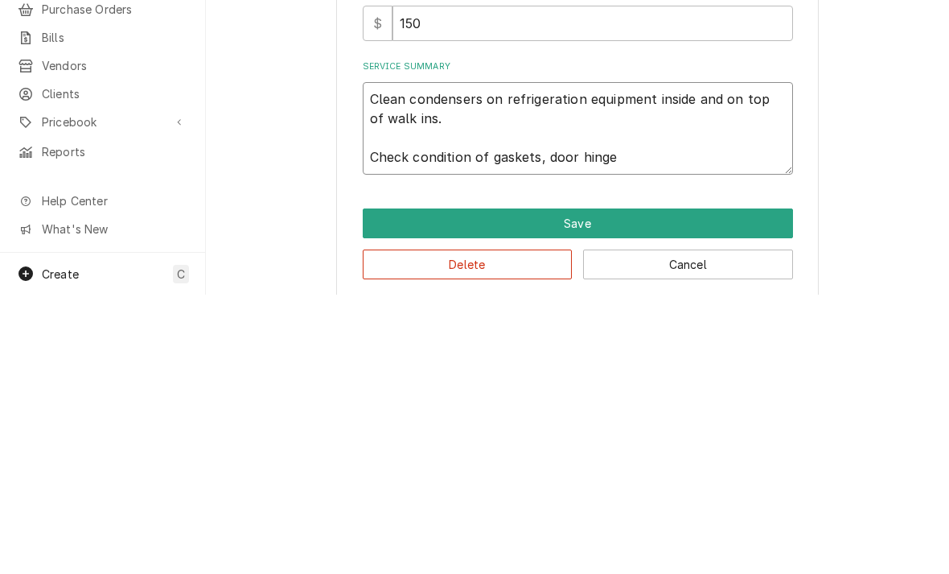
type textarea "Clean condensers on refrigeration equipment inside and on top of walk ins. Chec…"
type textarea "x"
type textarea "Clean condensers on refrigeration equipment inside and on top of walk ins. Chec…"
type textarea "x"
type textarea "Clean condensers on refrigeration equipment inside and on top of walk ins. Chec…"
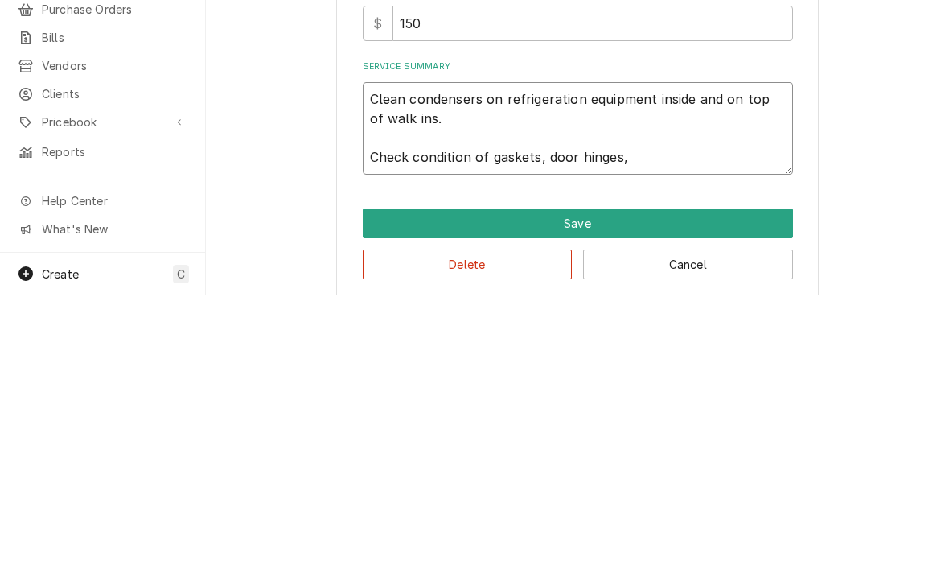
type textarea "x"
type textarea "Clean condensers on refrigeration equipment inside and on top of walk ins. Chec…"
type textarea "x"
type textarea "Clean condensers on refrigeration equipment inside and on top of walk ins. Chec…"
type textarea "x"
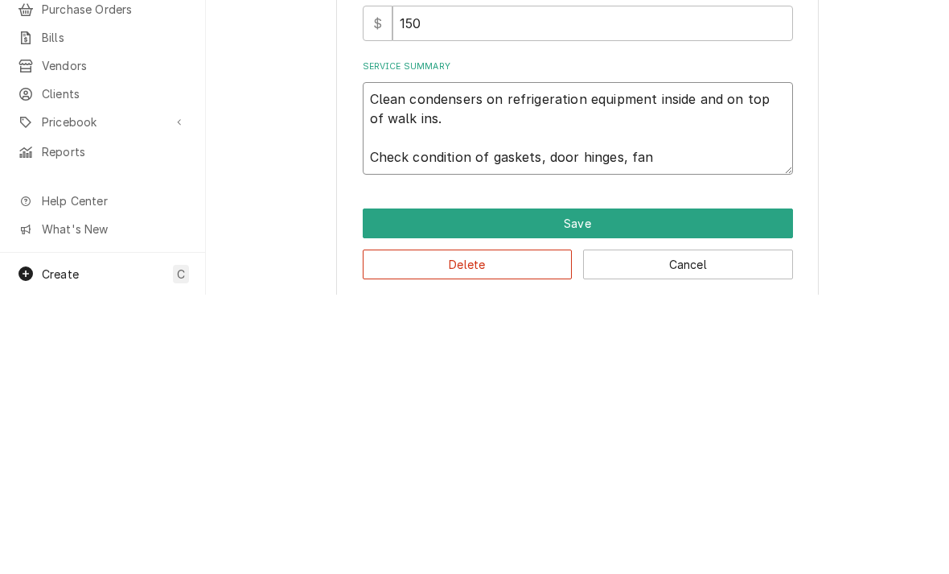
type textarea "Clean condensers on refrigeration equipment inside and on top of walk ins. Chec…"
type textarea "x"
type textarea "Clean condensers on refrigeration equipment inside and on top of walk ins. Chec…"
type textarea "x"
type textarea "Clean condensers on refrigeration equipment inside and on top of walk ins. Chec…"
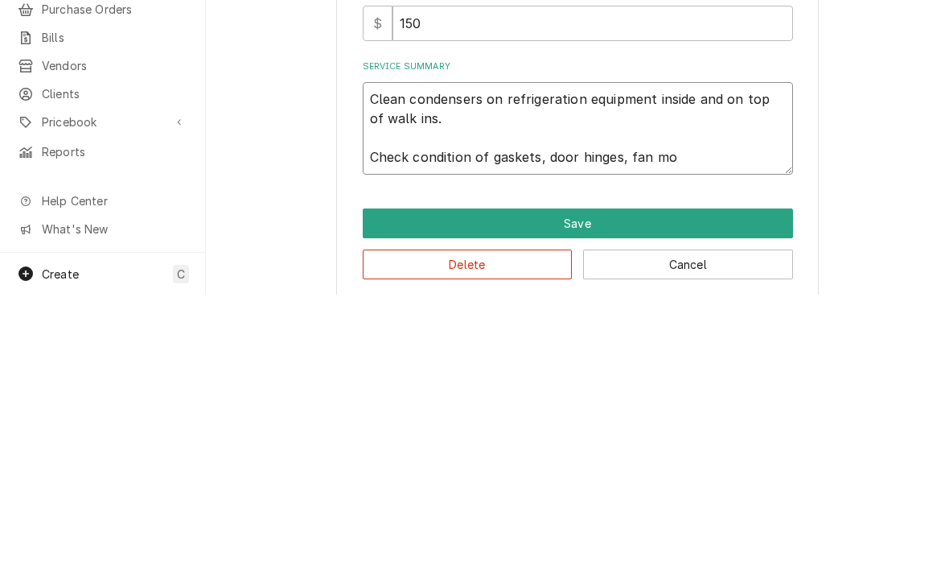
type textarea "x"
type textarea "Clean condensers on refrigeration equipment inside and on top of walk ins. Chec…"
type textarea "x"
type textarea "Clean condensers on refrigeration equipment inside and on top of walk ins. Chec…"
type textarea "x"
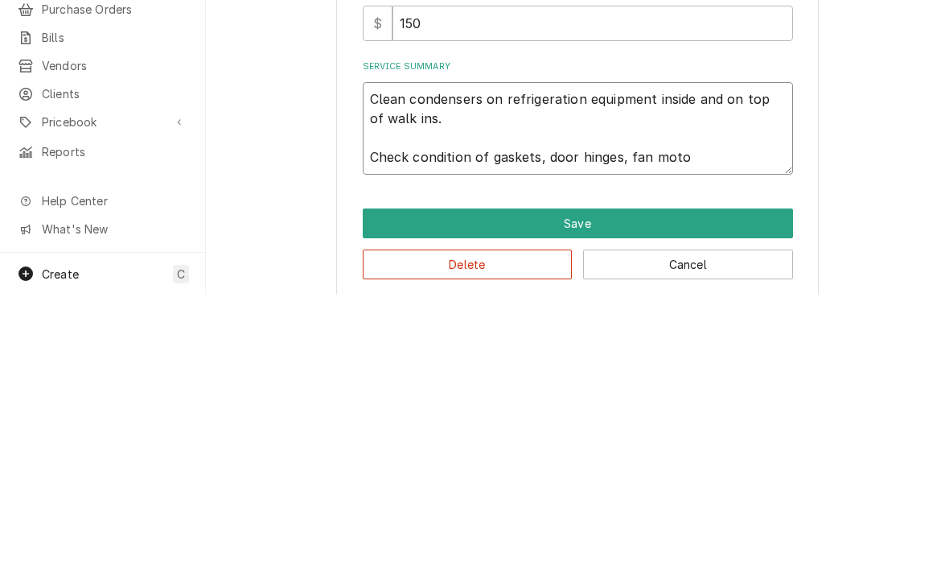
type textarea "Clean condensers on refrigeration equipment inside and on top of walk ins. Chec…"
type textarea "x"
type textarea "Clean condensers on refrigeration equipment inside and on top of walk ins. Chec…"
type textarea "x"
type textarea "Clean condensers on refrigeration equipment inside and on top of walk ins. Chec…"
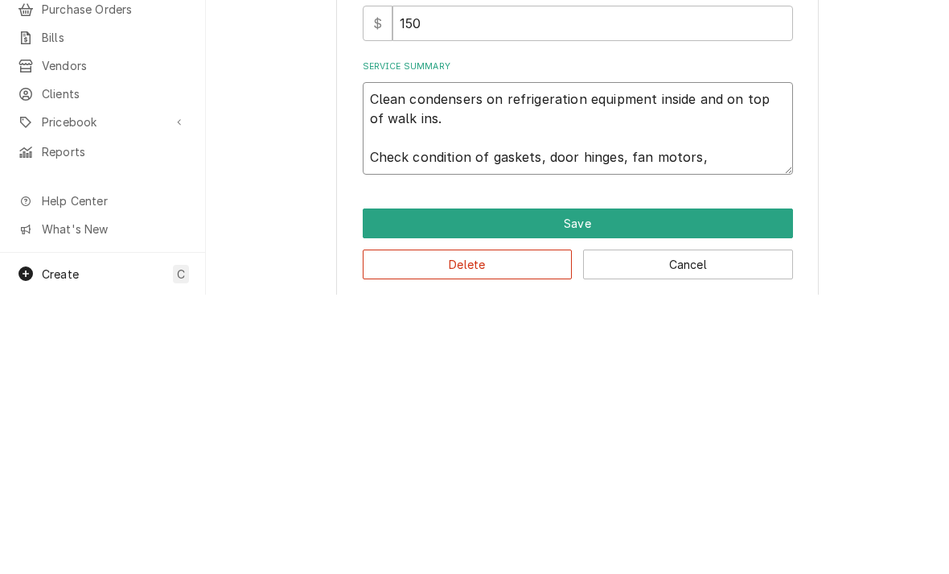
type textarea "x"
type textarea "Clean condensers on refrigeration equipment inside and on top of walk ins. Chec…"
type textarea "x"
type textarea "Clean condensers on refrigeration equipment inside and on top of walk ins. Chec…"
type textarea "x"
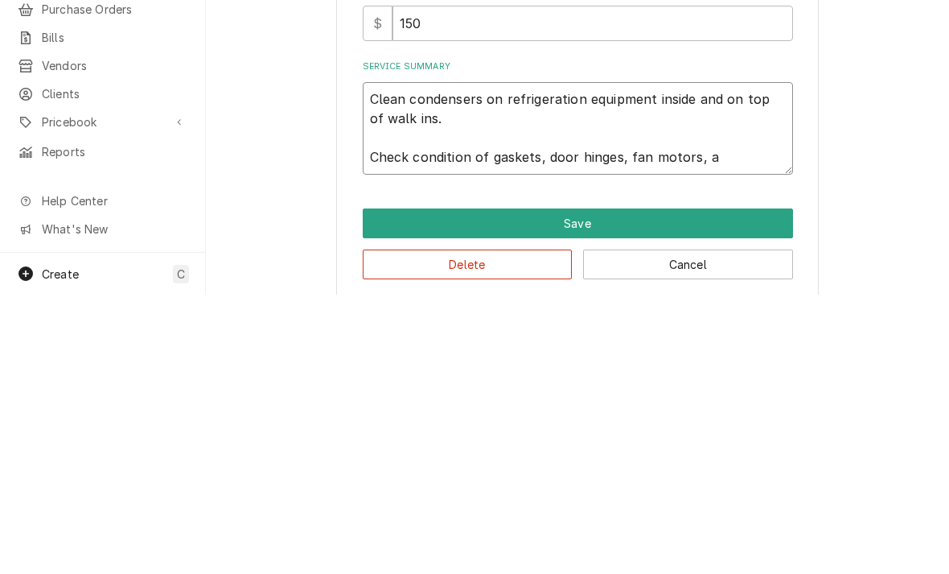
type textarea "Clean condensers on refrigeration equipment inside and on top of walk ins. Chec…"
type textarea "x"
type textarea "Clean condensers on refrigeration equipment inside and on top of walk ins. Chec…"
type textarea "x"
type textarea "Clean condensers on refrigeration equipment inside and on top of walk ins. Chec…"
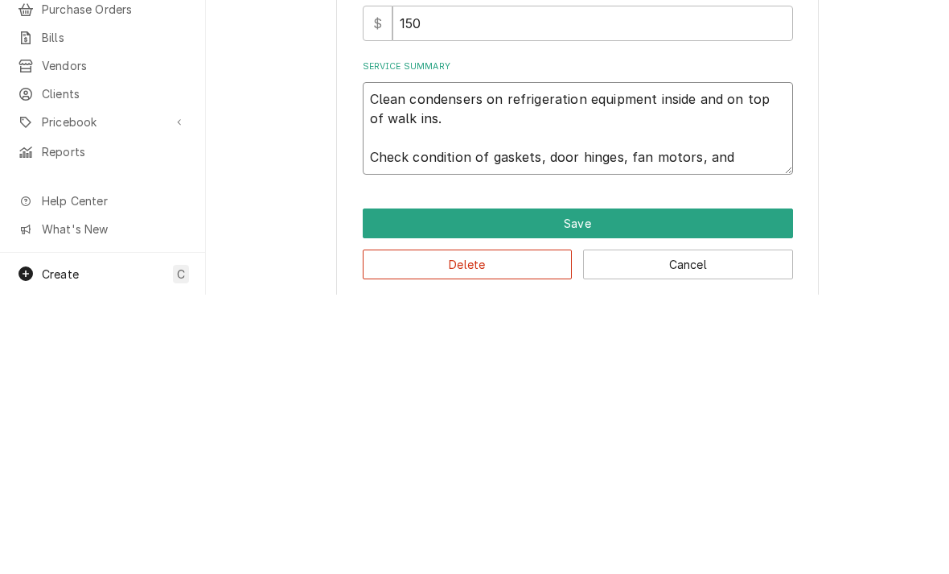
type textarea "x"
type textarea "Clean condensers on refrigeration equipment inside and on top of walk ins. Chec…"
type textarea "x"
type textarea "Clean condensers on refrigeration equipment inside and on top of walk ins. Chec…"
type textarea "x"
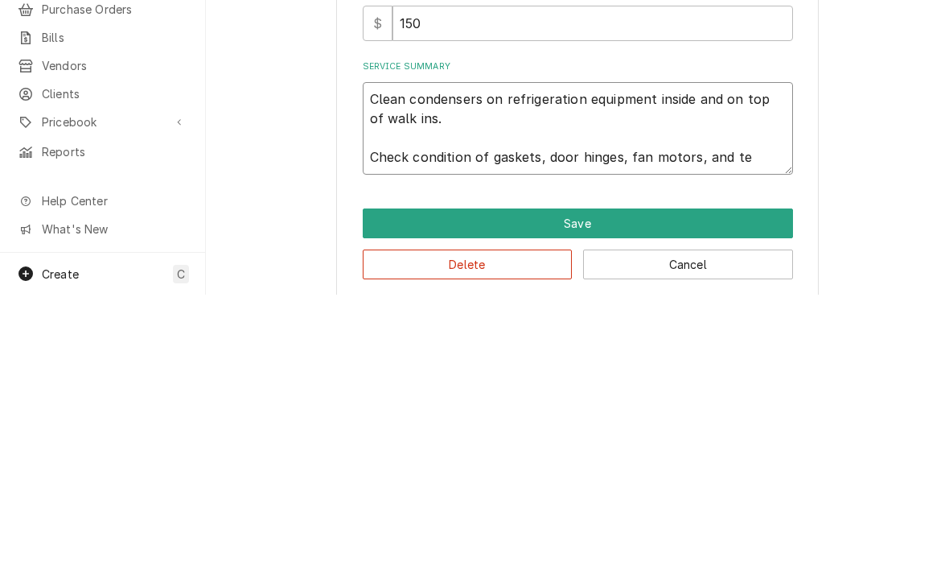
type textarea "Clean condensers on refrigeration equipment inside and on top of walk ins. Chec…"
type textarea "x"
type textarea "Clean condensers on refrigeration equipment inside and on top of walk ins. Chec…"
type textarea "x"
type textarea "Clean condensers on refrigeration equipment inside and on top of walk ins. Chec…"
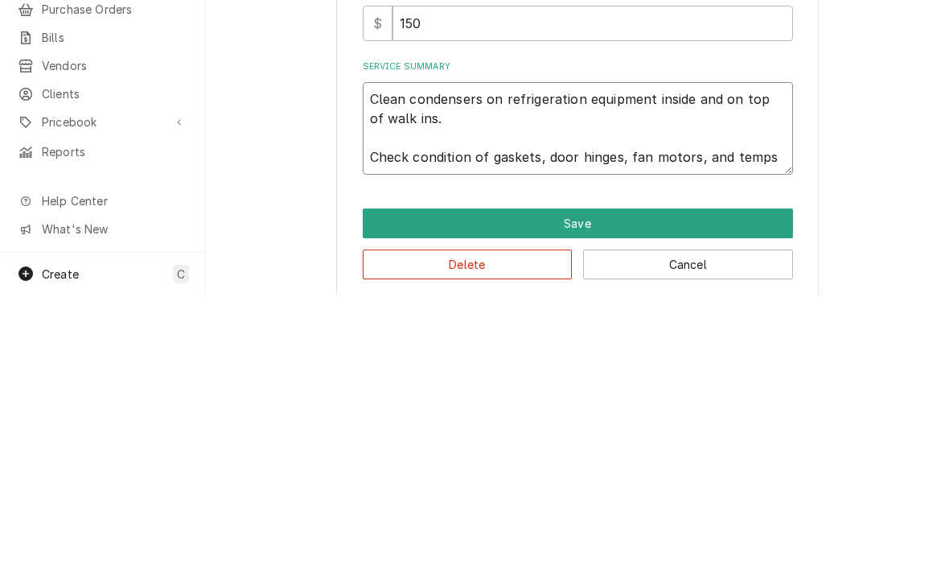
type textarea "x"
type textarea "Clean condensers on refrigeration equipment inside and on top of walk ins. Chec…"
type textarea "x"
type textarea "Clean condensers on refrigeration equipment inside and on top of walk ins. Chec…"
click at [449, 361] on textarea "Clean condensers on refrigeration equipment inside and on top of walk ins. Chec…" at bounding box center [578, 407] width 430 height 93
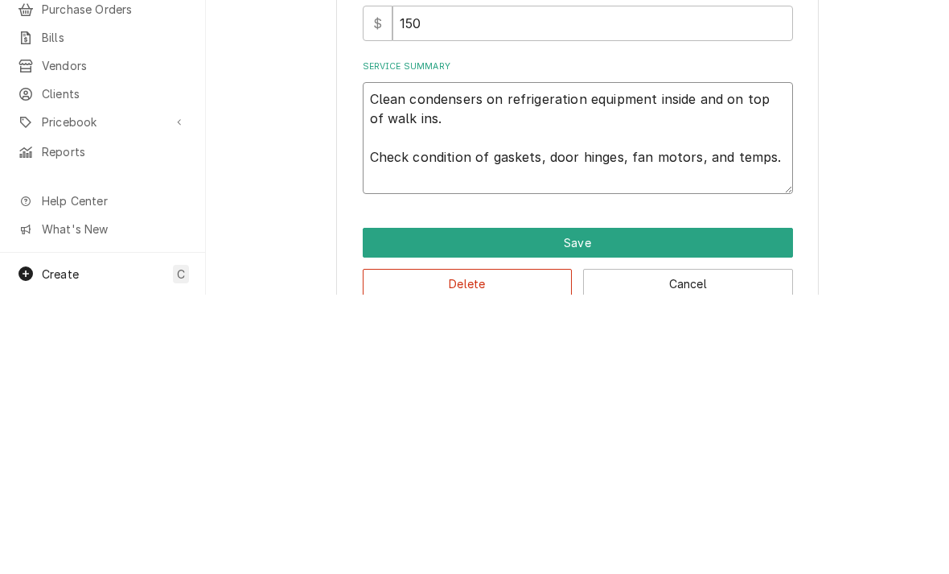
type textarea "x"
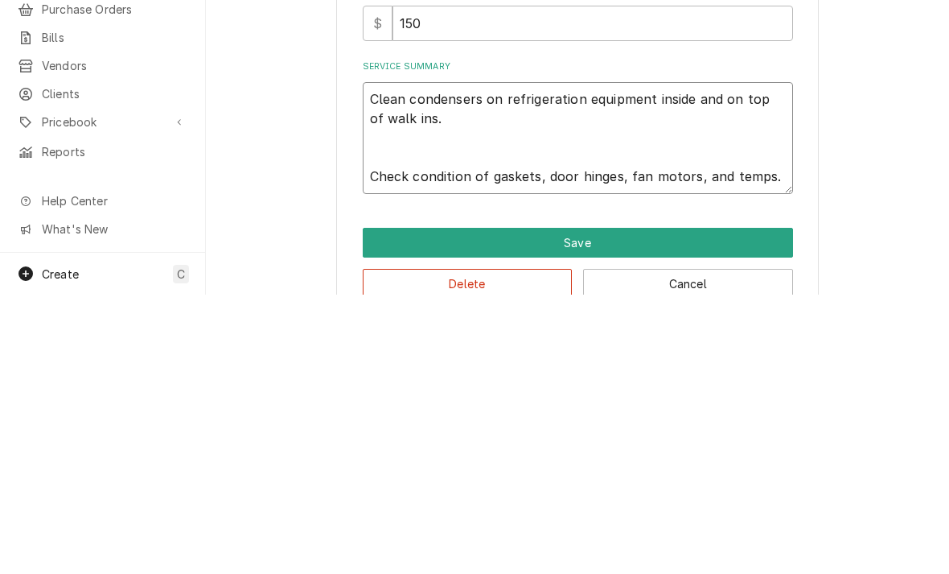
type textarea "Clean condensers on refrigeration equipment inside and on top of walk ins. C Ch…"
type textarea "x"
type textarea "Clean condensers on refrigeration equipment inside and on top of walk ins. Cl C…"
type textarea "x"
type textarea "Clean condensers on refrigeration equipment inside and on top of walk ins. Cle …"
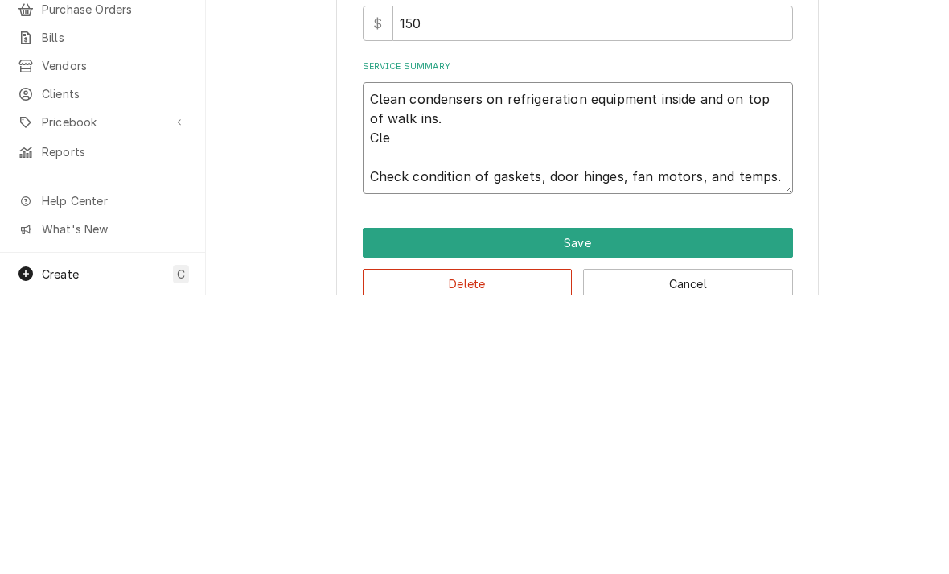
type textarea "x"
type textarea "Clean condensers on refrigeration equipment inside and on top of walk ins. Clea…"
type textarea "x"
type textarea "Clean condensers on refrigeration equipment inside and on top of walk ins. Clea…"
type textarea "x"
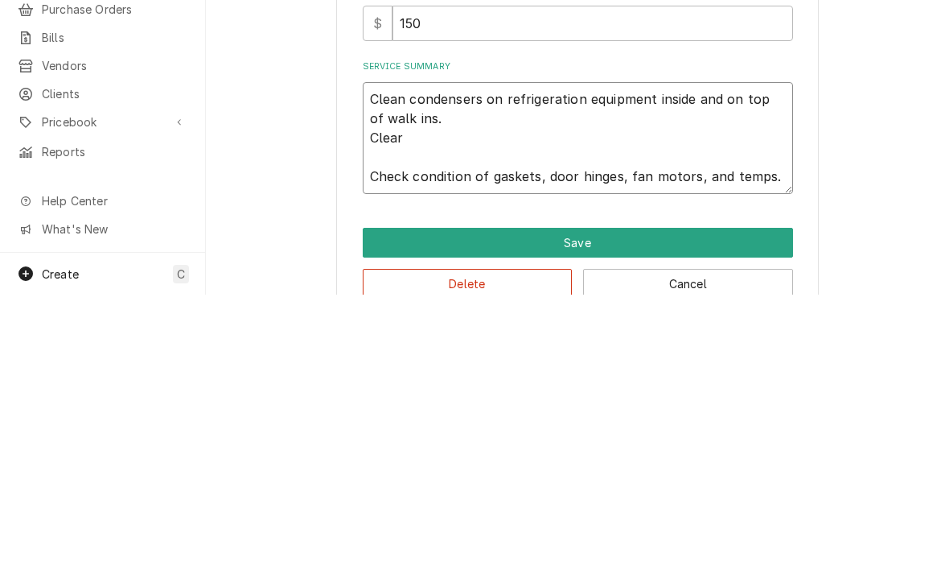
type textarea "Clean condensers on refrigeration equipment inside and on top of walk ins. Clea…"
type textarea "x"
type textarea "Clean condensers on refrigeration equipment inside and on top of walk ins. Clea…"
type textarea "x"
type textarea "Clean condensers on refrigeration equipment inside and on top of walk ins. Clea…"
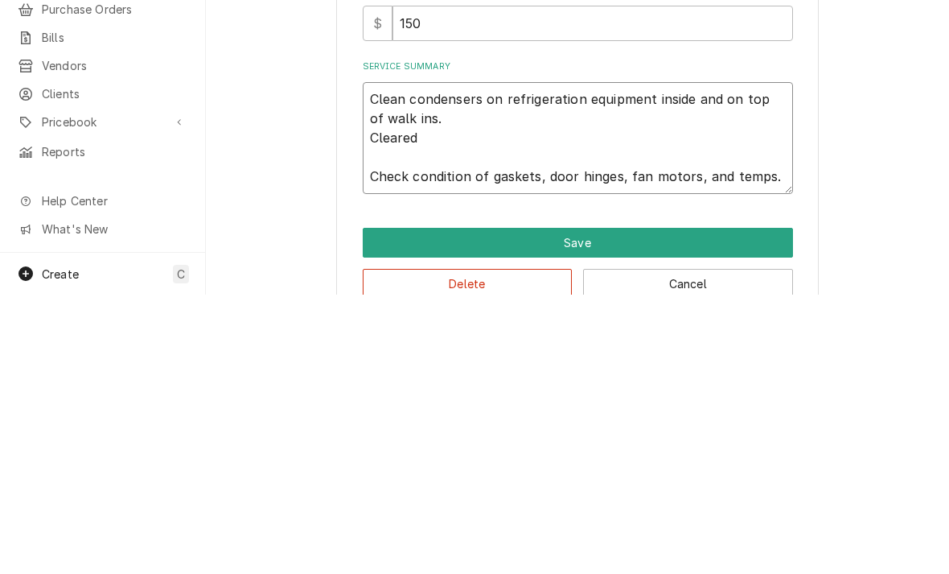
type textarea "x"
type textarea "Clean condensers on refrigeration equipment inside and on top of walk ins. Clea…"
type textarea "x"
type textarea "Clean condensers on refrigeration equipment inside and on top of walk ins. Clea…"
type textarea "x"
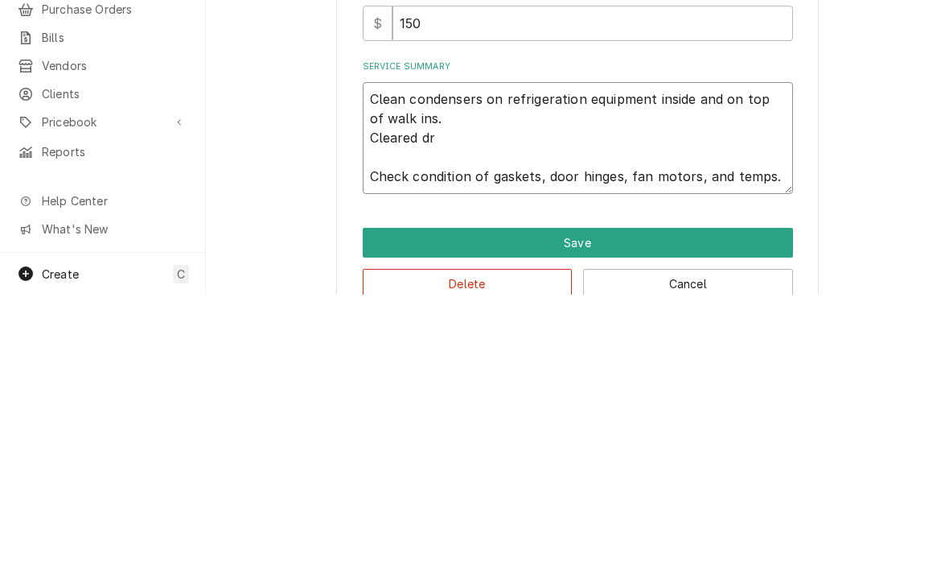
type textarea "Clean condensers on refrigeration equipment inside and on top of walk ins. Clea…"
type textarea "x"
type textarea "Clean condensers on refrigeration equipment inside and on top of walk ins. Clea…"
type textarea "x"
type textarea "Clean condensers on refrigeration equipment inside and on top of walk ins. Clea…"
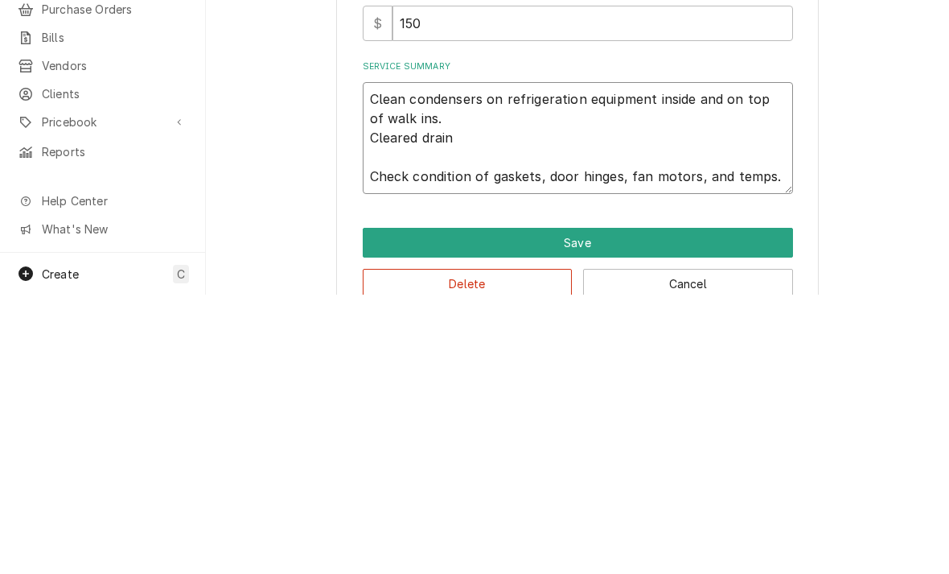
type textarea "x"
type textarea "Clean condensers on refrigeration equipment inside and on top of walk ins. Clea…"
type textarea "x"
type textarea "Clean condensers on refrigeration equipment inside and on top of walk ins. Clea…"
type textarea "x"
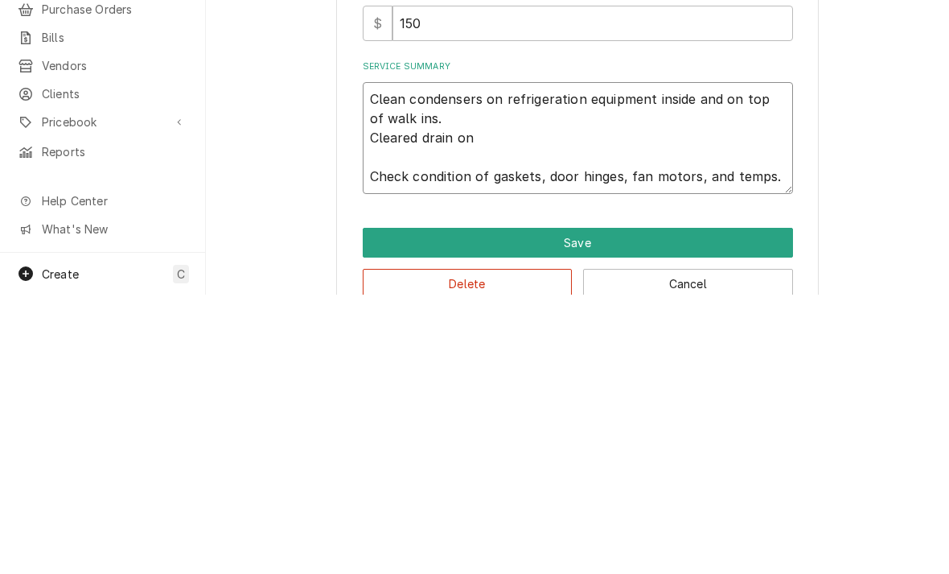
type textarea "Clean condensers on refrigeration equipment inside and on top of walk ins. Clea…"
type textarea "x"
type textarea "Clean condensers on refrigeration equipment inside and on top of walk ins. Clea…"
type textarea "x"
type textarea "Clean condensers on refrigeration equipment inside and on top of walk ins. Clea…"
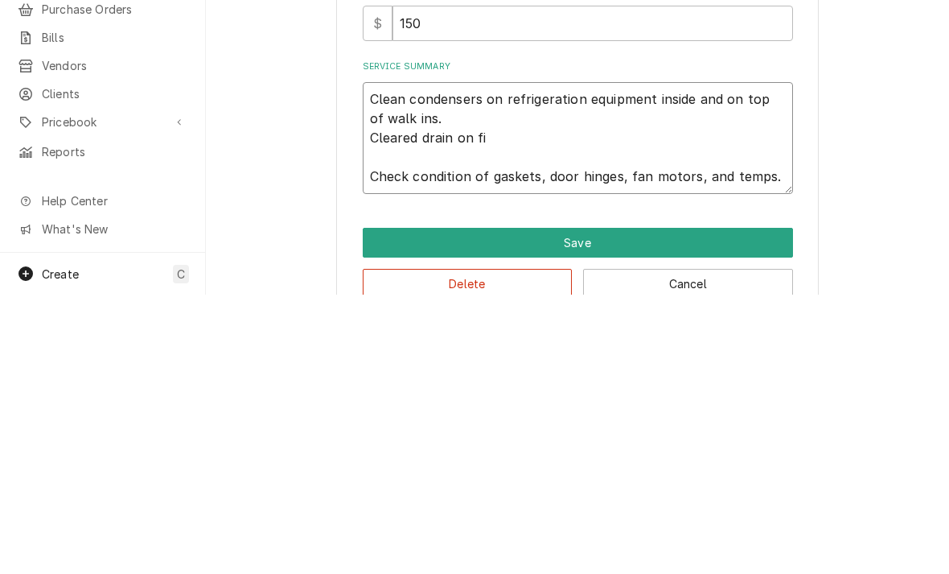
type textarea "x"
type textarea "Clean condensers on refrigeration equipment inside and on top of walk ins. Clea…"
type textarea "x"
type textarea "Clean condensers on refrigeration equipment inside and on top of walk ins. Clea…"
type textarea "x"
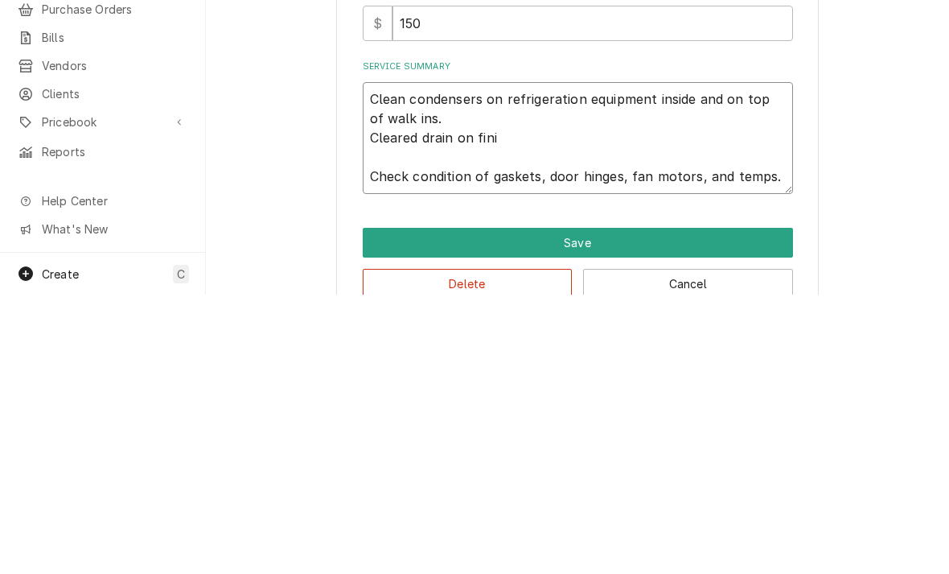
type textarea "Clean condensers on refrigeration equipment inside and on top of walk ins. Clea…"
type textarea "x"
type textarea "Clean condensers on refrigeration equipment inside and on top of walk ins. Clea…"
type textarea "x"
type textarea "Clean condensers on refrigeration equipment inside and on top of walk ins. Clea…"
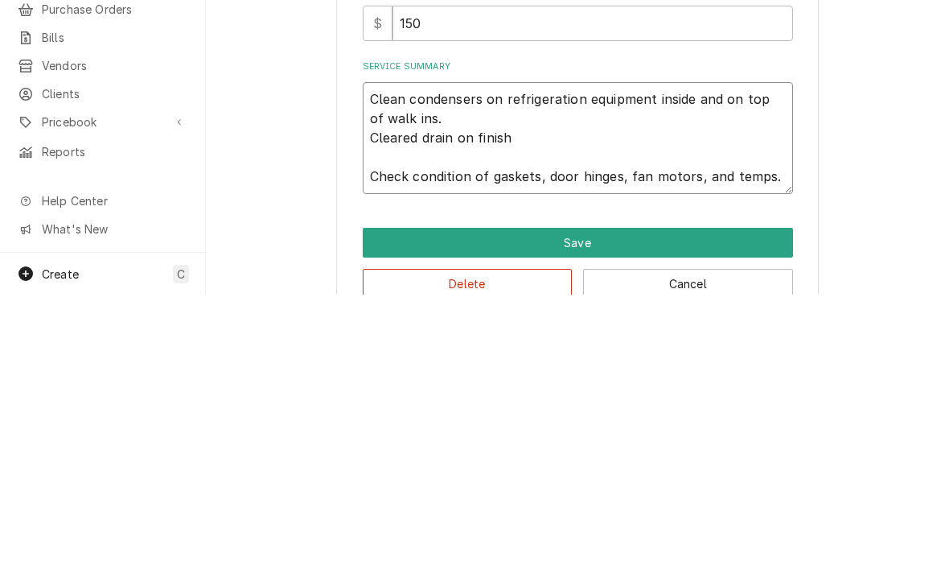
type textarea "x"
type textarea "Clean condensers on refrigeration equipment inside and on top of walk ins. Clea…"
type textarea "x"
type textarea "Clean condensers on refrigeration equipment inside and on top of walk ins. Clea…"
type textarea "x"
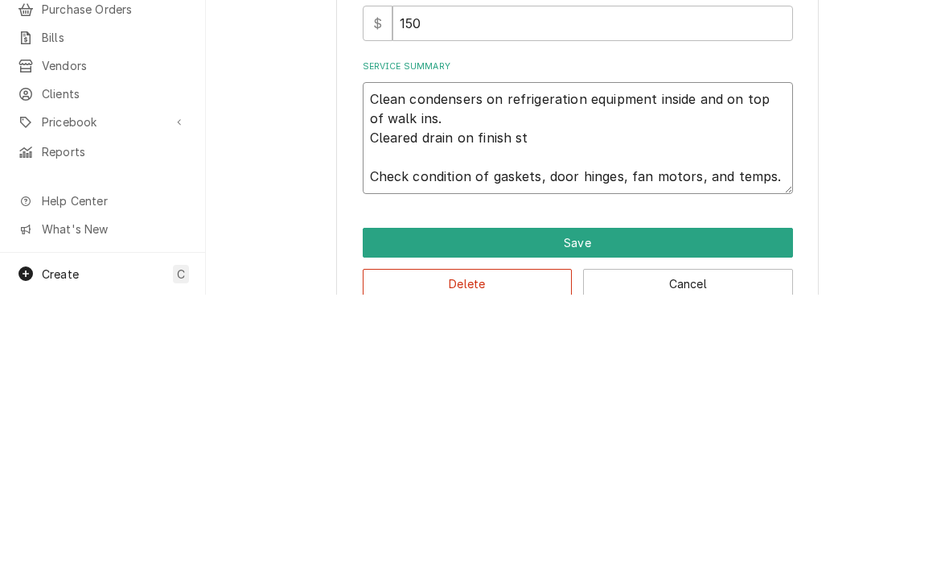
type textarea "Clean condensers on refrigeration equipment inside and on top of walk ins. Clea…"
type textarea "x"
type textarea "Clean condensers on refrigeration equipment inside and on top of walk ins. Clea…"
type textarea "x"
type textarea "Clean condensers on refrigeration equipment inside and on top of walk ins. Clea…"
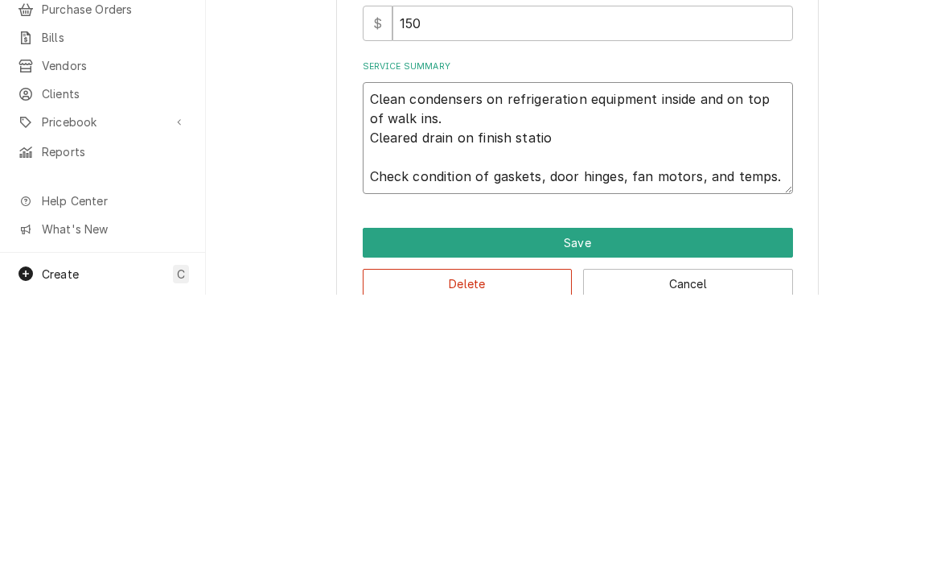
type textarea "x"
type textarea "Clean condensers on refrigeration equipment inside and on top of walk ins. Clea…"
type textarea "x"
type textarea "Clean condensers on refrigeration equipment inside and on top of walk ins. Clea…"
type textarea "x"
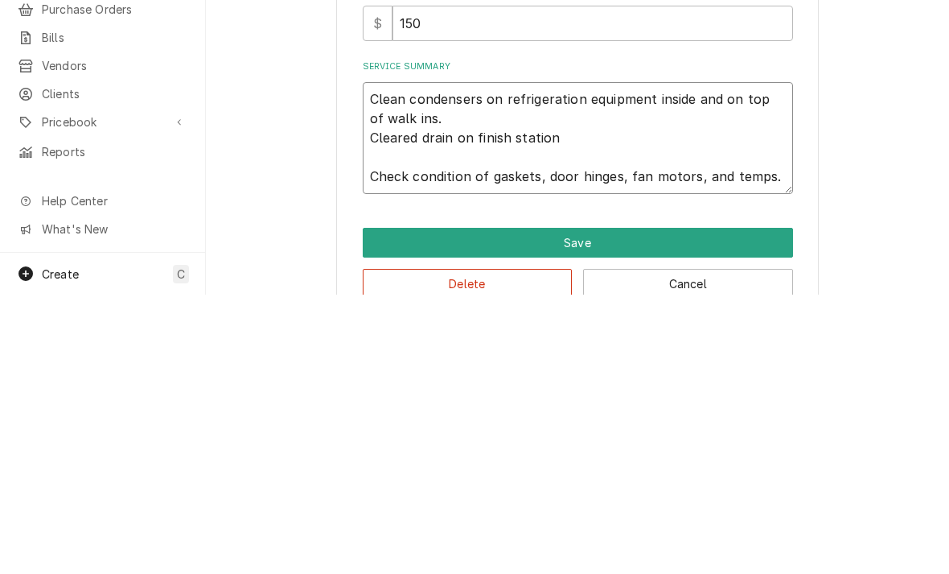
type textarea "Clean condensers on refrigeration equipment inside and on top of walk ins. Clea…"
type textarea "x"
type textarea "Clean condensers on refrigeration equipment inside and on top of walk ins. Clea…"
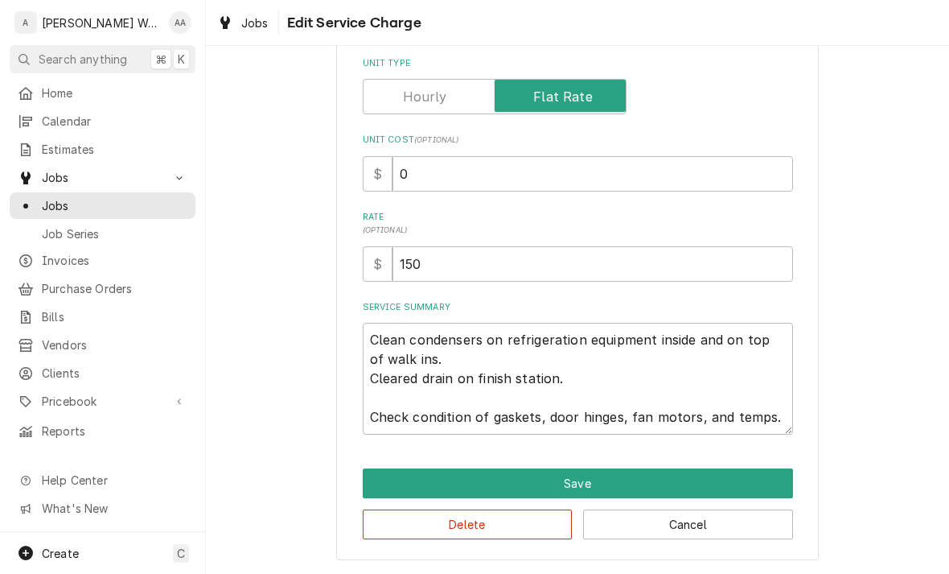
click at [392, 478] on button "Save" at bounding box center [578, 483] width 430 height 30
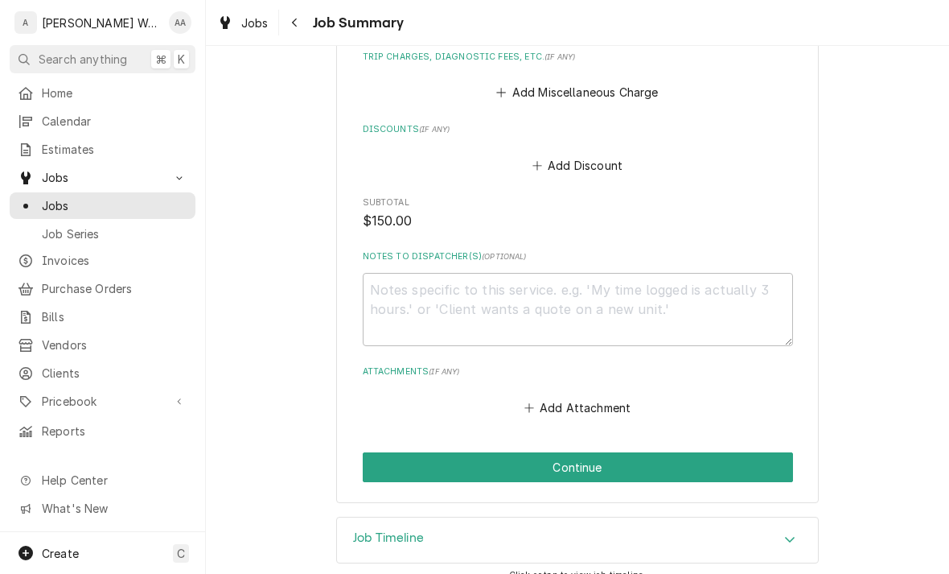
scroll to position [861, 0]
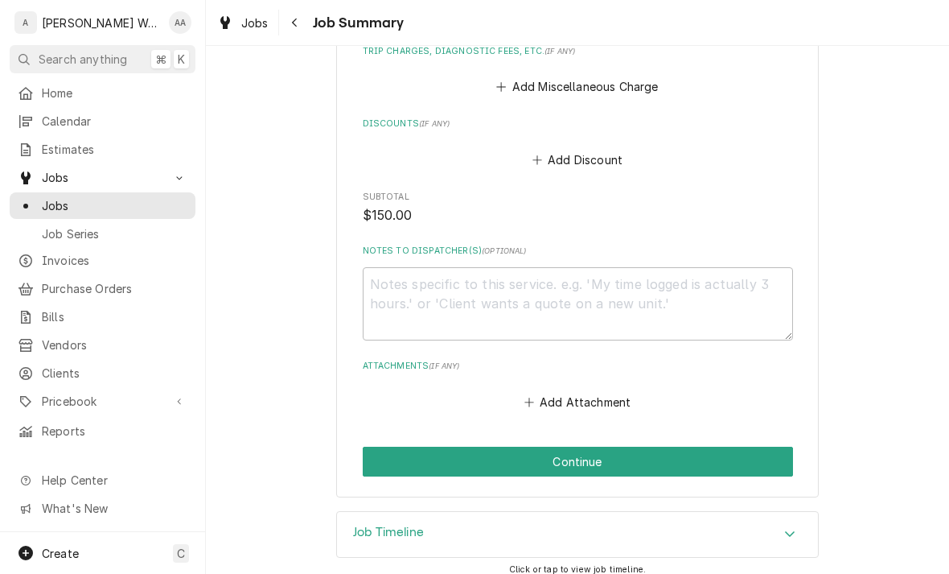
click at [390, 451] on button "Continue" at bounding box center [578, 461] width 430 height 30
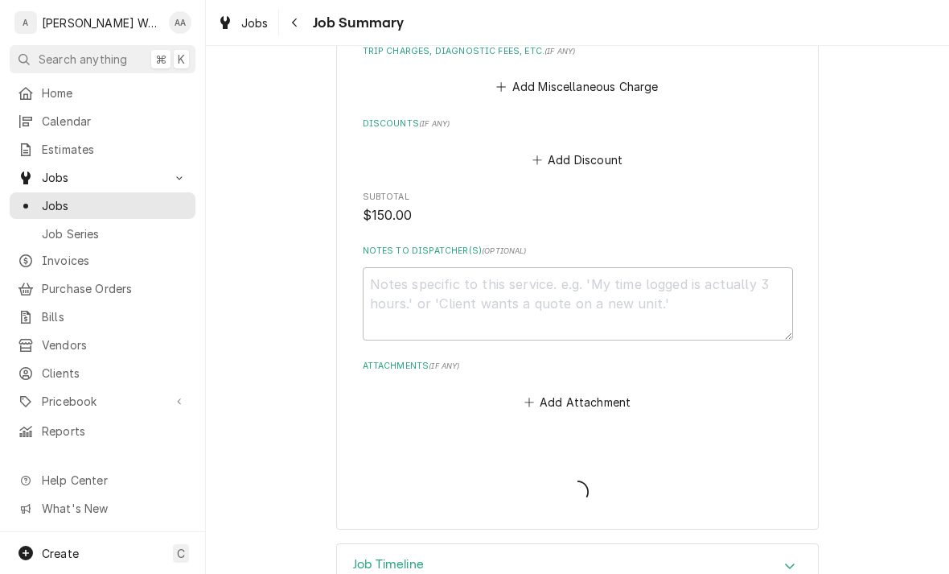
type textarea "x"
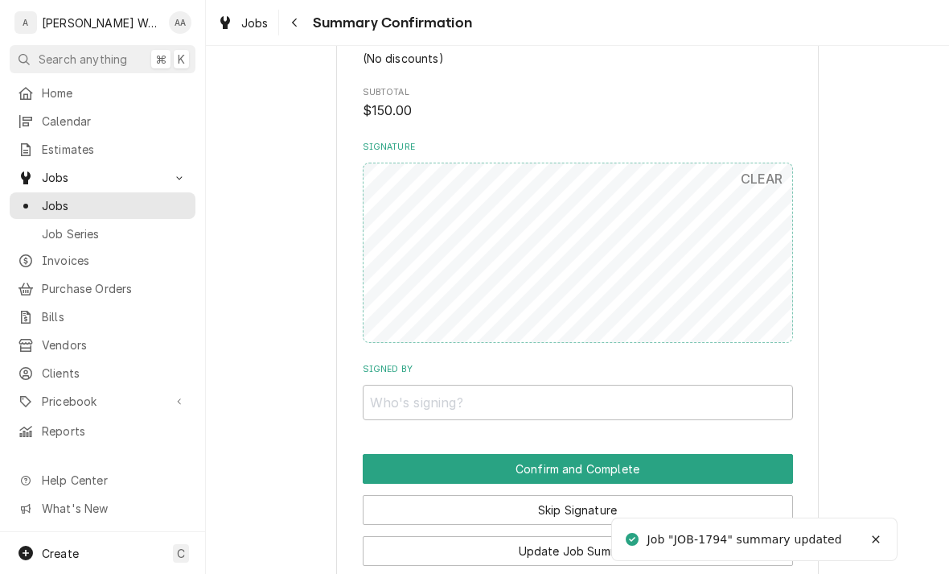
scroll to position [841, 0]
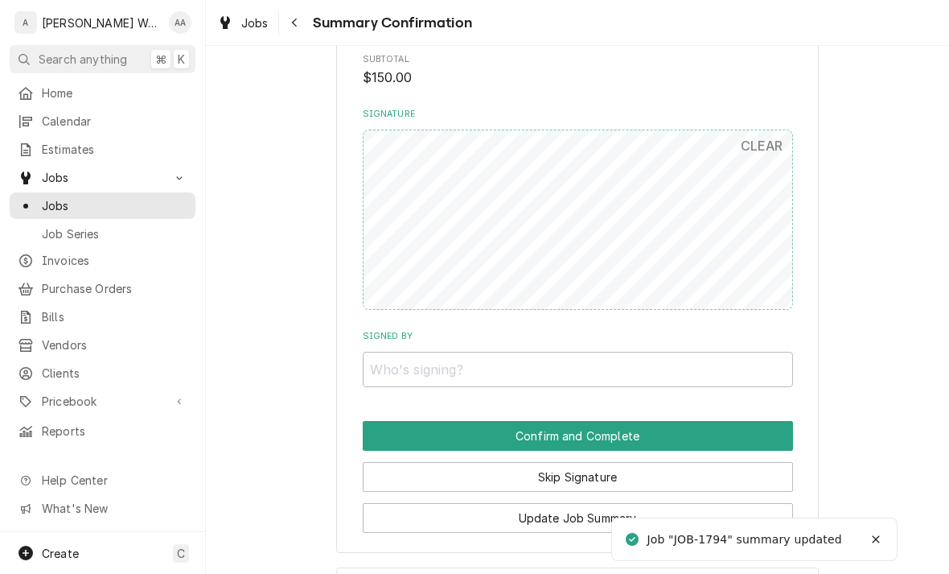
click at [388, 468] on button "Skip Signature" at bounding box center [578, 477] width 430 height 30
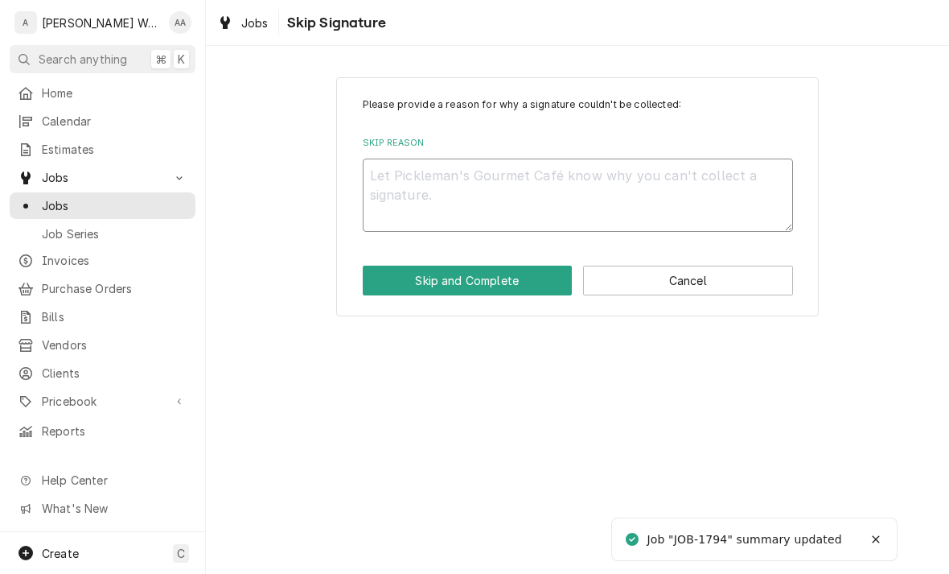
click at [385, 167] on textarea "Skip Reason" at bounding box center [578, 194] width 430 height 73
type textarea "x"
type textarea "No"
type textarea "x"
type textarea "No"
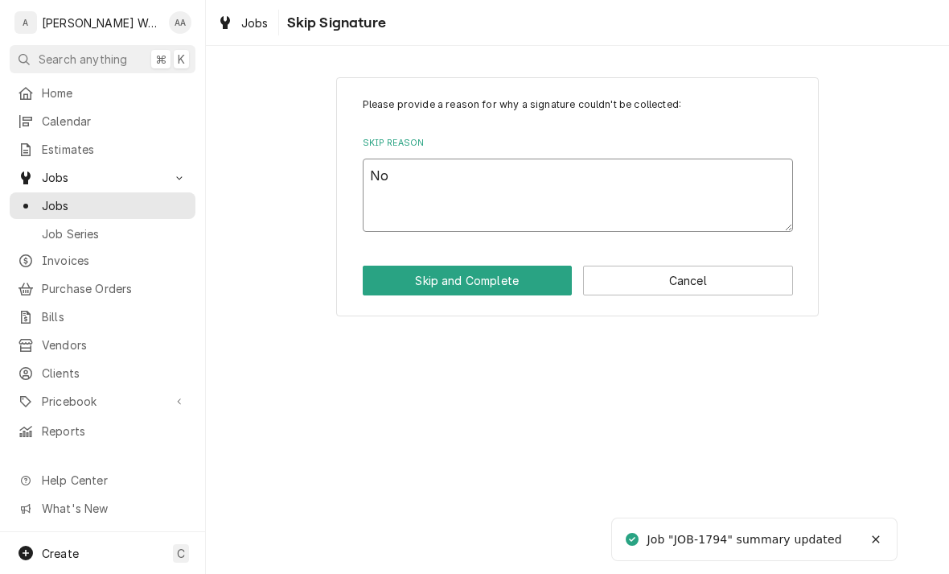
type textarea "x"
type textarea "No lo"
type textarea "x"
type textarea "No lon"
type textarea "x"
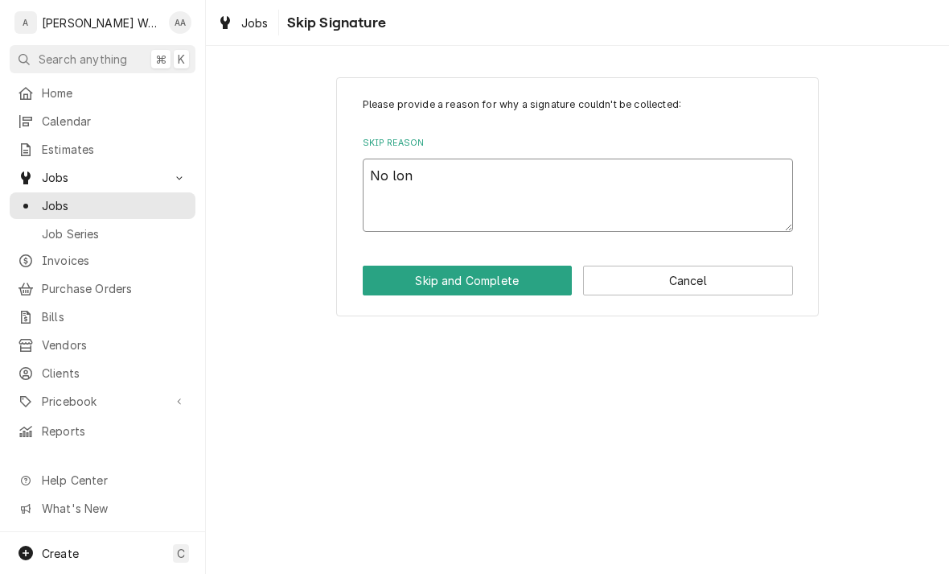
type textarea "No long"
type textarea "x"
type textarea "No longe"
type textarea "x"
type textarea "No longer"
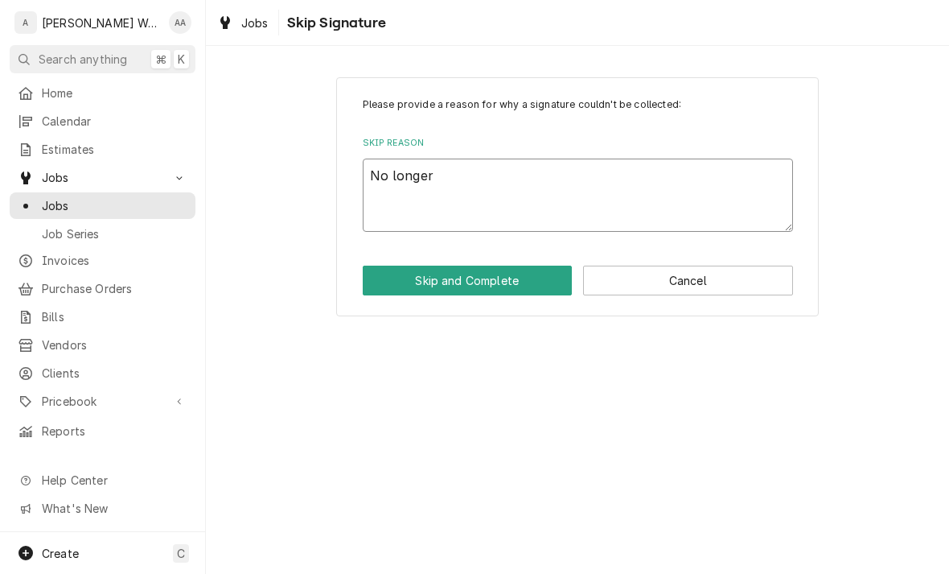
type textarea "x"
type textarea "No longer"
type textarea "x"
type textarea "No longer o"
type textarea "x"
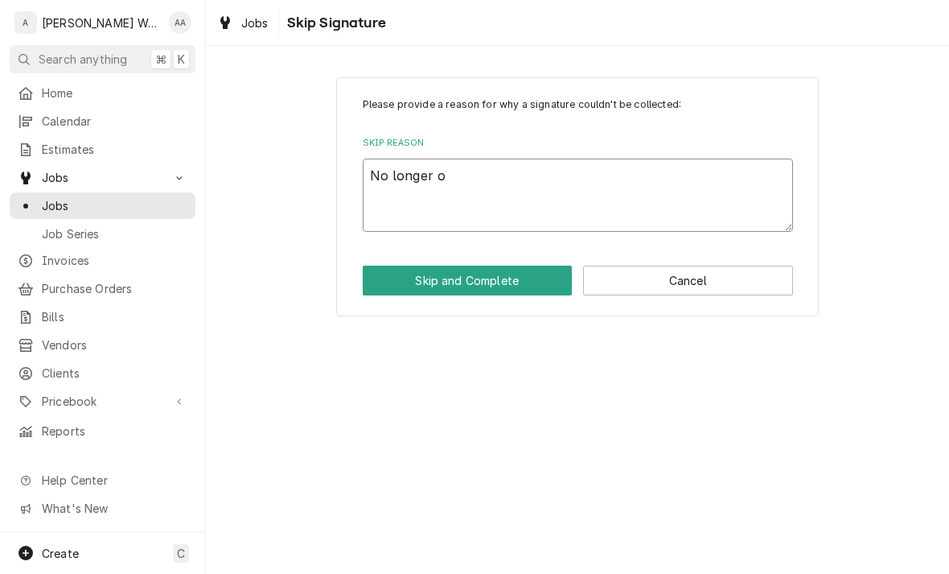
type textarea "No longer on"
type textarea "x"
type textarea "No longer on"
type textarea "x"
type textarea "No longer on s"
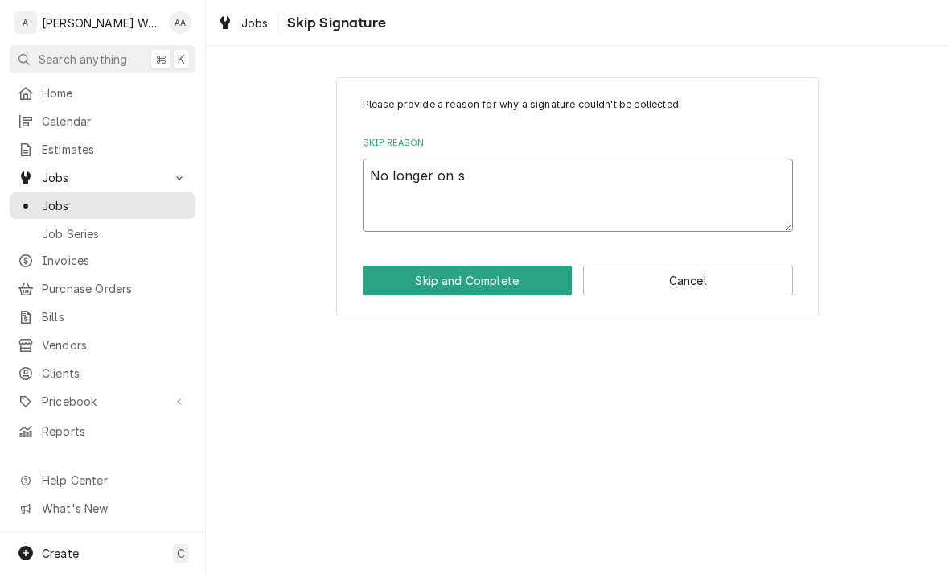
type textarea "x"
type textarea "No longer on si"
type textarea "x"
type textarea "No longer on sit"
type textarea "x"
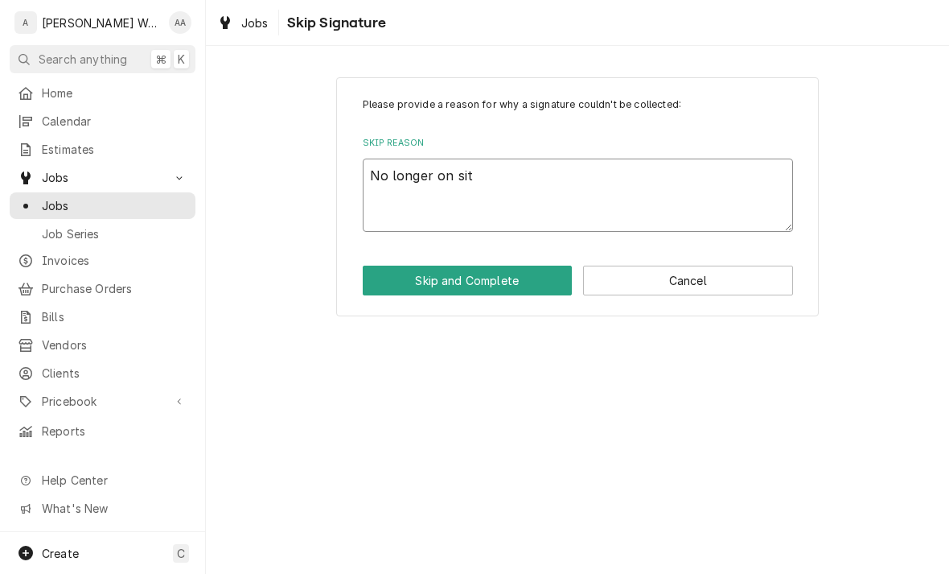
type textarea "No longer on site"
type textarea "x"
type textarea "No longer on site"
click at [387, 282] on button "Skip and Complete" at bounding box center [468, 280] width 210 height 30
type textarea "x"
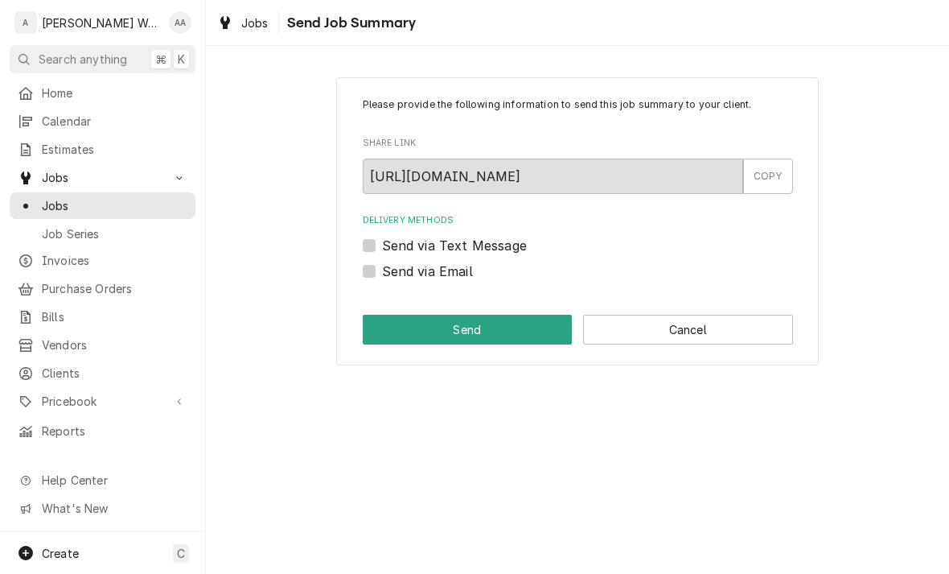
click at [753, 327] on button "Cancel" at bounding box center [688, 330] width 210 height 30
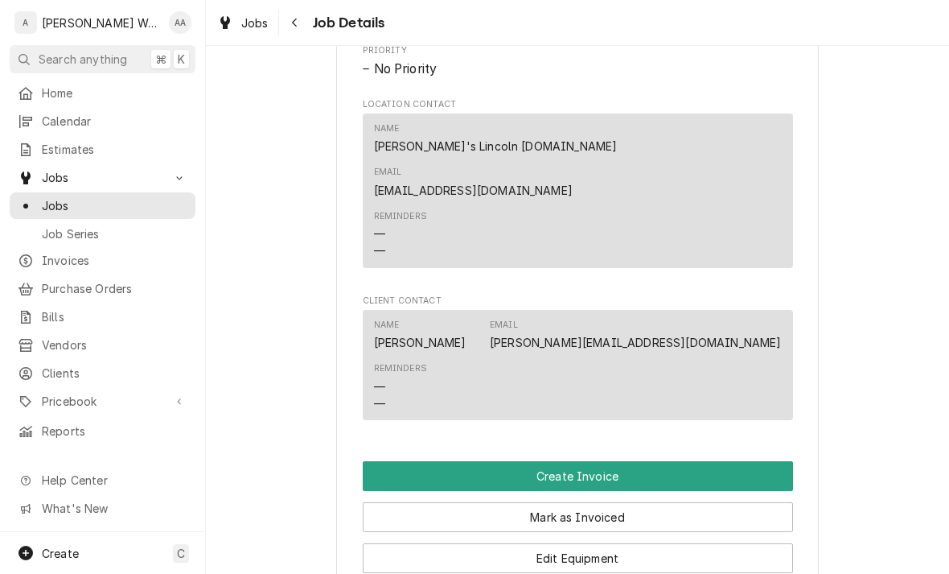
scroll to position [920, 0]
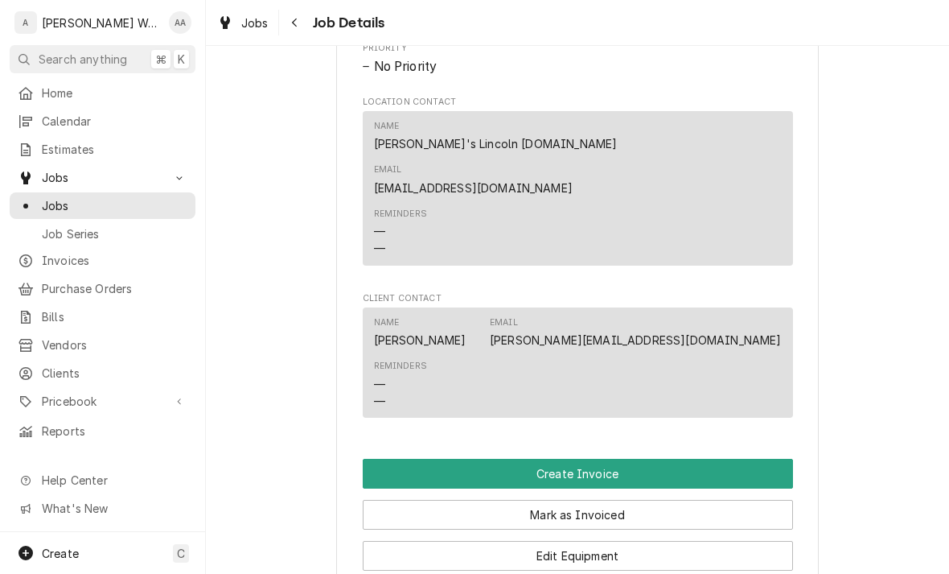
click at [390, 459] on button "Create Invoice" at bounding box center [578, 474] width 430 height 30
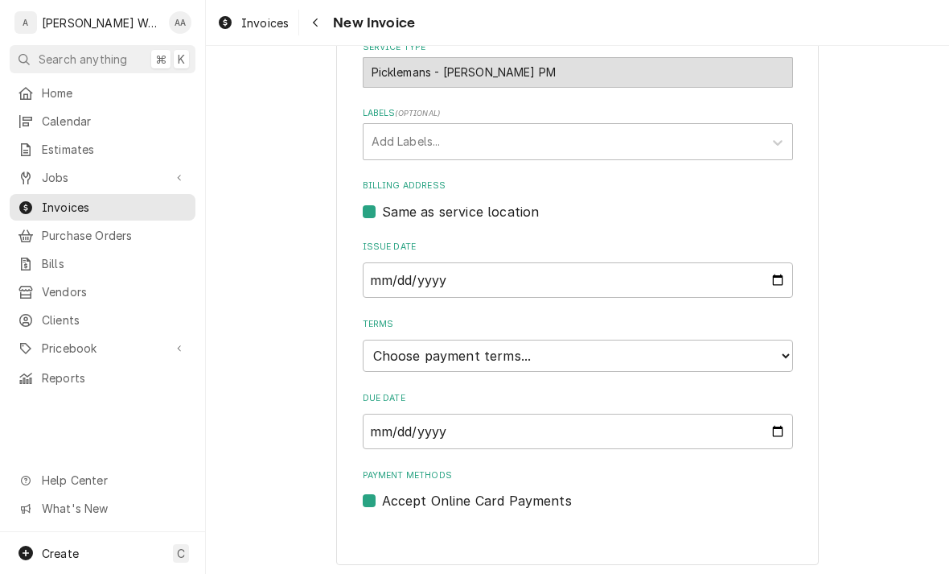
scroll to position [474, 0]
click at [385, 348] on select "Choose payment terms... Same Day Net 7 Net 14 Net 21 Net 30 Net 45 Net 60 Net 90" at bounding box center [578, 356] width 430 height 32
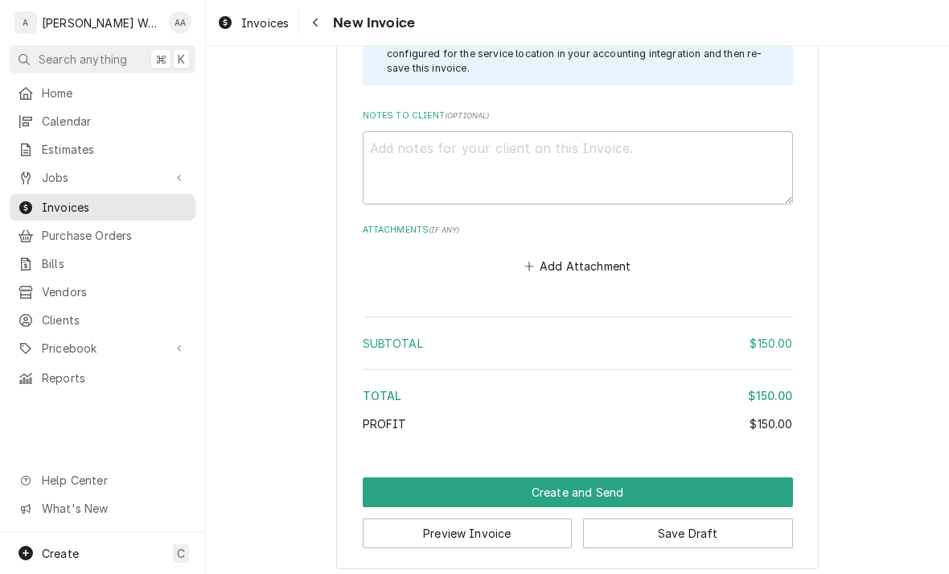
click at [407, 487] on button "Create and Send" at bounding box center [578, 492] width 430 height 30
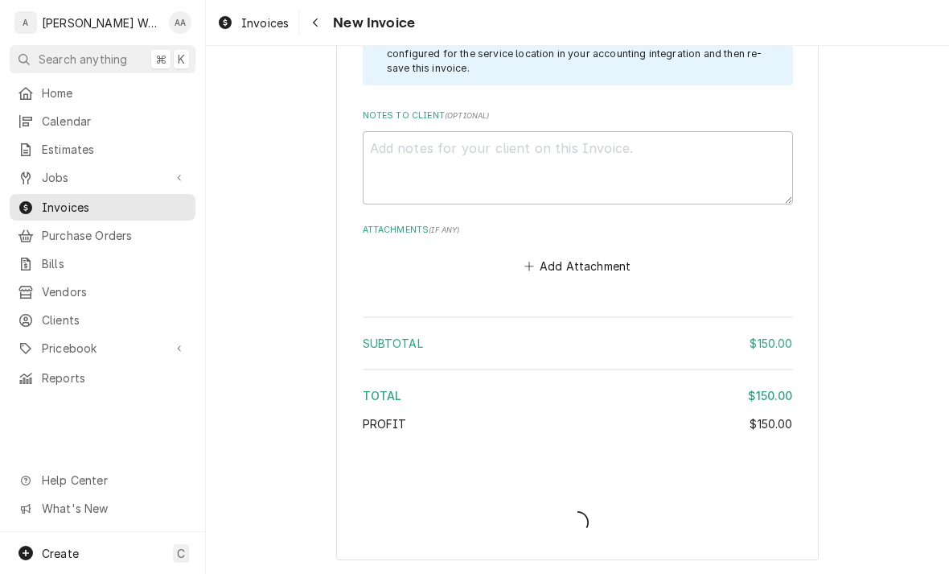
scroll to position [1704, 0]
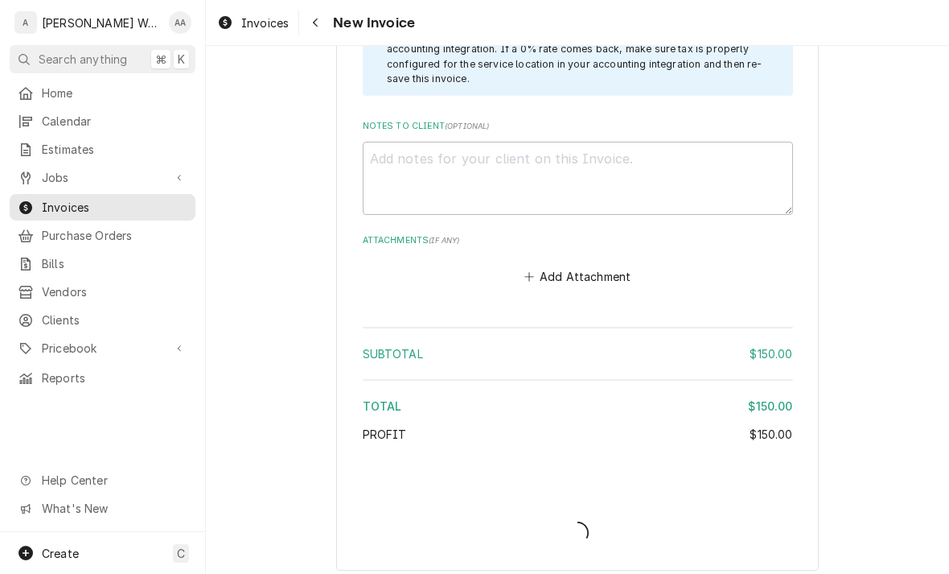
type textarea "x"
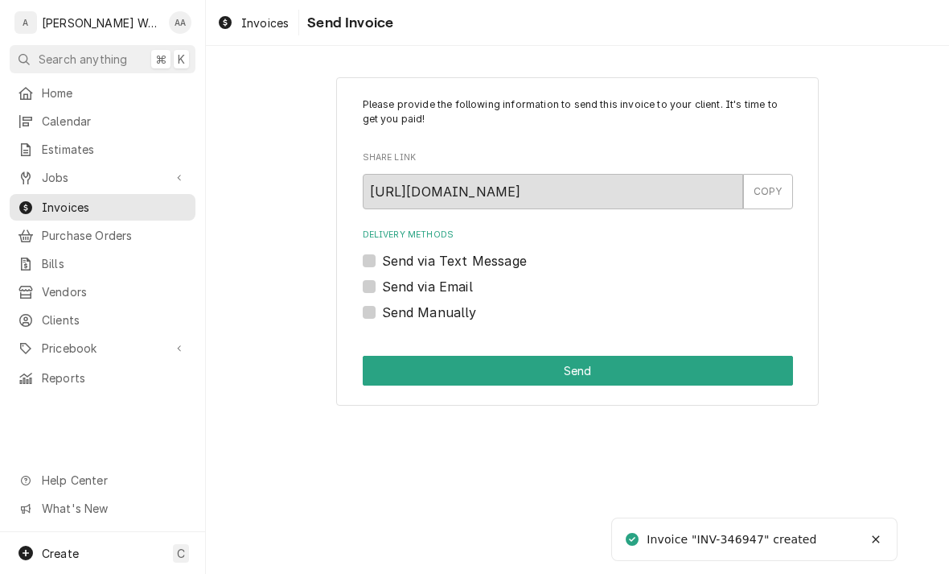
click at [382, 287] on label "Send via Email" at bounding box center [427, 286] width 91 height 19
click at [382, 287] on input "Send via Email" at bounding box center [597, 294] width 430 height 35
checkbox input "true"
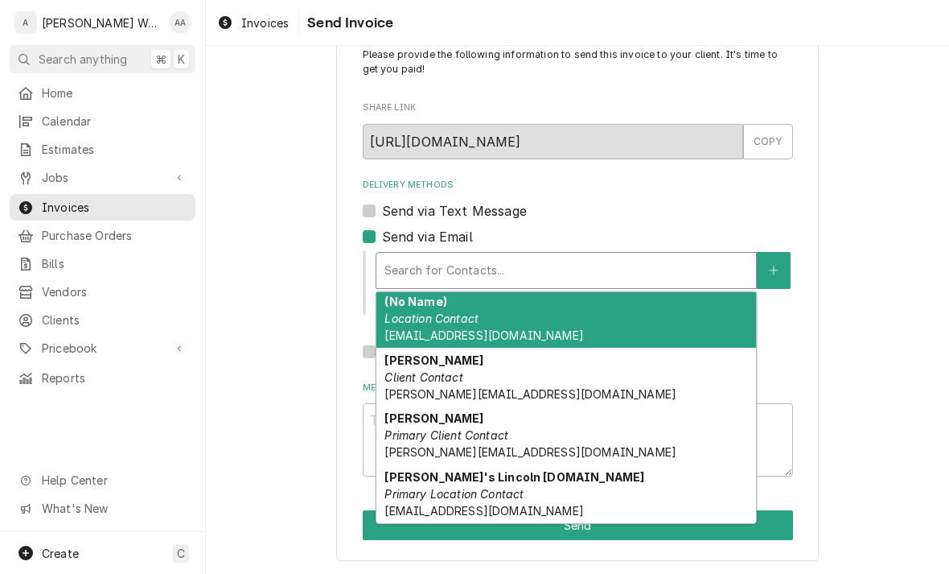
scroll to position [3, 0]
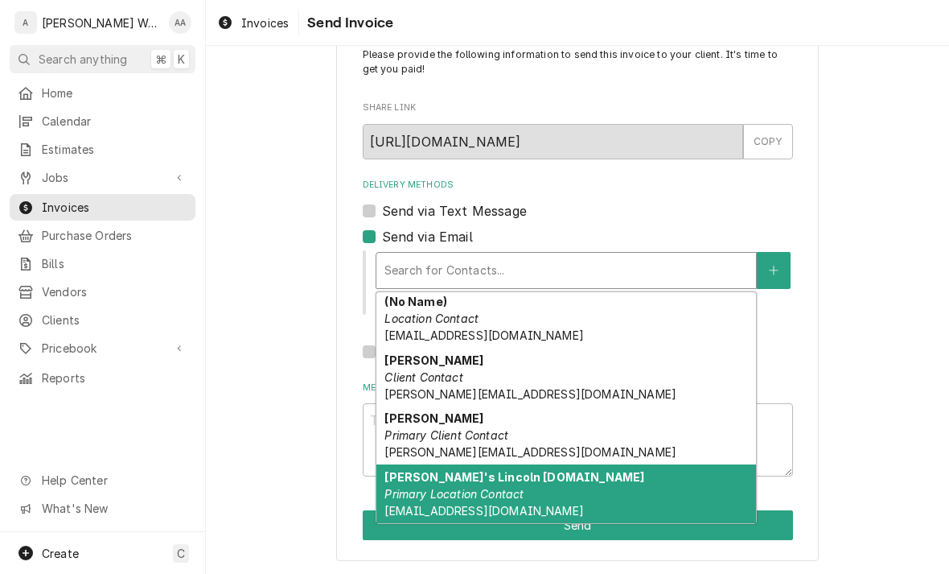
click at [425, 500] on em "Primary Location Contact" at bounding box center [454, 494] width 139 height 14
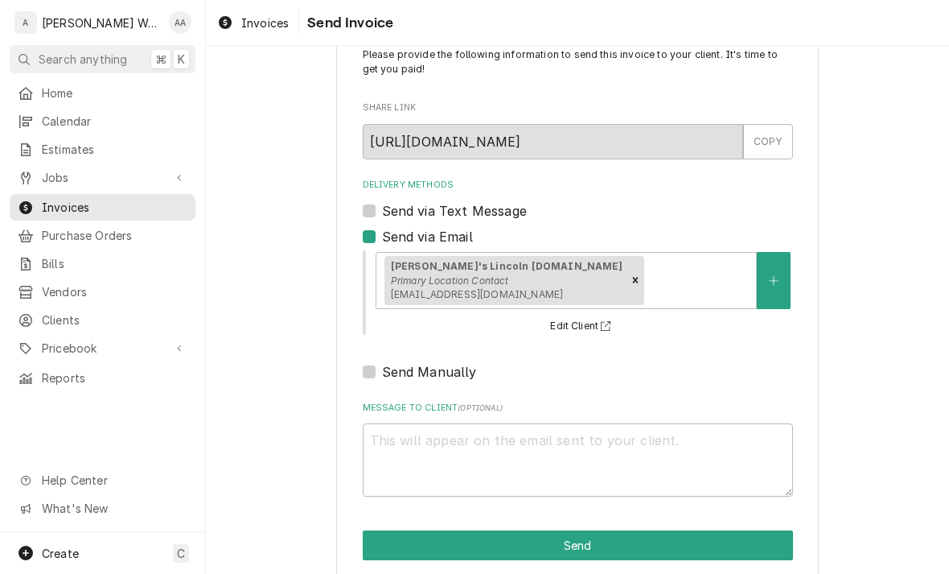
click at [410, 547] on button "Send" at bounding box center [578, 545] width 430 height 30
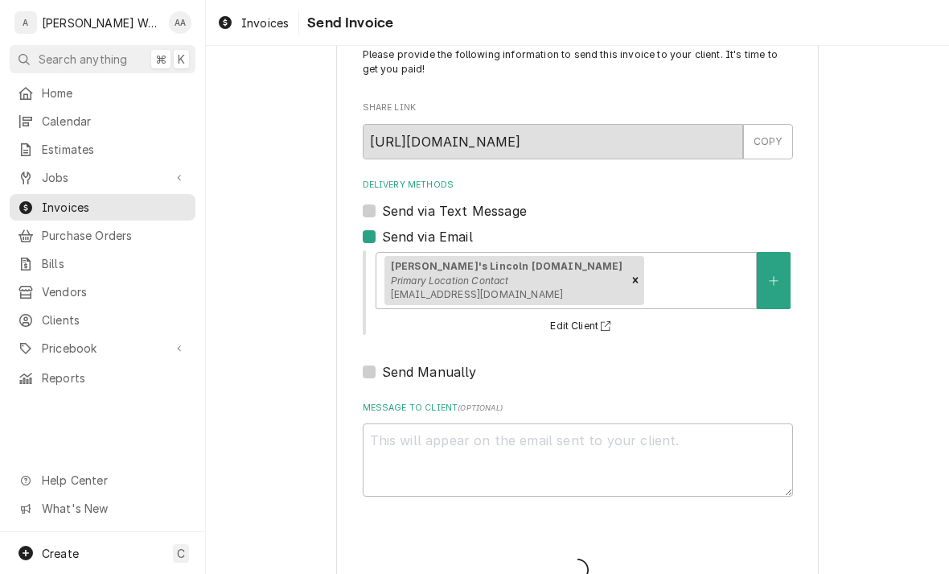
type textarea "x"
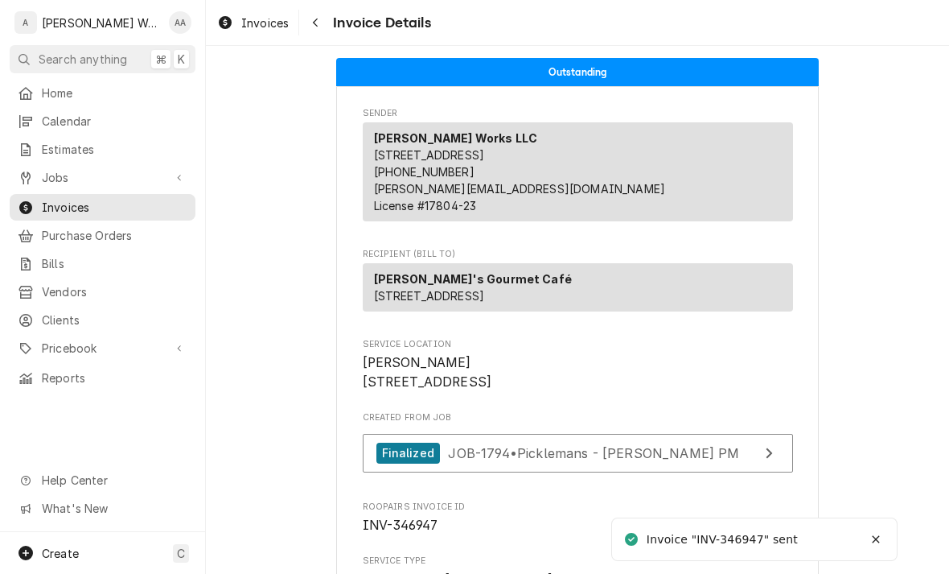
click at [62, 177] on span "Jobs" at bounding box center [102, 177] width 121 height 17
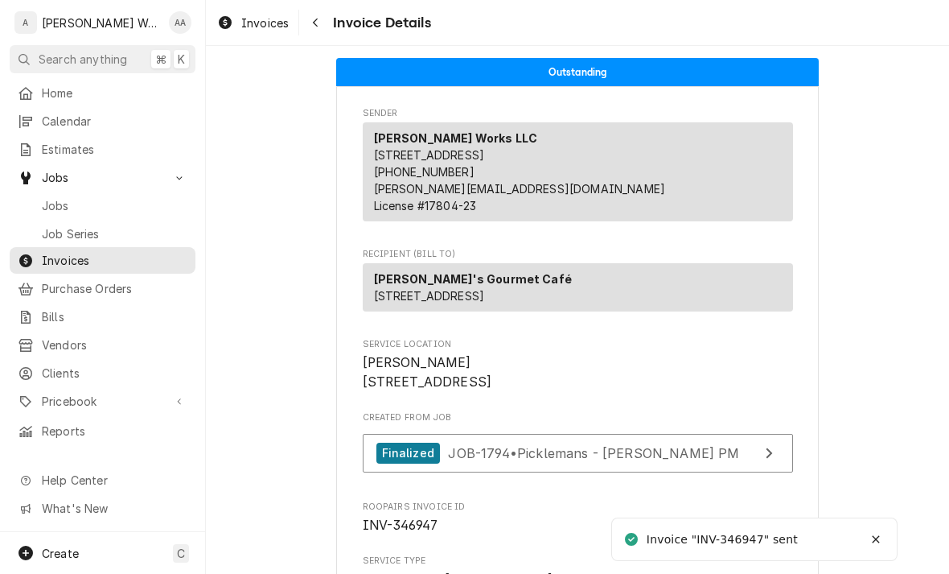
click at [77, 197] on span "Jobs" at bounding box center [115, 205] width 146 height 17
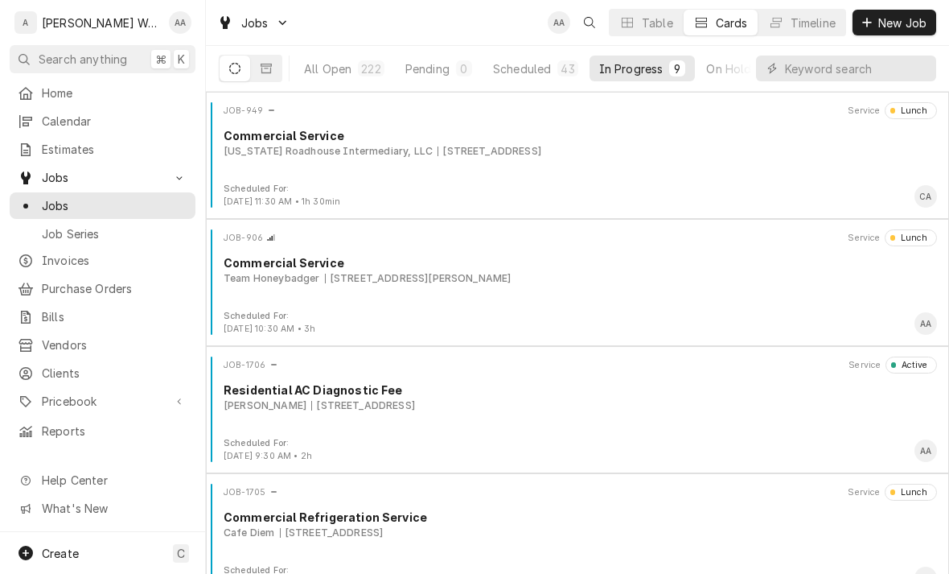
click at [322, 74] on div "All Open" at bounding box center [327, 68] width 47 height 17
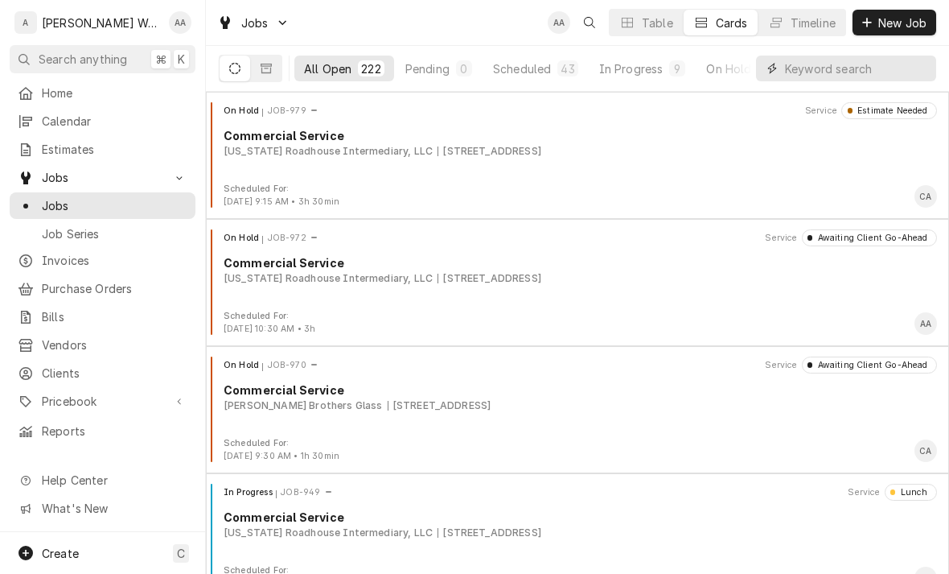
click at [886, 68] on input "Dynamic Content Wrapper" at bounding box center [856, 69] width 143 height 26
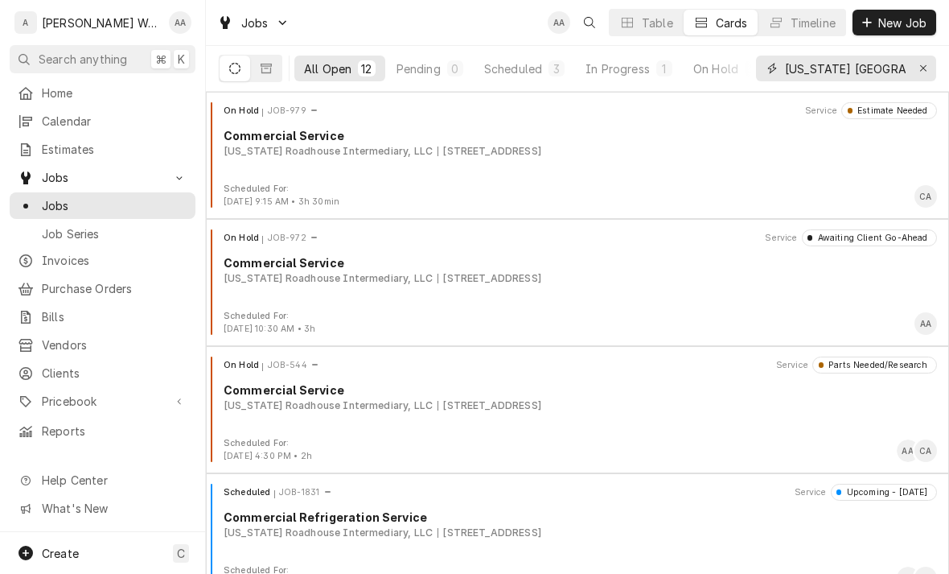
type input "Texas omaha"
click at [519, 68] on div "Scheduled" at bounding box center [513, 68] width 58 height 17
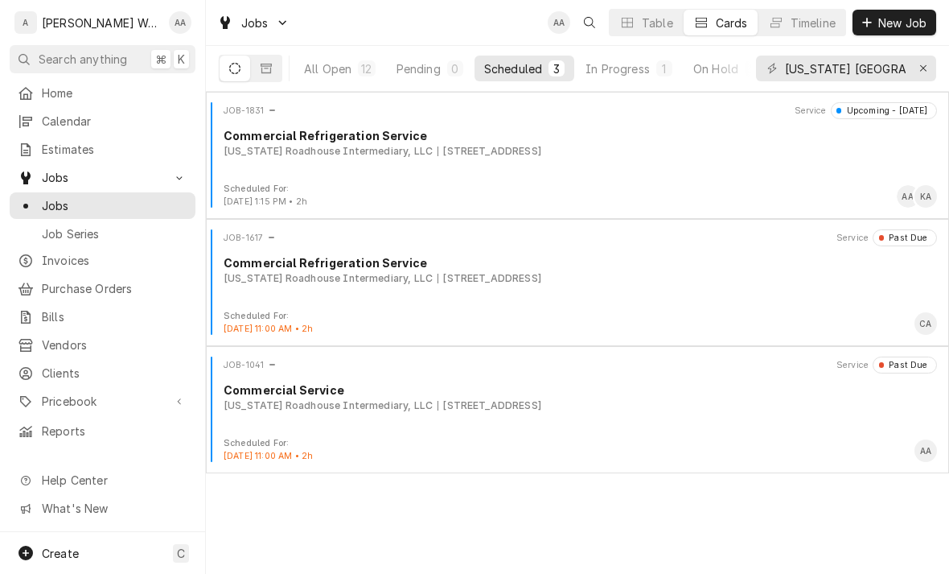
click at [273, 162] on div "JOB-1831 Service Upcoming - Today Commercial Refrigeration Service Texas Roadho…" at bounding box center [577, 142] width 730 height 80
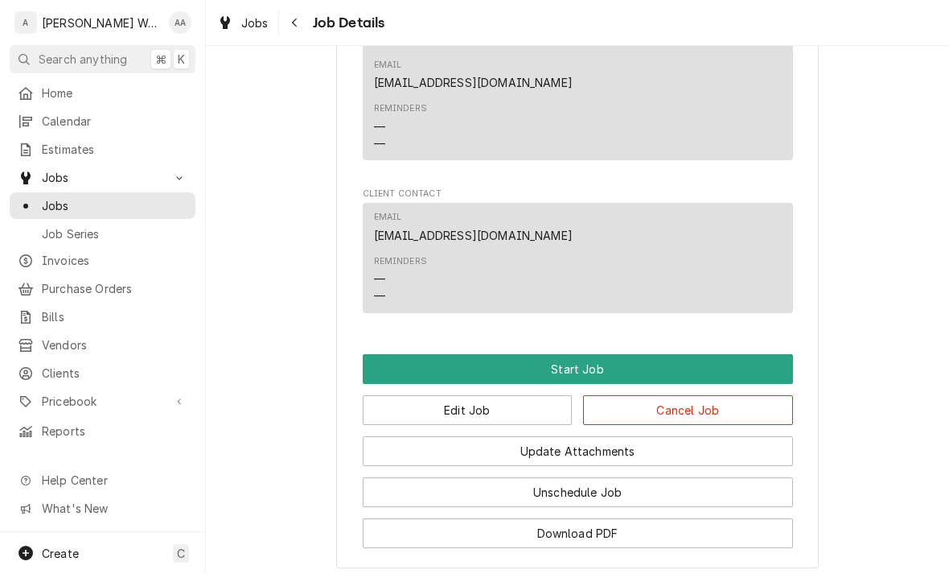
scroll to position [962, 0]
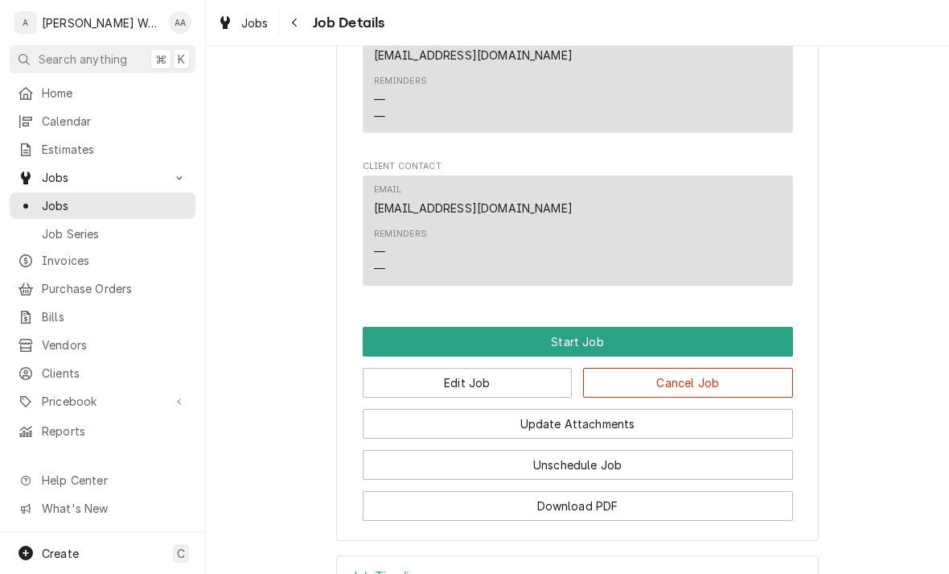
click at [746, 327] on button "Start Job" at bounding box center [578, 342] width 430 height 30
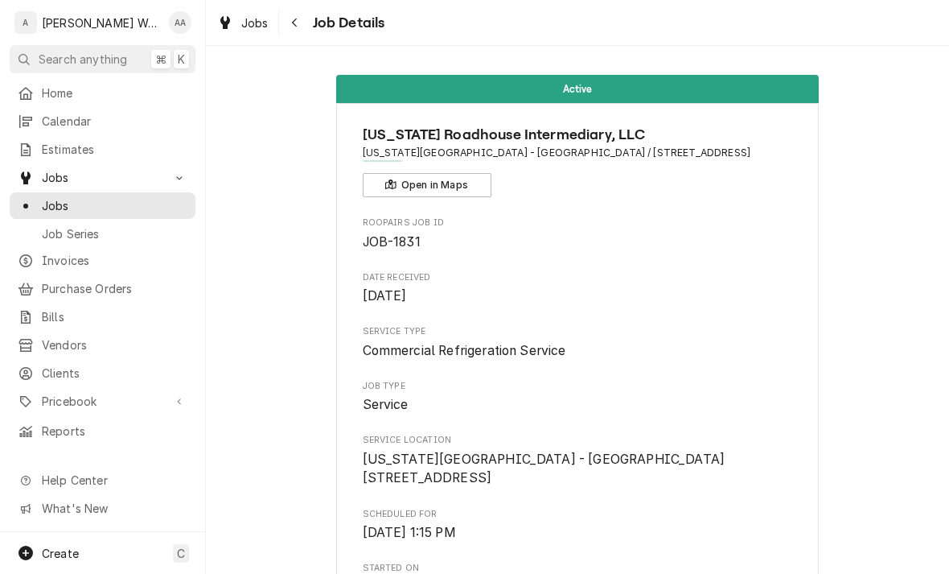
click at [50, 204] on span "Jobs" at bounding box center [115, 205] width 146 height 17
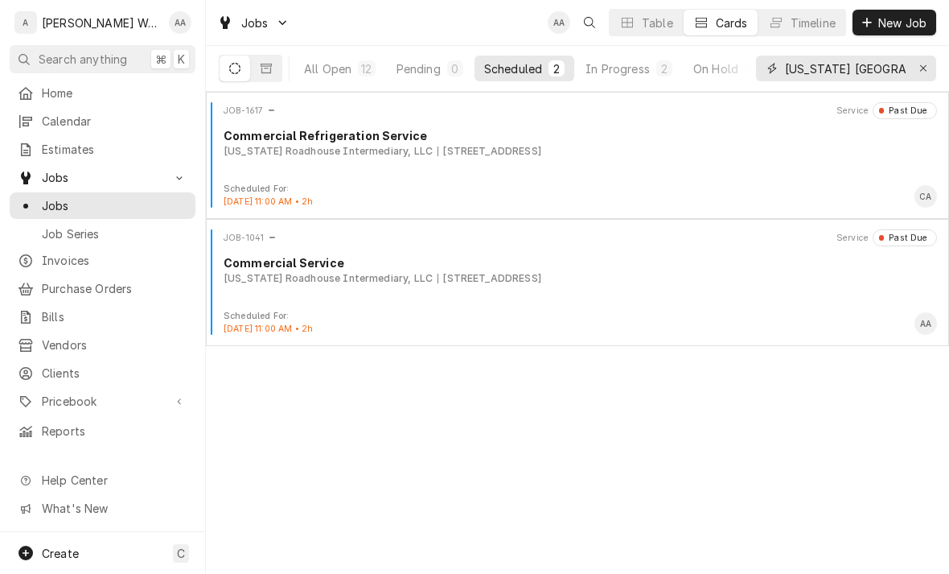
click at [922, 73] on icon "Erase input" at bounding box center [924, 68] width 9 height 11
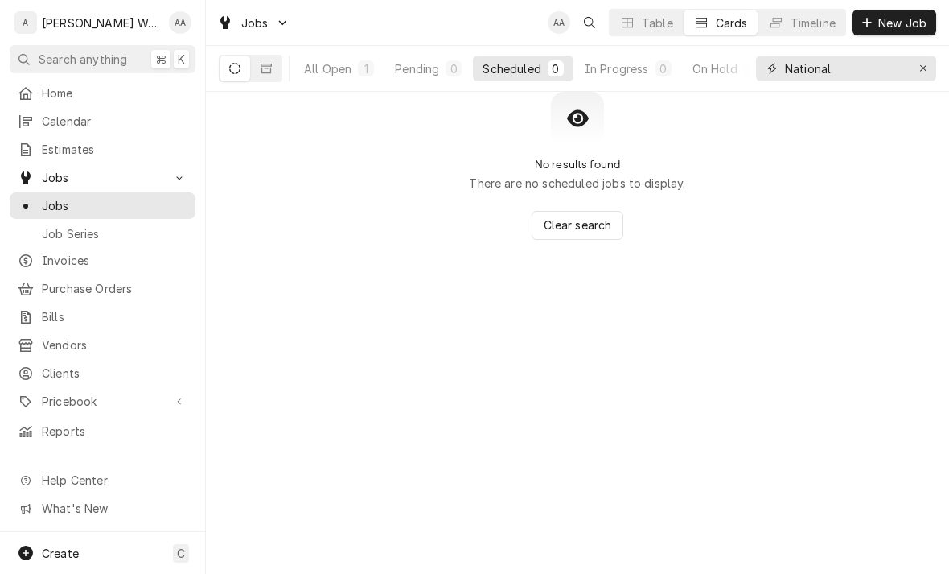
type input "National"
click at [332, 68] on div "All Open" at bounding box center [327, 68] width 47 height 17
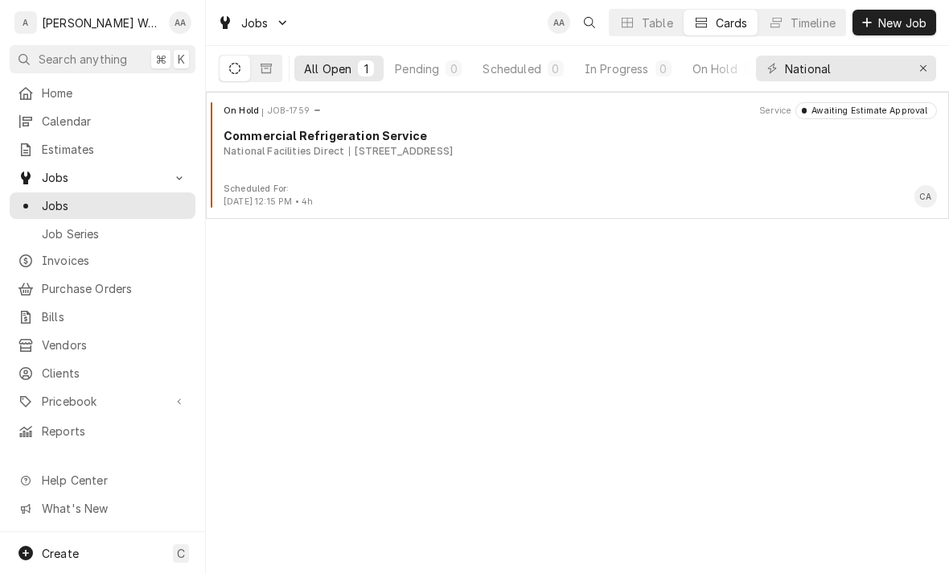
click at [298, 171] on div "On Hold JOB-1759 Service Awaiting Estimate Approval Commercial Refrigeration Se…" at bounding box center [577, 142] width 730 height 80
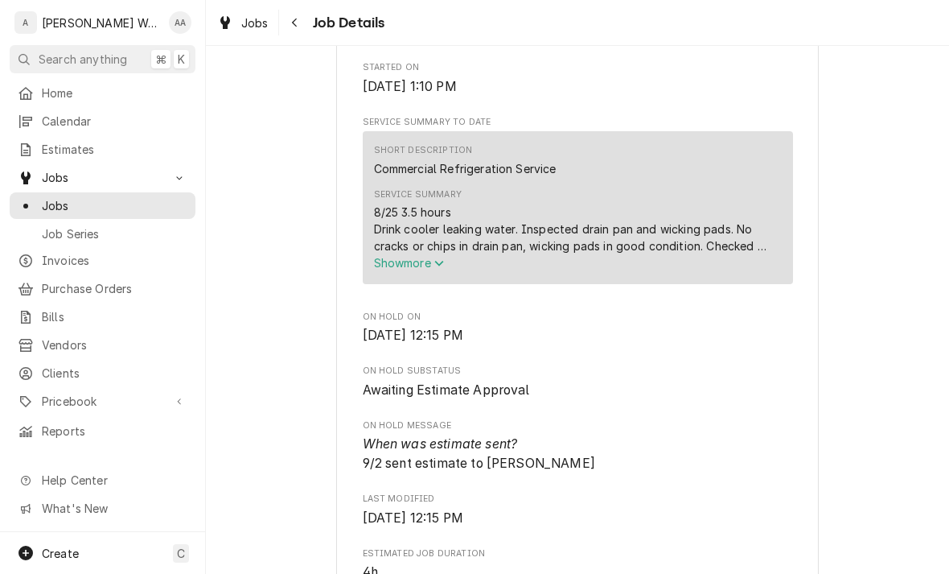
scroll to position [682, 0]
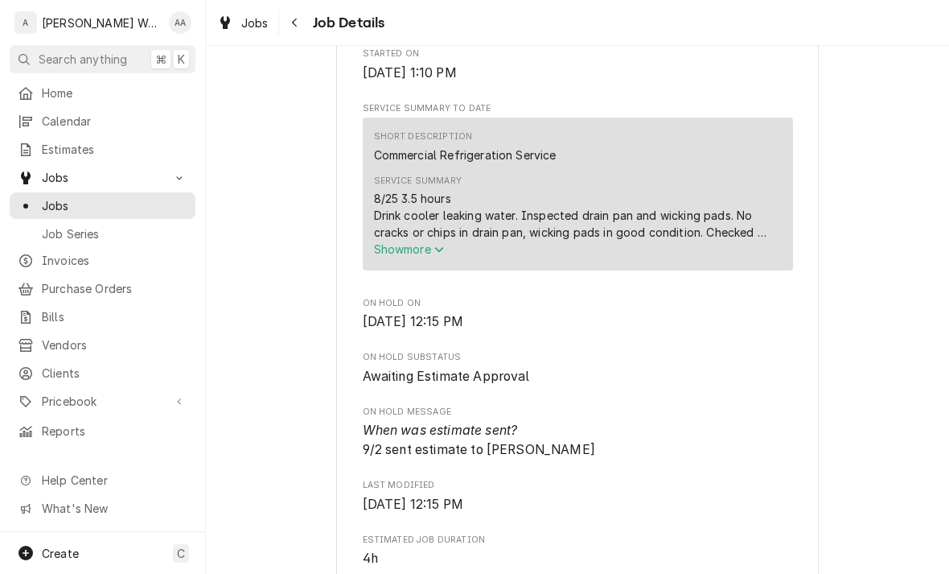
click at [395, 253] on span "Show more" at bounding box center [409, 249] width 71 height 14
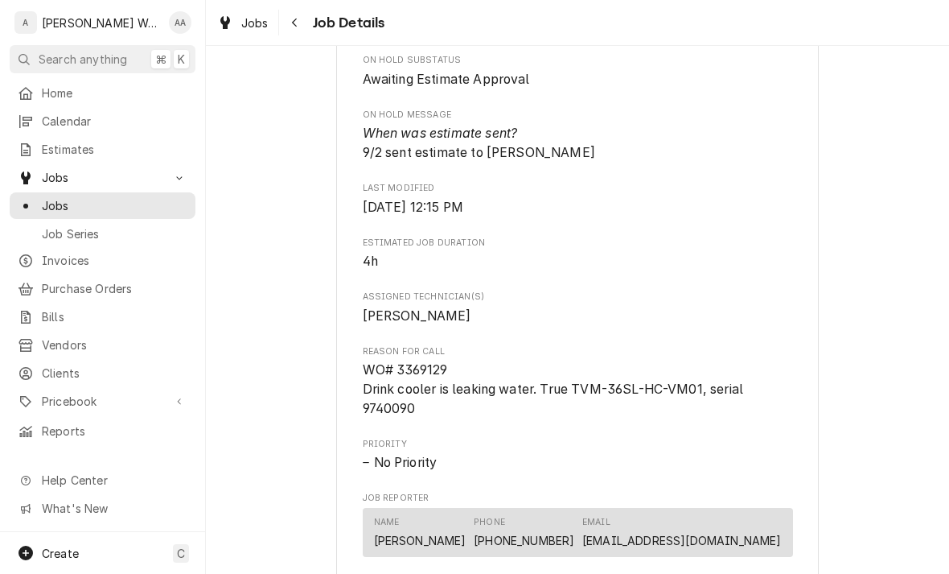
scroll to position [1139, 0]
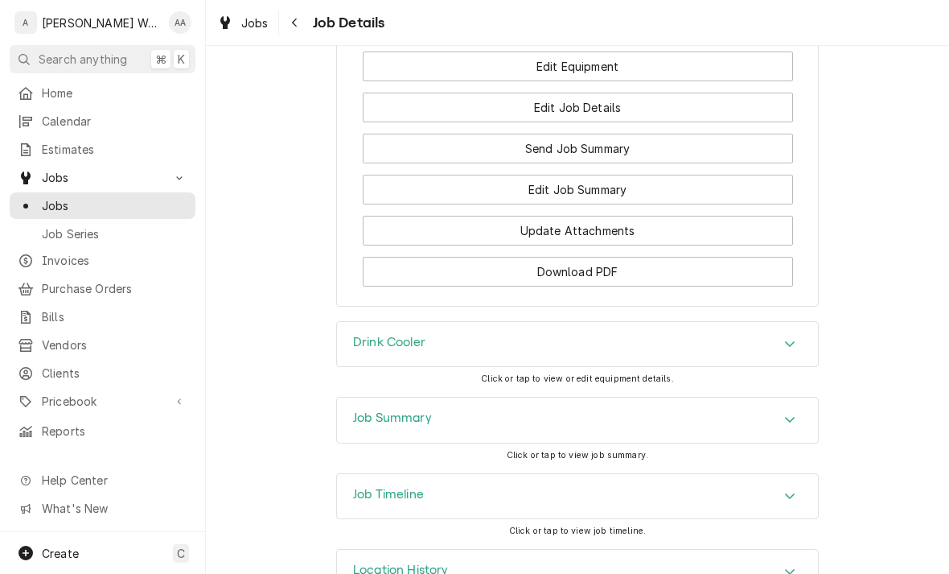
click at [384, 410] on h3 "Job Summary" at bounding box center [392, 417] width 79 height 15
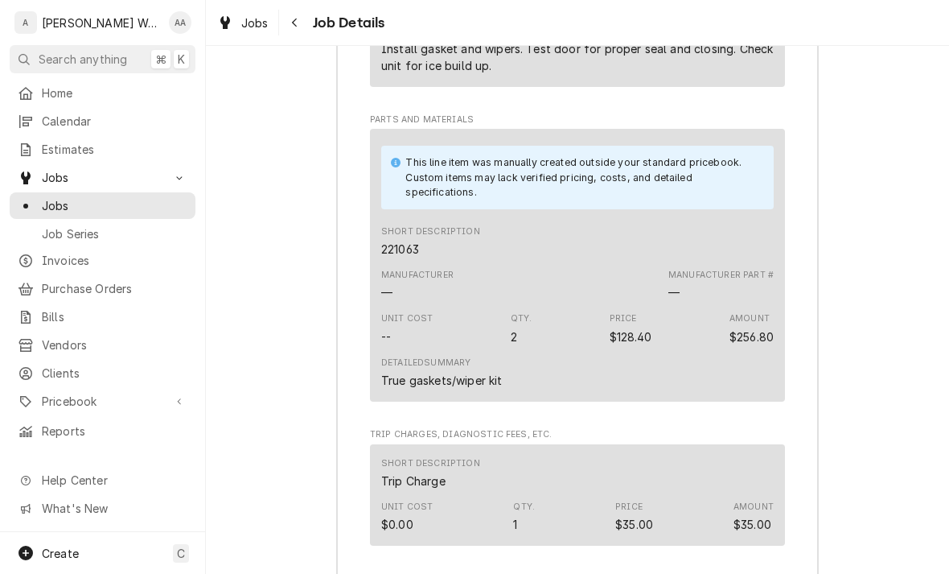
scroll to position [3088, 0]
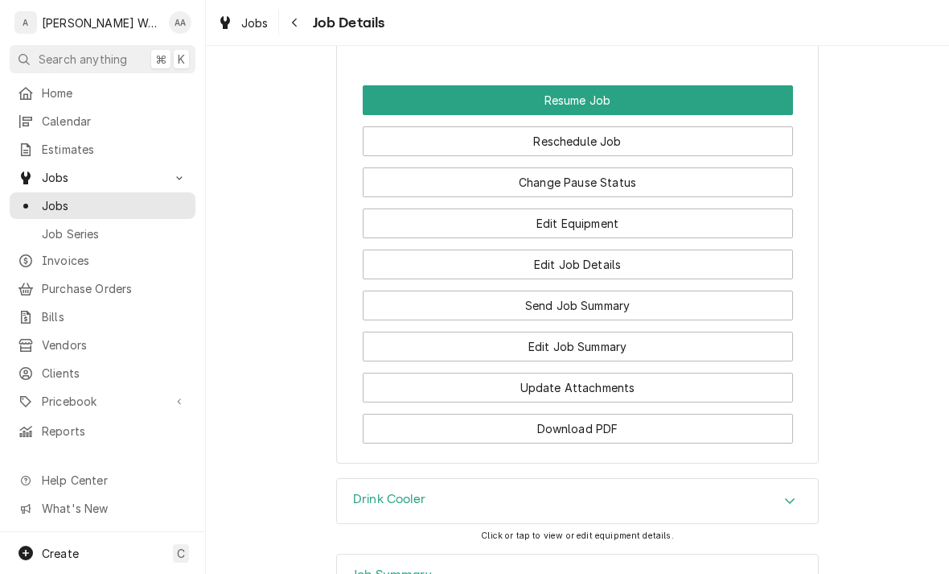
click at [389, 492] on h3 "Drink Cooler" at bounding box center [389, 499] width 72 height 15
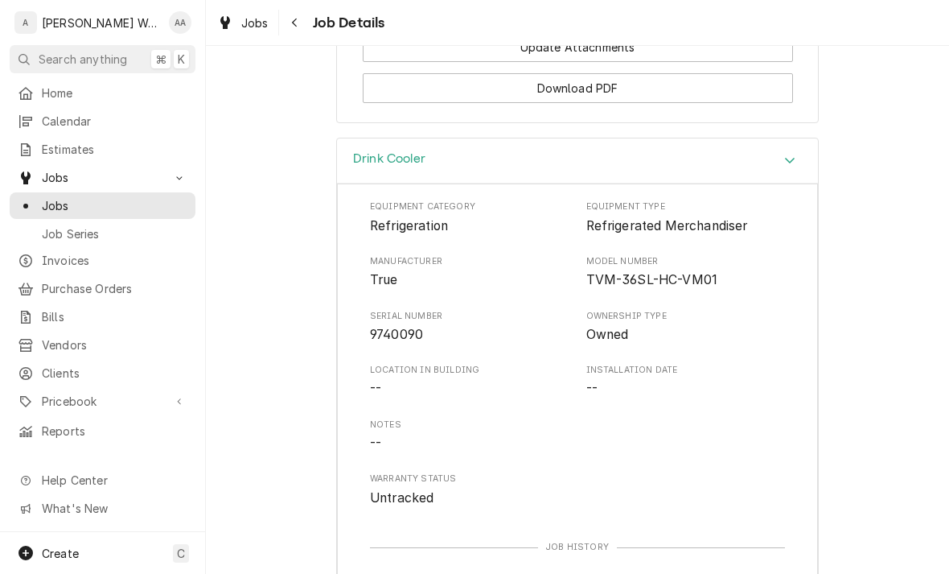
scroll to position [2347, 0]
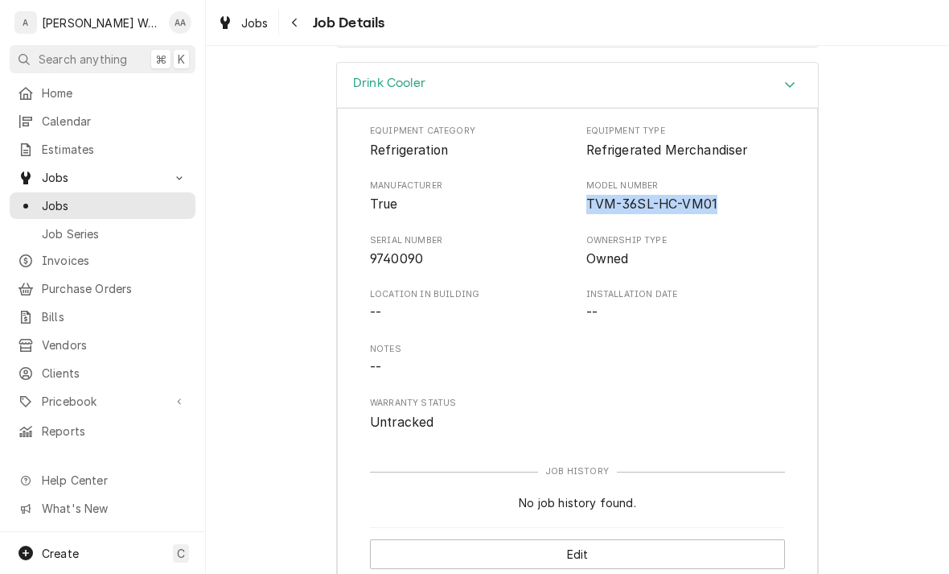
click at [381, 251] on span "9740090" at bounding box center [396, 258] width 53 height 15
copy span "9740090"
click at [280, 219] on div "Drink Cooler Equipment Category Refrigeration Equipment Type Refrigerated Merch…" at bounding box center [577, 330] width 743 height 537
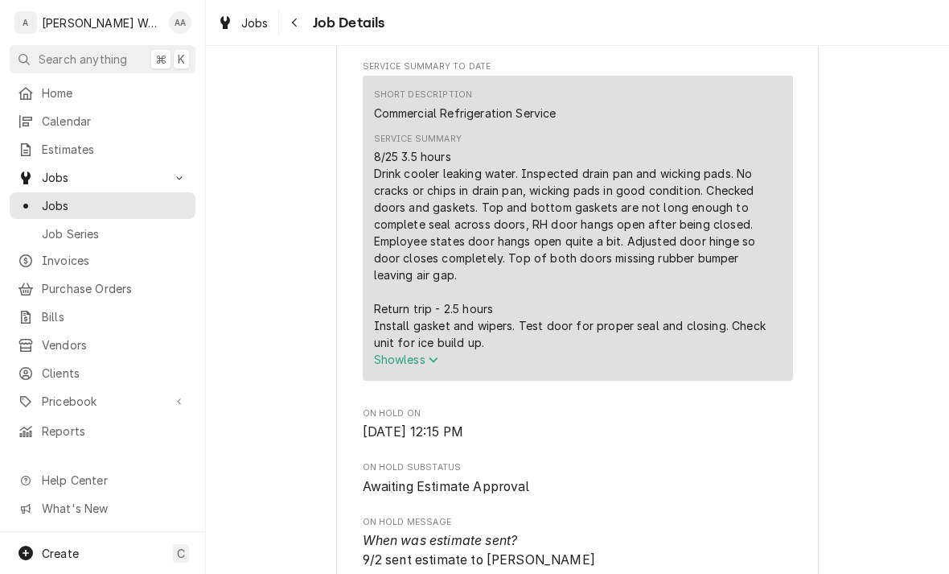
scroll to position [698, 0]
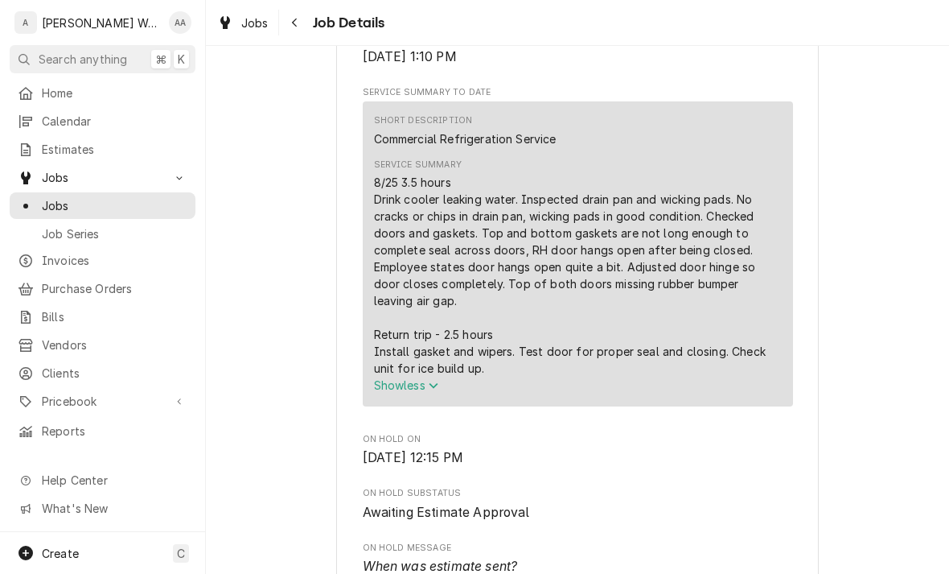
click at [393, 387] on span "Show less" at bounding box center [406, 385] width 65 height 14
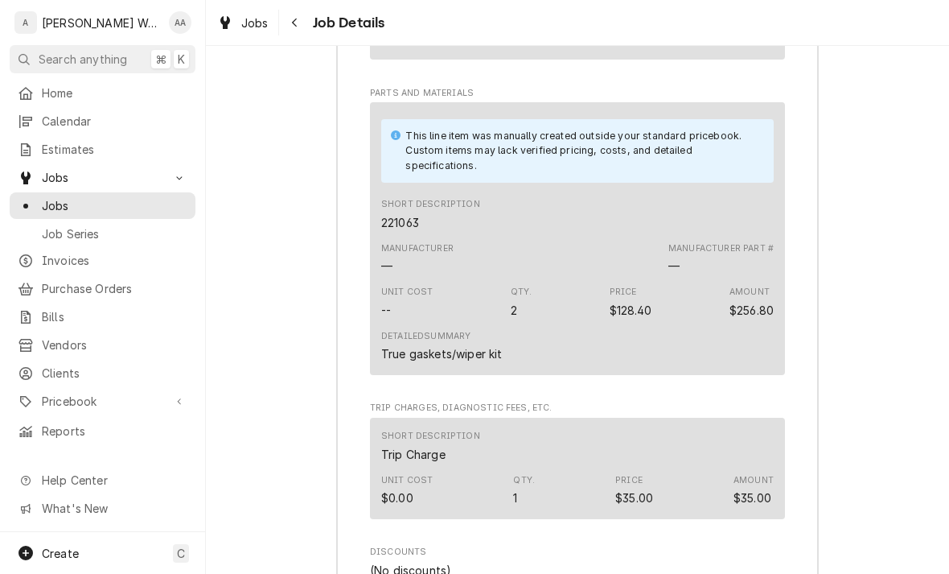
scroll to position [3429, 0]
